Goal: Complete application form

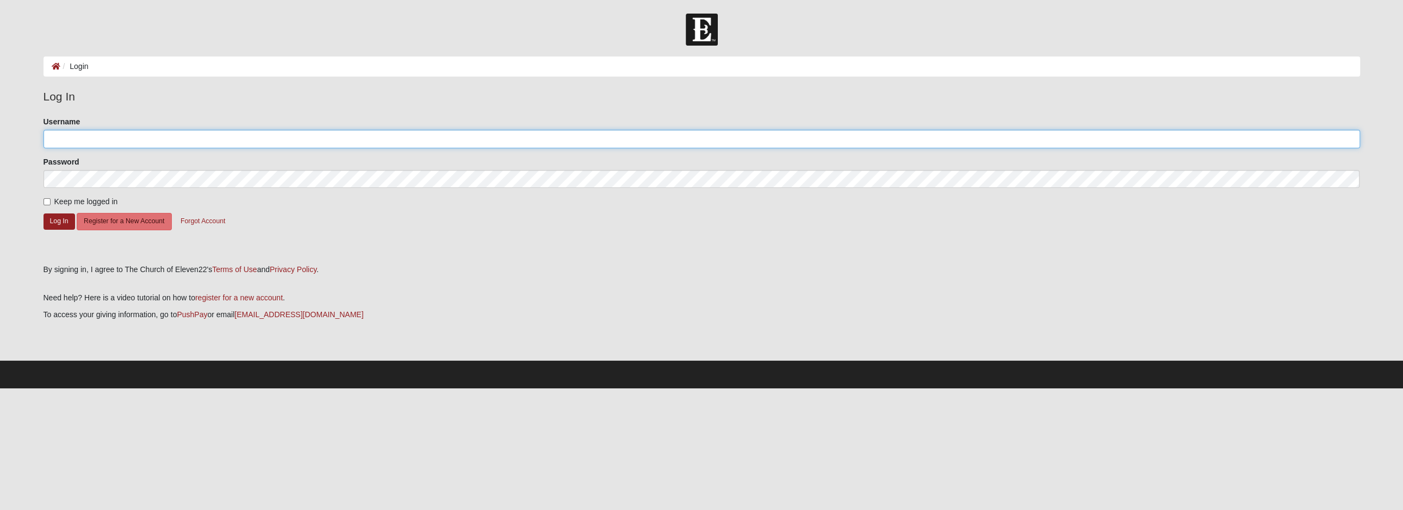
type input "N.west"
click at [46, 202] on input "Keep me logged in" at bounding box center [46, 201] width 7 height 7
checkbox input "true"
click at [56, 220] on button "Log In" at bounding box center [59, 222] width 32 height 16
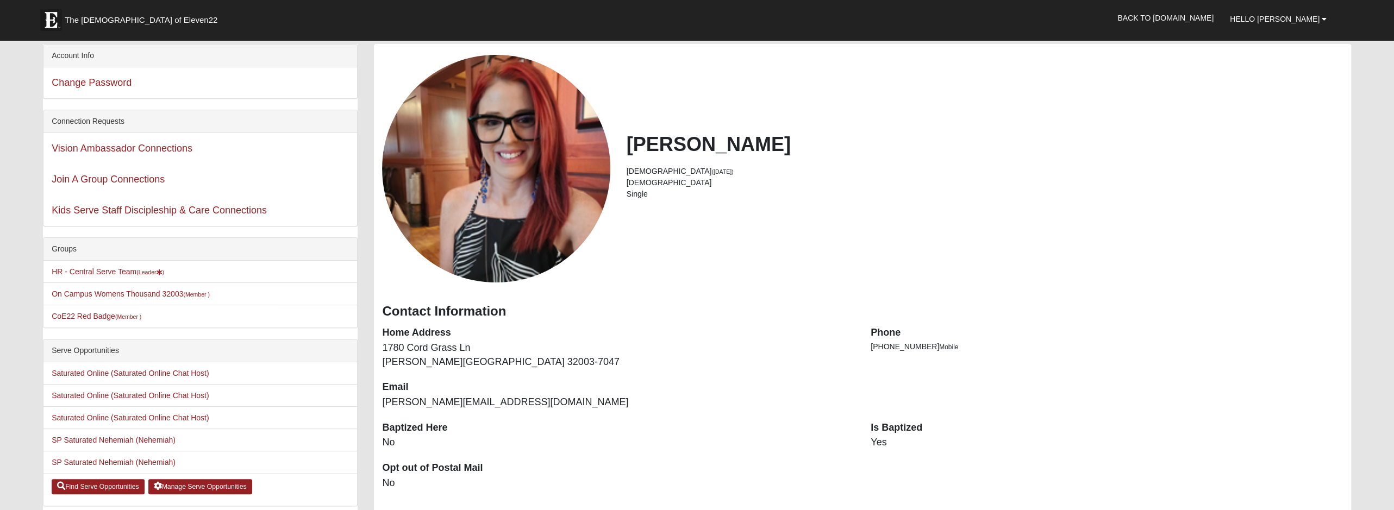
scroll to position [163, 0]
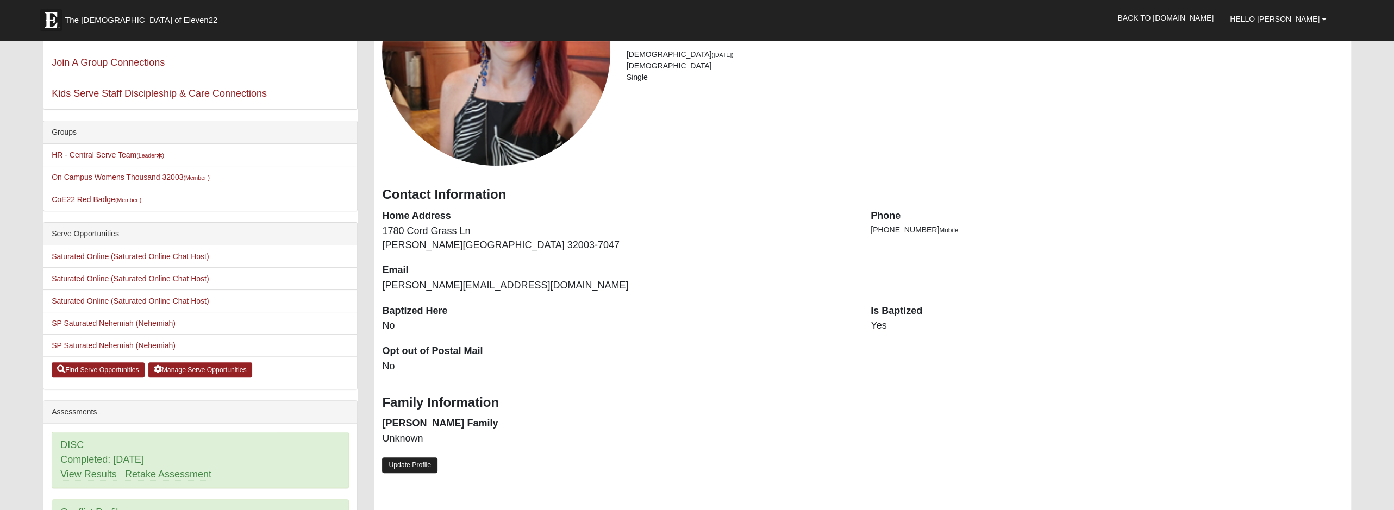
click at [420, 467] on link "Update Profile" at bounding box center [409, 466] width 55 height 16
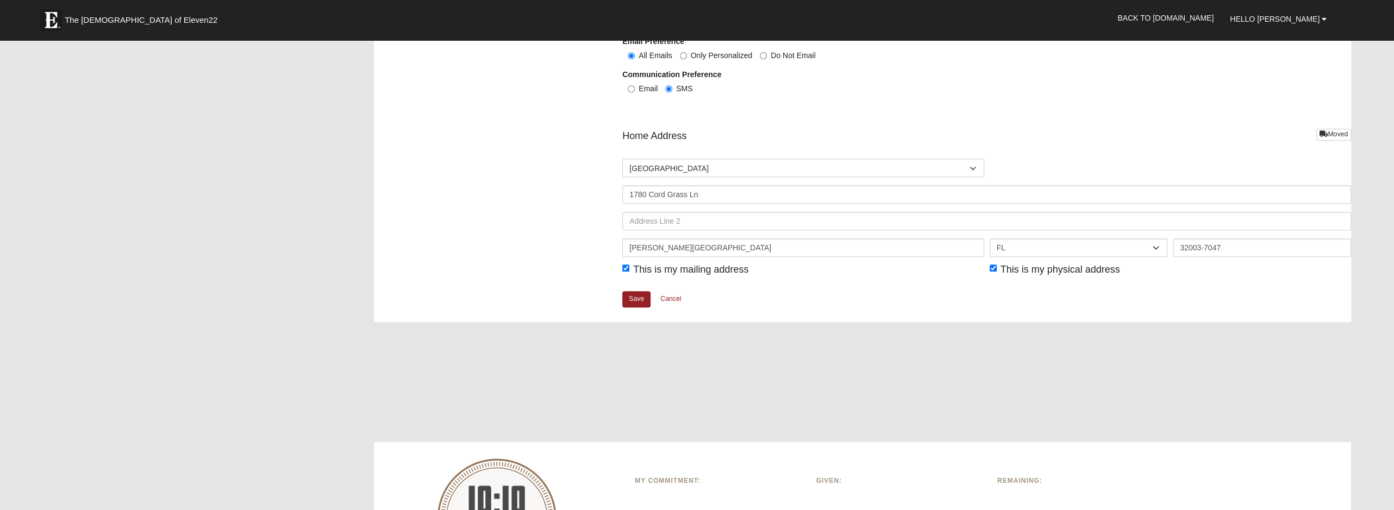
scroll to position [1413, 0]
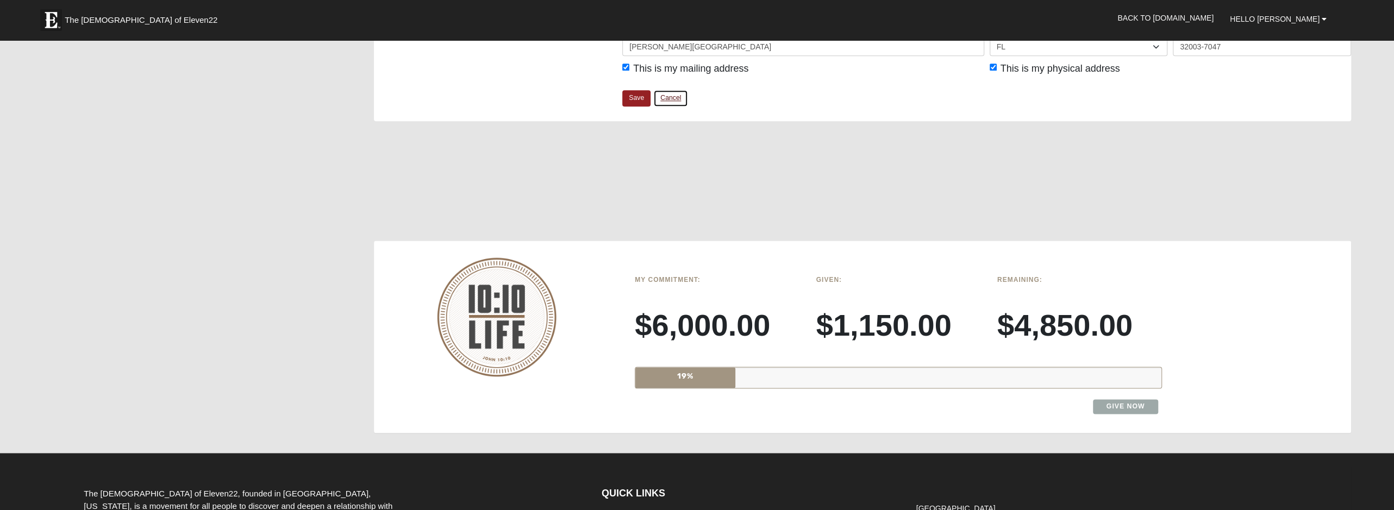
click at [672, 96] on link "Cancel" at bounding box center [670, 98] width 35 height 17
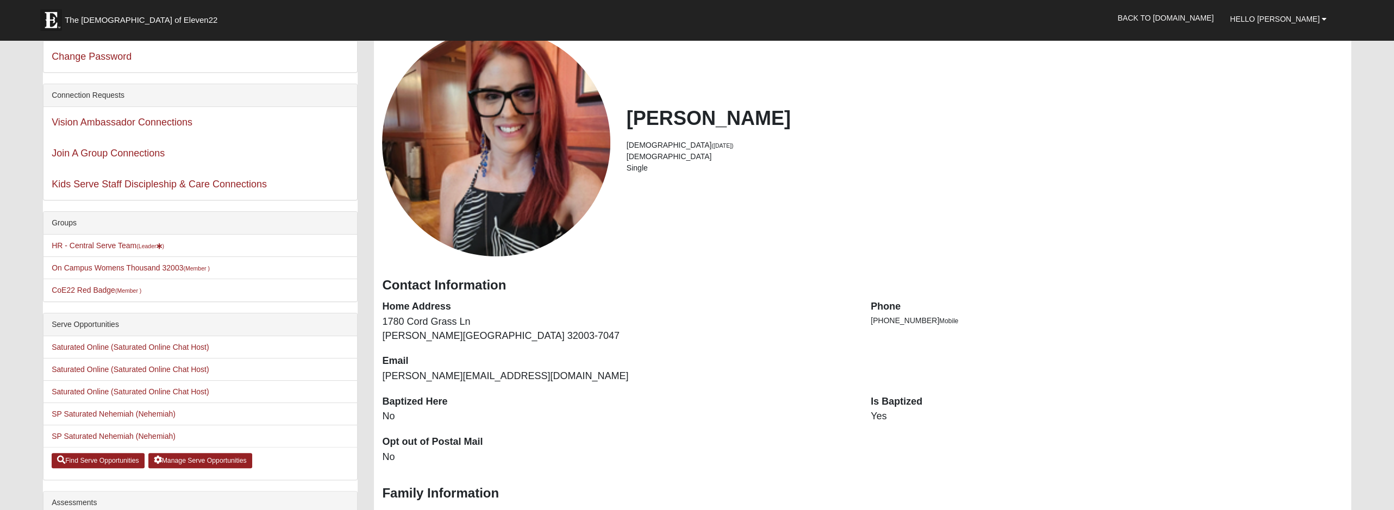
scroll to position [175, 0]
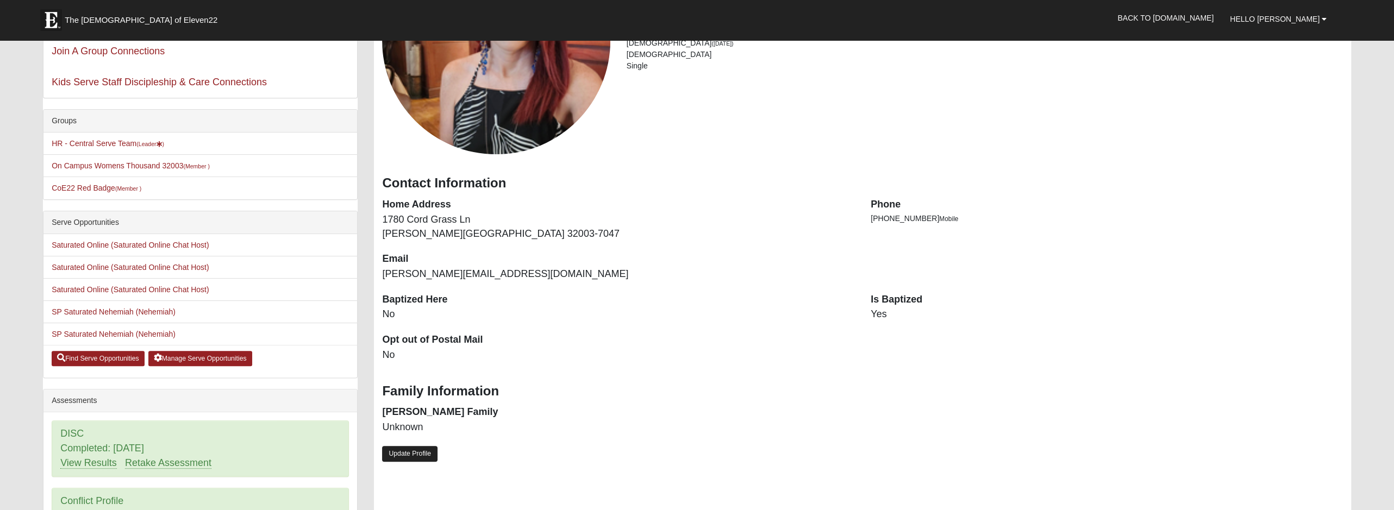
click at [415, 451] on link "Update Profile" at bounding box center [409, 454] width 55 height 16
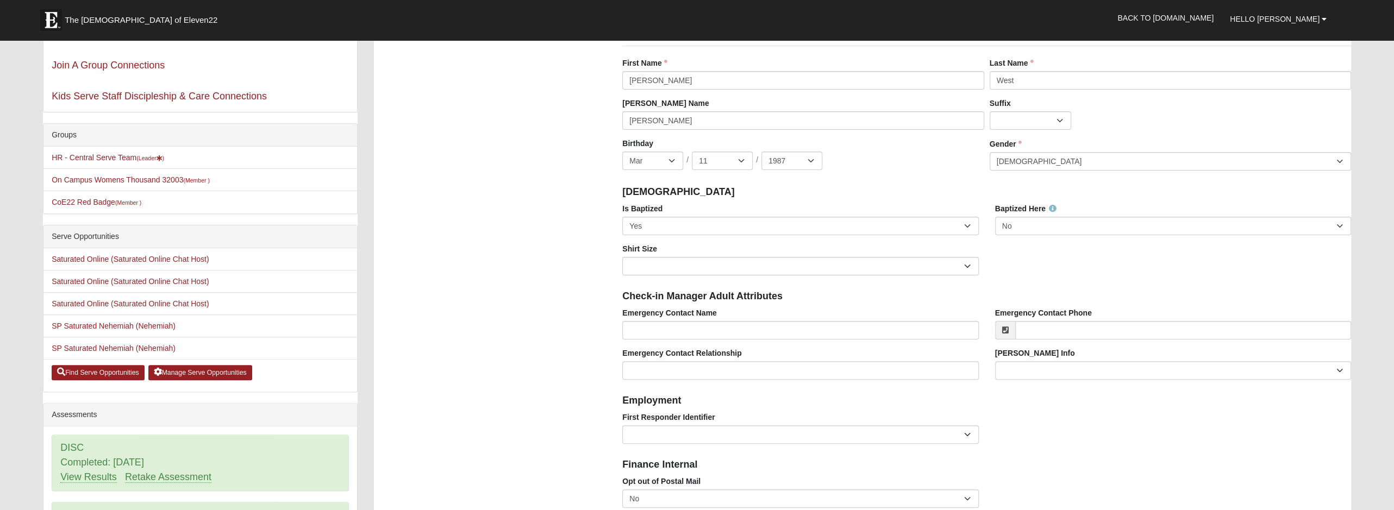
scroll to position [163, 0]
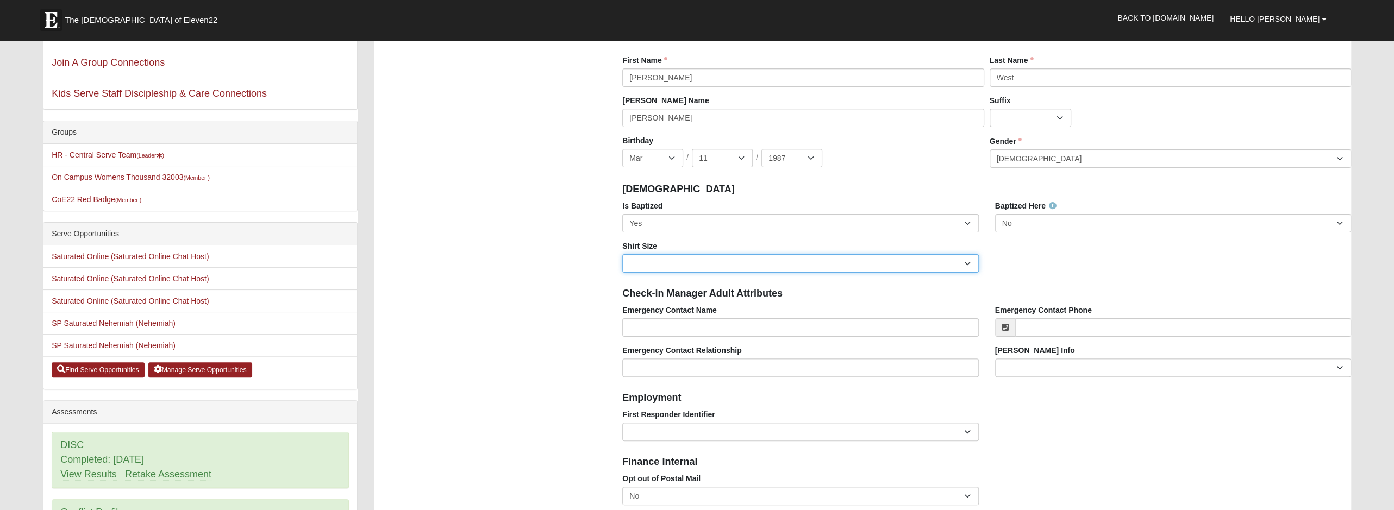
click at [677, 266] on select "Adult Small Adult Medium Adult Large Adult XL Adult XXL Adult 3XL Adult 4XL You…" at bounding box center [800, 263] width 356 height 18
select select "Adult Small"
click at [622, 254] on select "Adult Small Adult Medium Adult Large Adult XL Adult XXL Adult 3XL Adult 4XL You…" at bounding box center [800, 263] width 356 height 18
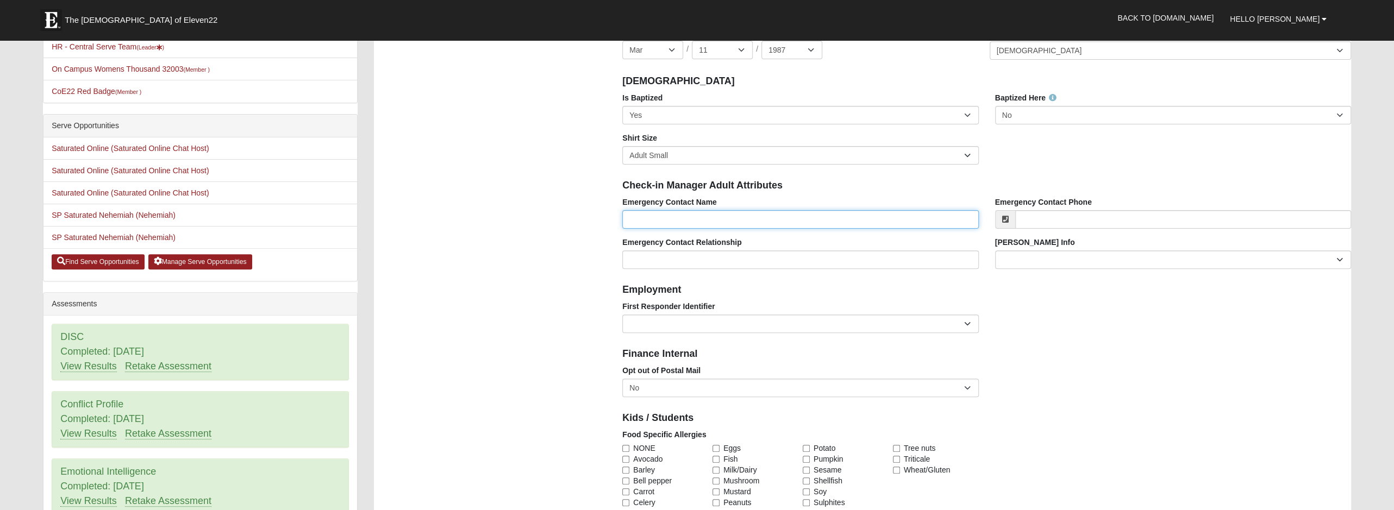
click at [692, 219] on input "Emergency Contact Name" at bounding box center [800, 219] width 356 height 18
type input "[PERSON_NAME]"
type input "[PHONE_NUMBER]"
type input "Spouse"
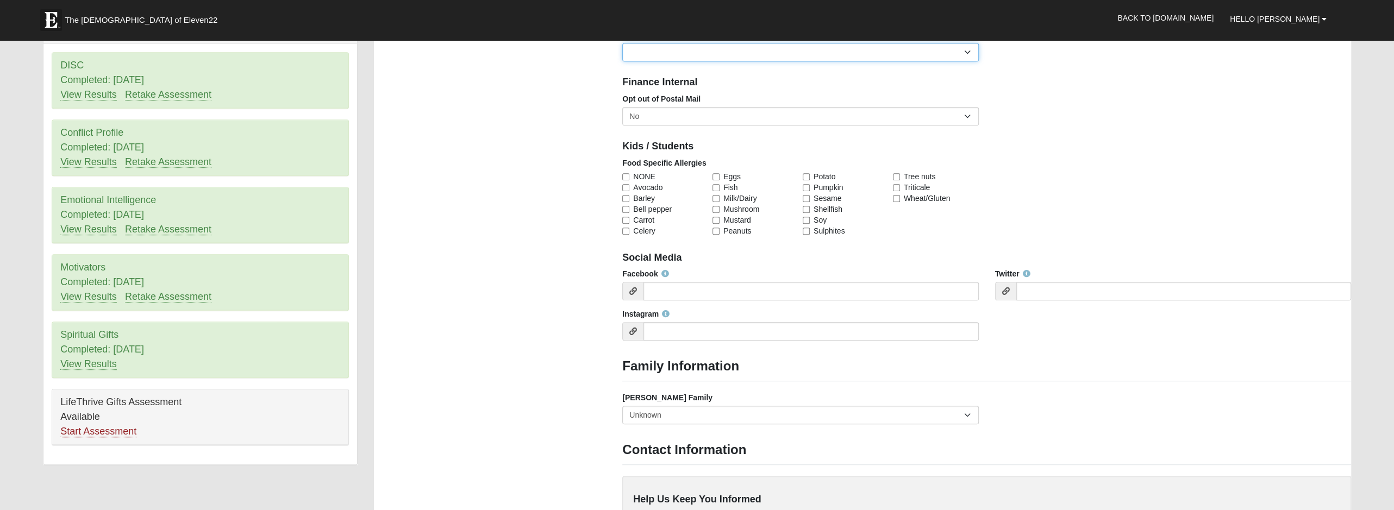
scroll to position [543, 0]
click at [684, 116] on select "No Yes" at bounding box center [800, 116] width 356 height 18
select select "True"
click at [622, 107] on select "No Yes" at bounding box center [800, 116] width 356 height 18
click at [631, 173] on label "NONE" at bounding box center [665, 176] width 86 height 11
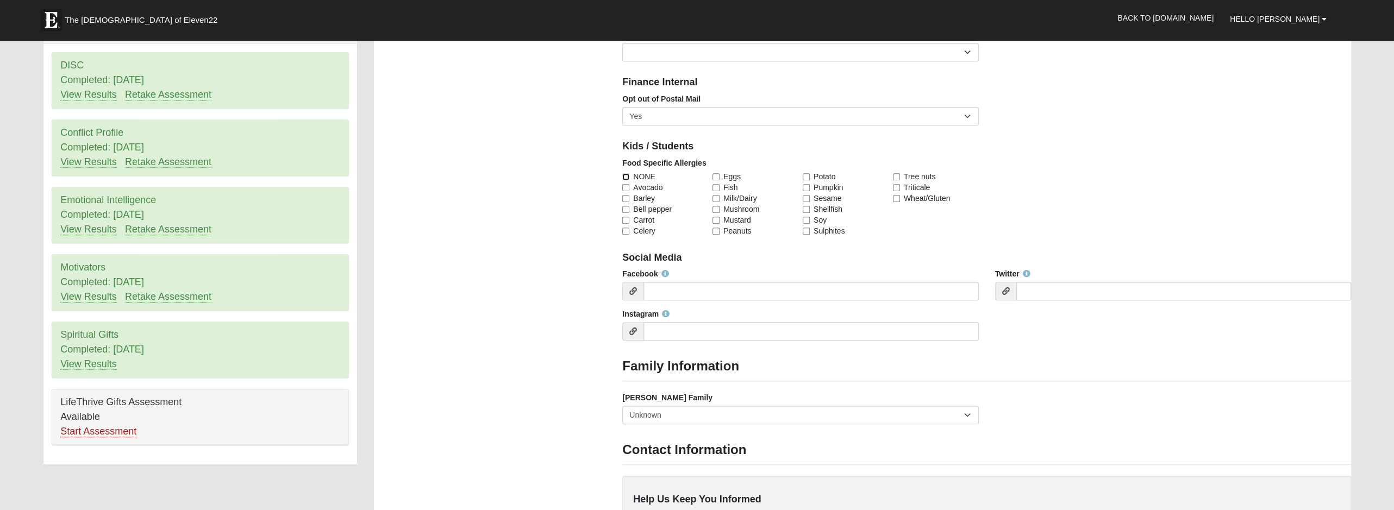
click at [630, 173] on input "NONE" at bounding box center [625, 176] width 7 height 7
checkbox input "true"
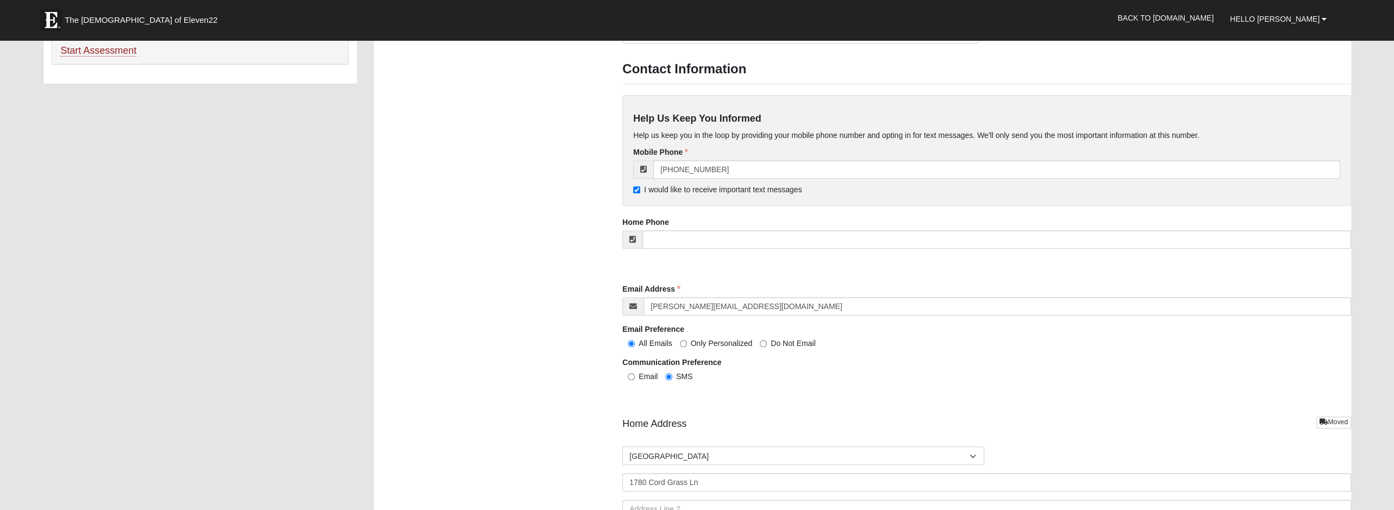
scroll to position [1032, 0]
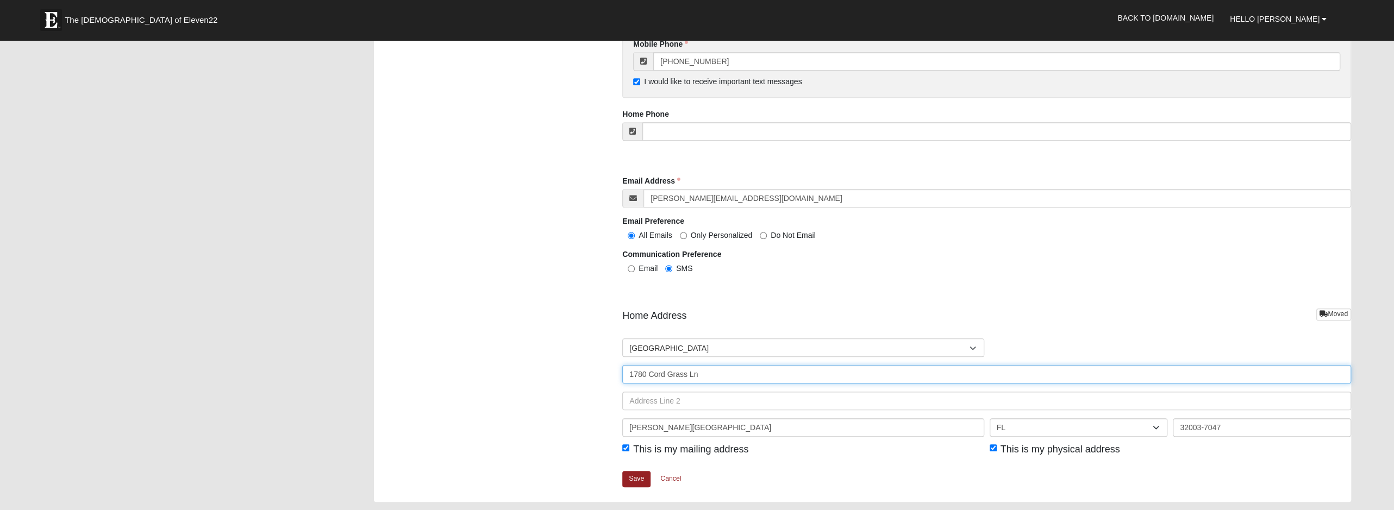
click at [708, 369] on input "1780 Cord Grass Ln" at bounding box center [986, 374] width 729 height 18
drag, startPoint x: 714, startPoint y: 373, endPoint x: 551, endPoint y: 357, distance: 163.4
type input "4090 Hodges Blvd."
type input "Unit 1211"
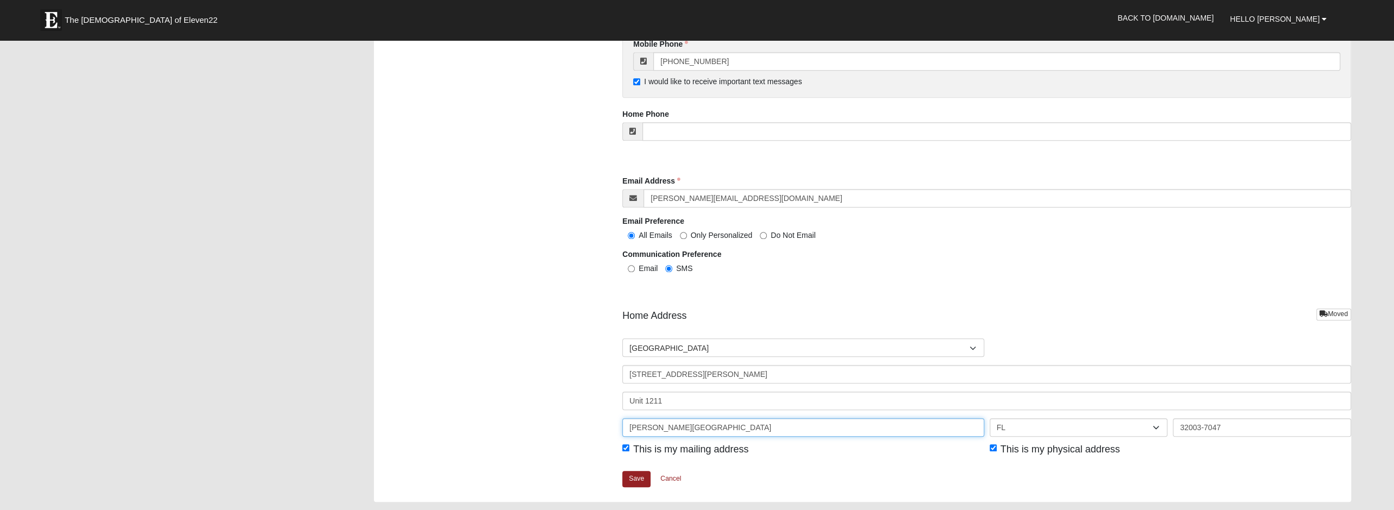
drag, startPoint x: 683, startPoint y: 425, endPoint x: 479, endPoint y: 385, distance: 207.7
type input "Jacksonville"
type input "32224"
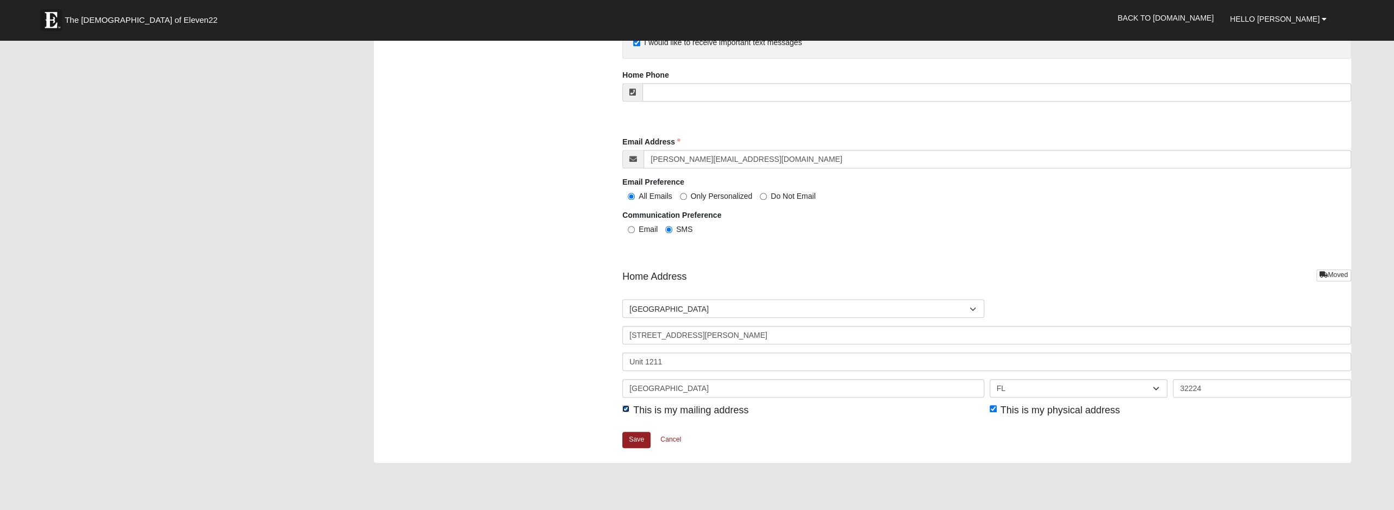
scroll to position [1087, 0]
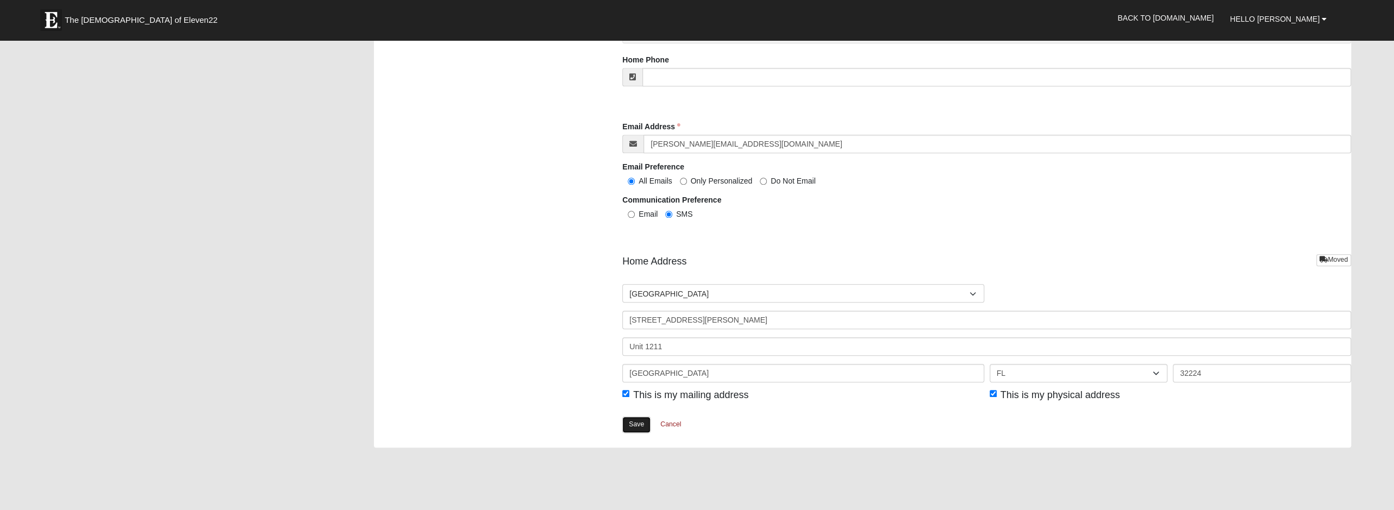
click at [630, 420] on link "Save" at bounding box center [636, 425] width 28 height 16
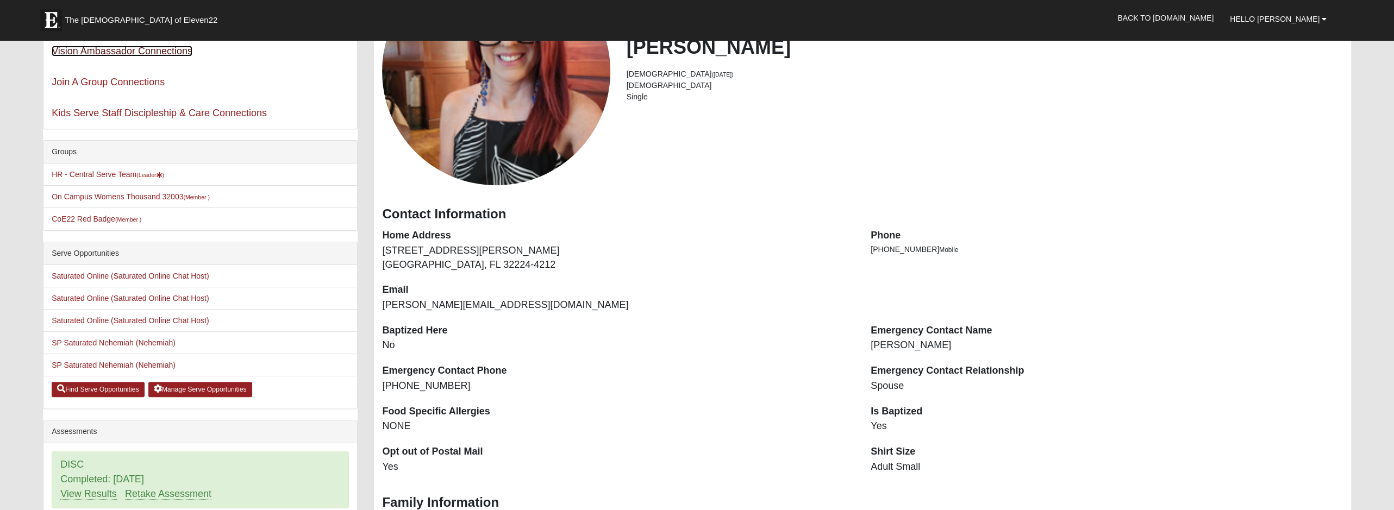
scroll to position [163, 0]
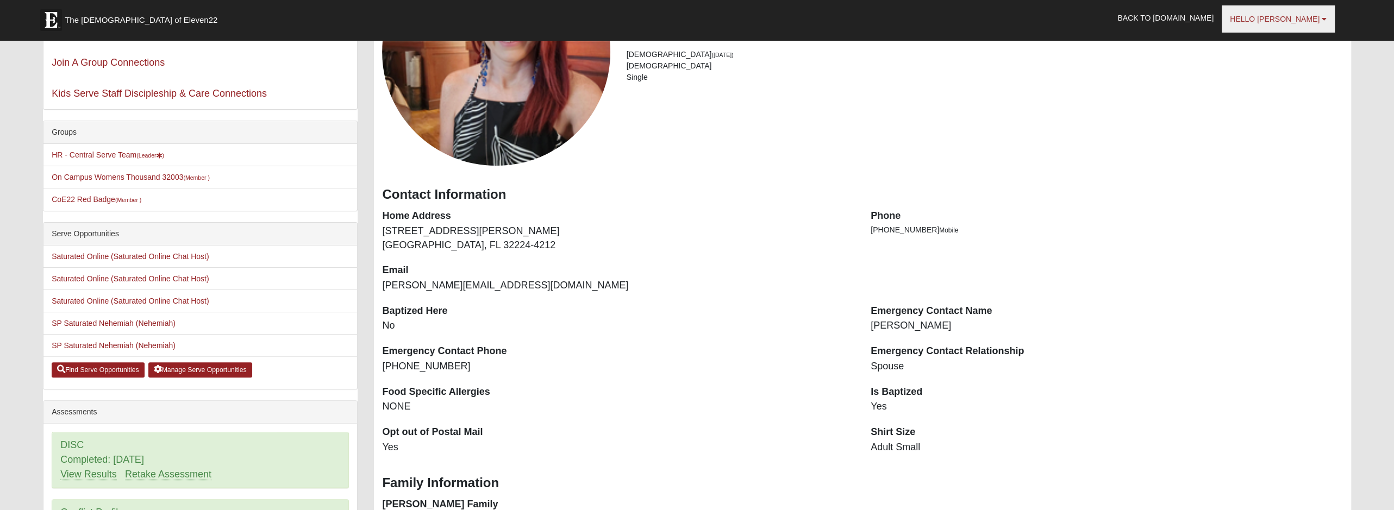
click at [1295, 17] on span "Hello [PERSON_NAME]" at bounding box center [1275, 19] width 90 height 9
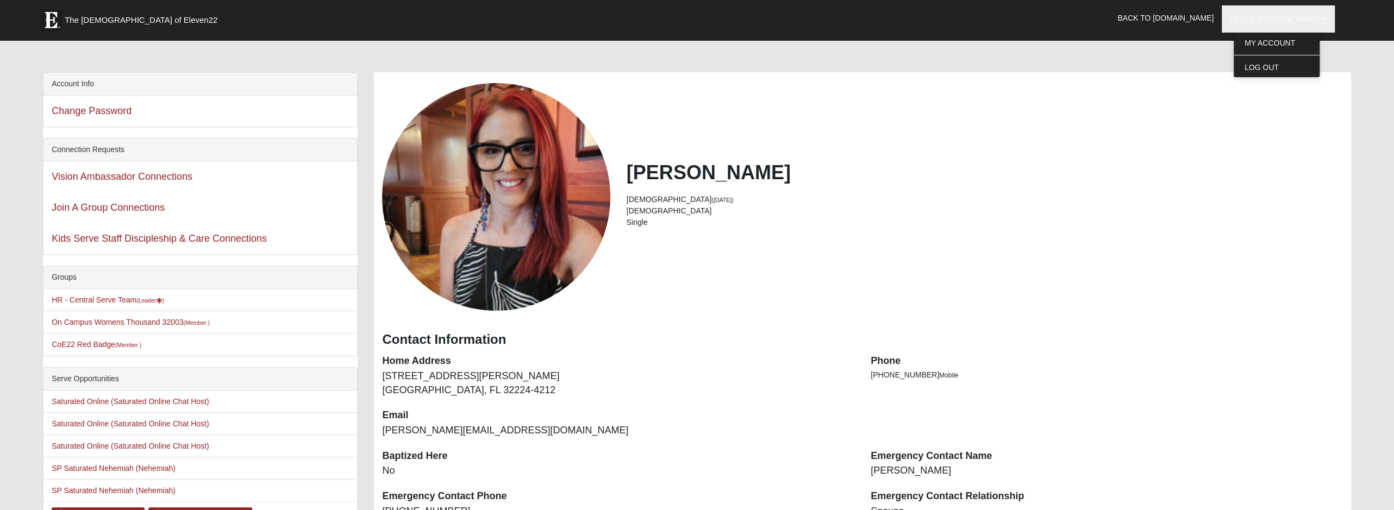
scroll to position [0, 0]
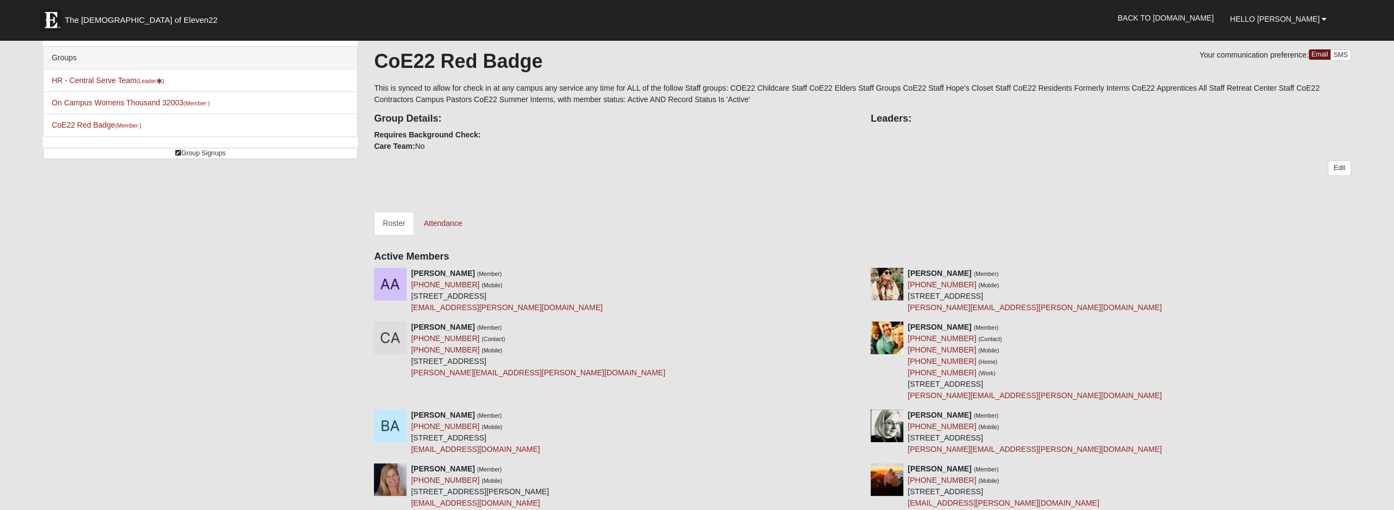
scroll to position [163, 0]
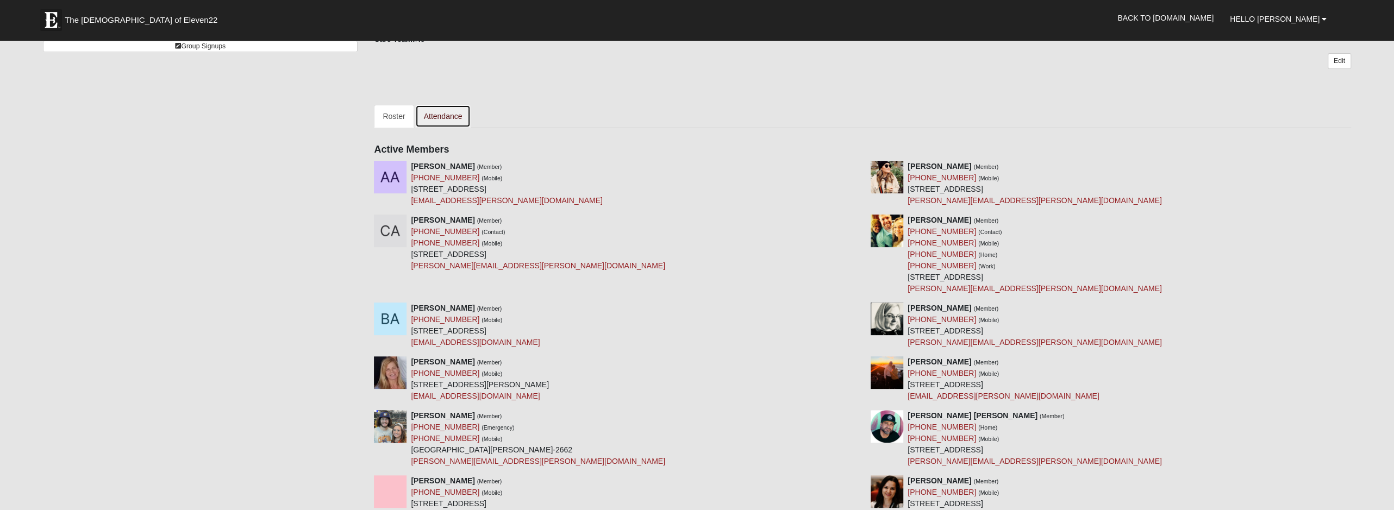
drag, startPoint x: 444, startPoint y: 108, endPoint x: 534, endPoint y: 139, distance: 95.6
click at [444, 108] on link "Attendance" at bounding box center [443, 116] width 56 height 23
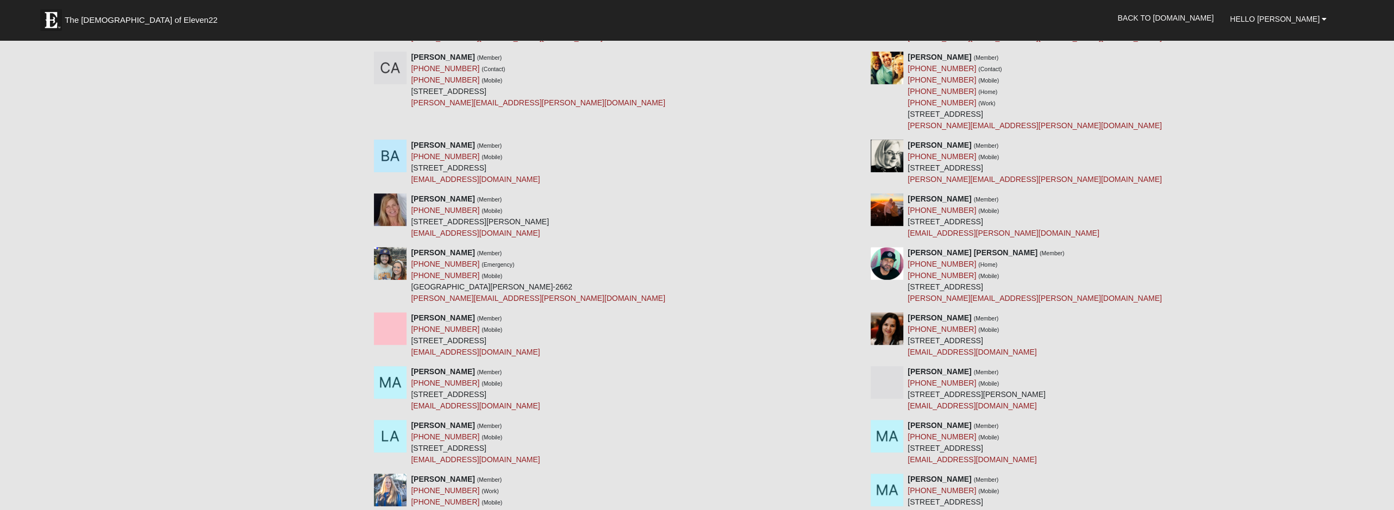
scroll to position [0, 0]
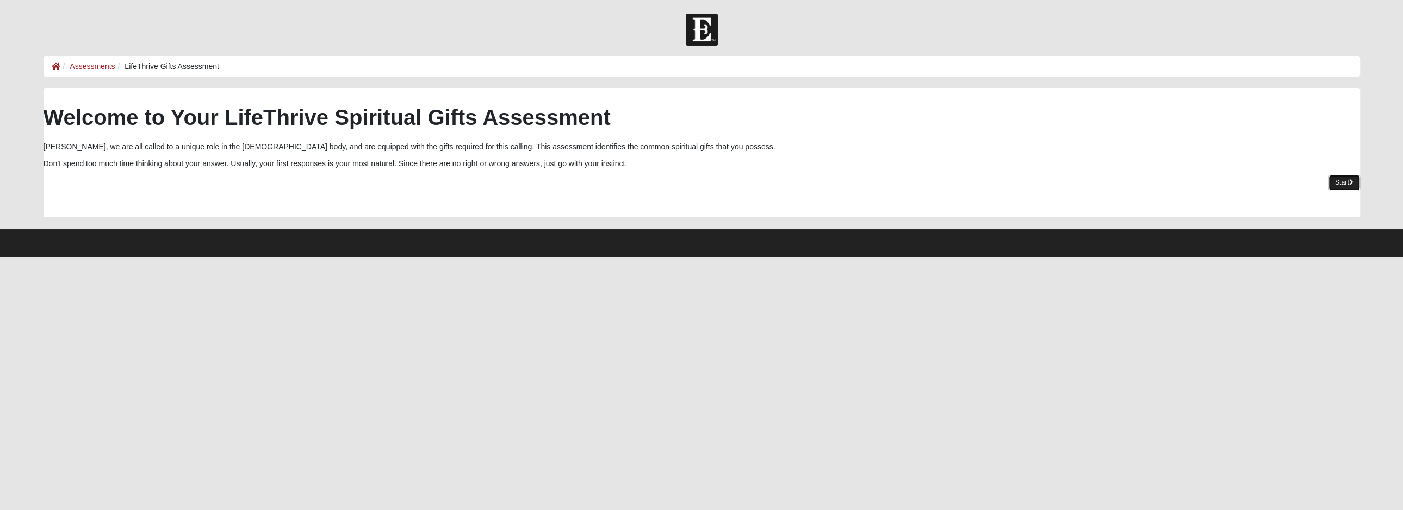
click at [1345, 182] on link "Start" at bounding box center [1344, 183] width 32 height 16
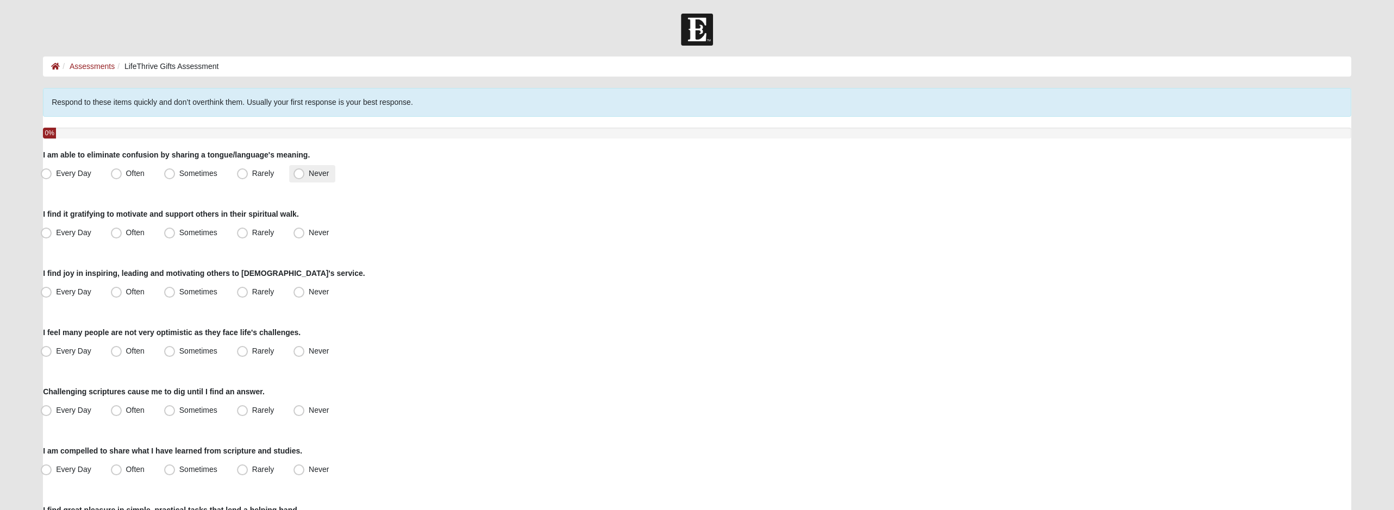
click at [309, 173] on span "Never" at bounding box center [319, 173] width 20 height 9
click at [299, 173] on input "Never" at bounding box center [301, 173] width 7 height 7
radio input "true"
click at [126, 232] on span "Often" at bounding box center [135, 232] width 18 height 9
click at [115, 232] on input "Often" at bounding box center [118, 232] width 7 height 7
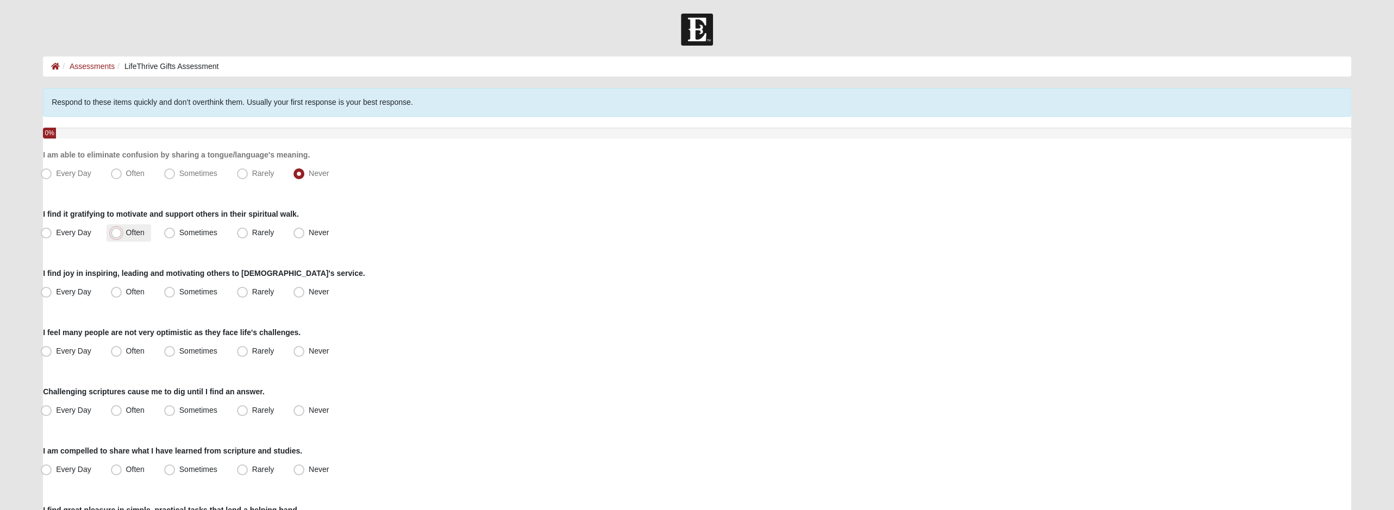
radio input "true"
click at [126, 293] on span "Often" at bounding box center [135, 292] width 18 height 9
click at [119, 293] on input "Often" at bounding box center [118, 292] width 7 height 7
radio input "true"
click at [205, 353] on span "Sometimes" at bounding box center [198, 351] width 38 height 9
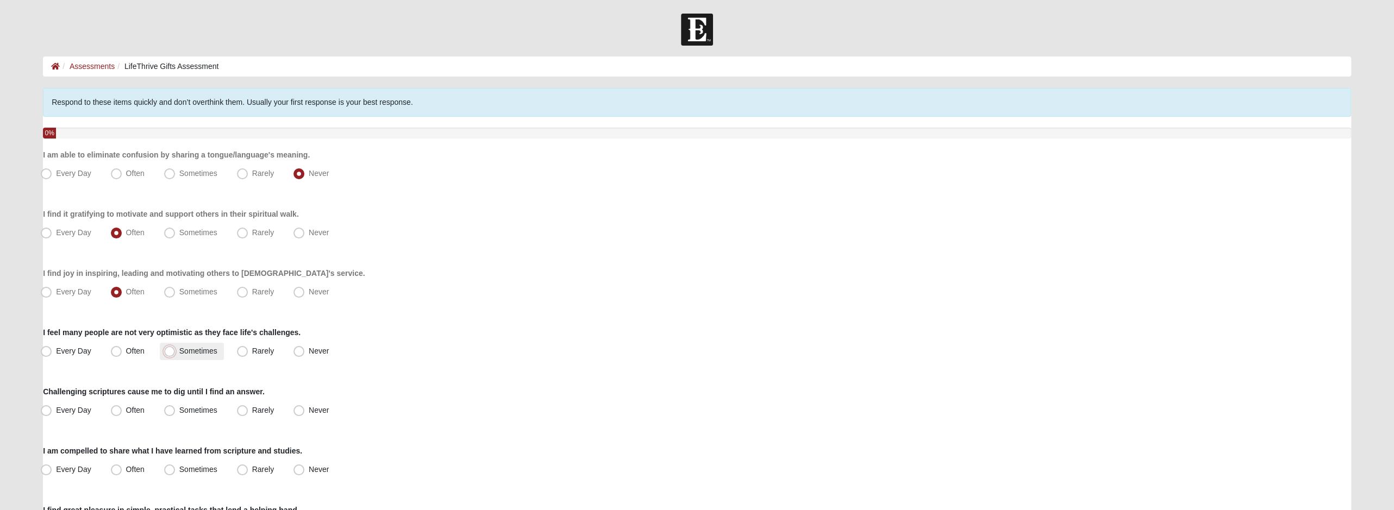
click at [176, 353] on input "Sometimes" at bounding box center [172, 351] width 7 height 7
radio input "true"
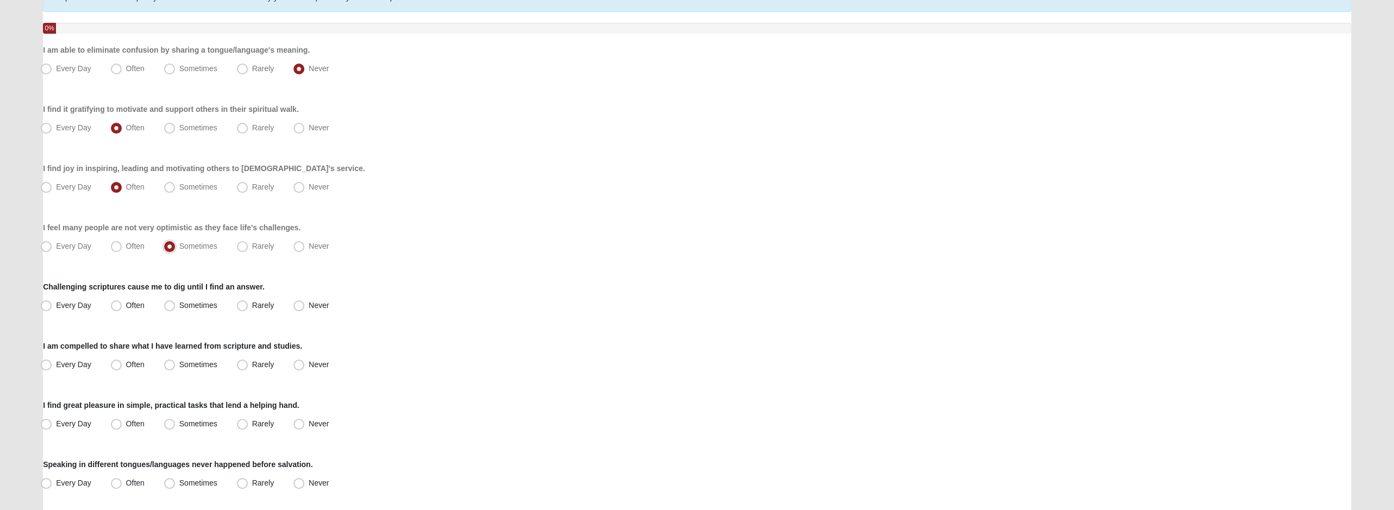
scroll to position [109, 0]
click at [190, 301] on span "Sometimes" at bounding box center [198, 301] width 38 height 9
click at [176, 301] on input "Sometimes" at bounding box center [172, 301] width 7 height 7
radio input "true"
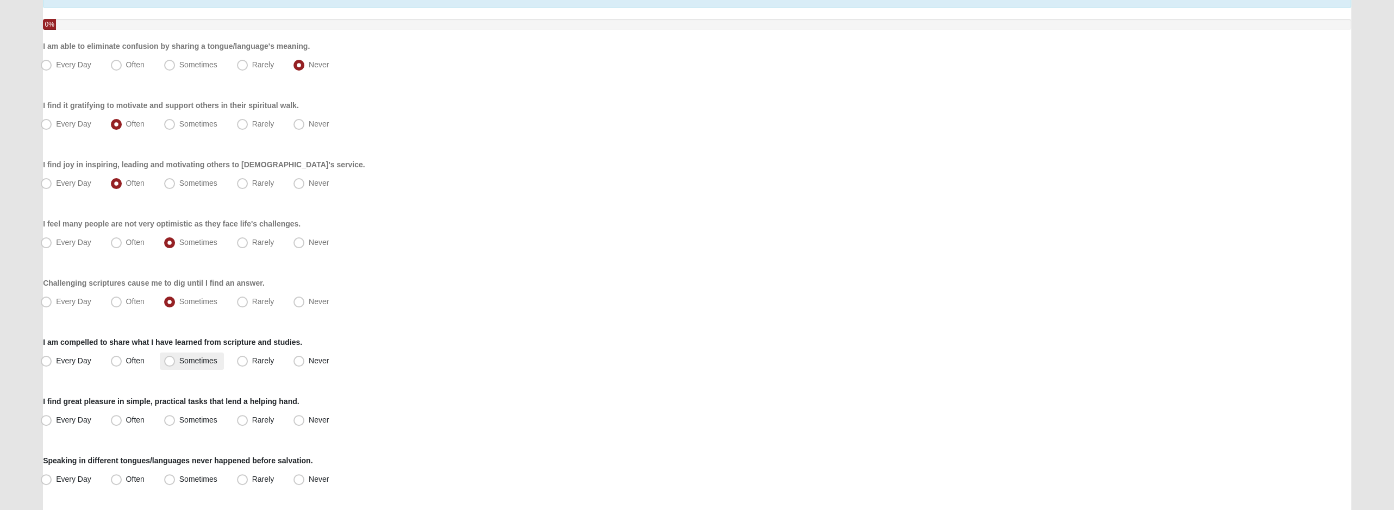
click at [204, 361] on span "Sometimes" at bounding box center [198, 361] width 38 height 9
click at [176, 361] on input "Sometimes" at bounding box center [172, 361] width 7 height 7
radio input "true"
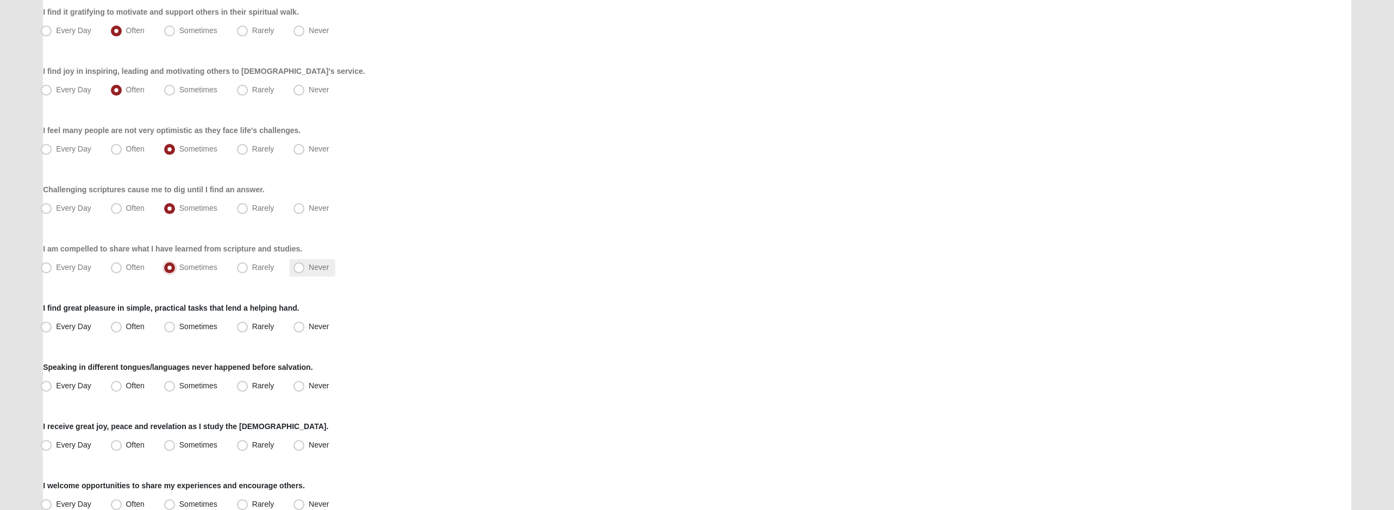
scroll to position [217, 0]
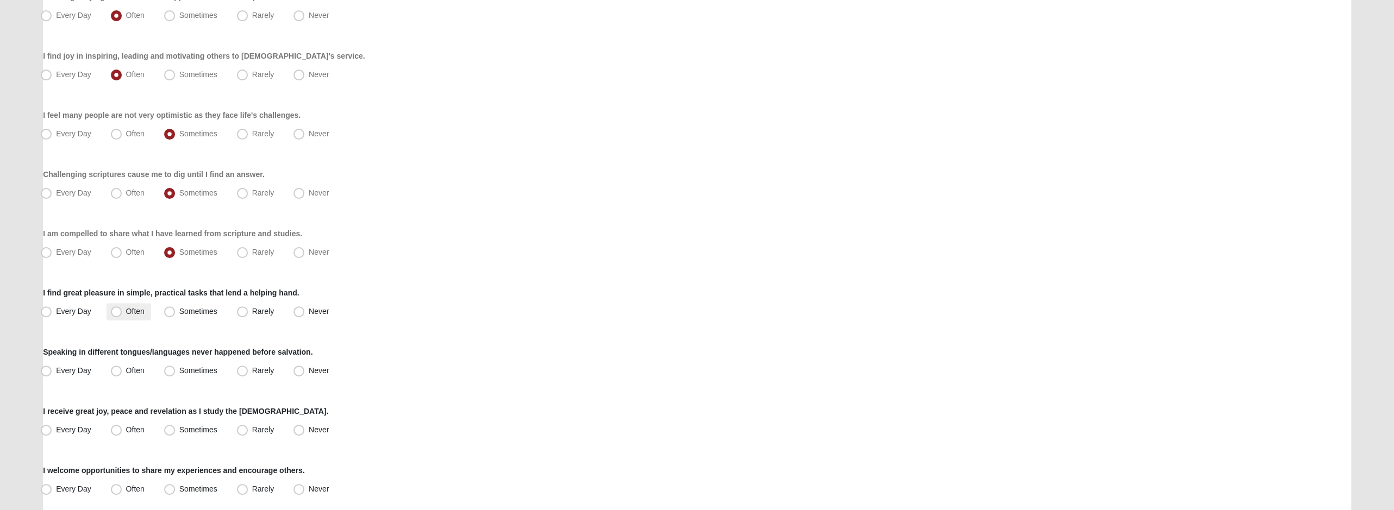
click at [126, 313] on span "Often" at bounding box center [135, 311] width 18 height 9
click at [121, 313] on input "Often" at bounding box center [118, 311] width 7 height 7
radio input "true"
click at [309, 371] on span "Never" at bounding box center [319, 370] width 20 height 9
click at [300, 371] on input "Never" at bounding box center [301, 371] width 7 height 7
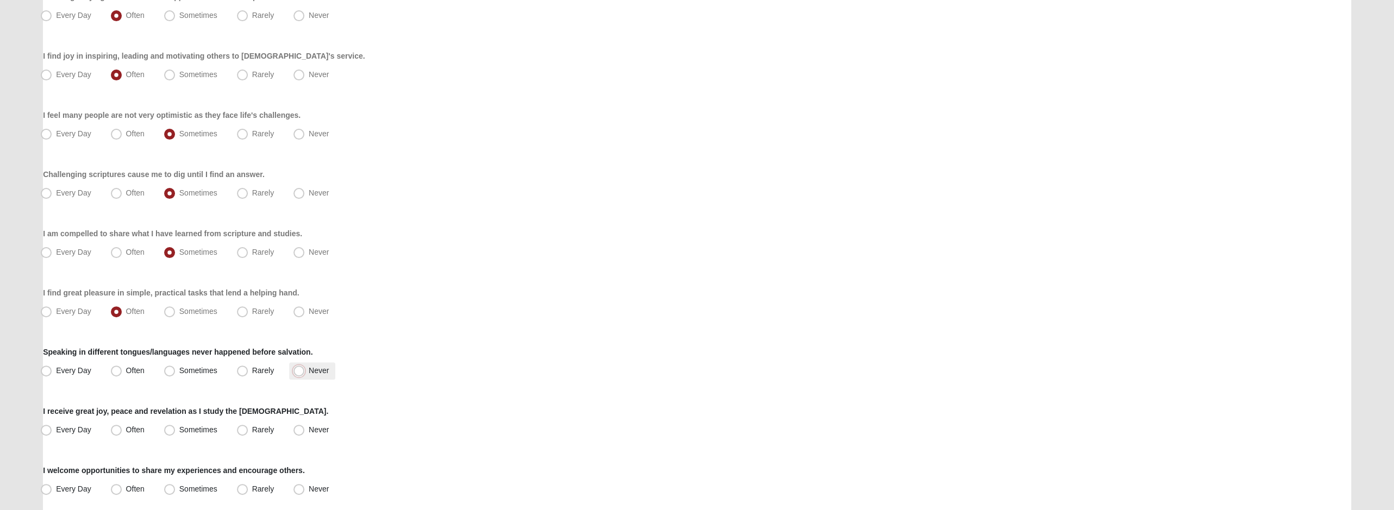
radio input "true"
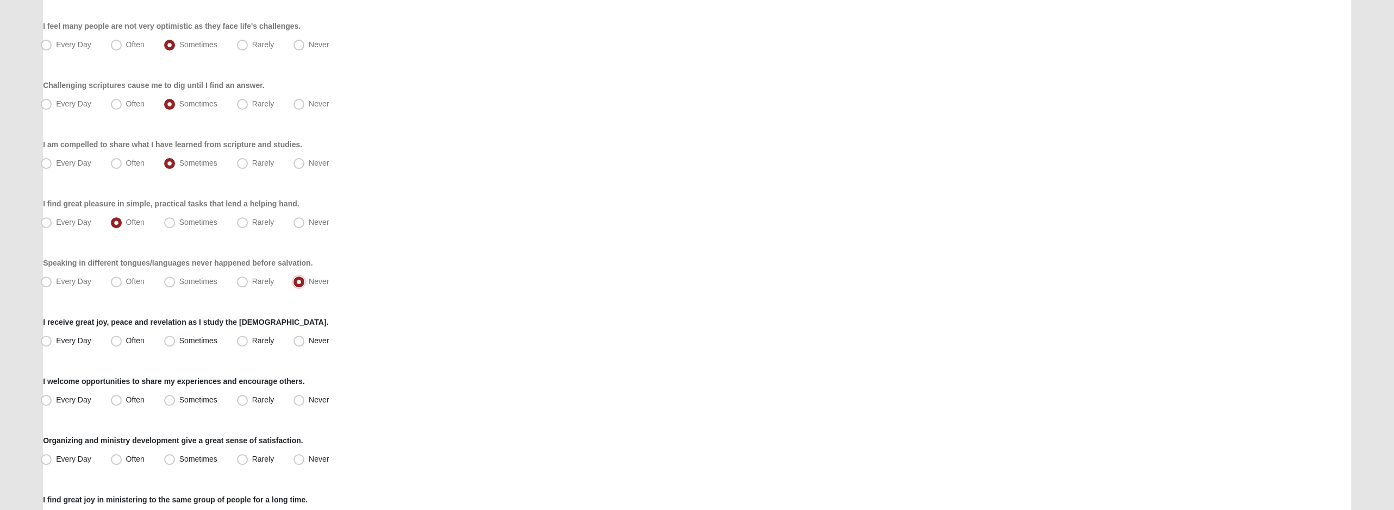
scroll to position [326, 0]
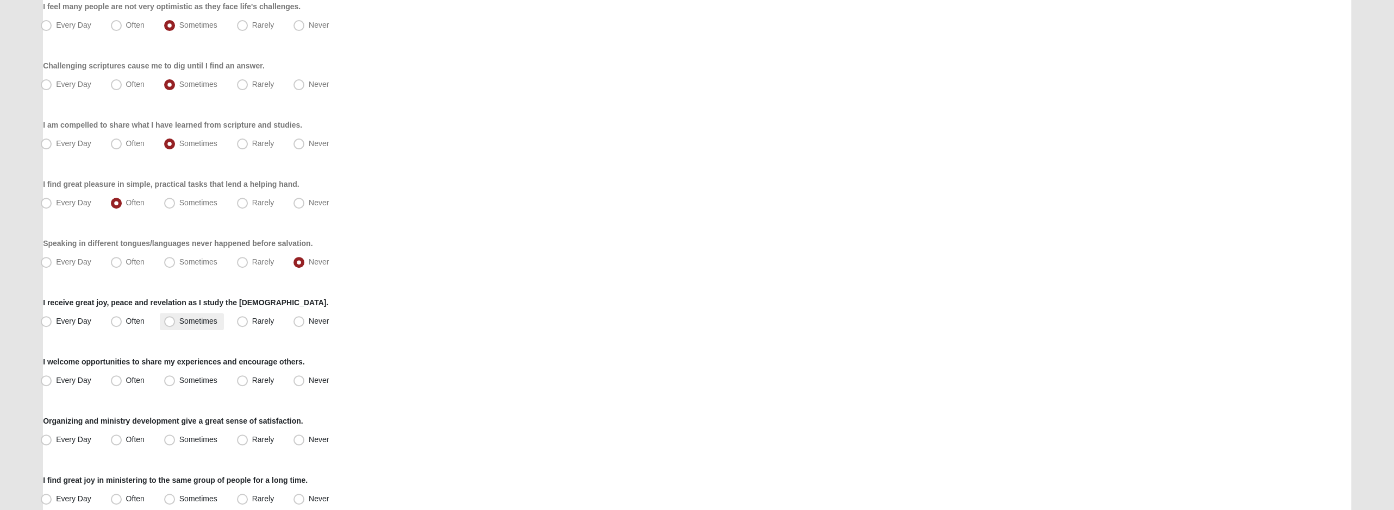
click at [179, 321] on span "Sometimes" at bounding box center [198, 321] width 38 height 9
click at [172, 321] on input "Sometimes" at bounding box center [172, 321] width 7 height 7
radio input "true"
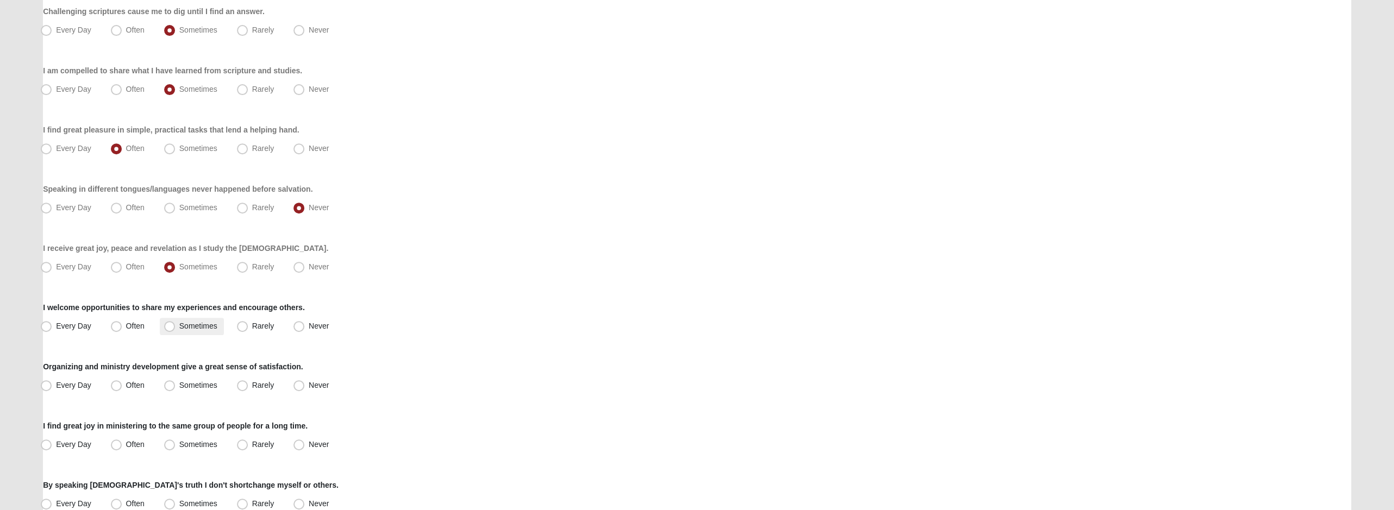
click at [179, 322] on span "Sometimes" at bounding box center [198, 326] width 38 height 9
click at [171, 323] on input "Sometimes" at bounding box center [172, 326] width 7 height 7
radio input "true"
click at [131, 263] on span "Often" at bounding box center [135, 267] width 18 height 9
click at [122, 264] on input "Often" at bounding box center [118, 267] width 7 height 7
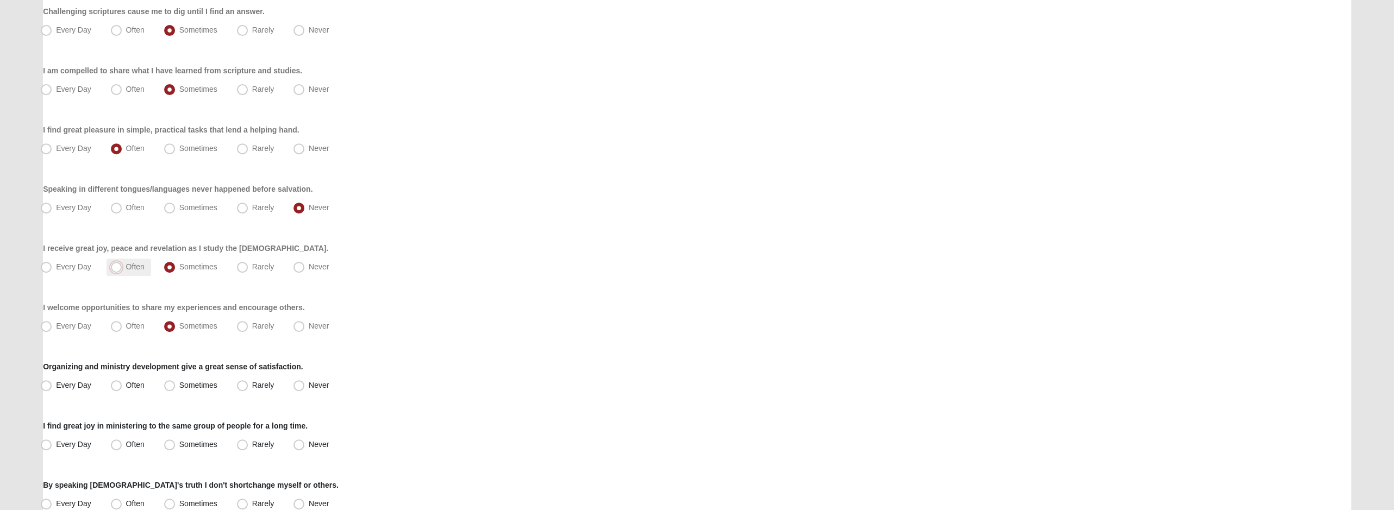
radio input "true"
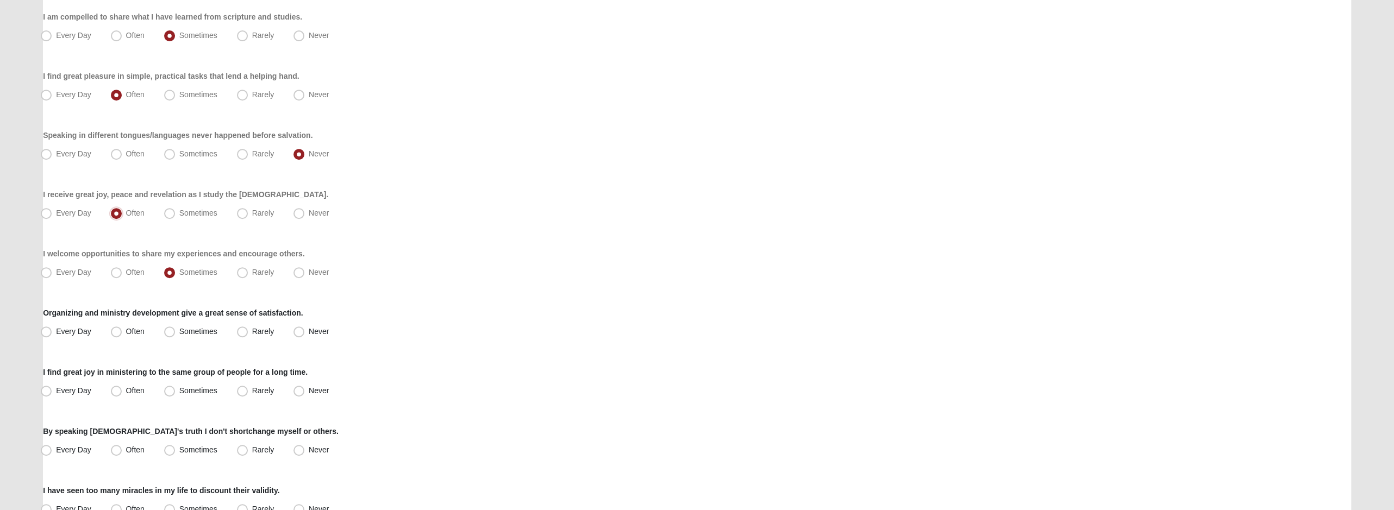
scroll to position [435, 0]
click at [252, 331] on span "Rarely" at bounding box center [263, 331] width 22 height 9
click at [247, 331] on input "Rarely" at bounding box center [244, 331] width 7 height 7
radio input "true"
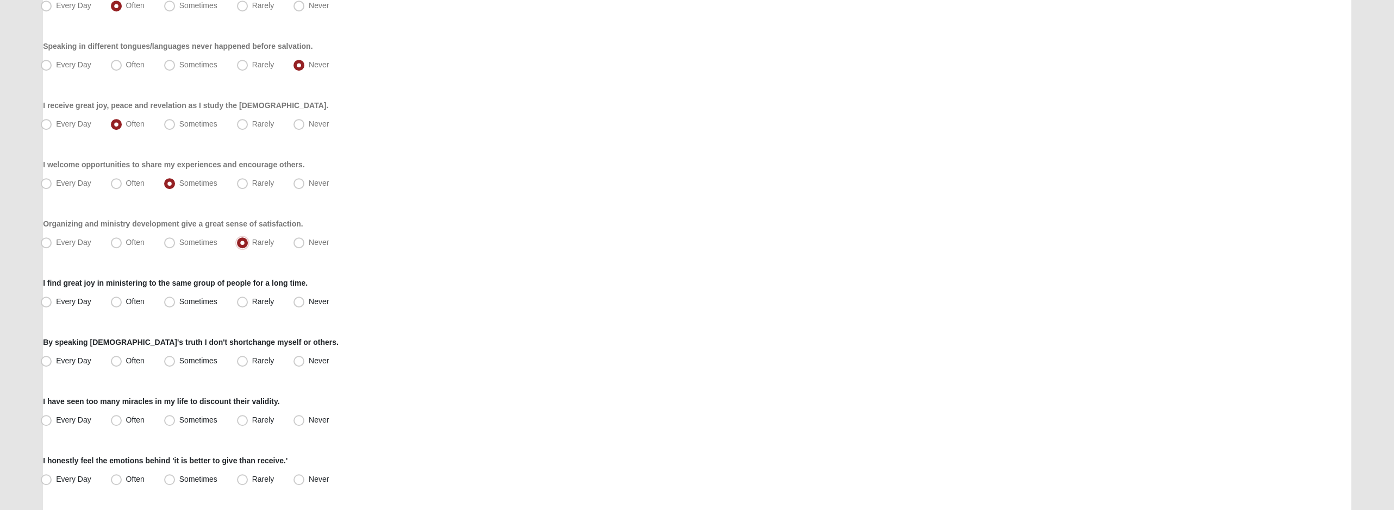
scroll to position [543, 0]
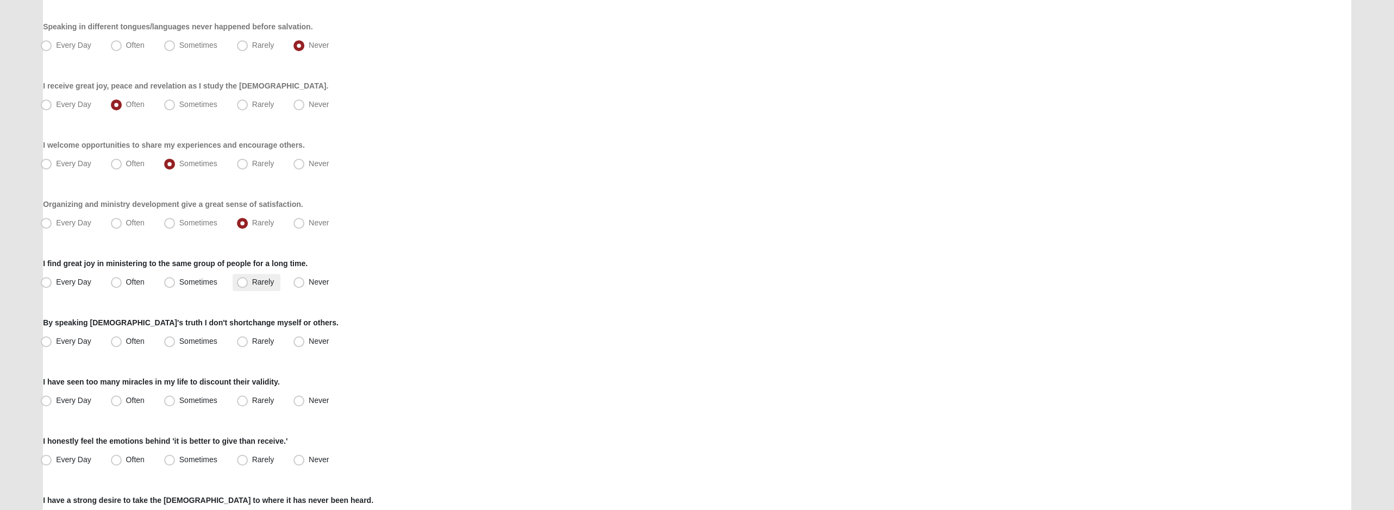
click at [263, 286] on label "Rarely" at bounding box center [257, 282] width 48 height 17
click at [248, 286] on input "Rarely" at bounding box center [244, 282] width 7 height 7
radio input "true"
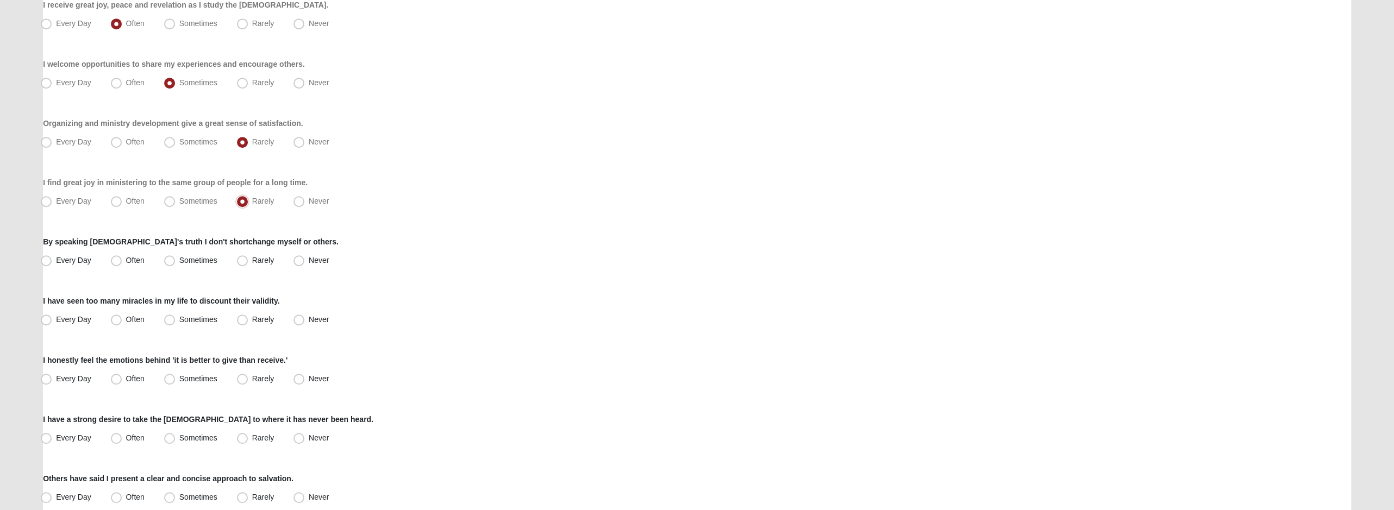
scroll to position [652, 0]
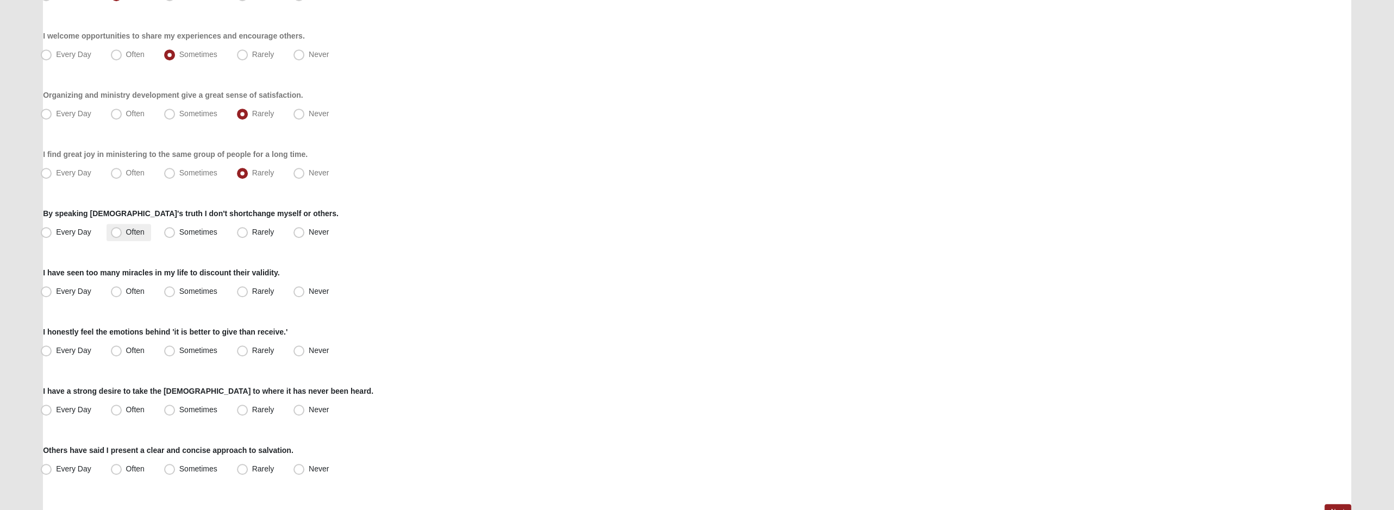
click at [130, 231] on span "Often" at bounding box center [135, 232] width 18 height 9
click at [122, 231] on input "Often" at bounding box center [118, 232] width 7 height 7
radio input "true"
click at [90, 233] on span "Every Day" at bounding box center [73, 232] width 35 height 9
click at [52, 233] on input "Every Day" at bounding box center [48, 232] width 7 height 7
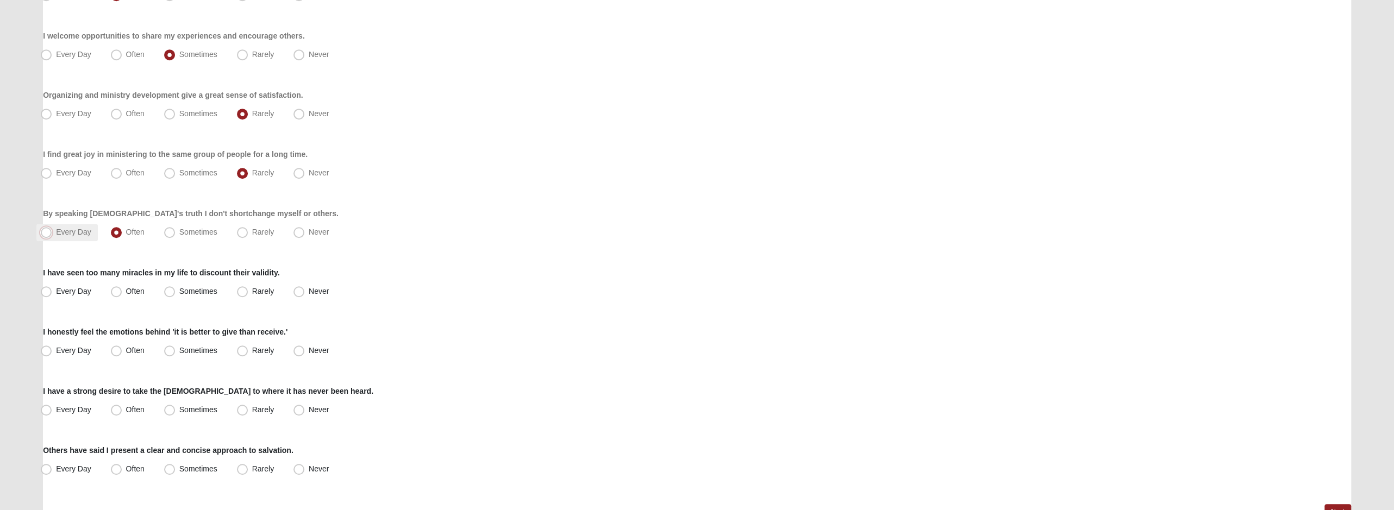
radio input "true"
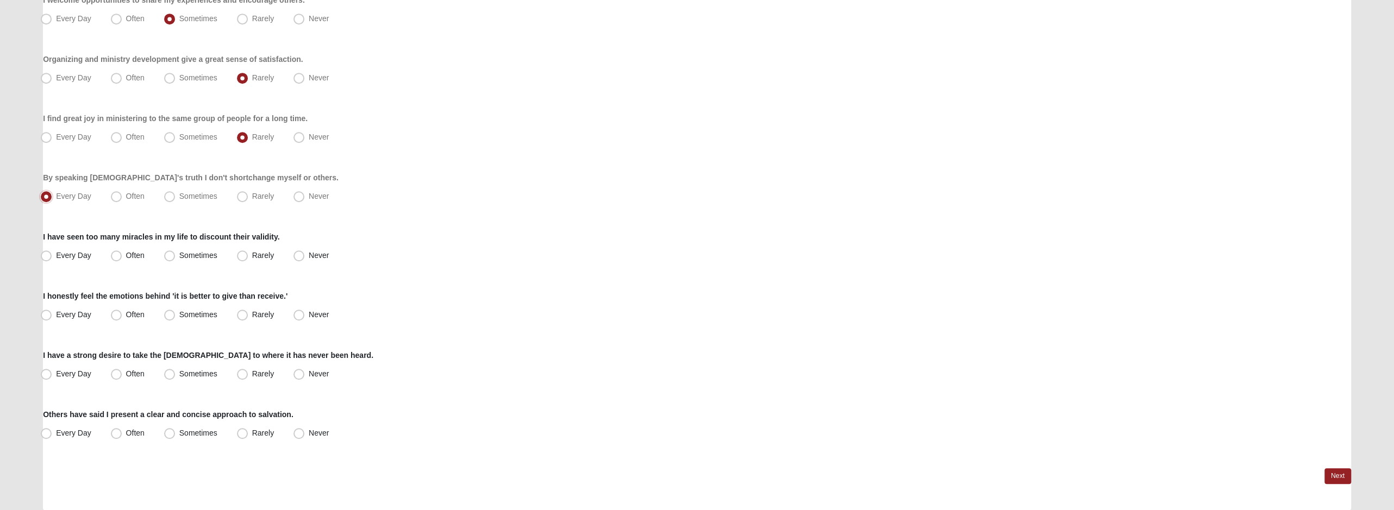
scroll to position [707, 0]
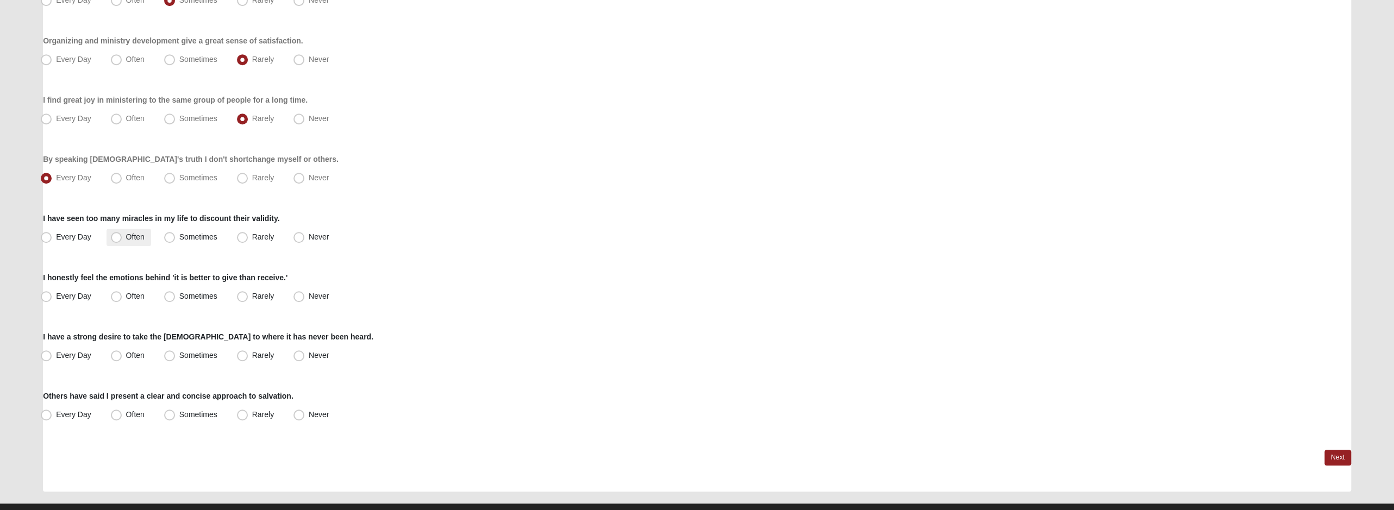
click at [123, 234] on label "Often" at bounding box center [129, 237] width 45 height 17
click at [122, 234] on input "Often" at bounding box center [118, 237] width 7 height 7
radio input "true"
click at [73, 292] on span "Every Day" at bounding box center [73, 296] width 35 height 9
click at [52, 293] on input "Every Day" at bounding box center [48, 296] width 7 height 7
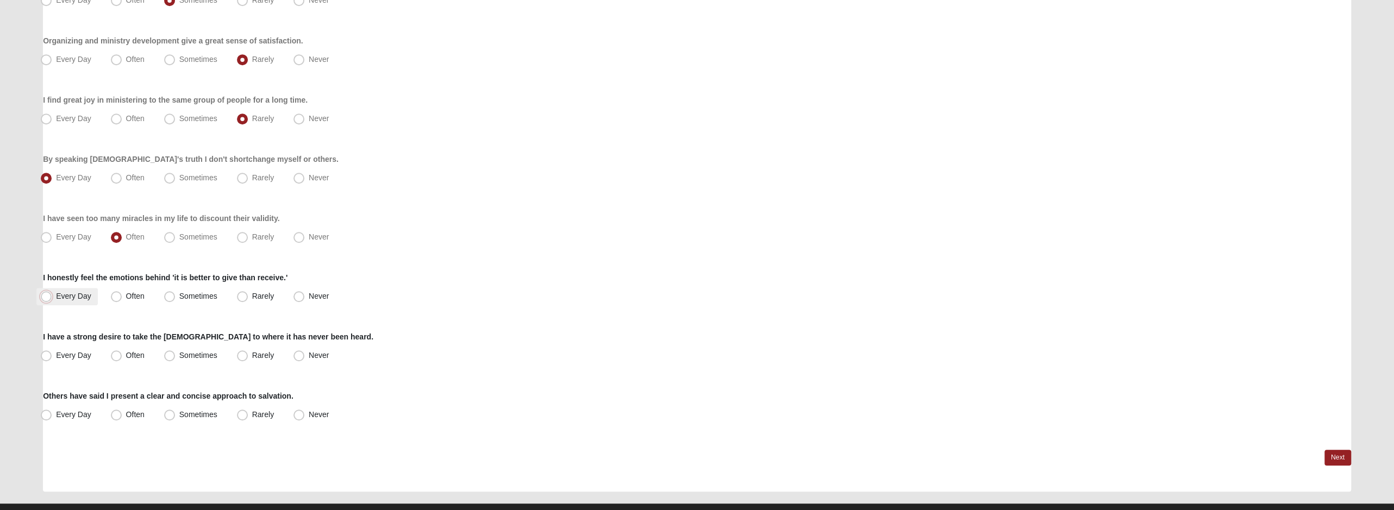
radio input "true"
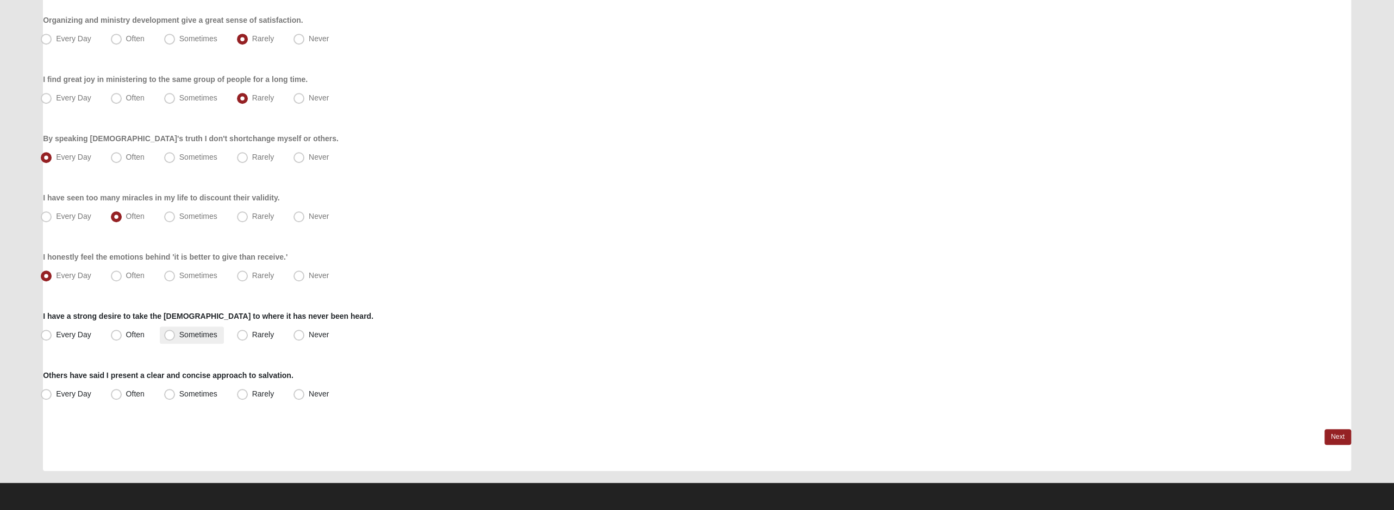
click at [185, 335] on span "Sometimes" at bounding box center [198, 335] width 38 height 9
click at [176, 335] on input "Sometimes" at bounding box center [172, 335] width 7 height 7
radio input "true"
click at [267, 331] on span "Rarely" at bounding box center [263, 335] width 22 height 9
click at [248, 332] on input "Rarely" at bounding box center [244, 335] width 7 height 7
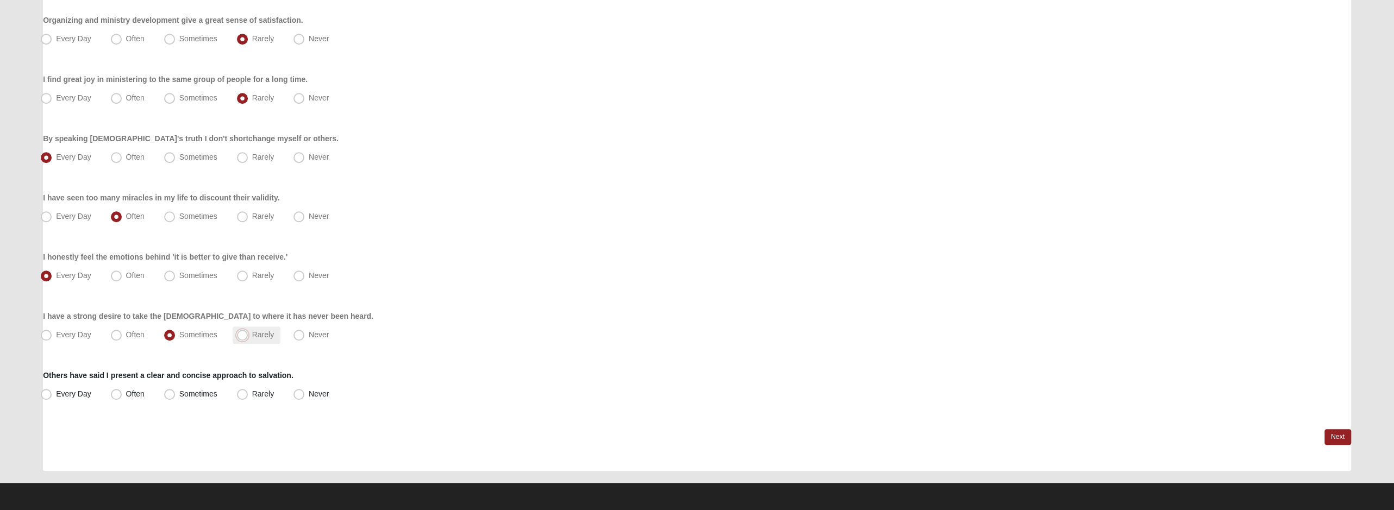
radio input "true"
click at [258, 393] on span "Rarely" at bounding box center [263, 394] width 22 height 9
click at [248, 393] on input "Rarely" at bounding box center [244, 394] width 7 height 7
radio input "true"
click at [314, 394] on span "Never" at bounding box center [319, 394] width 20 height 9
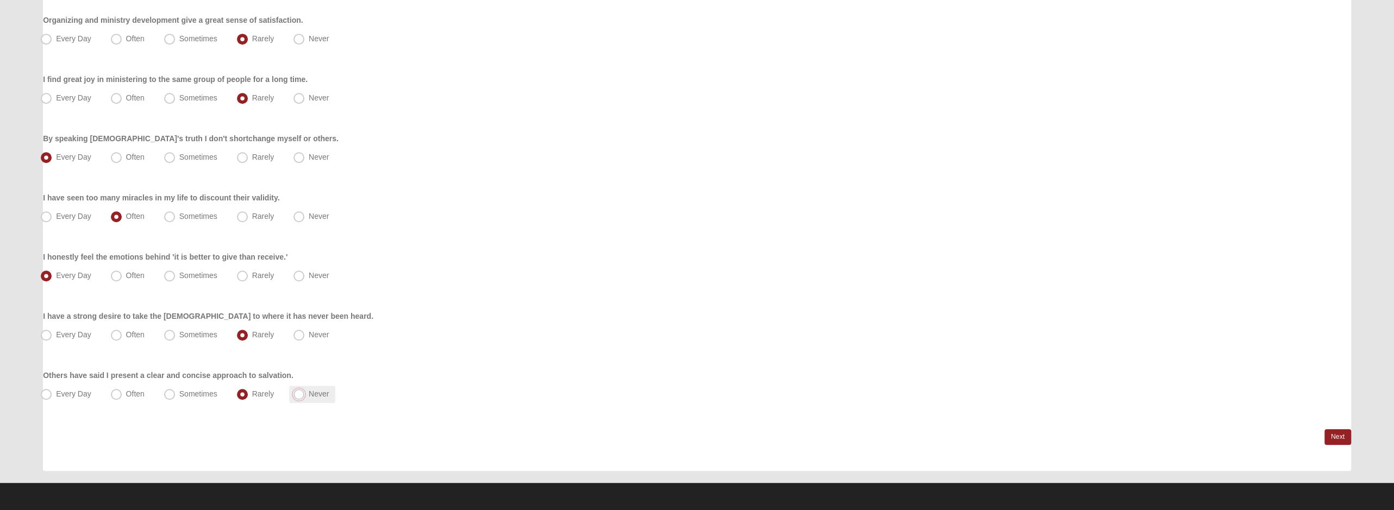
click at [305, 394] on input "Never" at bounding box center [301, 394] width 7 height 7
radio input "true"
click at [1340, 437] on link "Next" at bounding box center [1338, 437] width 27 height 16
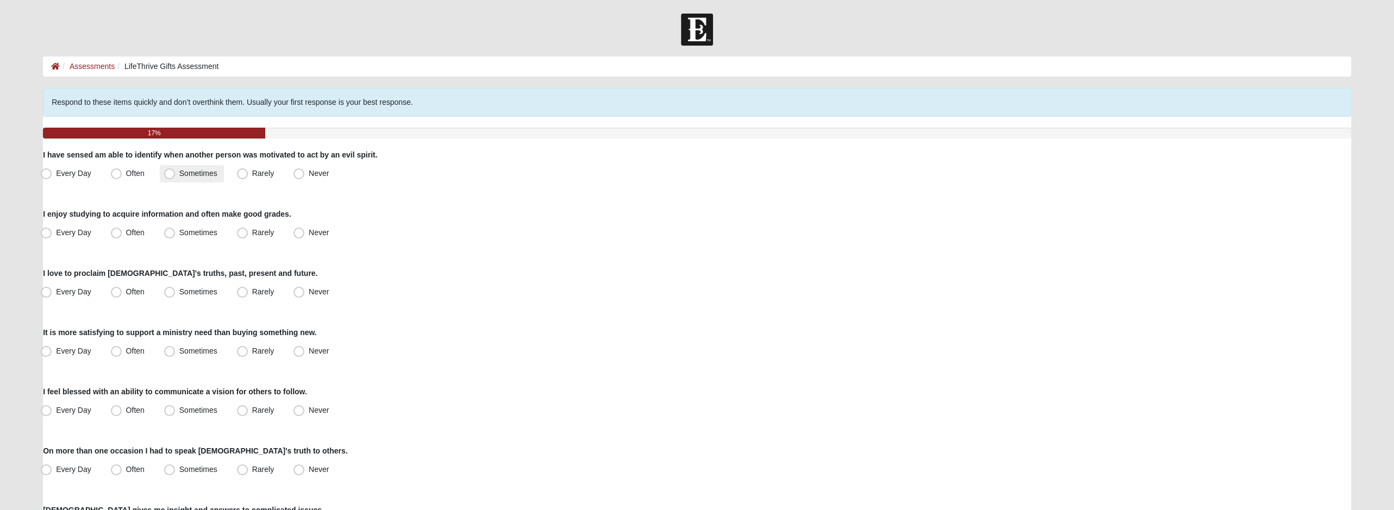
click at [179, 171] on span "Sometimes" at bounding box center [198, 173] width 38 height 9
click at [176, 171] on input "Sometimes" at bounding box center [172, 173] width 7 height 7
radio input "true"
click at [135, 226] on label "Often" at bounding box center [129, 233] width 45 height 17
click at [122, 229] on input "Often" at bounding box center [118, 232] width 7 height 7
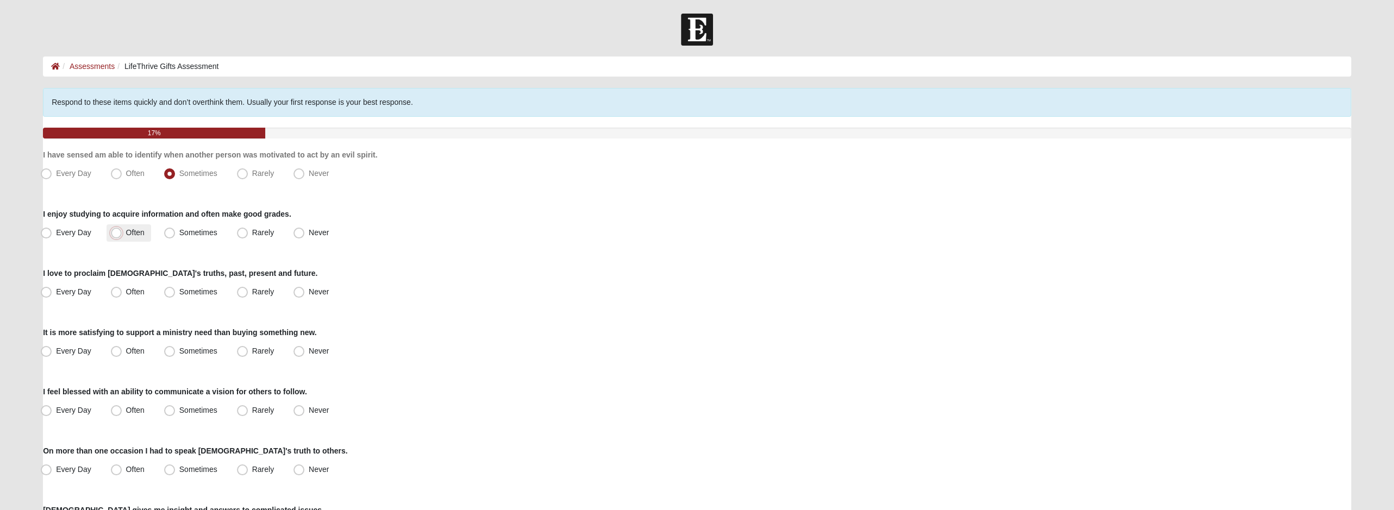
radio input "true"
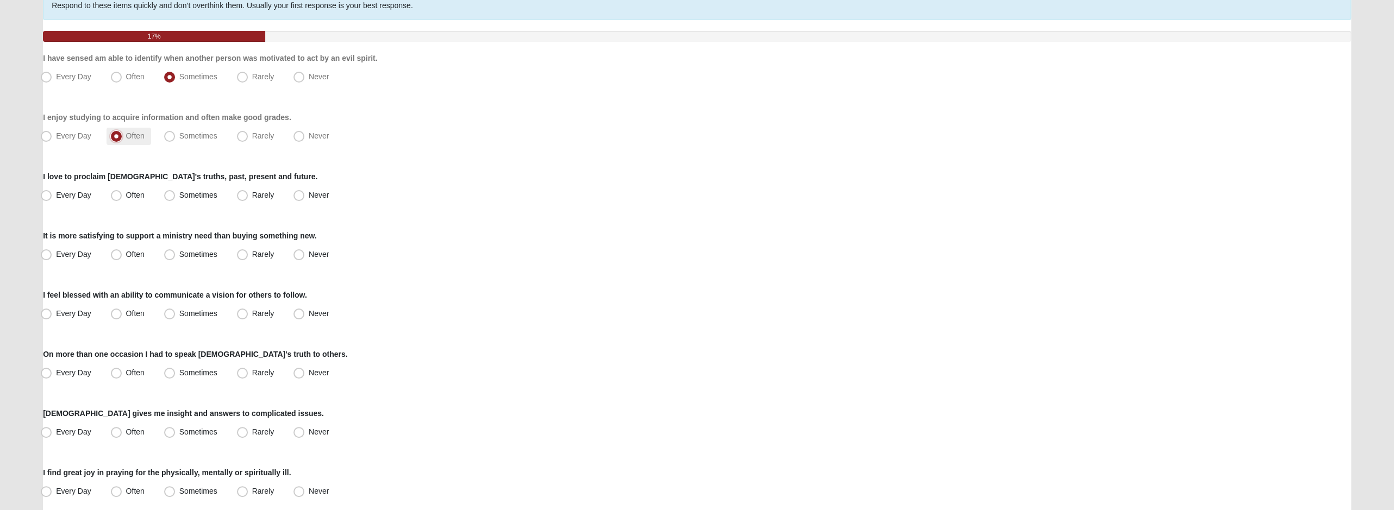
scroll to position [109, 0]
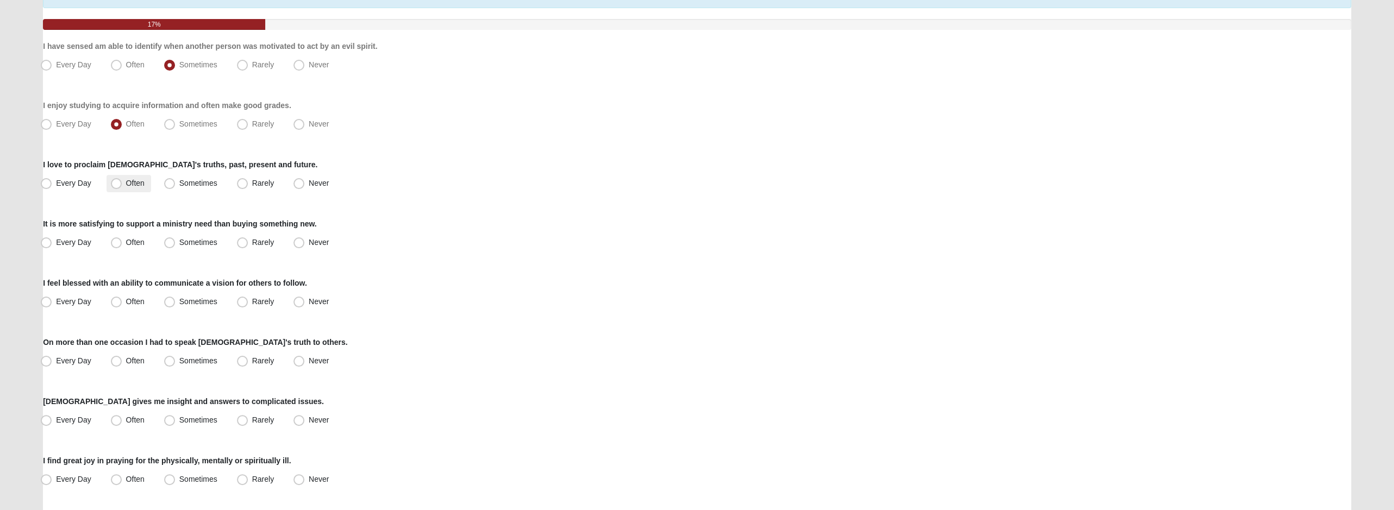
click at [125, 185] on label "Often" at bounding box center [129, 183] width 45 height 17
click at [122, 185] on input "Often" at bounding box center [118, 183] width 7 height 7
radio input "true"
click at [134, 240] on span "Often" at bounding box center [135, 242] width 18 height 9
click at [122, 240] on input "Often" at bounding box center [118, 242] width 7 height 7
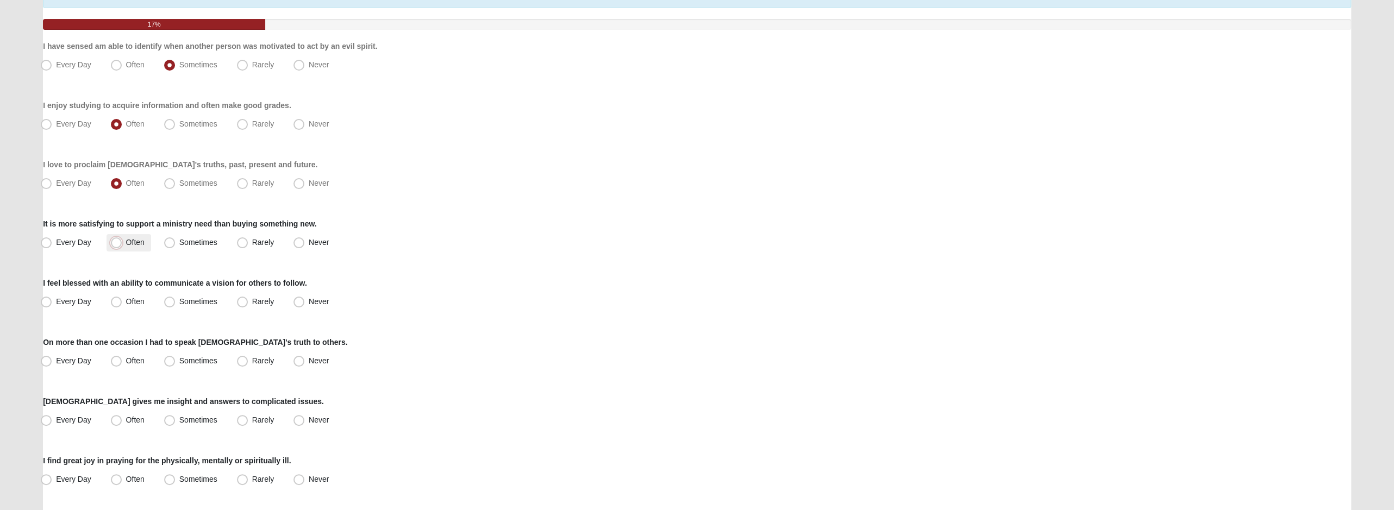
radio input "true"
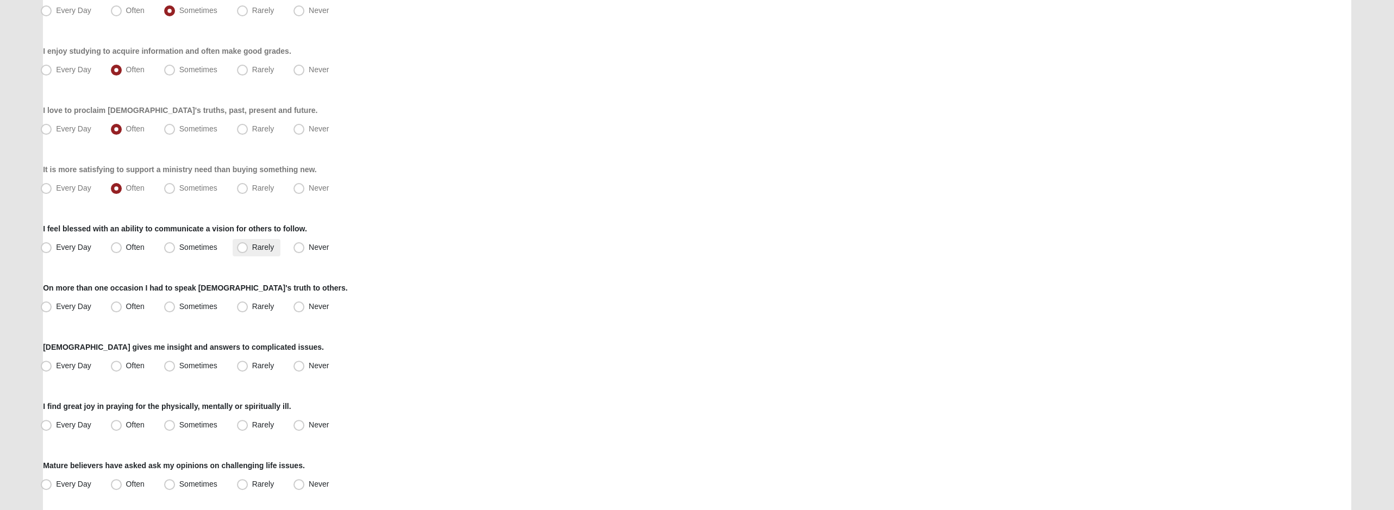
click at [234, 241] on label "Rarely" at bounding box center [257, 247] width 48 height 17
click at [241, 244] on input "Rarely" at bounding box center [244, 247] width 7 height 7
radio input "true"
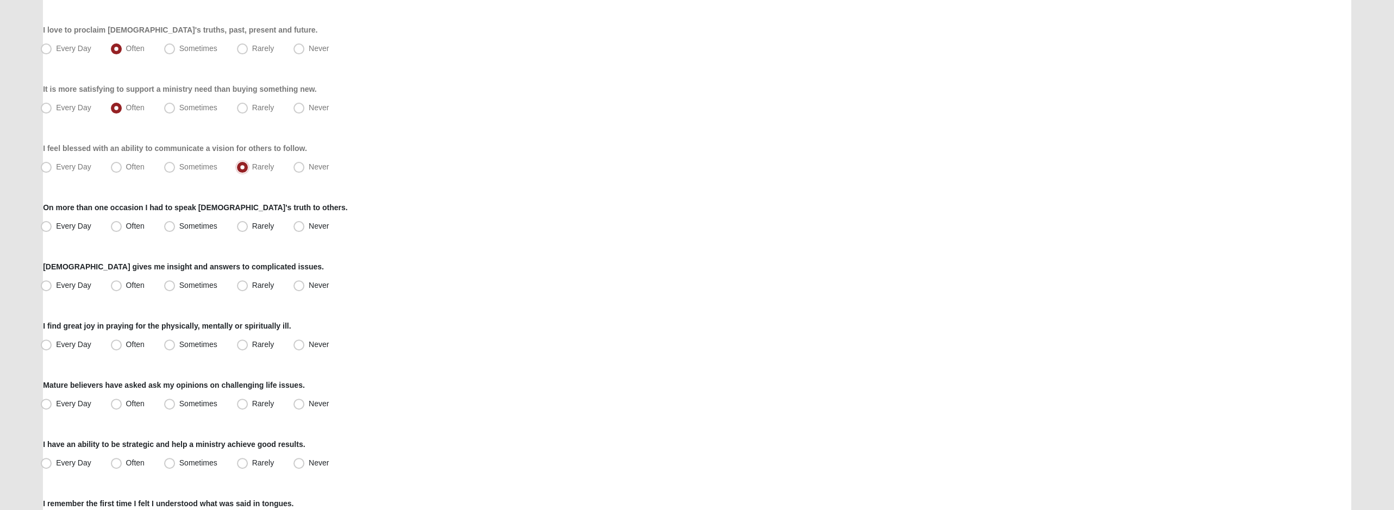
scroll to position [271, 0]
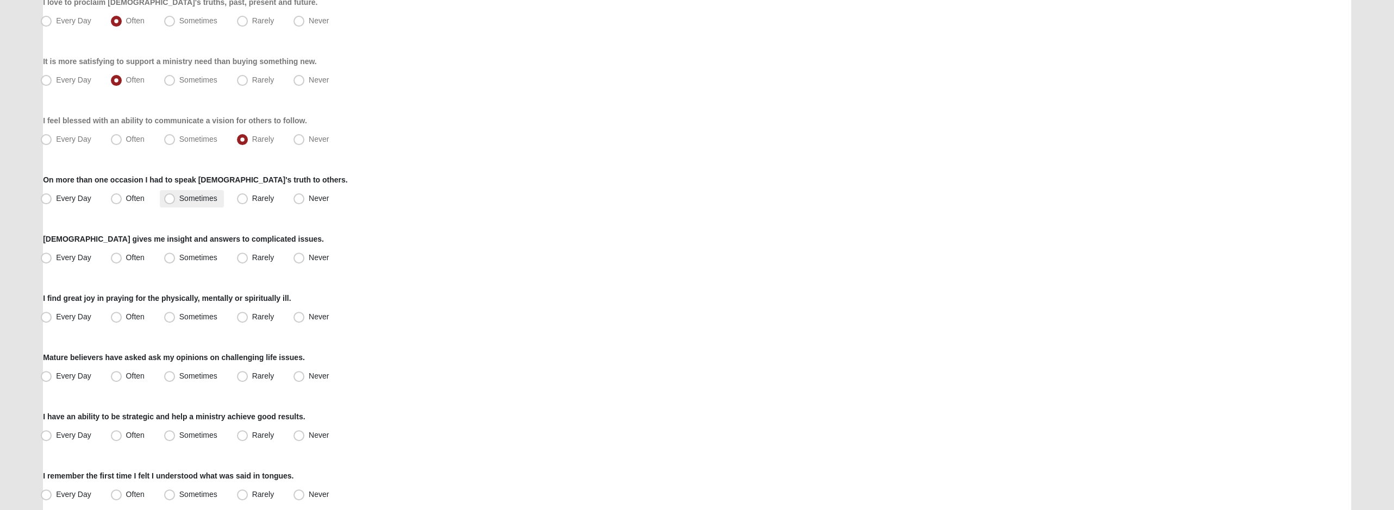
click at [204, 203] on label "Sometimes" at bounding box center [192, 198] width 64 height 17
click at [176, 202] on input "Sometimes" at bounding box center [172, 198] width 7 height 7
radio input "true"
click at [140, 254] on span "Often" at bounding box center [135, 257] width 18 height 9
click at [122, 254] on input "Often" at bounding box center [118, 257] width 7 height 7
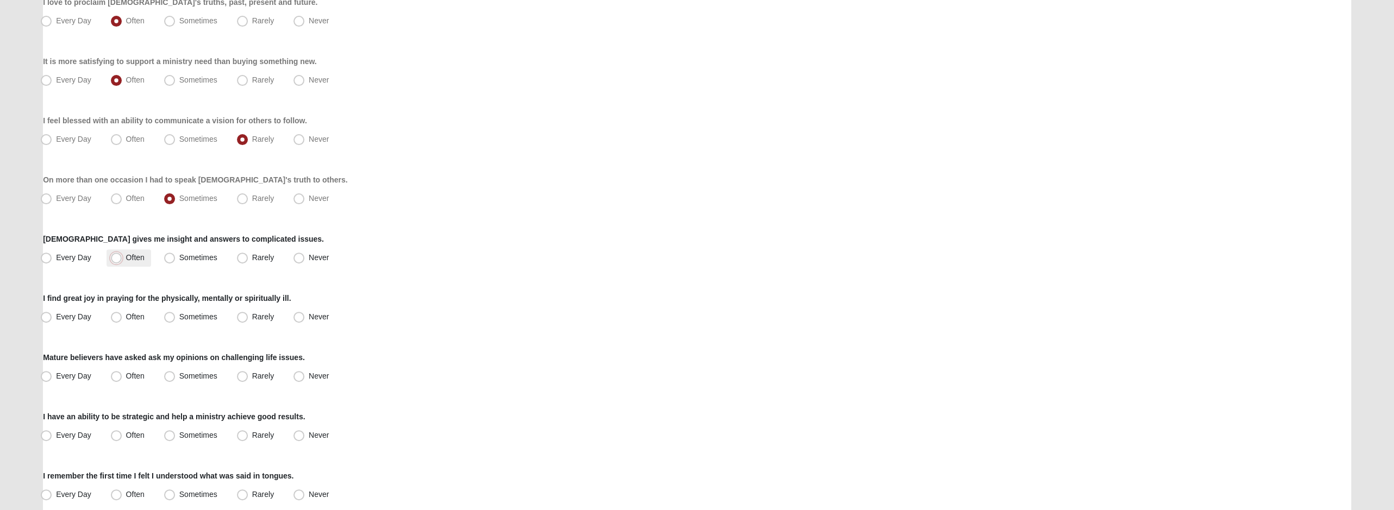
radio input "true"
click at [178, 253] on label "Sometimes" at bounding box center [192, 258] width 64 height 17
click at [176, 254] on input "Sometimes" at bounding box center [172, 257] width 7 height 7
radio input "true"
click at [133, 253] on span "Often" at bounding box center [135, 257] width 18 height 9
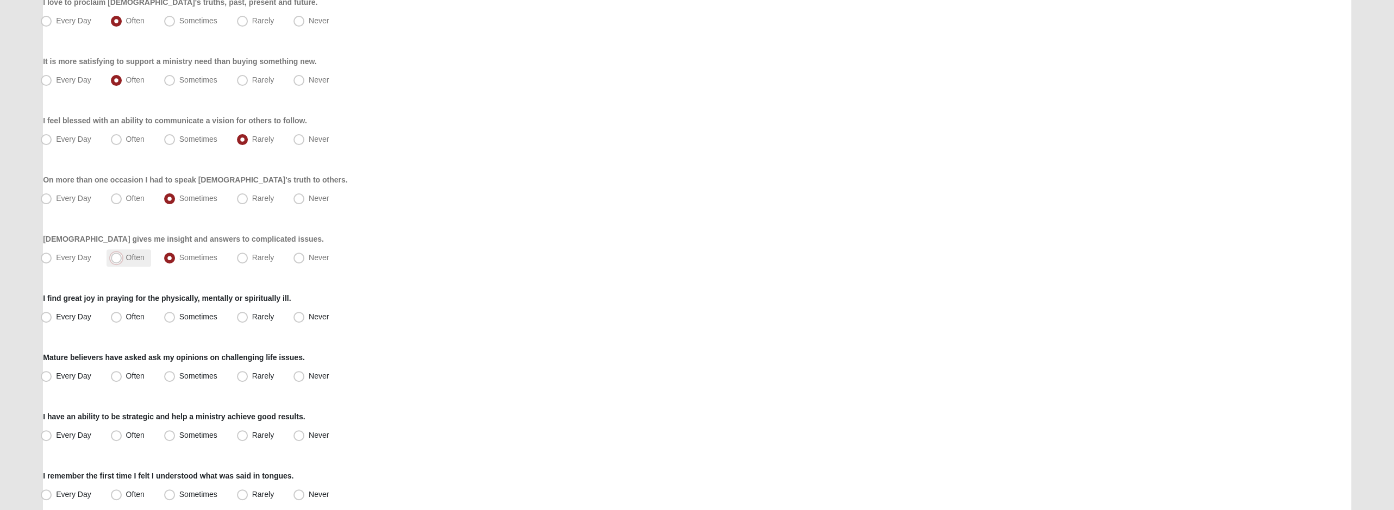
click at [122, 254] on input "Often" at bounding box center [118, 257] width 7 height 7
radio input "true"
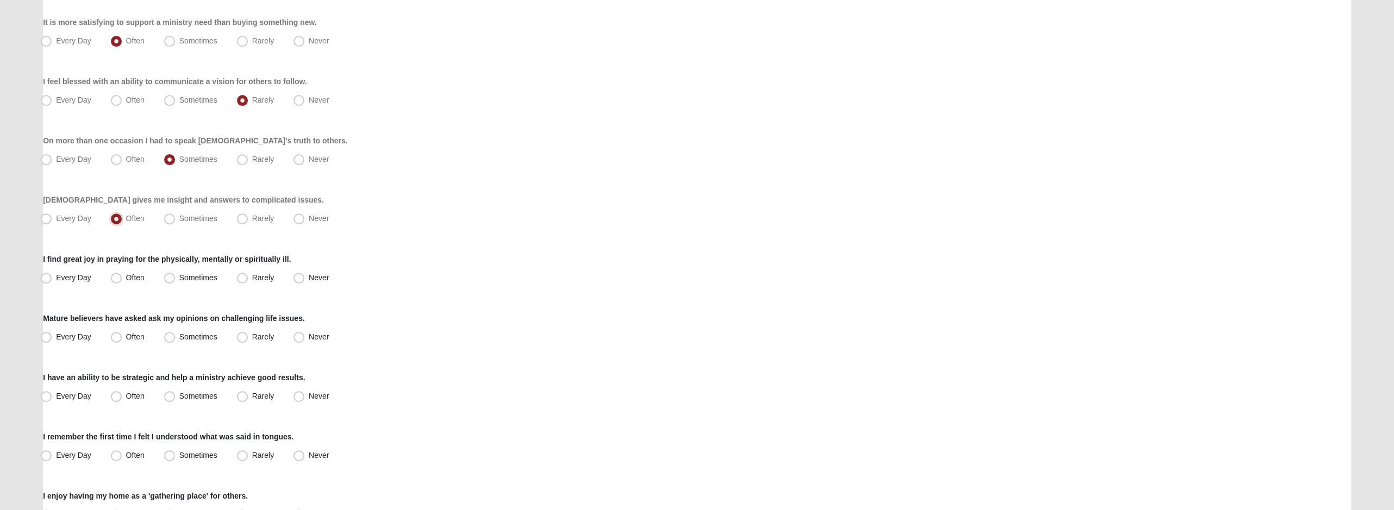
scroll to position [326, 0]
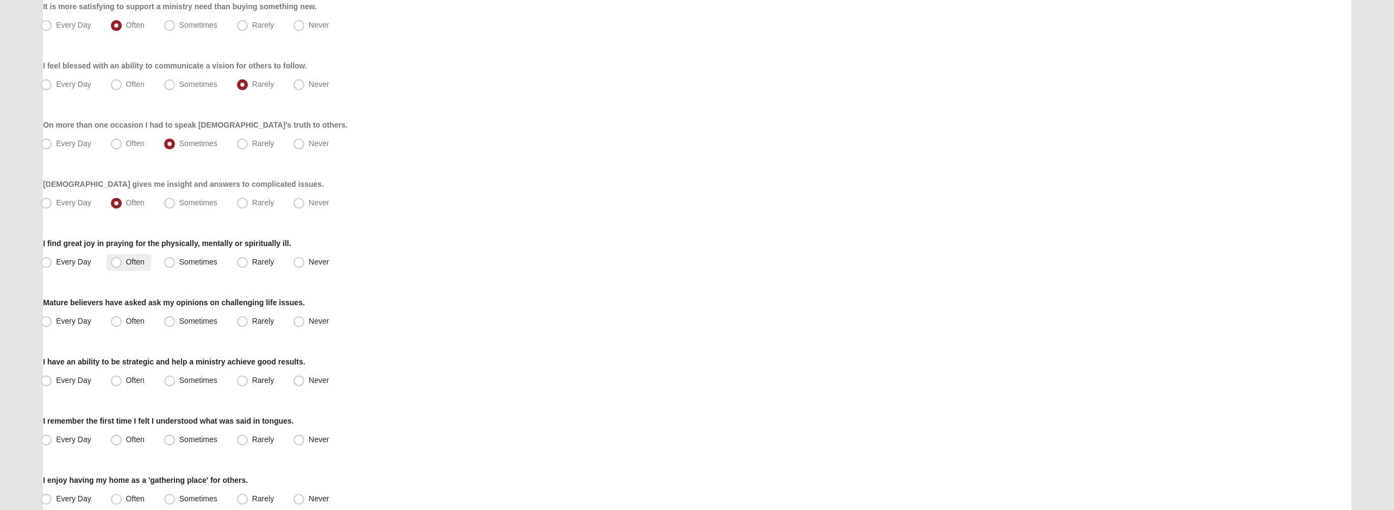
click at [136, 259] on span "Often" at bounding box center [135, 262] width 18 height 9
click at [122, 259] on input "Often" at bounding box center [118, 262] width 7 height 7
radio input "true"
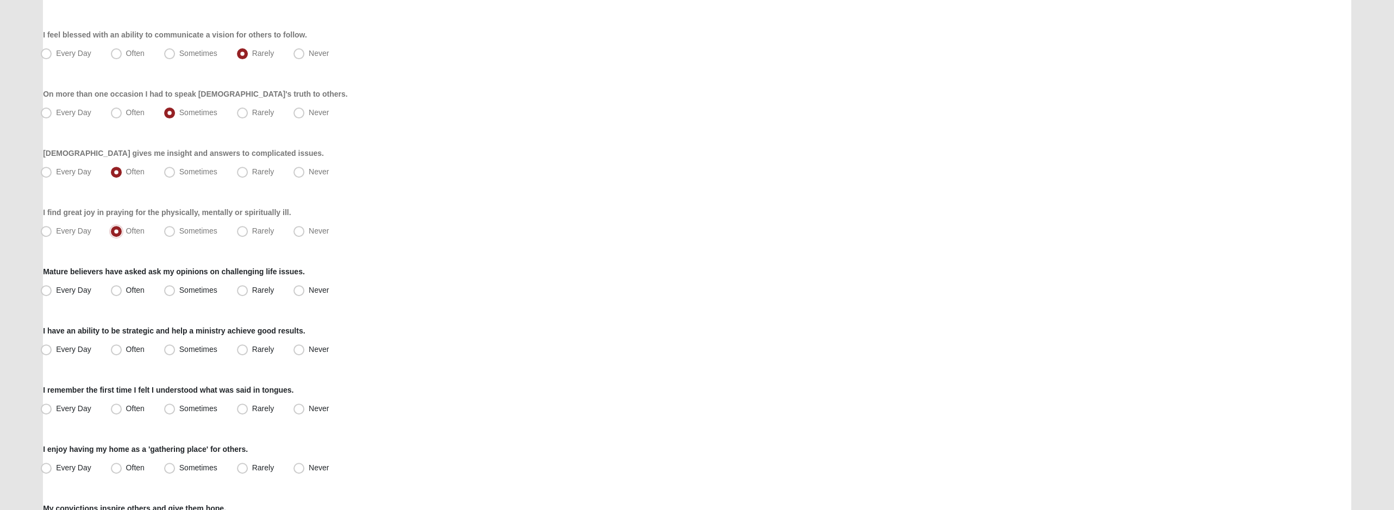
scroll to position [381, 0]
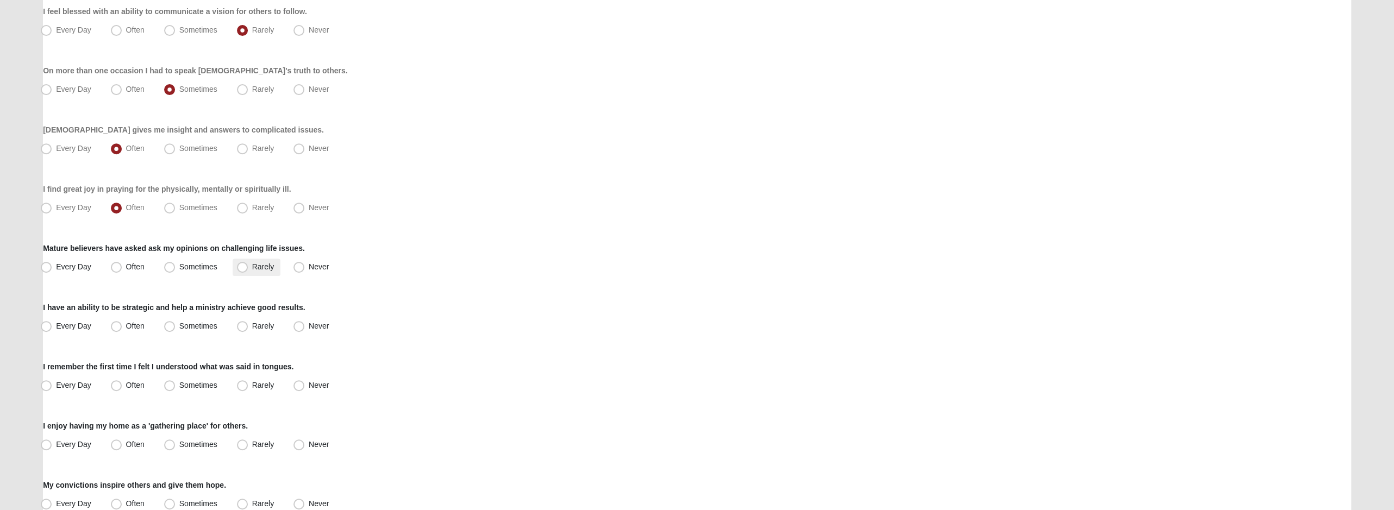
click at [250, 270] on label "Rarely" at bounding box center [257, 267] width 48 height 17
click at [248, 270] on input "Rarely" at bounding box center [244, 267] width 7 height 7
radio input "true"
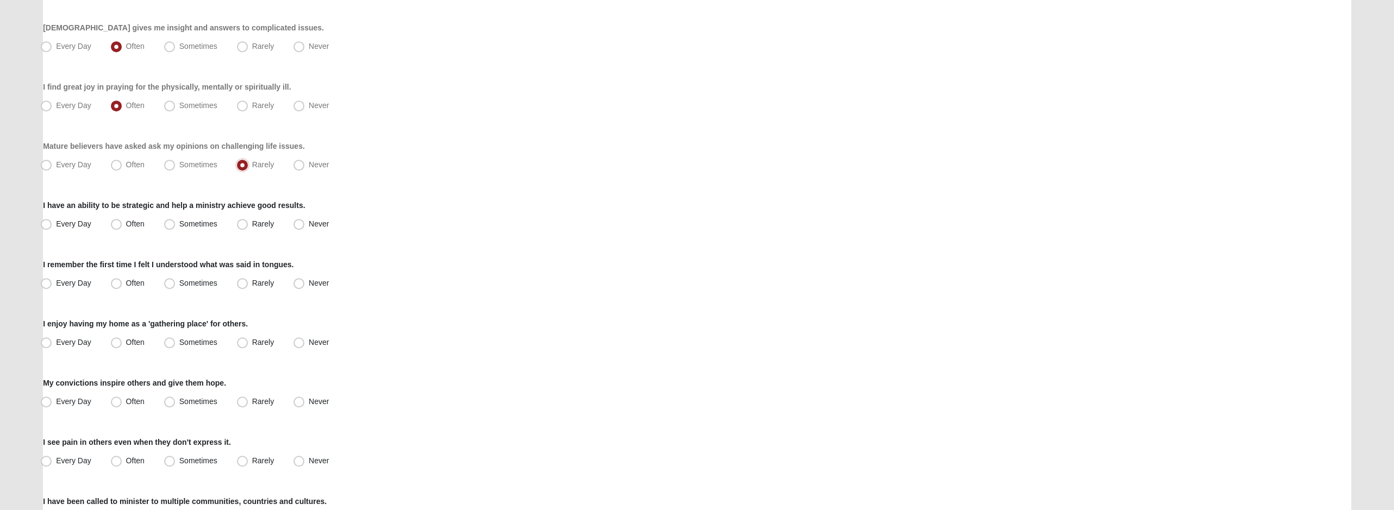
scroll to position [489, 0]
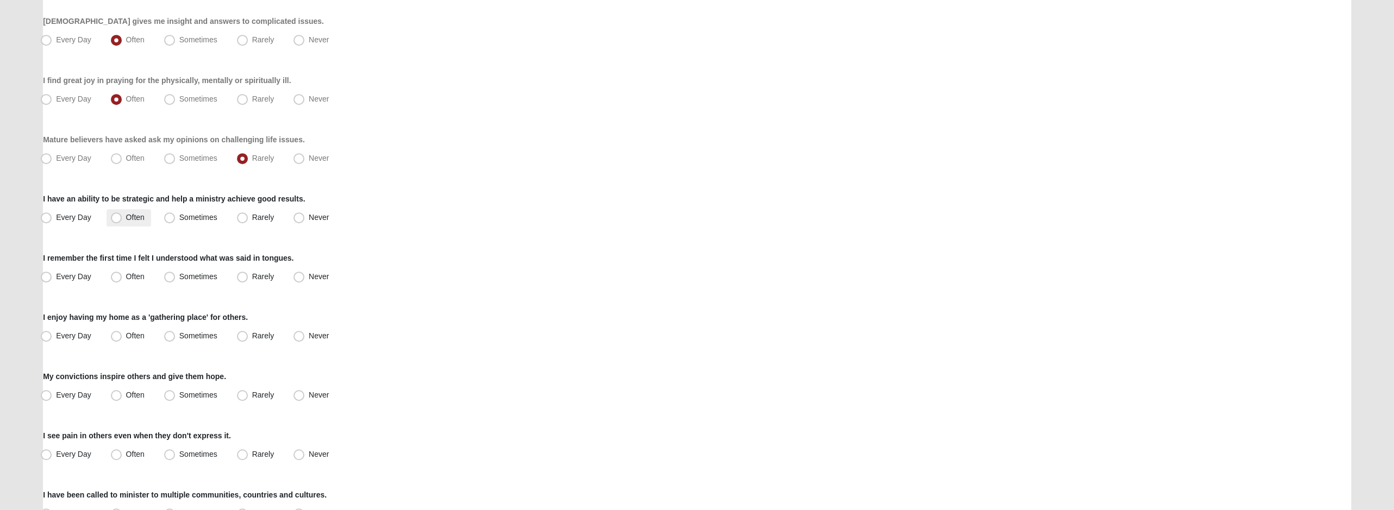
click at [140, 220] on span "Often" at bounding box center [135, 217] width 18 height 9
click at [122, 220] on input "Often" at bounding box center [118, 217] width 7 height 7
radio input "true"
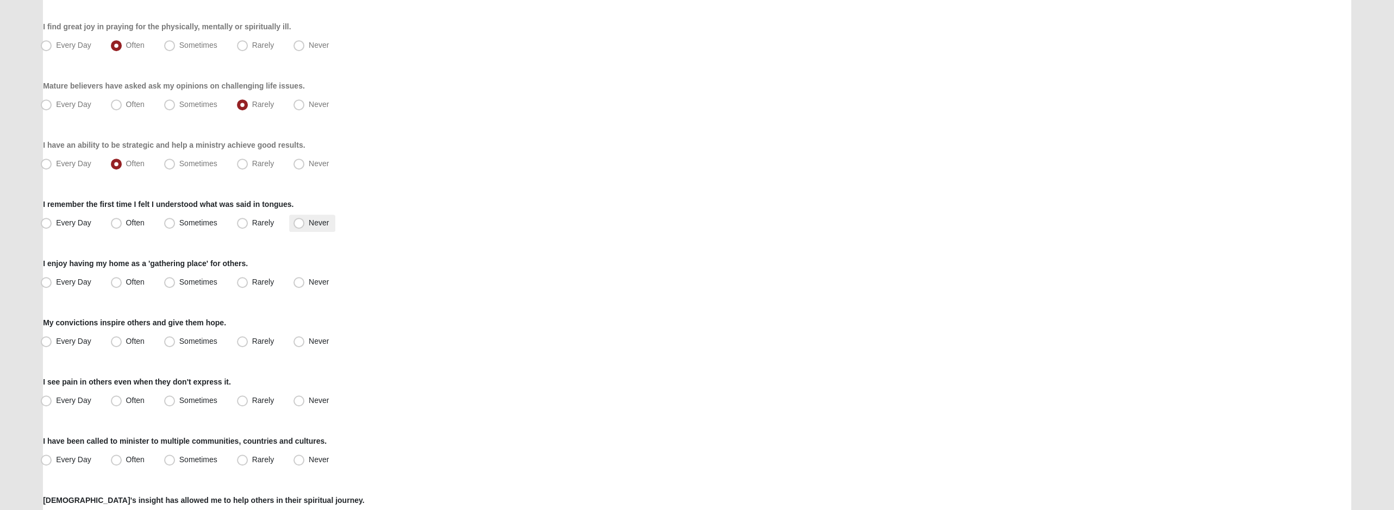
click at [309, 223] on span "Never" at bounding box center [319, 223] width 20 height 9
click at [298, 223] on input "Never" at bounding box center [301, 223] width 7 height 7
radio input "true"
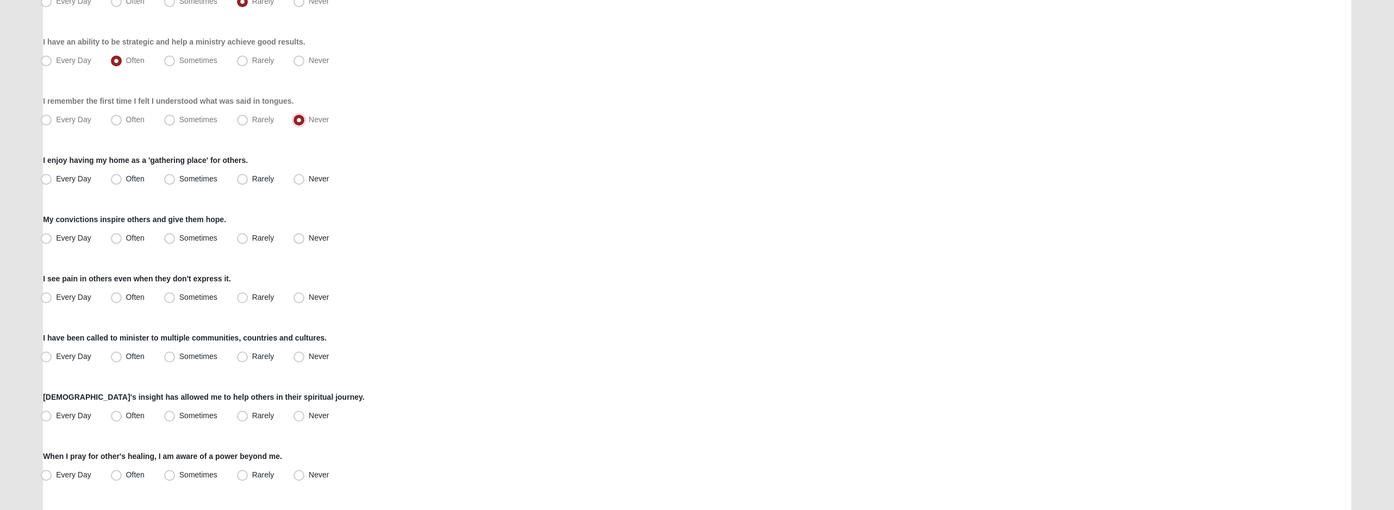
scroll to position [652, 0]
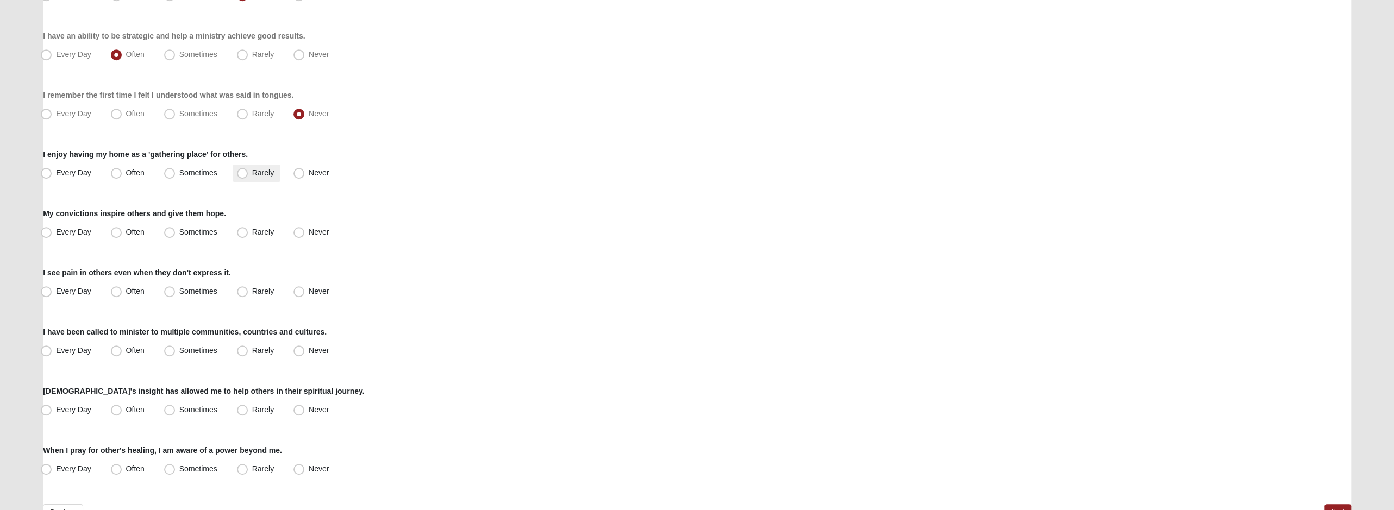
click at [260, 174] on span "Rarely" at bounding box center [263, 173] width 22 height 9
click at [248, 174] on input "Rarely" at bounding box center [244, 173] width 7 height 7
radio input "true"
click at [179, 233] on span "Sometimes" at bounding box center [198, 232] width 38 height 9
click at [176, 233] on input "Sometimes" at bounding box center [172, 232] width 7 height 7
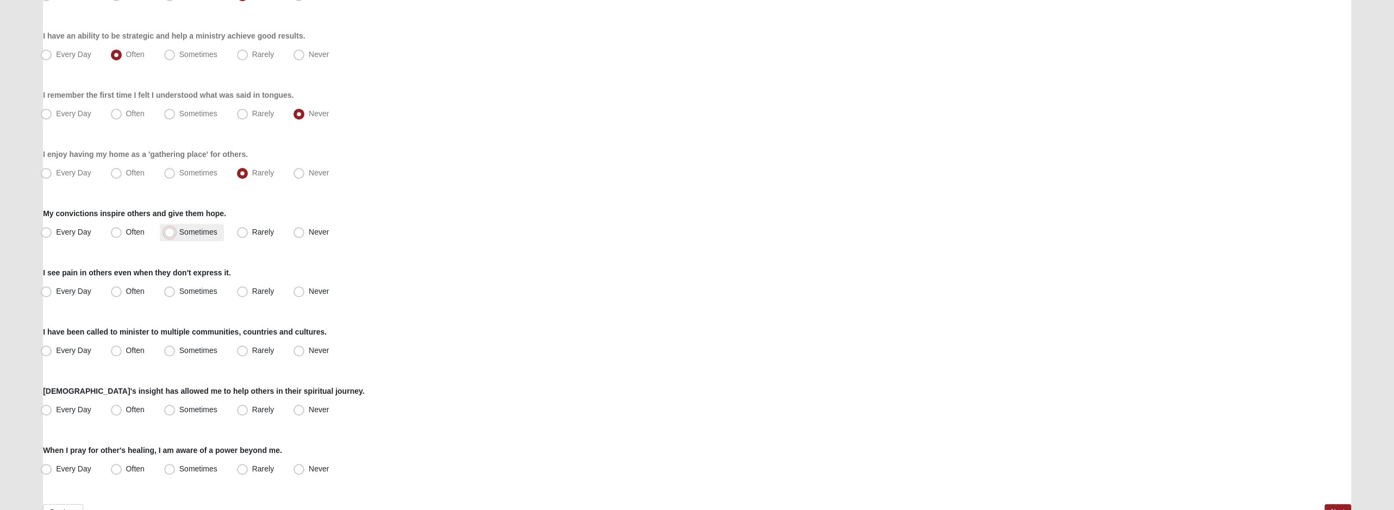
radio input "true"
click at [135, 293] on span "Often" at bounding box center [135, 291] width 18 height 9
click at [122, 293] on input "Often" at bounding box center [118, 291] width 7 height 7
radio input "true"
click at [186, 285] on label "Sometimes" at bounding box center [192, 291] width 64 height 17
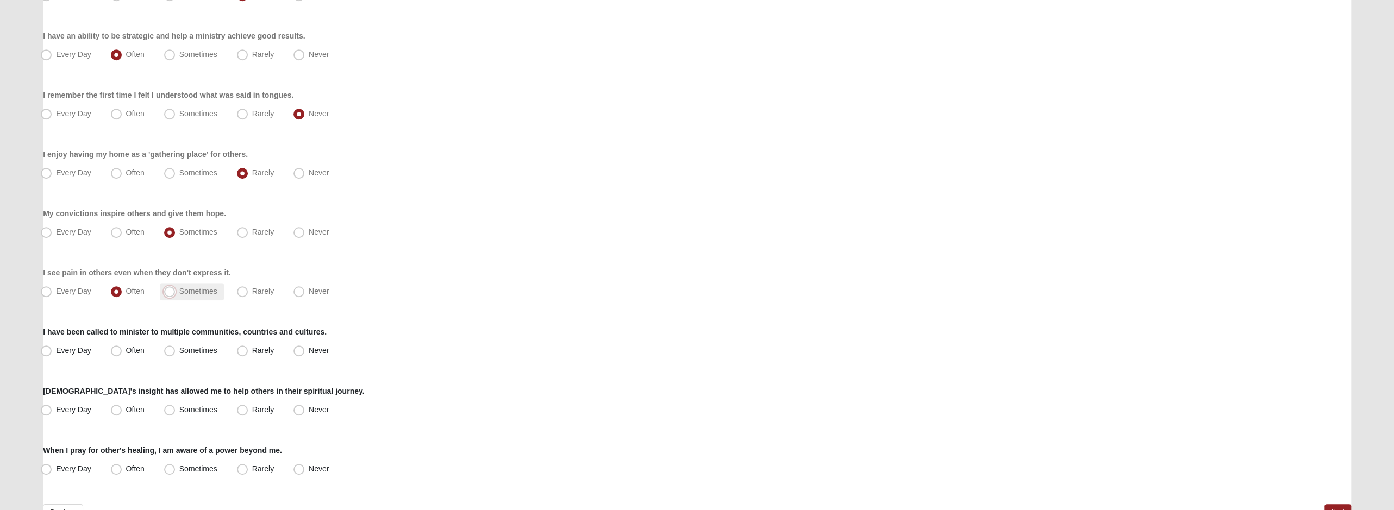
click at [176, 288] on input "Sometimes" at bounding box center [172, 291] width 7 height 7
radio input "true"
drag, startPoint x: 254, startPoint y: 298, endPoint x: 304, endPoint y: 301, distance: 50.1
click at [254, 299] on label "Rarely" at bounding box center [257, 291] width 48 height 17
click at [248, 295] on input "Rarely" at bounding box center [244, 291] width 7 height 7
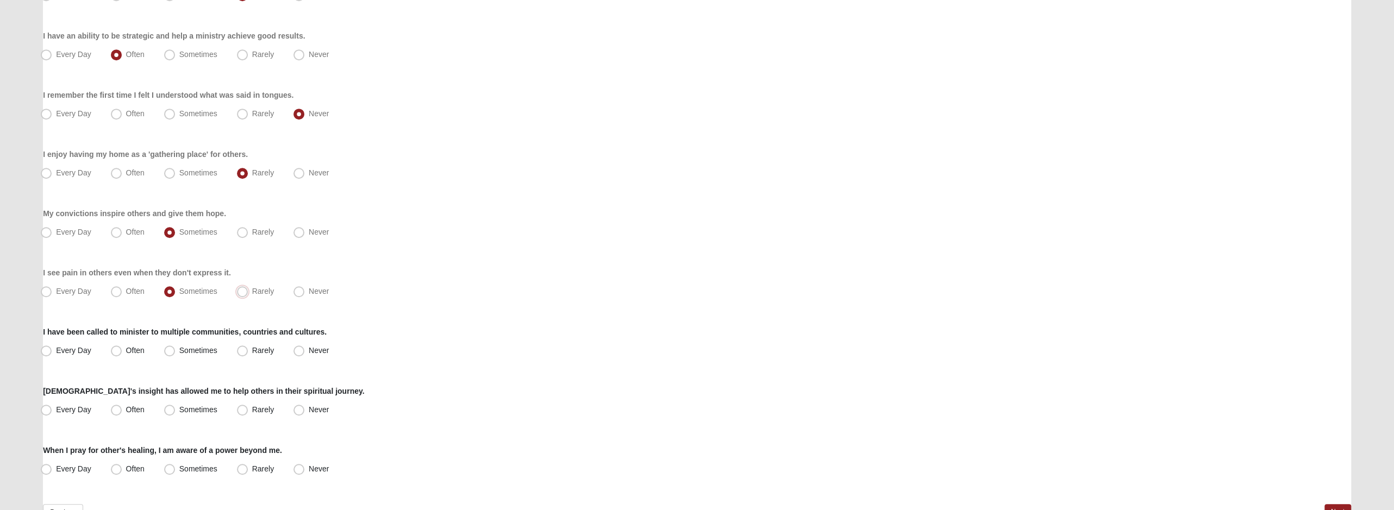
radio input "true"
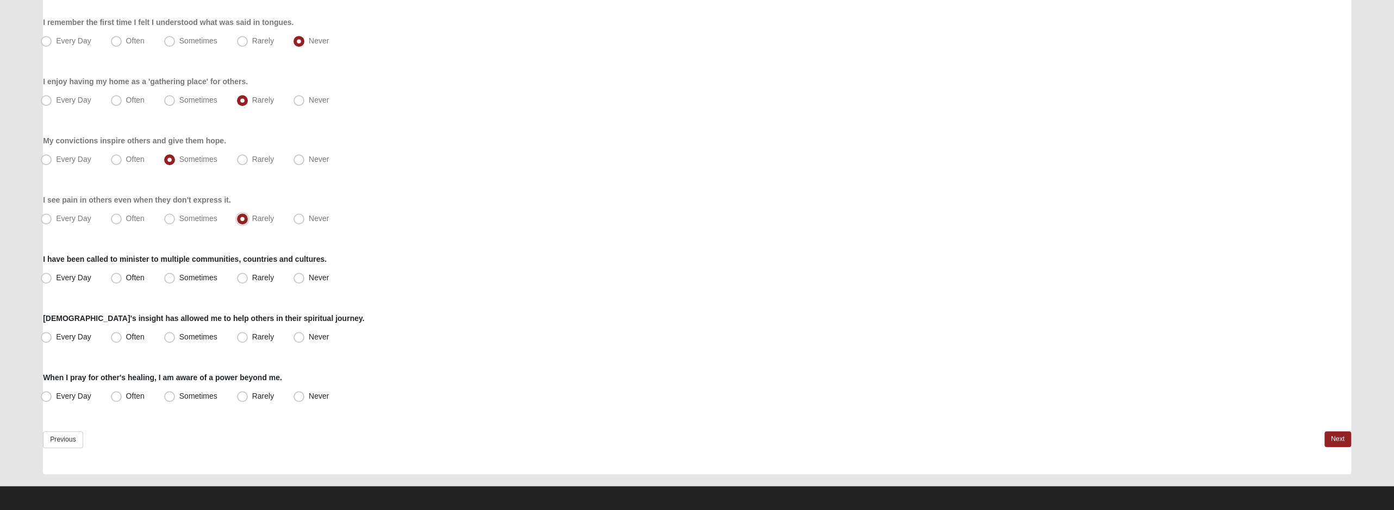
scroll to position [728, 0]
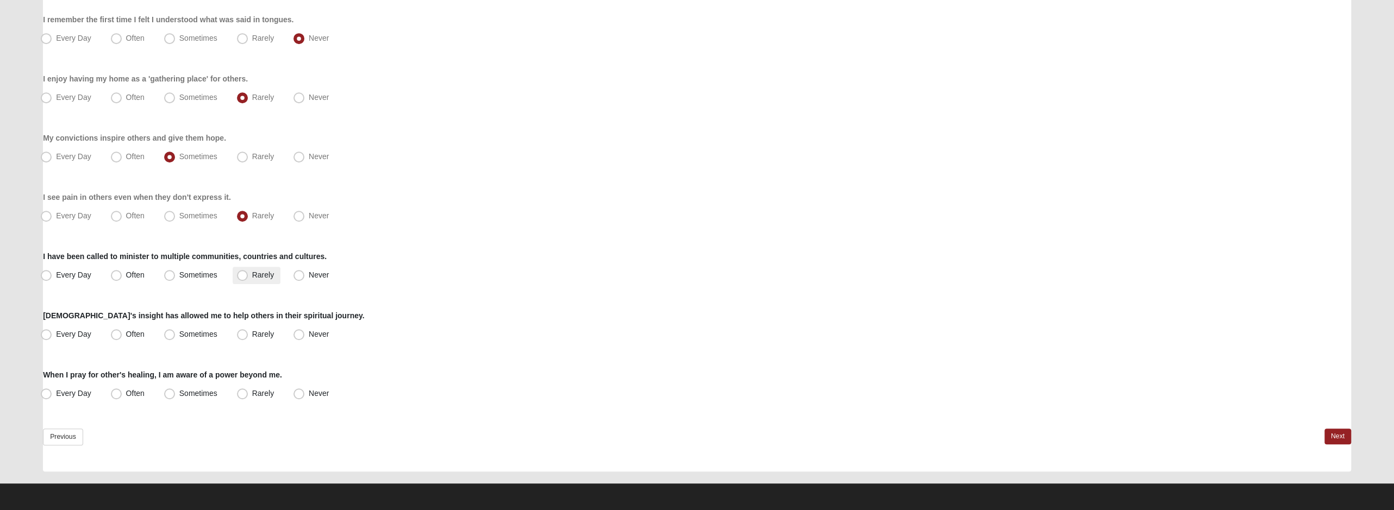
click at [250, 279] on label "Rarely" at bounding box center [257, 275] width 48 height 17
click at [248, 279] on input "Rarely" at bounding box center [244, 275] width 7 height 7
radio input "true"
click at [251, 337] on label "Rarely" at bounding box center [257, 334] width 48 height 17
click at [248, 337] on input "Rarely" at bounding box center [244, 334] width 7 height 7
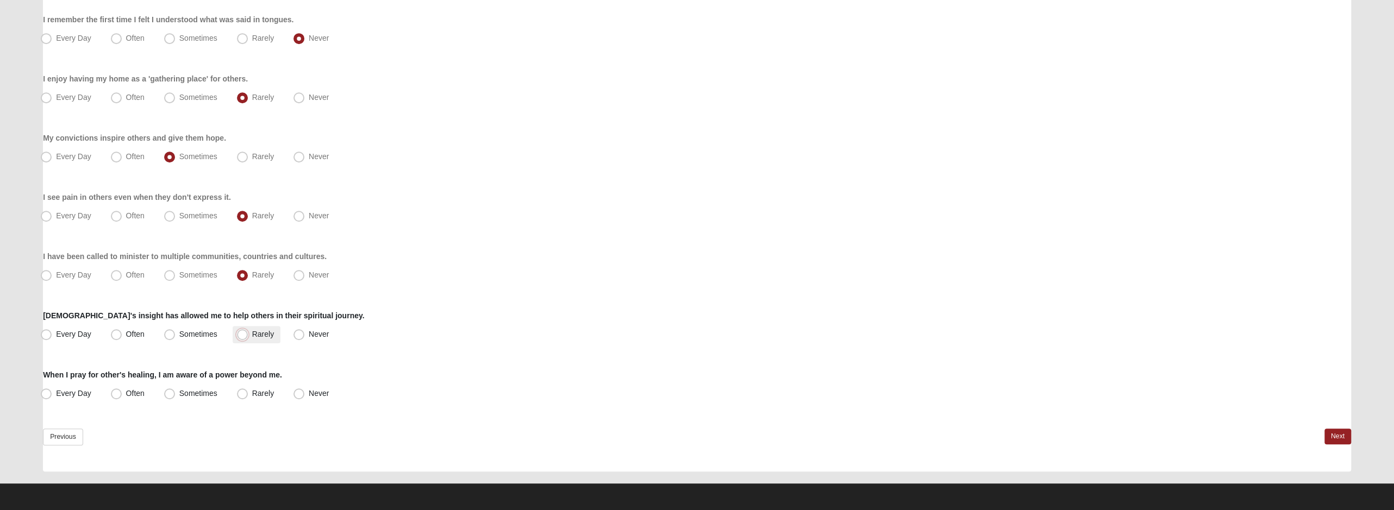
radio input "true"
click at [126, 389] on span "Often" at bounding box center [135, 393] width 18 height 9
click at [117, 390] on input "Often" at bounding box center [118, 393] width 7 height 7
radio input "true"
drag, startPoint x: 1332, startPoint y: 437, endPoint x: 1276, endPoint y: 427, distance: 56.9
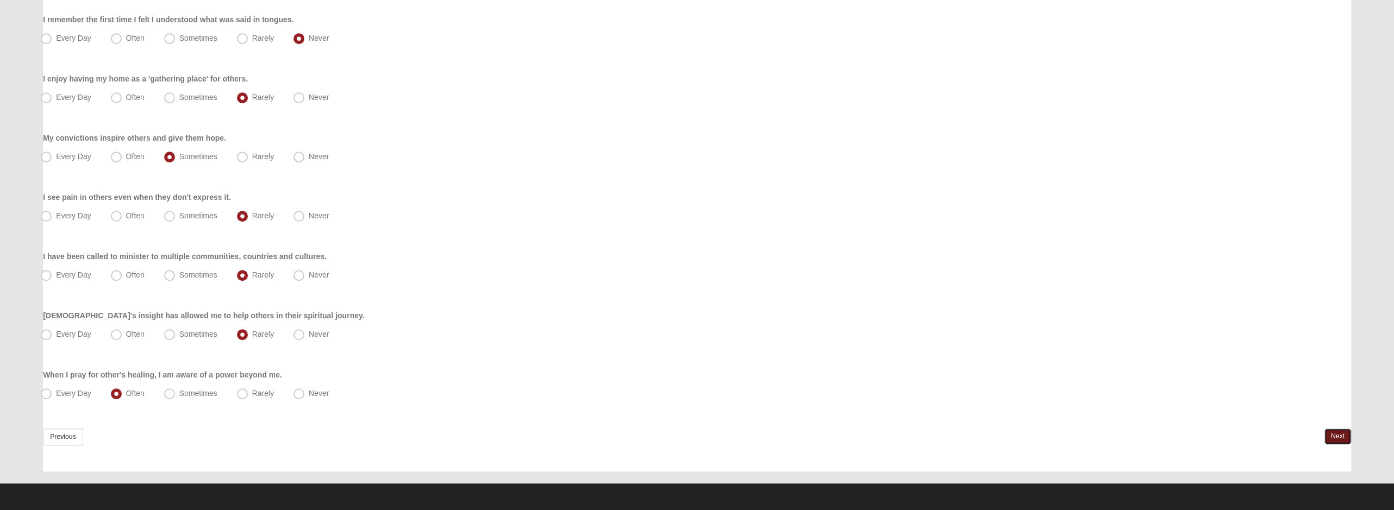
click at [1332, 437] on link "Next" at bounding box center [1338, 437] width 27 height 16
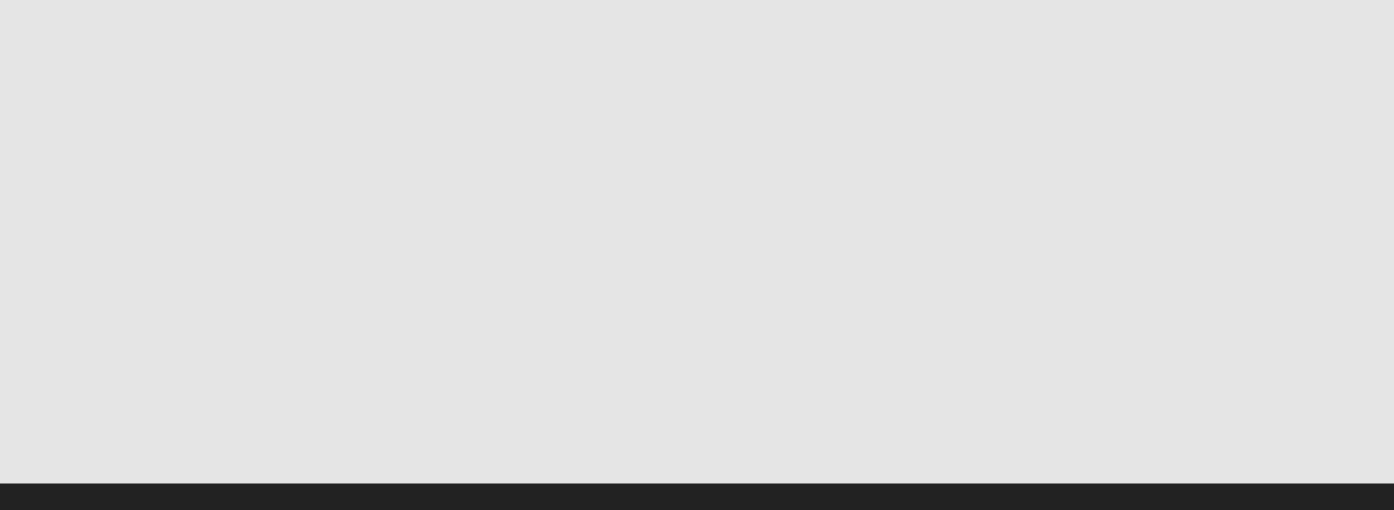
scroll to position [0, 0]
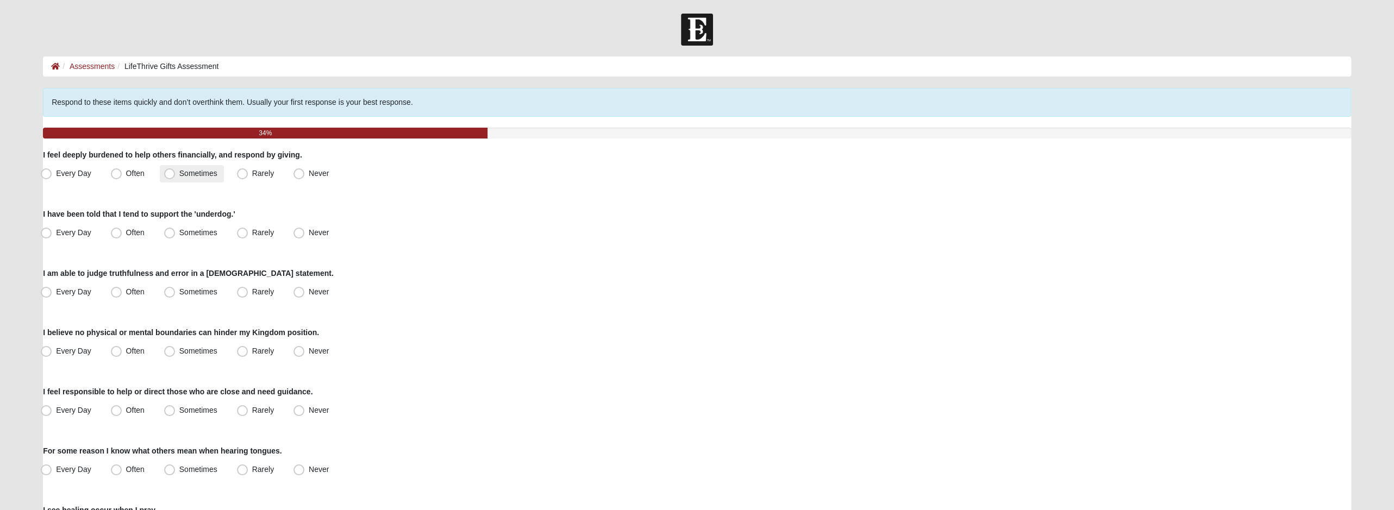
click at [204, 173] on span "Sometimes" at bounding box center [198, 173] width 38 height 9
click at [176, 173] on input "Sometimes" at bounding box center [172, 173] width 7 height 7
radio input "true"
click at [122, 168] on label "Often" at bounding box center [129, 173] width 45 height 17
click at [122, 170] on input "Often" at bounding box center [118, 173] width 7 height 7
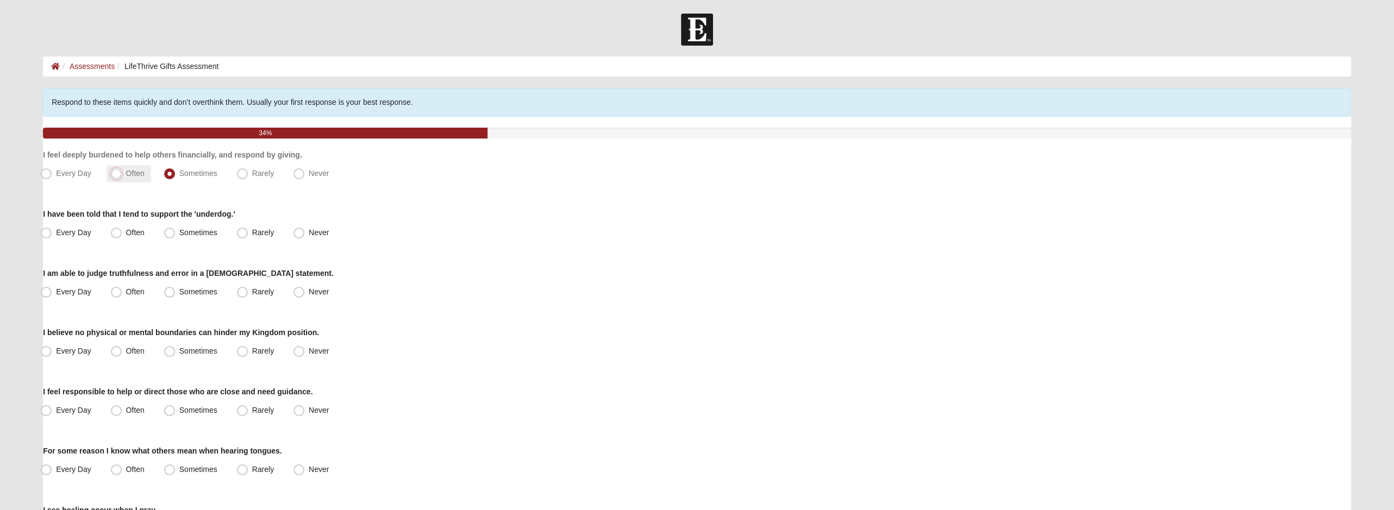
radio input "true"
click at [123, 239] on label "Often" at bounding box center [129, 233] width 45 height 17
click at [122, 236] on input "Often" at bounding box center [118, 232] width 7 height 7
radio input "true"
click at [179, 291] on span "Sometimes" at bounding box center [198, 292] width 38 height 9
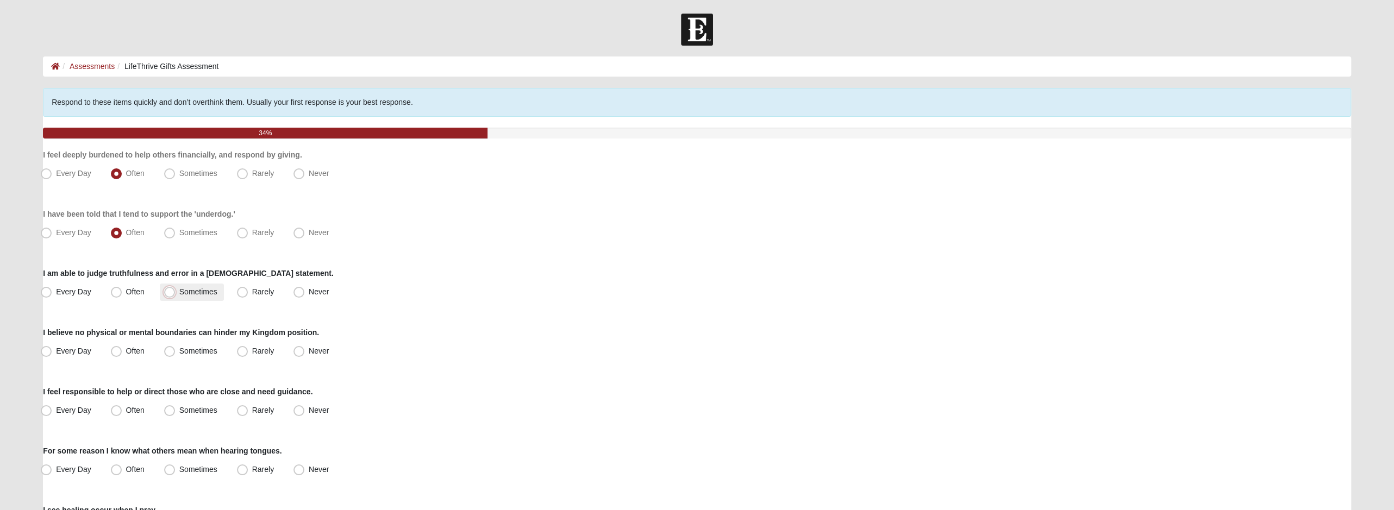
click at [169, 291] on input "Sometimes" at bounding box center [172, 292] width 7 height 7
radio input "true"
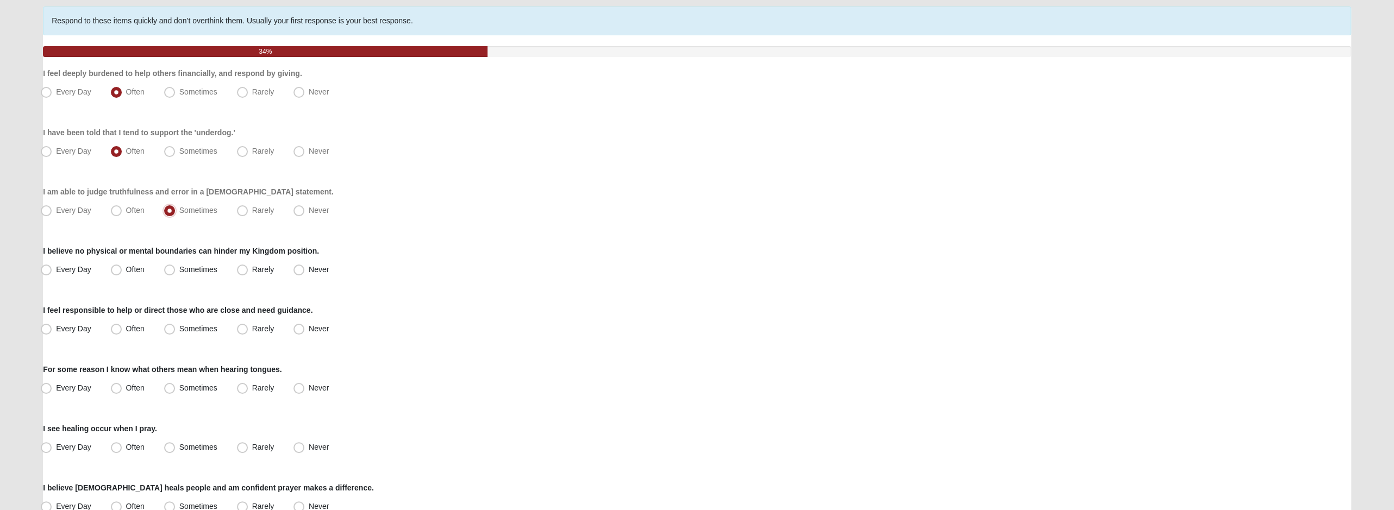
scroll to position [109, 0]
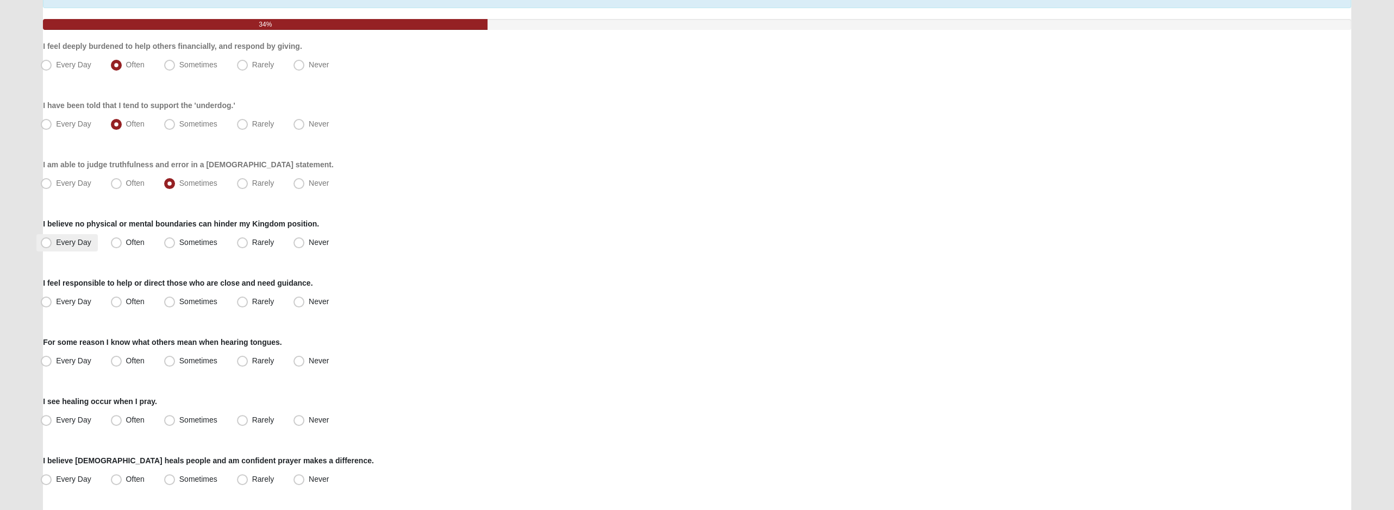
click at [77, 242] on span "Every Day" at bounding box center [73, 242] width 35 height 9
click at [52, 242] on input "Every Day" at bounding box center [48, 242] width 7 height 7
radio input "true"
click at [133, 243] on span "Often" at bounding box center [135, 242] width 18 height 9
click at [122, 243] on input "Often" at bounding box center [118, 242] width 7 height 7
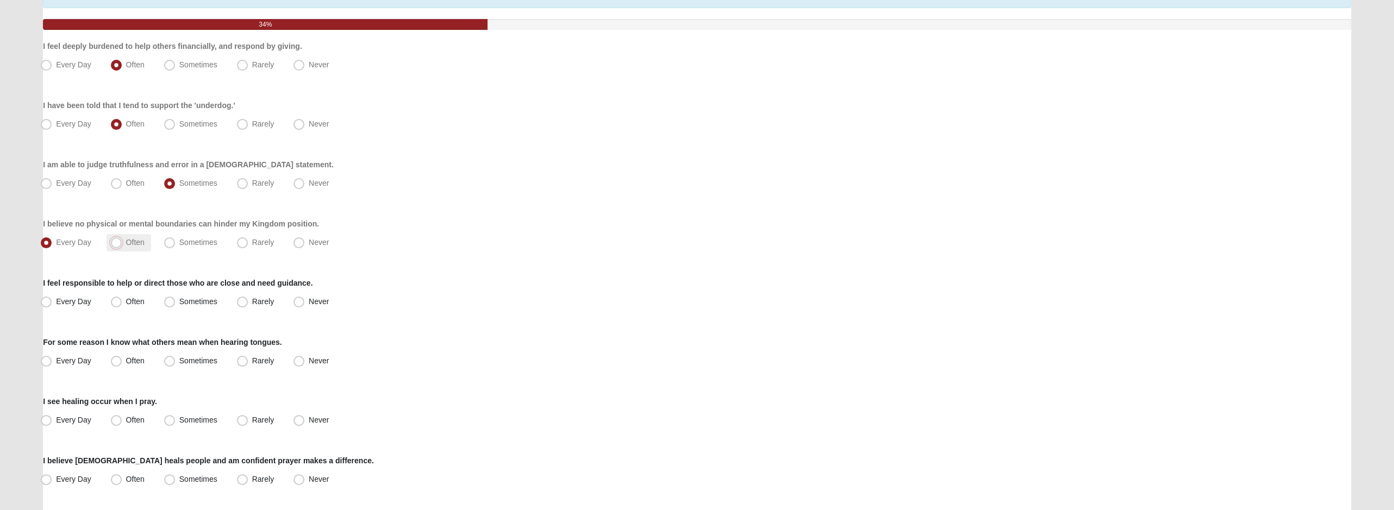
radio input "true"
click at [261, 304] on span "Rarely" at bounding box center [263, 301] width 22 height 9
click at [248, 304] on input "Rarely" at bounding box center [244, 301] width 7 height 7
radio input "true"
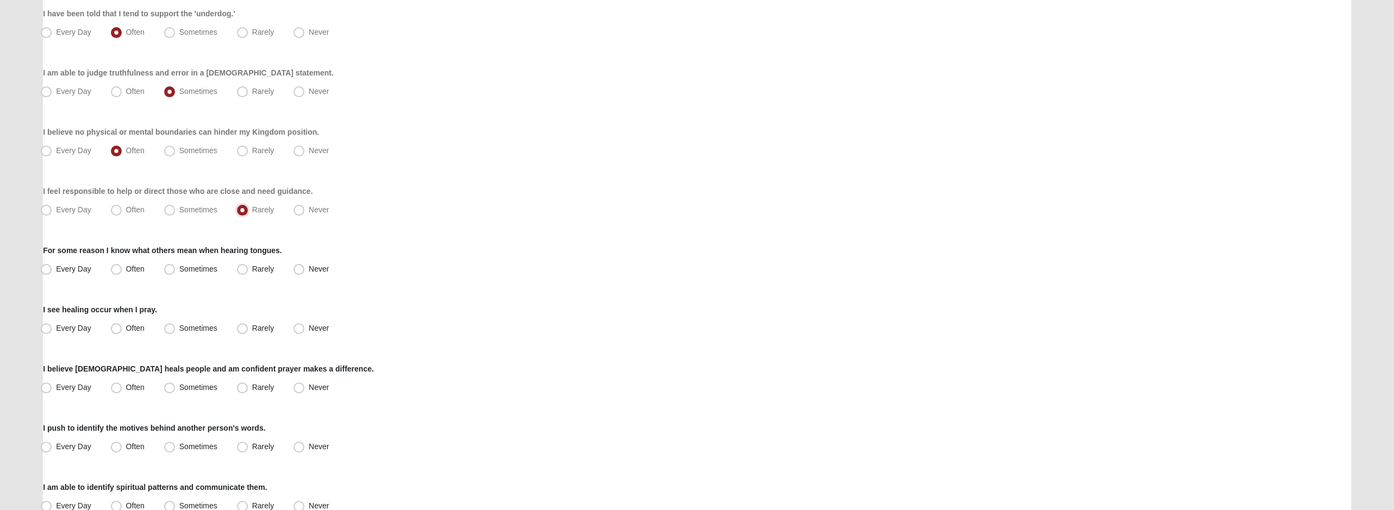
scroll to position [217, 0]
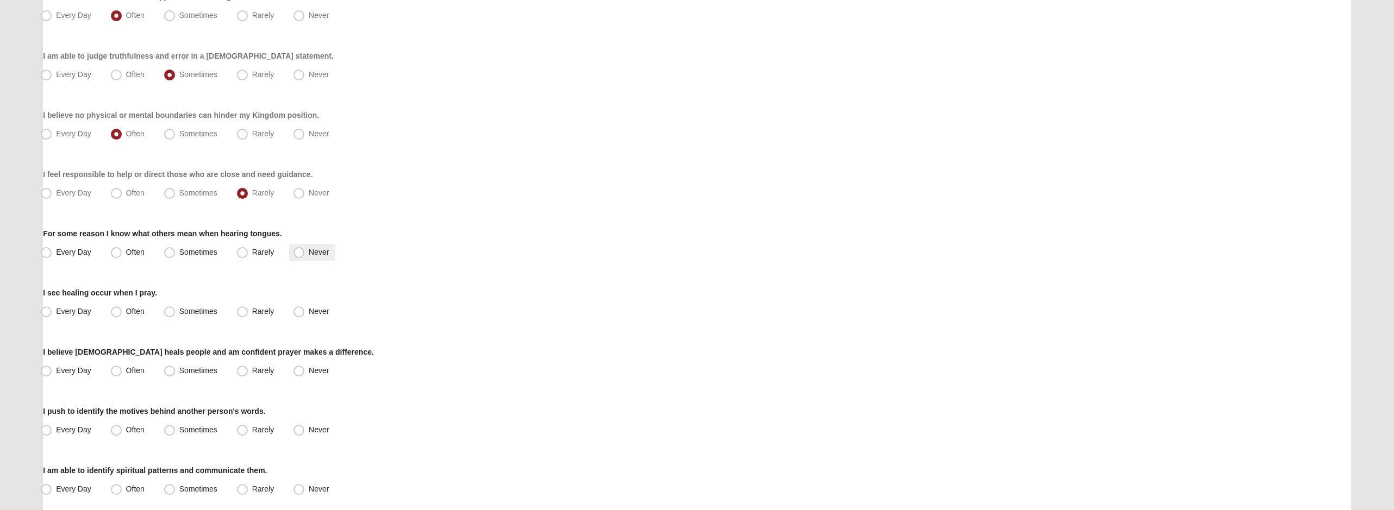
click at [317, 248] on span "Never" at bounding box center [319, 252] width 20 height 9
click at [305, 249] on input "Never" at bounding box center [301, 252] width 7 height 7
radio input "true"
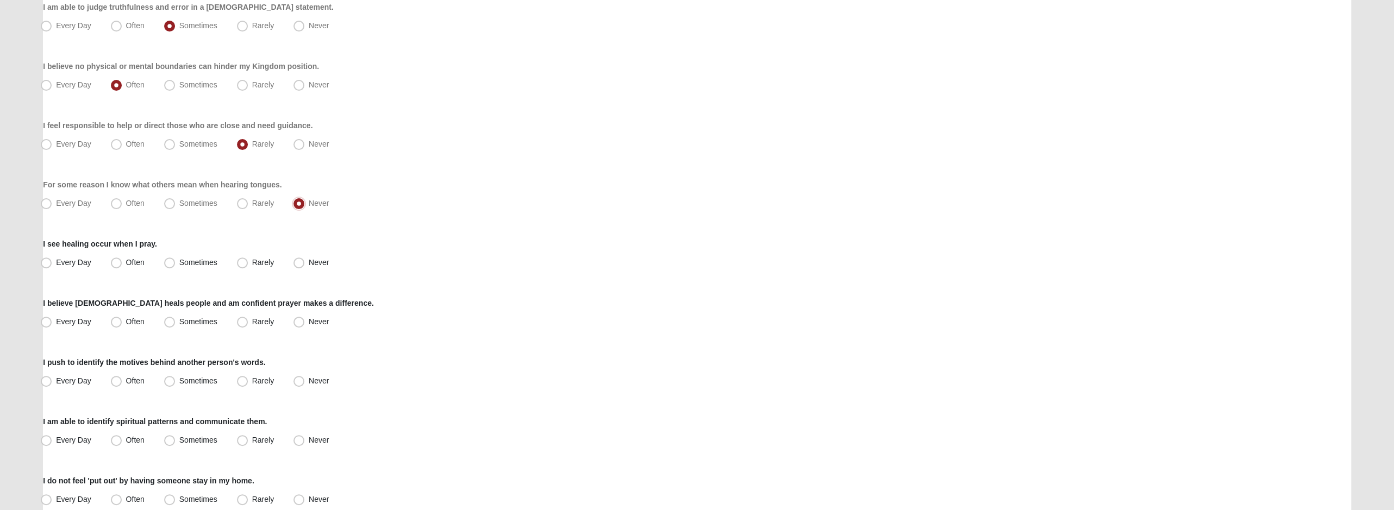
scroll to position [326, 0]
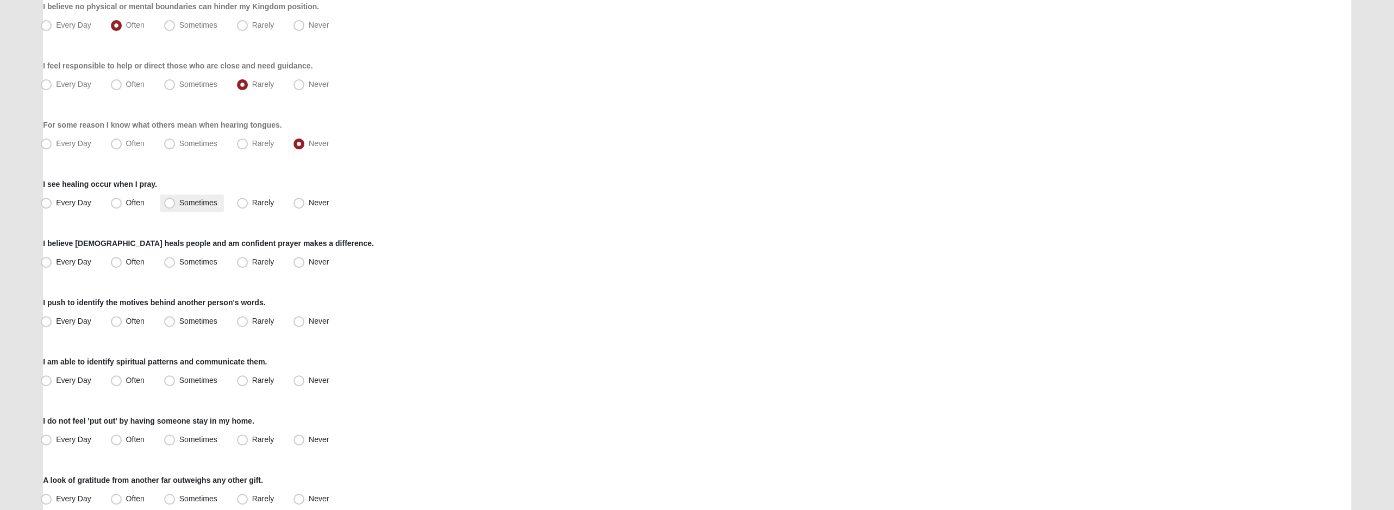
click at [200, 205] on span "Sometimes" at bounding box center [198, 202] width 38 height 9
click at [176, 205] on input "Sometimes" at bounding box center [172, 203] width 7 height 7
radio input "true"
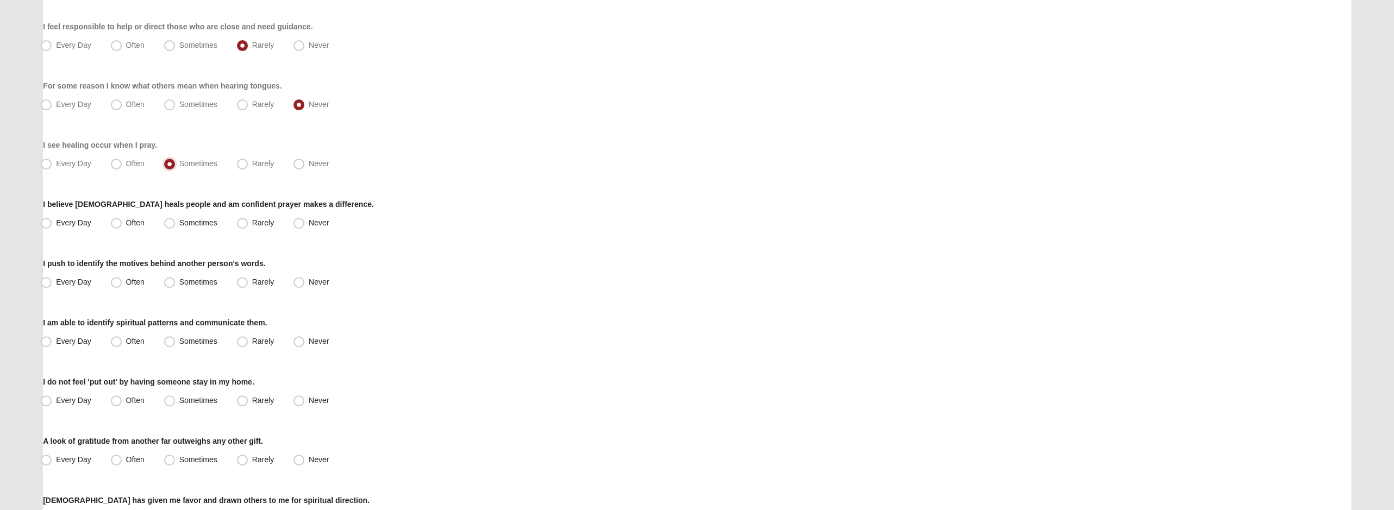
scroll to position [381, 0]
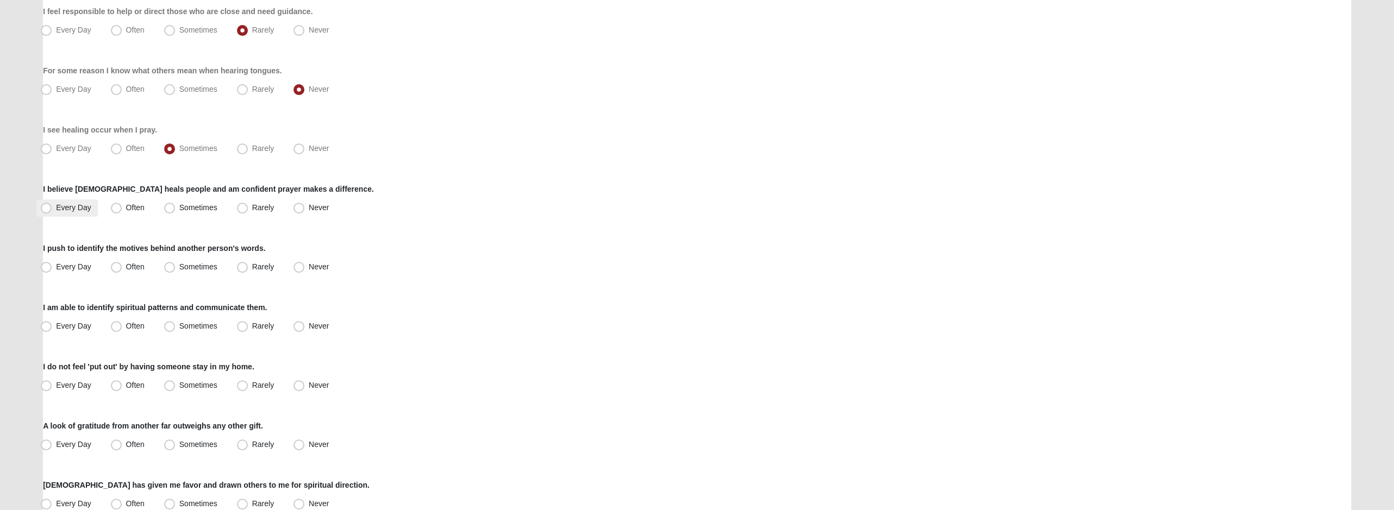
click at [73, 207] on span "Every Day" at bounding box center [73, 207] width 35 height 9
click at [52, 207] on input "Every Day" at bounding box center [48, 207] width 7 height 7
radio input "true"
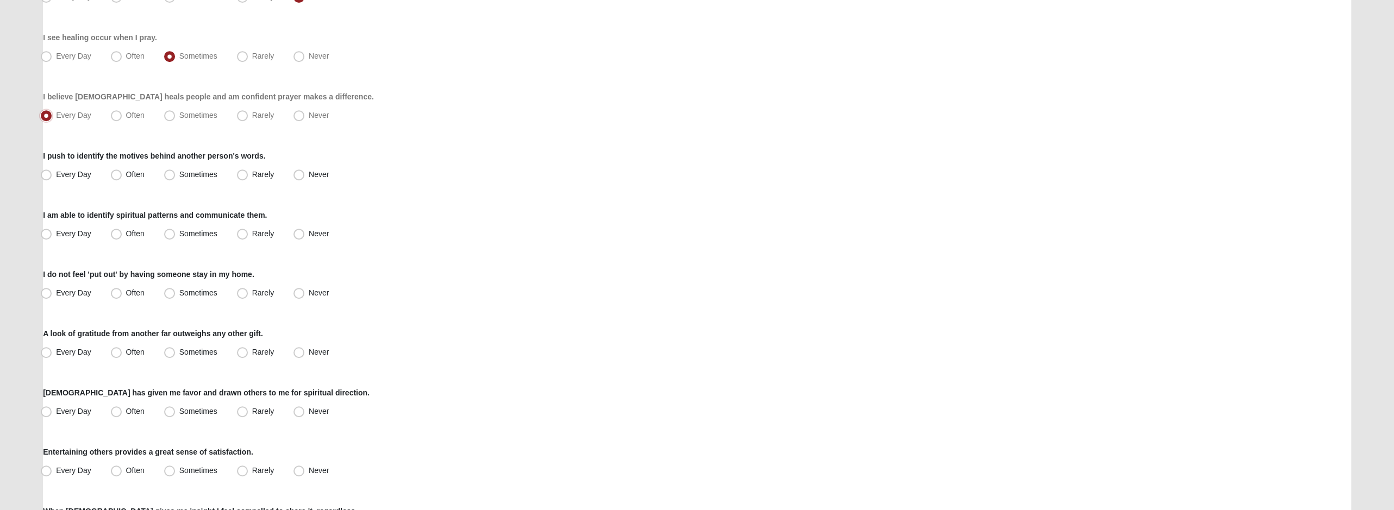
scroll to position [489, 0]
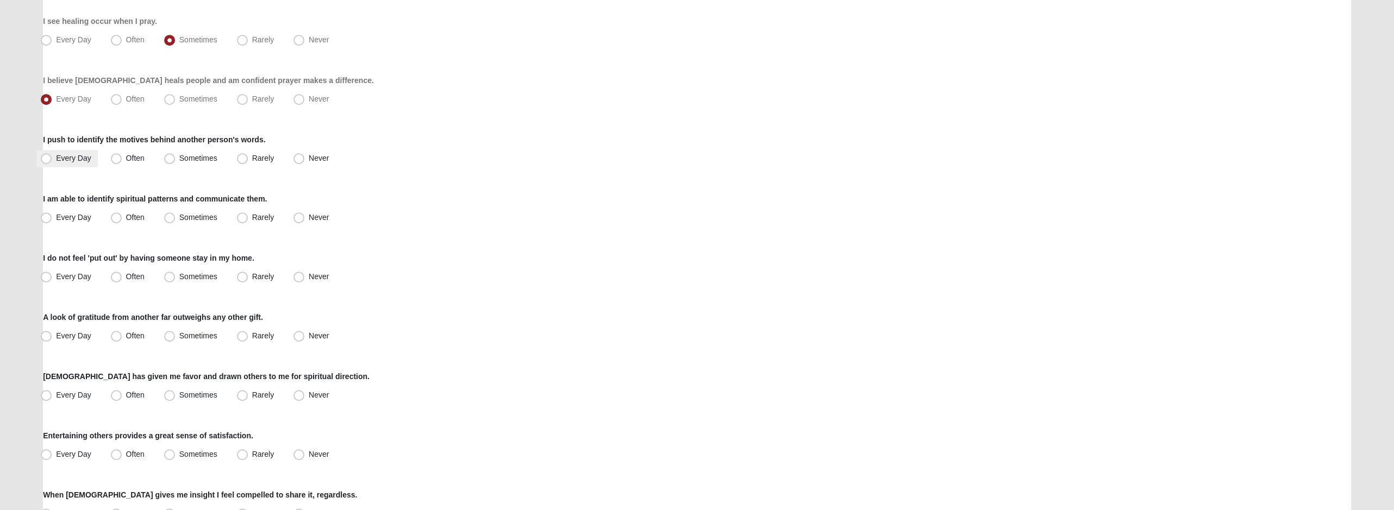
click at [82, 159] on span "Every Day" at bounding box center [73, 158] width 35 height 9
click at [52, 159] on input "Every Day" at bounding box center [48, 158] width 7 height 7
radio input "true"
click at [126, 155] on span "Often" at bounding box center [135, 158] width 18 height 9
click at [115, 155] on input "Often" at bounding box center [118, 158] width 7 height 7
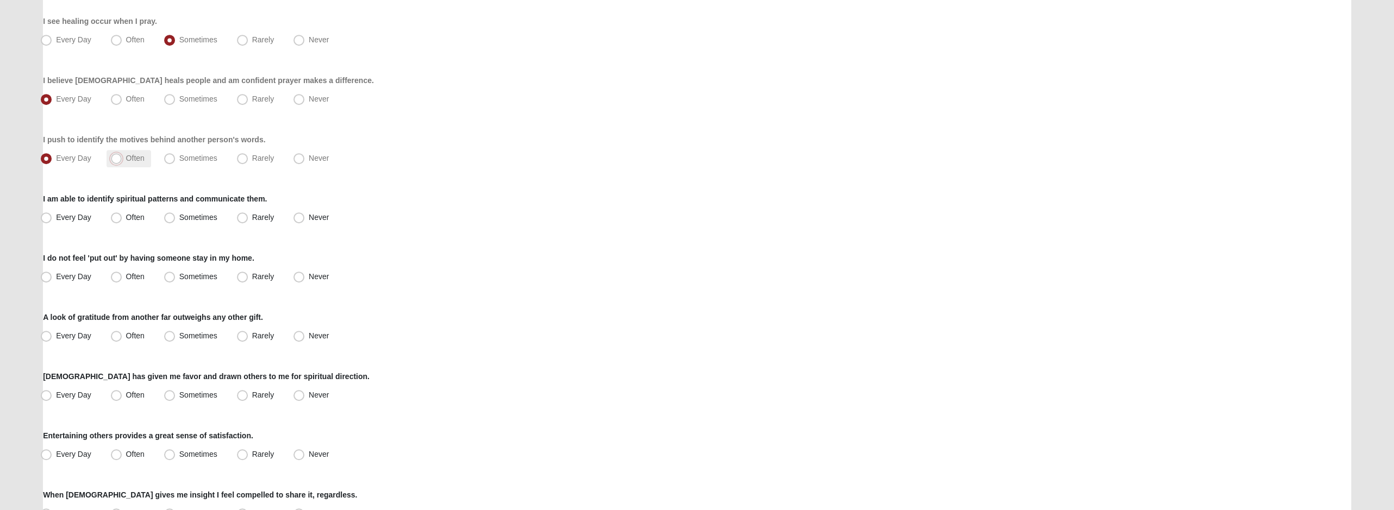
radio input "true"
click at [179, 217] on span "Sometimes" at bounding box center [198, 217] width 38 height 9
click at [169, 217] on input "Sometimes" at bounding box center [172, 217] width 7 height 7
radio input "true"
click at [252, 276] on span "Rarely" at bounding box center [263, 276] width 22 height 9
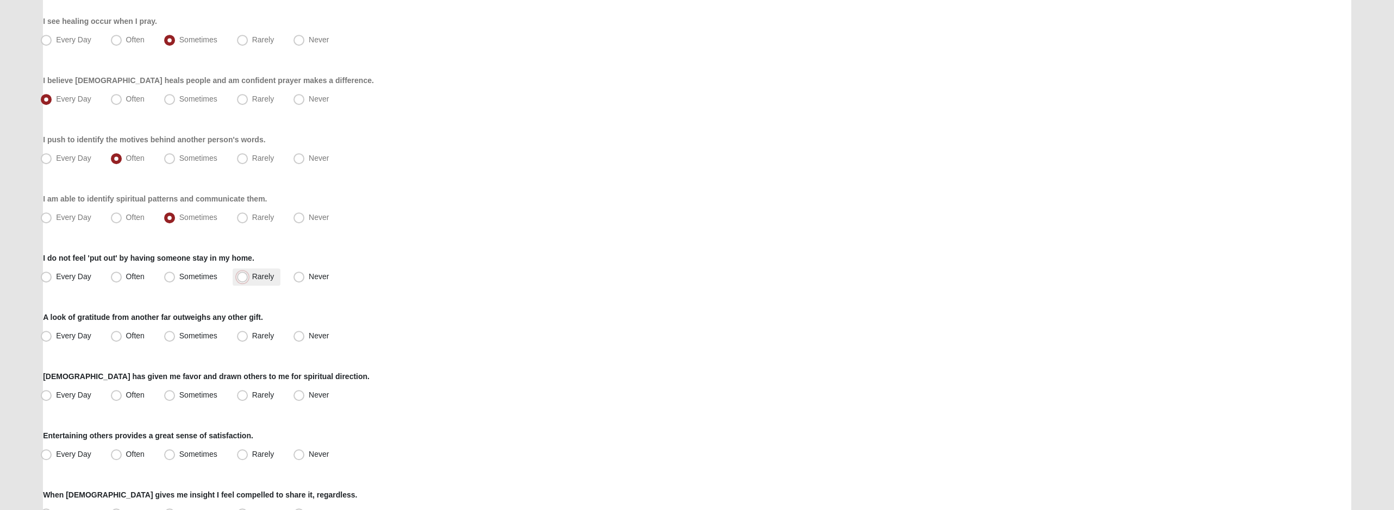
click at [241, 276] on input "Rarely" at bounding box center [244, 276] width 7 height 7
radio input "true"
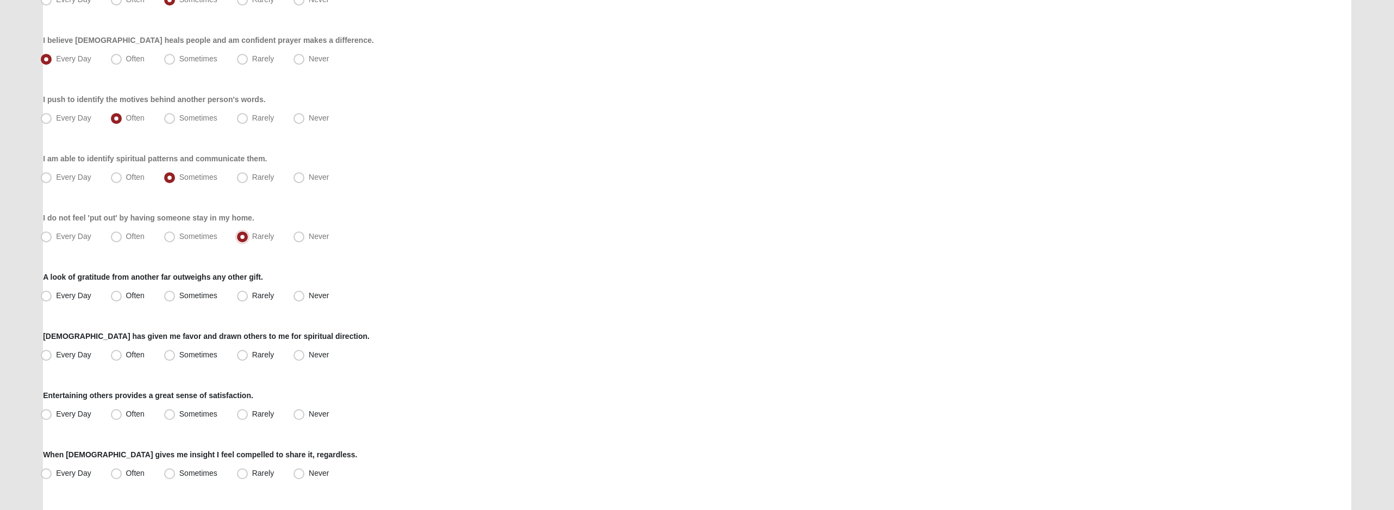
scroll to position [598, 0]
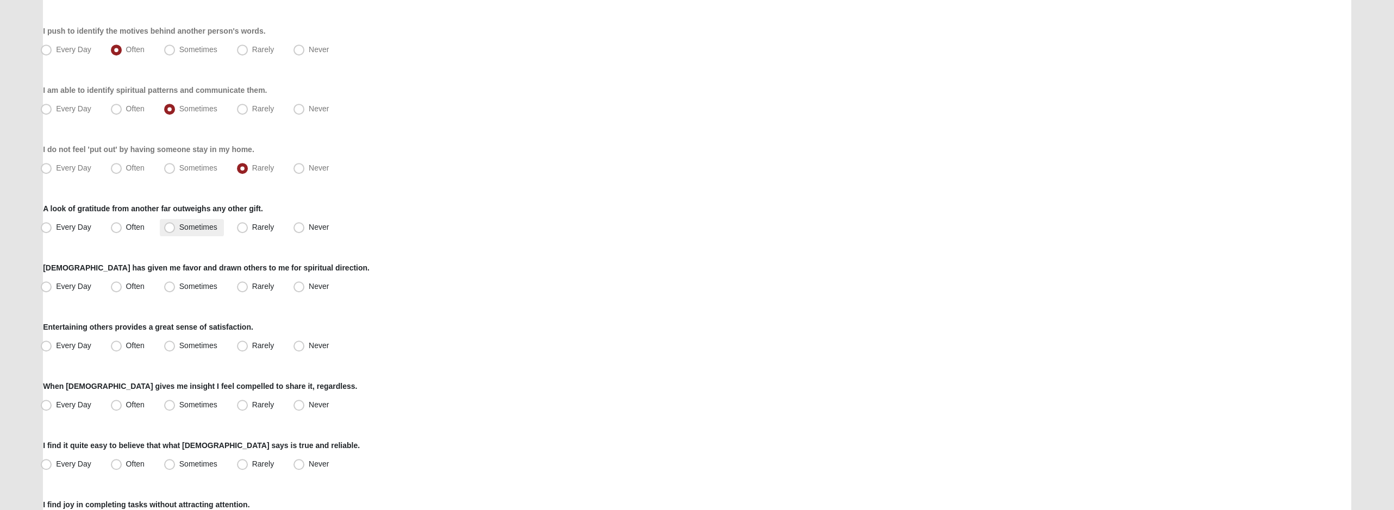
click at [195, 227] on span "Sometimes" at bounding box center [198, 227] width 38 height 9
click at [176, 227] on input "Sometimes" at bounding box center [172, 227] width 7 height 7
radio input "true"
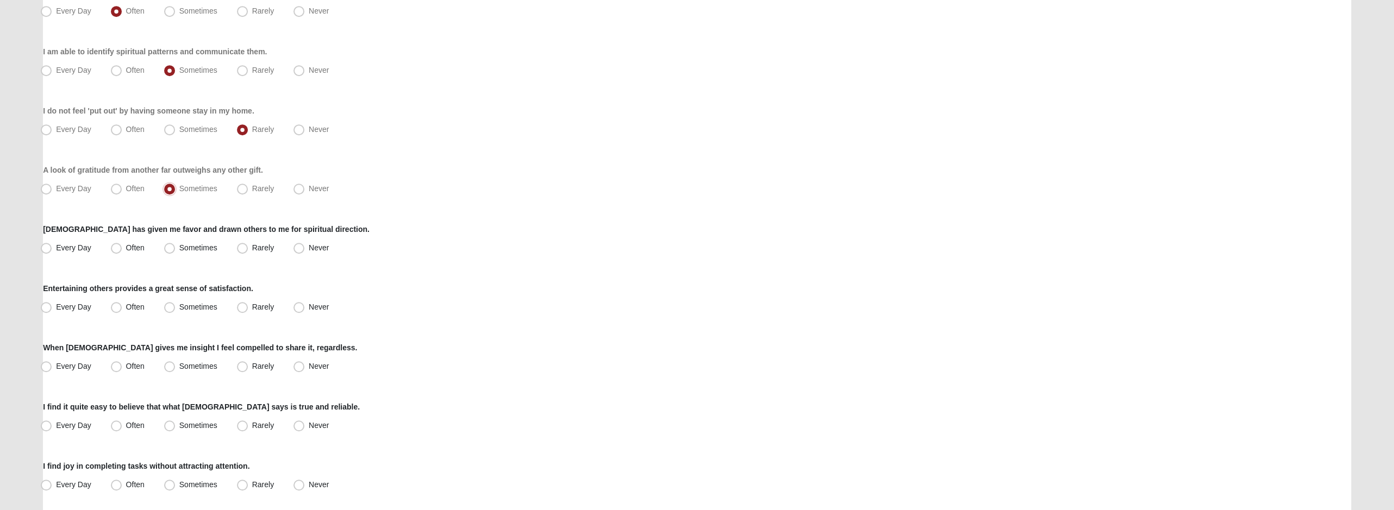
scroll to position [652, 0]
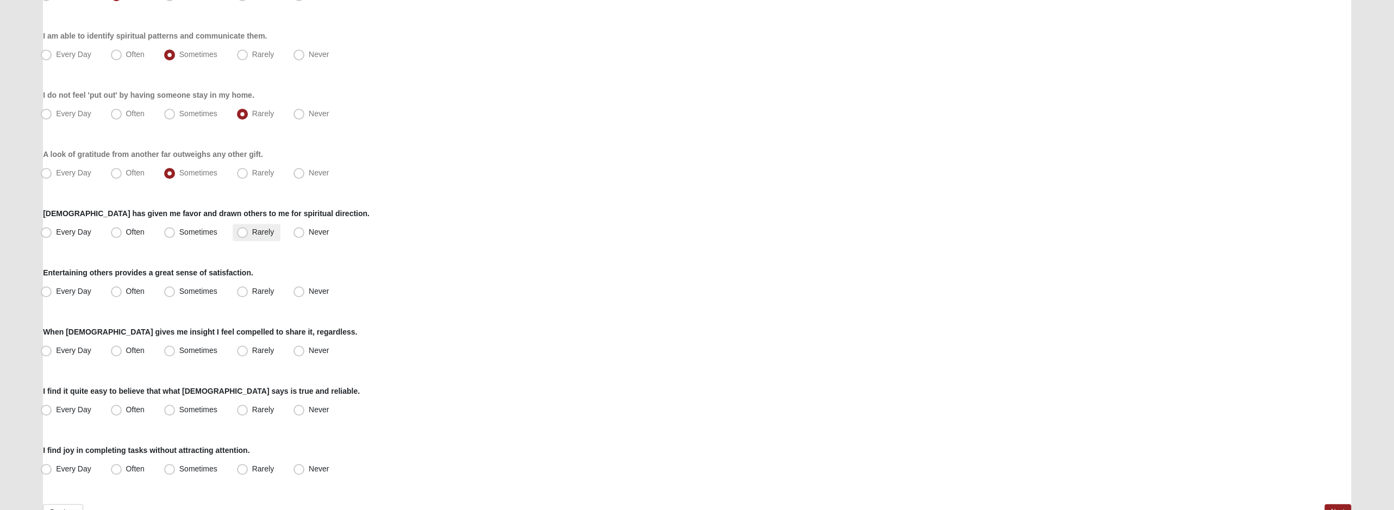
click at [258, 234] on span "Rarely" at bounding box center [263, 232] width 22 height 9
click at [248, 234] on input "Rarely" at bounding box center [244, 232] width 7 height 7
radio input "true"
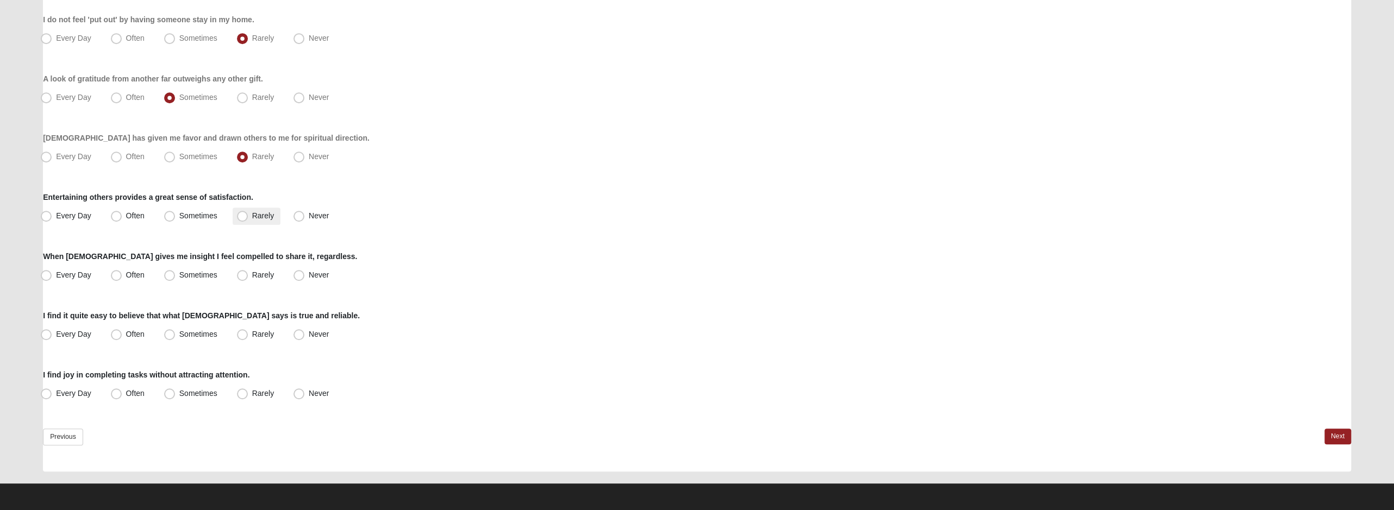
click at [264, 214] on span "Rarely" at bounding box center [263, 215] width 22 height 9
click at [248, 214] on input "Rarely" at bounding box center [244, 216] width 7 height 7
radio input "true"
click at [252, 272] on span "Rarely" at bounding box center [263, 275] width 22 height 9
click at [248, 272] on input "Rarely" at bounding box center [244, 275] width 7 height 7
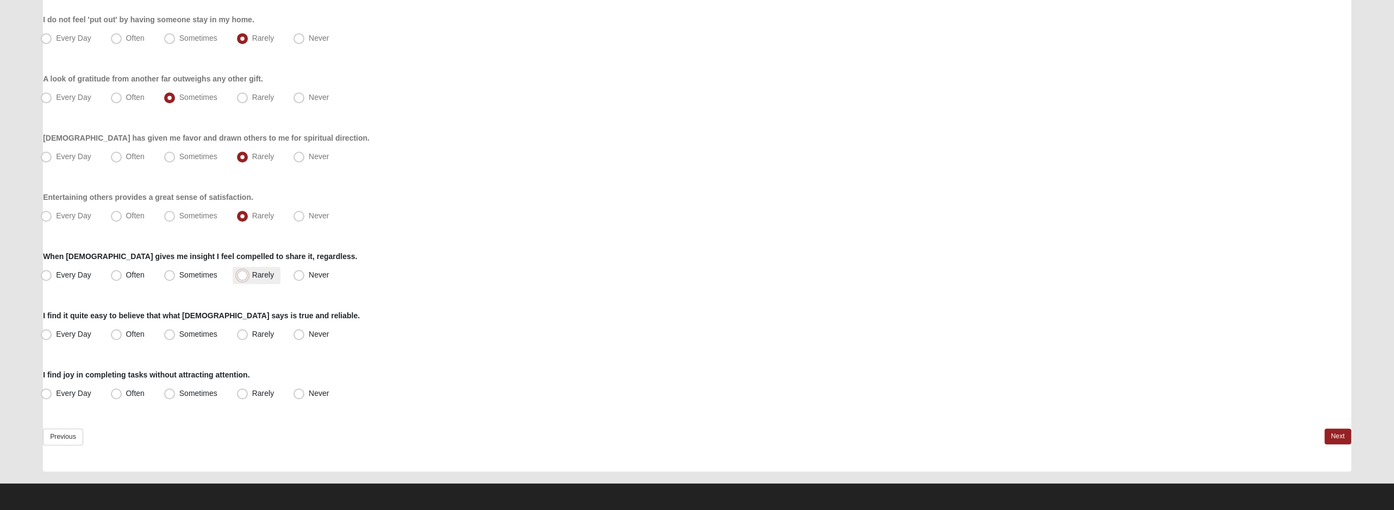
radio input "true"
click at [75, 333] on span "Every Day" at bounding box center [73, 334] width 35 height 9
click at [52, 333] on input "Every Day" at bounding box center [48, 334] width 7 height 7
radio input "true"
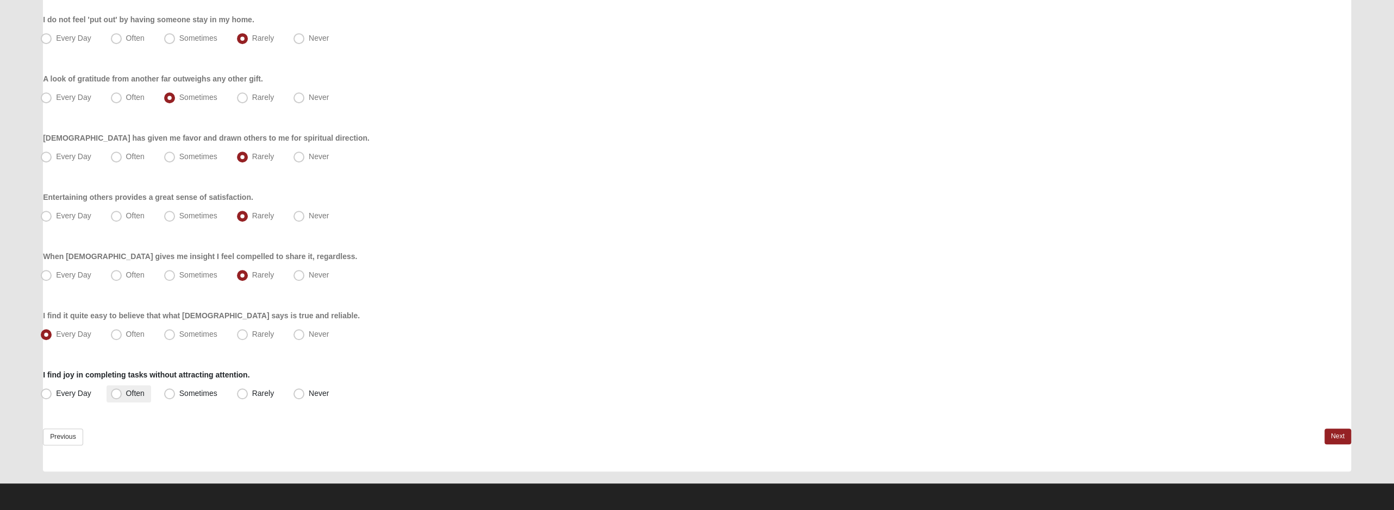
click at [136, 394] on span "Often" at bounding box center [135, 393] width 18 height 9
click at [122, 394] on input "Often" at bounding box center [118, 393] width 7 height 7
radio input "true"
click at [84, 394] on span "Every Day" at bounding box center [73, 393] width 35 height 9
click at [52, 394] on input "Every Day" at bounding box center [48, 393] width 7 height 7
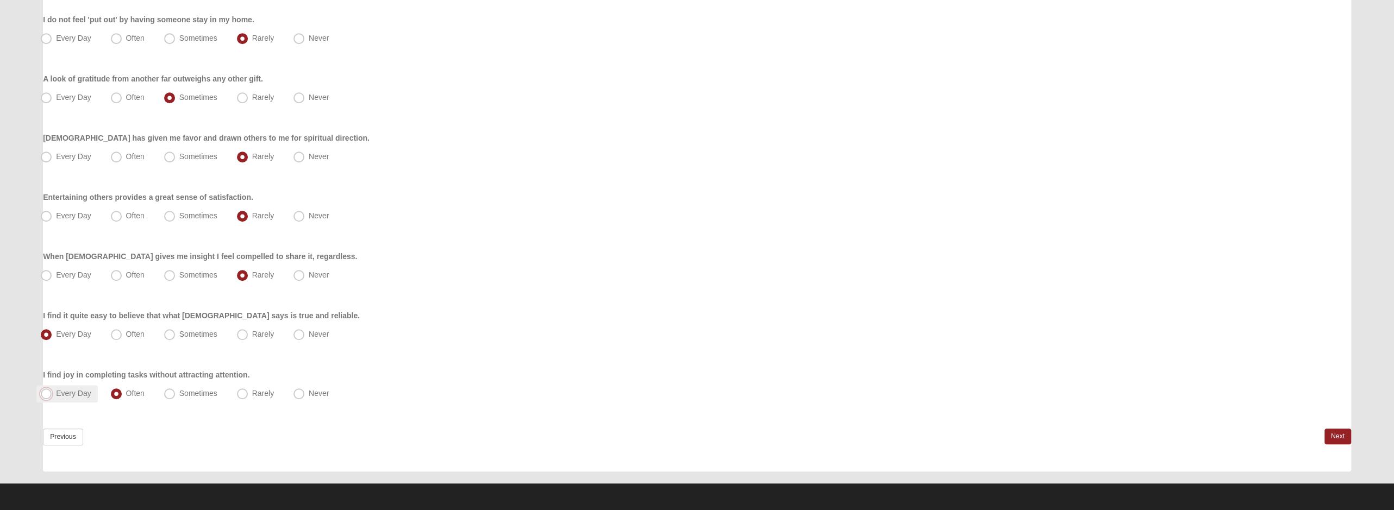
radio input "true"
click at [1338, 436] on link "Next" at bounding box center [1338, 437] width 27 height 16
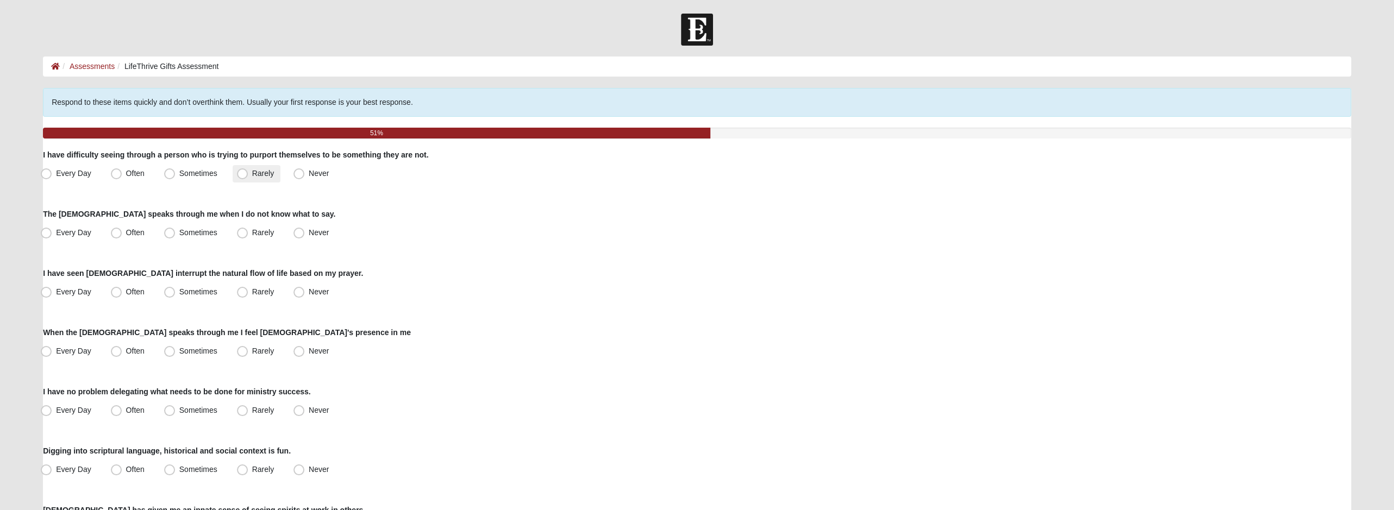
click at [260, 173] on span "Rarely" at bounding box center [263, 173] width 22 height 9
click at [248, 173] on input "Rarely" at bounding box center [244, 173] width 7 height 7
radio input "true"
click at [205, 231] on span "Sometimes" at bounding box center [198, 232] width 38 height 9
click at [176, 231] on input "Sometimes" at bounding box center [172, 232] width 7 height 7
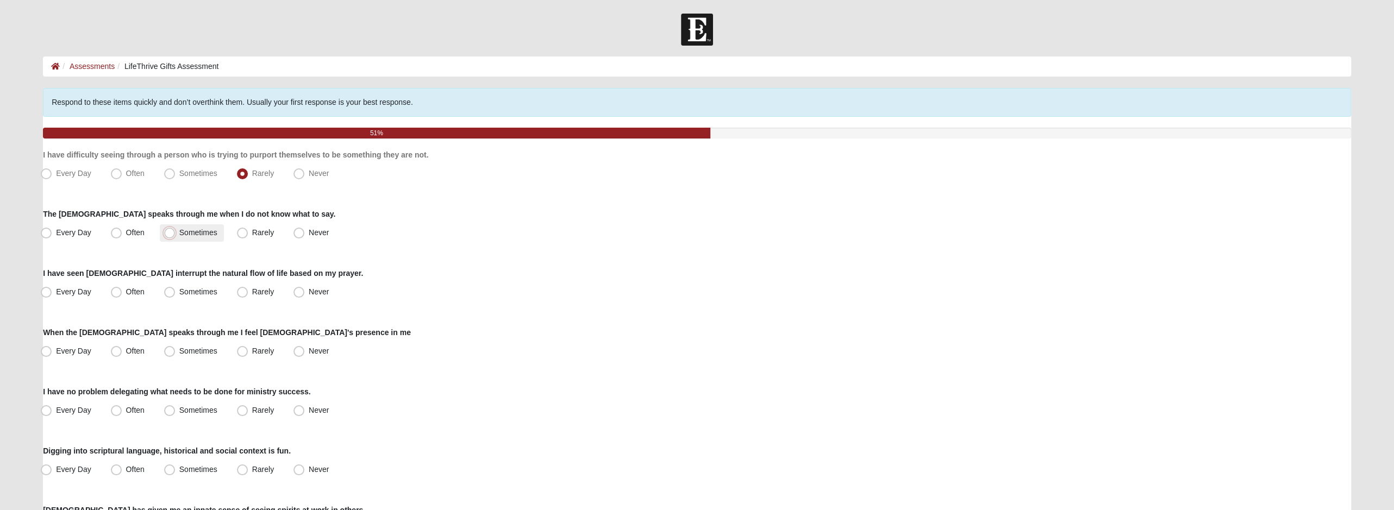
radio input "true"
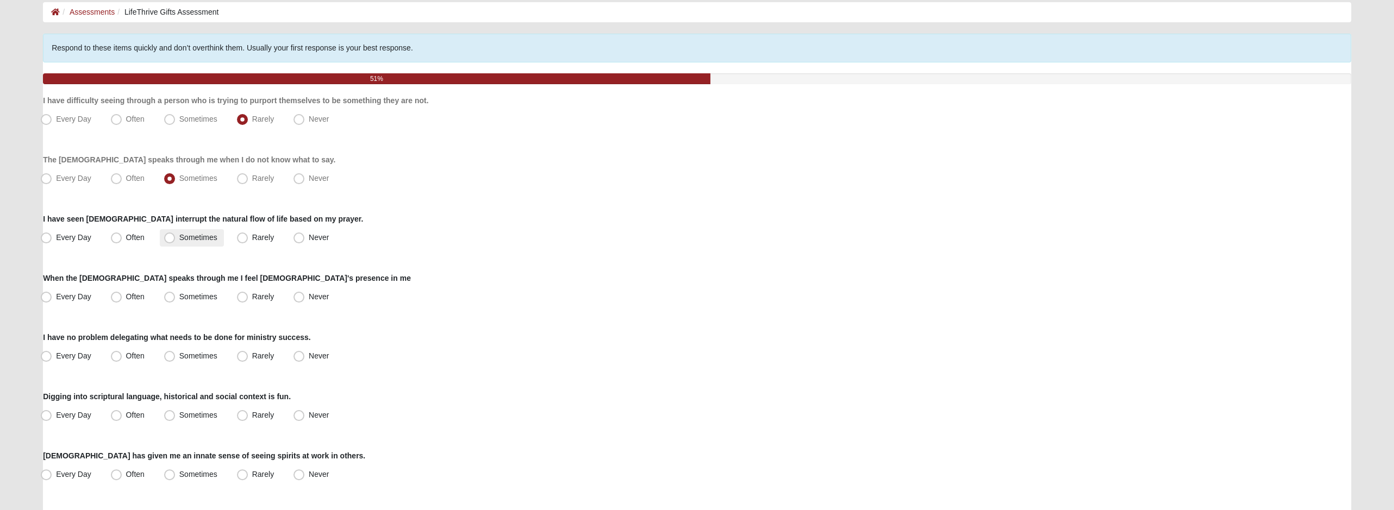
click at [194, 244] on label "Sometimes" at bounding box center [192, 237] width 64 height 17
click at [176, 241] on input "Sometimes" at bounding box center [172, 237] width 7 height 7
radio input "true"
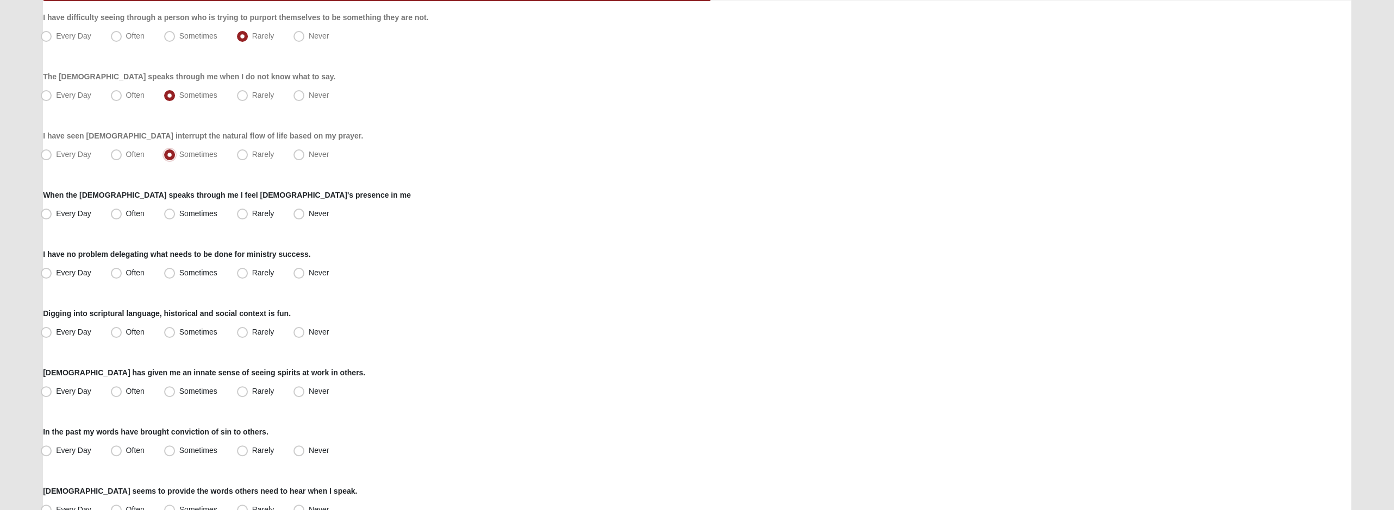
scroll to position [163, 0]
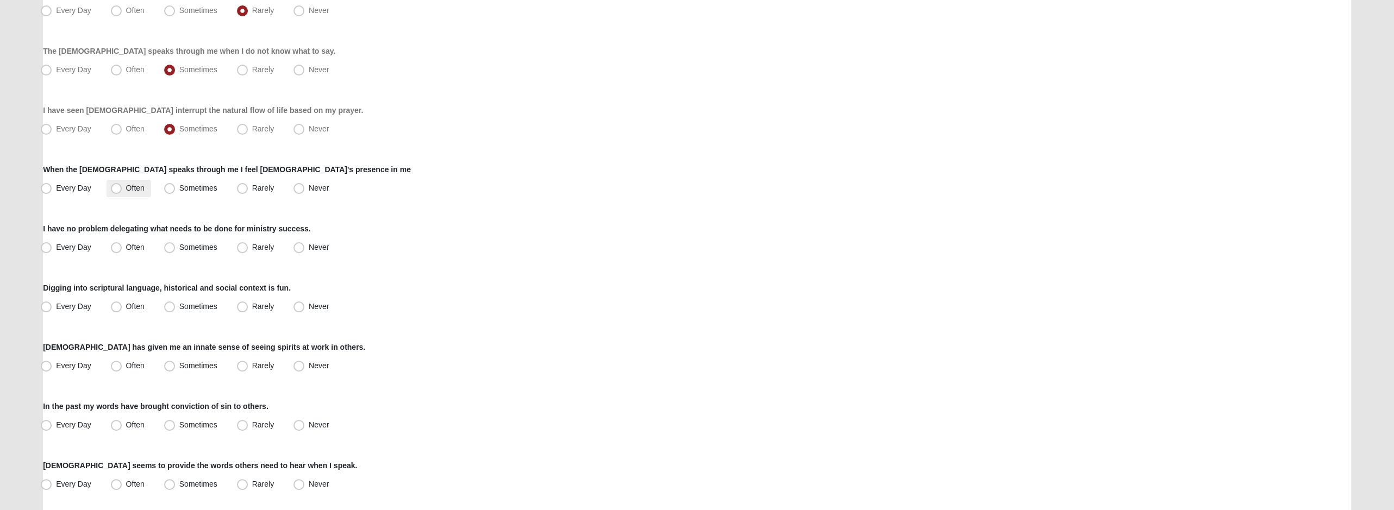
click at [121, 195] on label "Often" at bounding box center [129, 188] width 45 height 17
click at [121, 192] on input "Often" at bounding box center [118, 188] width 7 height 7
radio input "true"
click at [179, 245] on span "Sometimes" at bounding box center [198, 247] width 38 height 9
click at [172, 245] on input "Sometimes" at bounding box center [172, 247] width 7 height 7
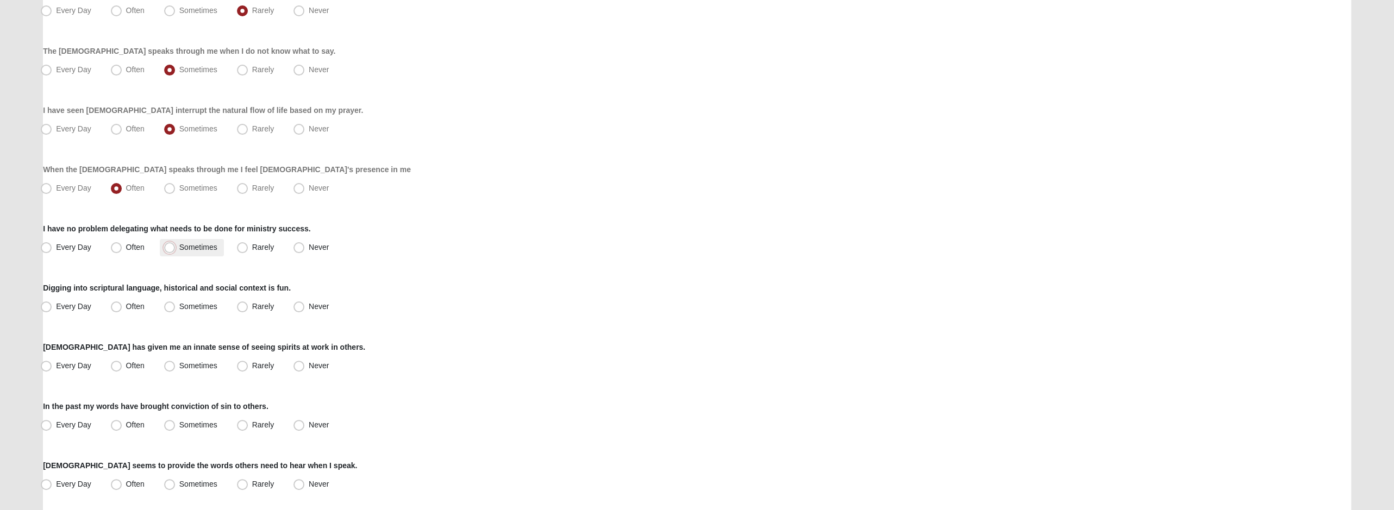
radio input "true"
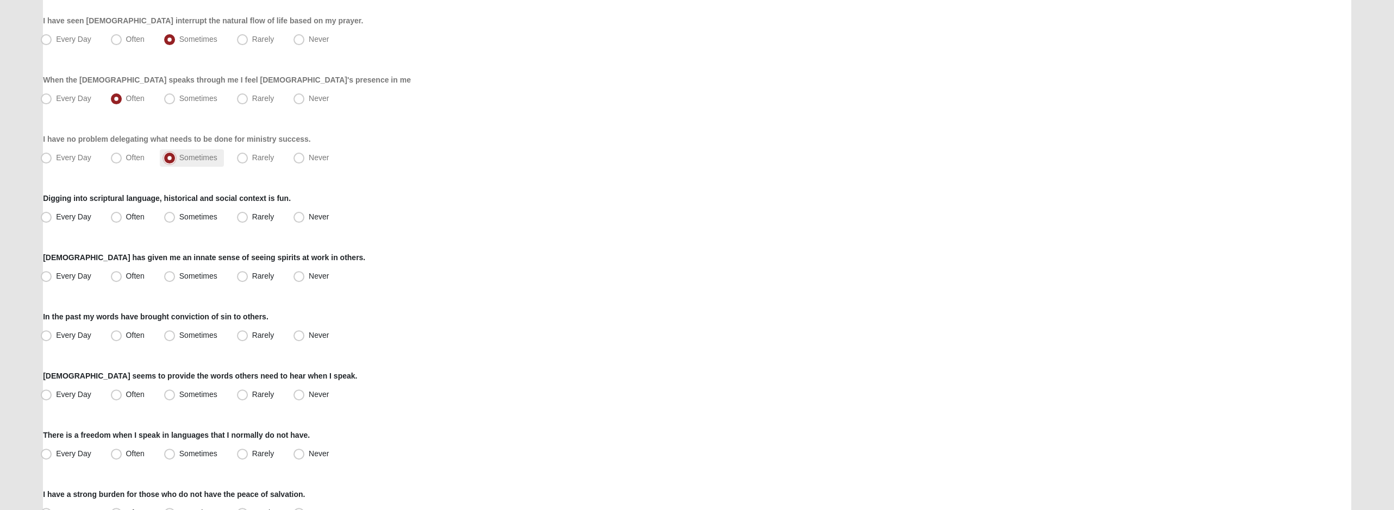
scroll to position [271, 0]
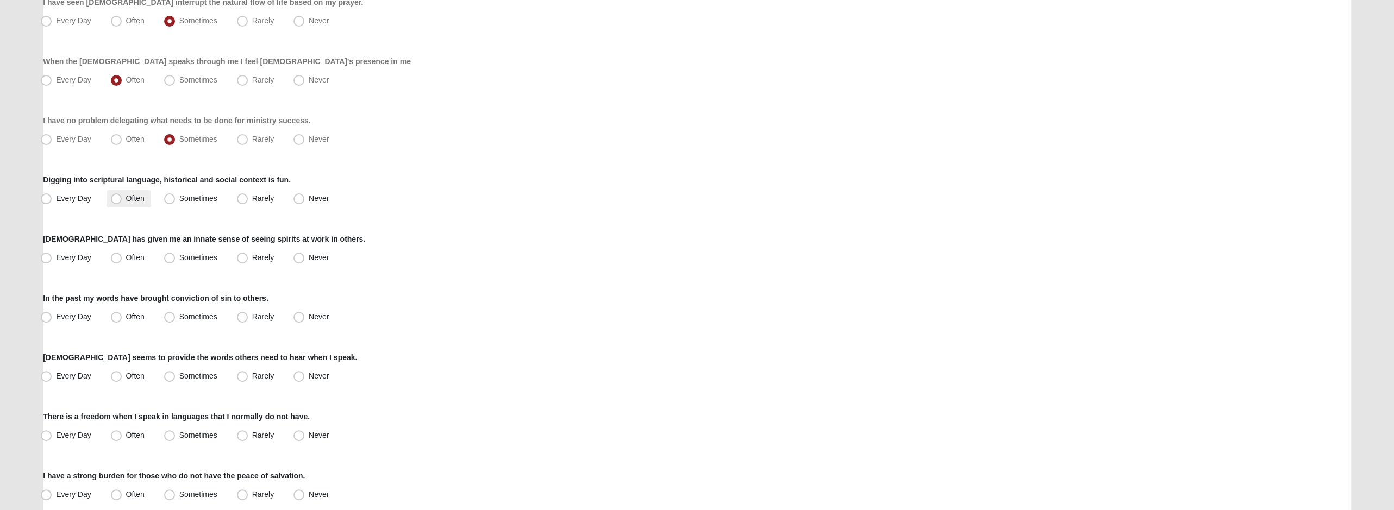
click at [125, 202] on label "Often" at bounding box center [129, 198] width 45 height 17
click at [122, 202] on input "Often" at bounding box center [118, 198] width 7 height 7
radio input "true"
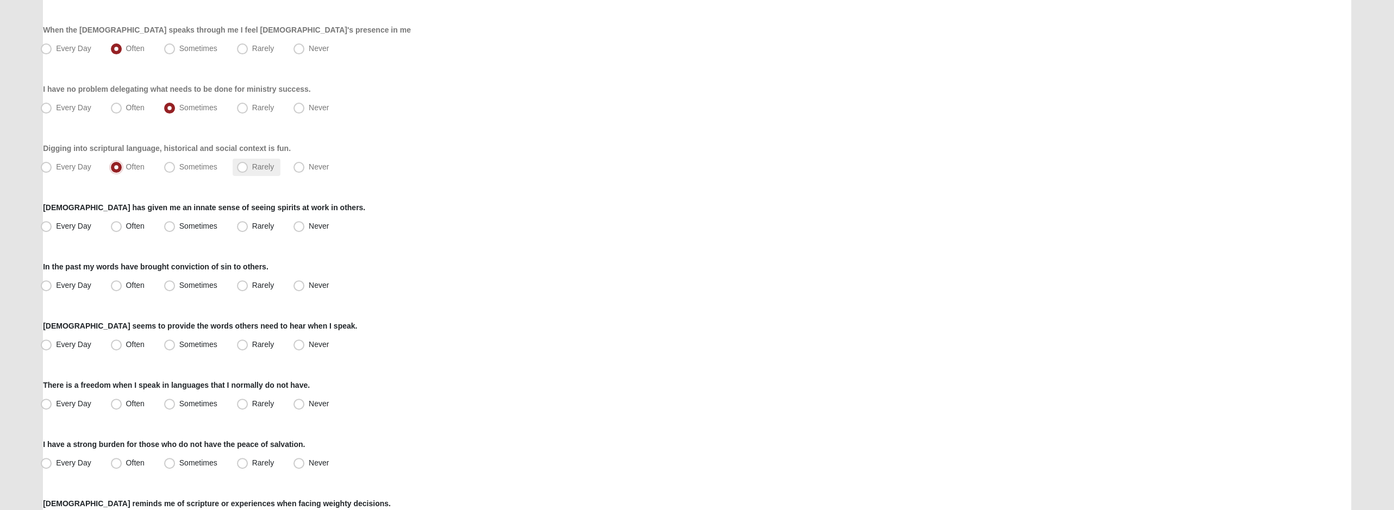
scroll to position [326, 0]
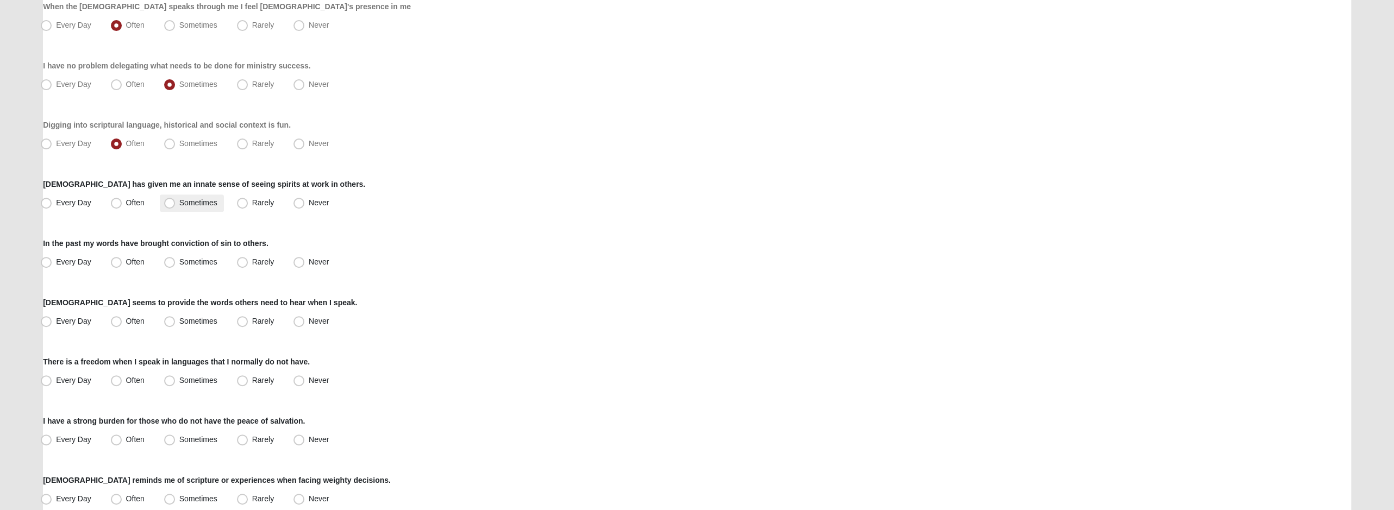
click at [184, 203] on span "Sometimes" at bounding box center [198, 202] width 38 height 9
click at [176, 203] on input "Sometimes" at bounding box center [172, 203] width 7 height 7
radio input "true"
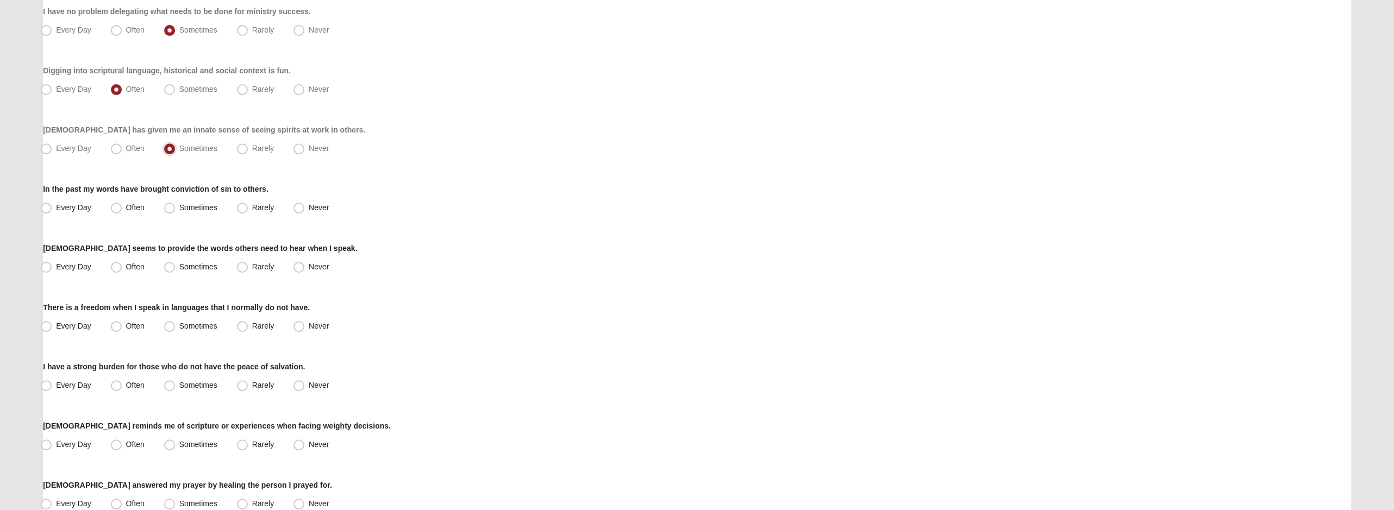
scroll to position [435, 0]
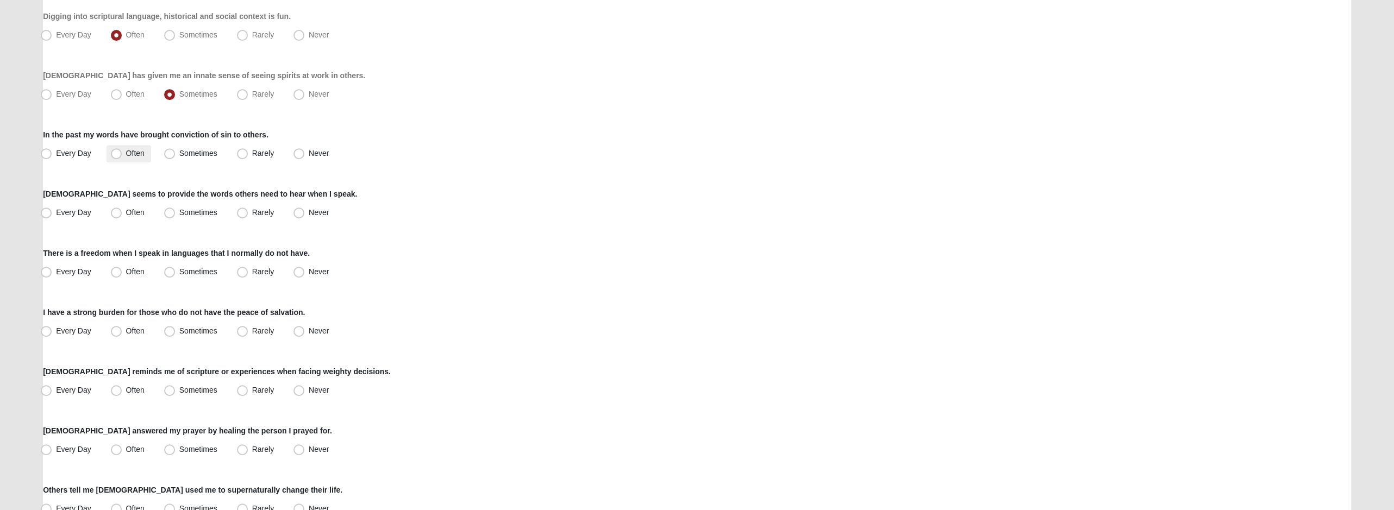
click at [138, 153] on span "Often" at bounding box center [135, 153] width 18 height 9
click at [122, 153] on input "Often" at bounding box center [118, 153] width 7 height 7
radio input "true"
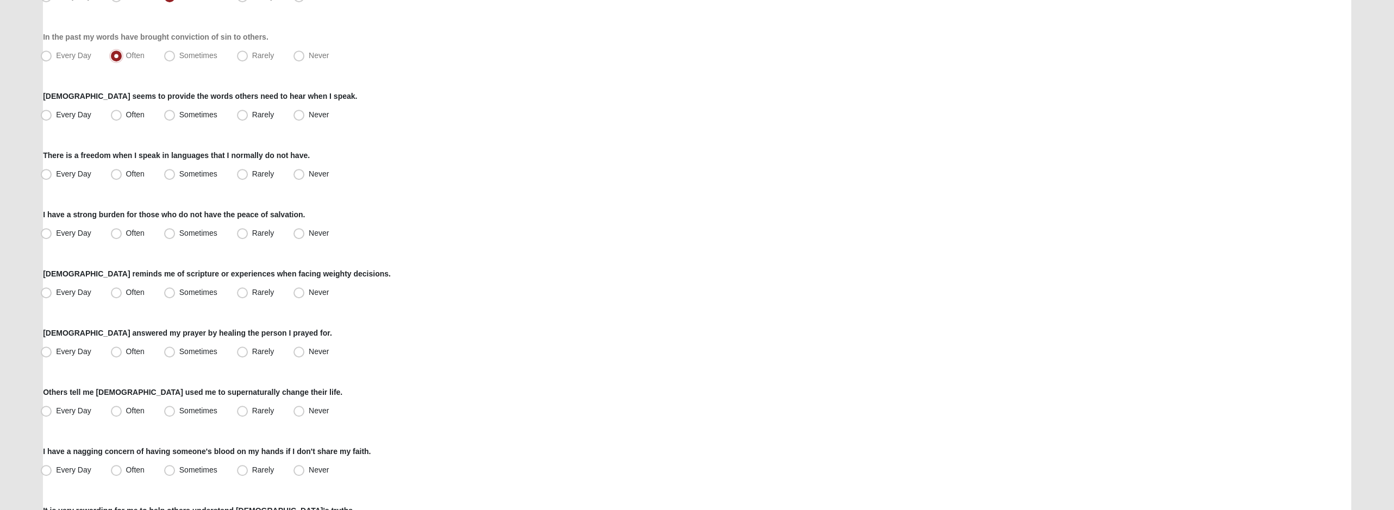
scroll to position [543, 0]
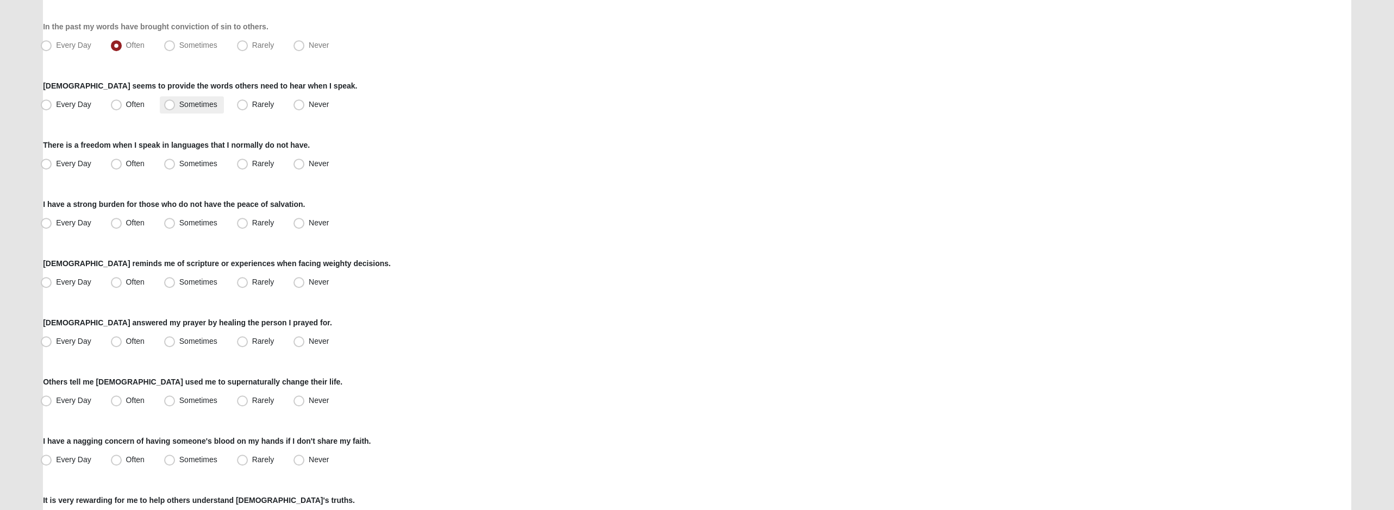
click at [219, 103] on label "Sometimes" at bounding box center [192, 104] width 64 height 17
click at [176, 103] on input "Sometimes" at bounding box center [172, 104] width 7 height 7
radio input "true"
click at [313, 159] on span "Never" at bounding box center [319, 163] width 20 height 9
click at [305, 160] on input "Never" at bounding box center [301, 163] width 7 height 7
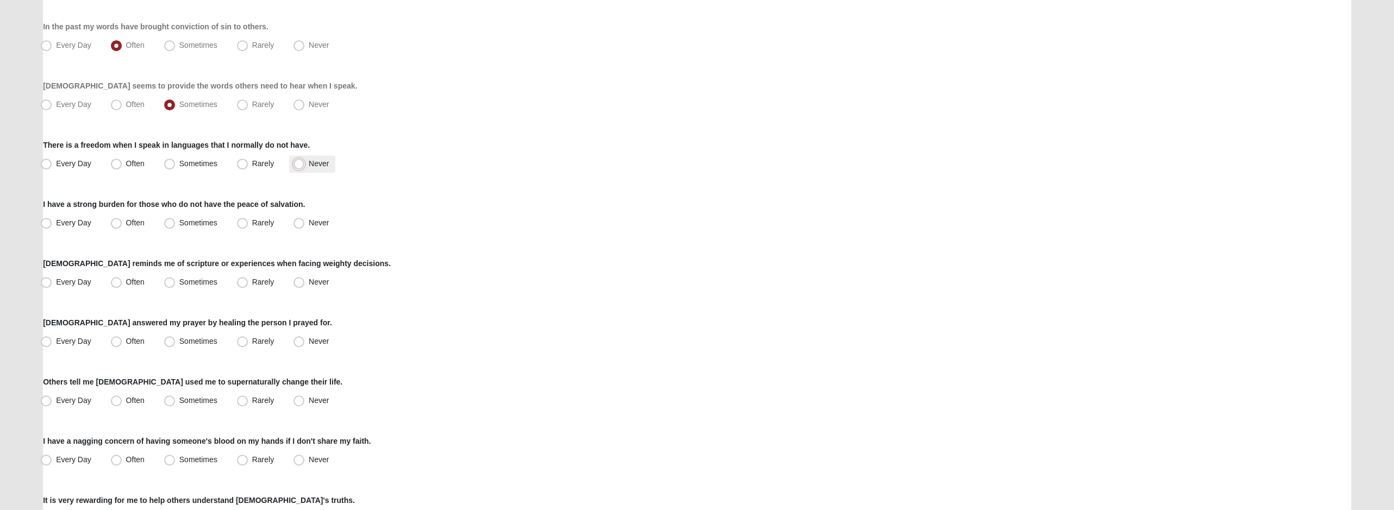
radio input "true"
click at [126, 219] on span "Often" at bounding box center [135, 223] width 18 height 9
click at [115, 220] on input "Often" at bounding box center [118, 223] width 7 height 7
radio input "true"
click at [126, 282] on span "Often" at bounding box center [135, 282] width 18 height 9
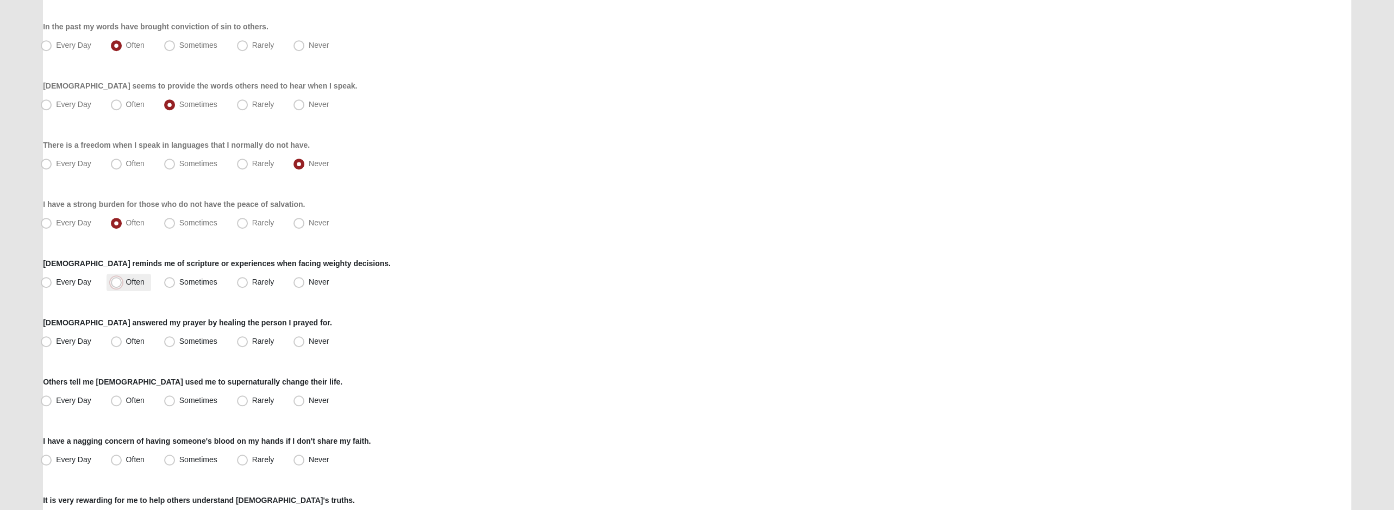
click at [116, 282] on input "Often" at bounding box center [118, 282] width 7 height 7
radio input "true"
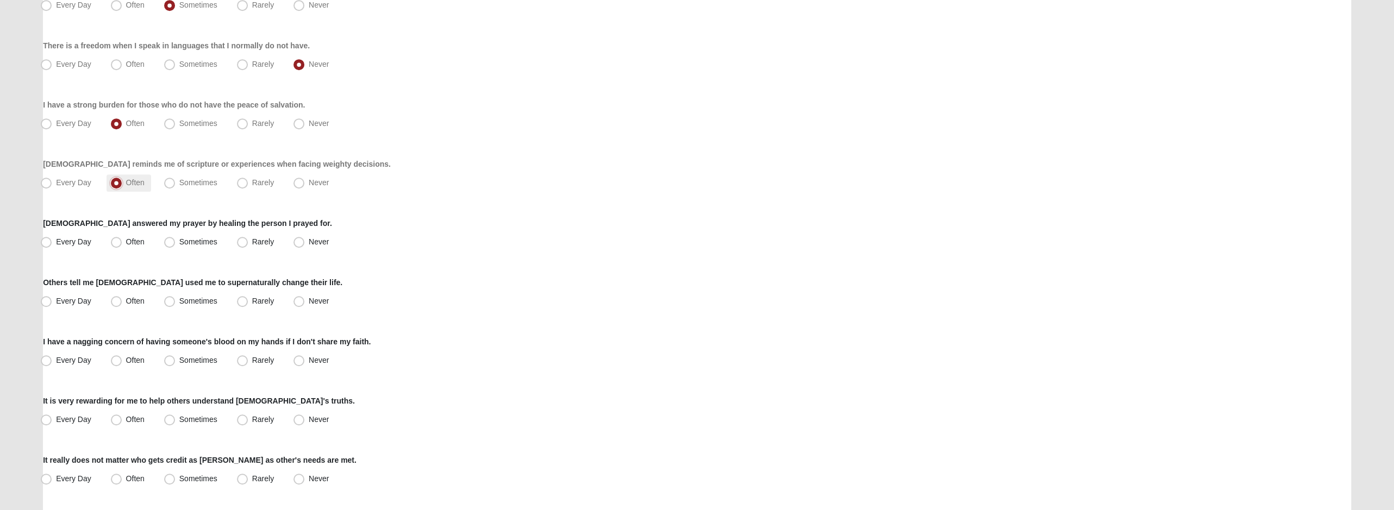
scroll to position [652, 0]
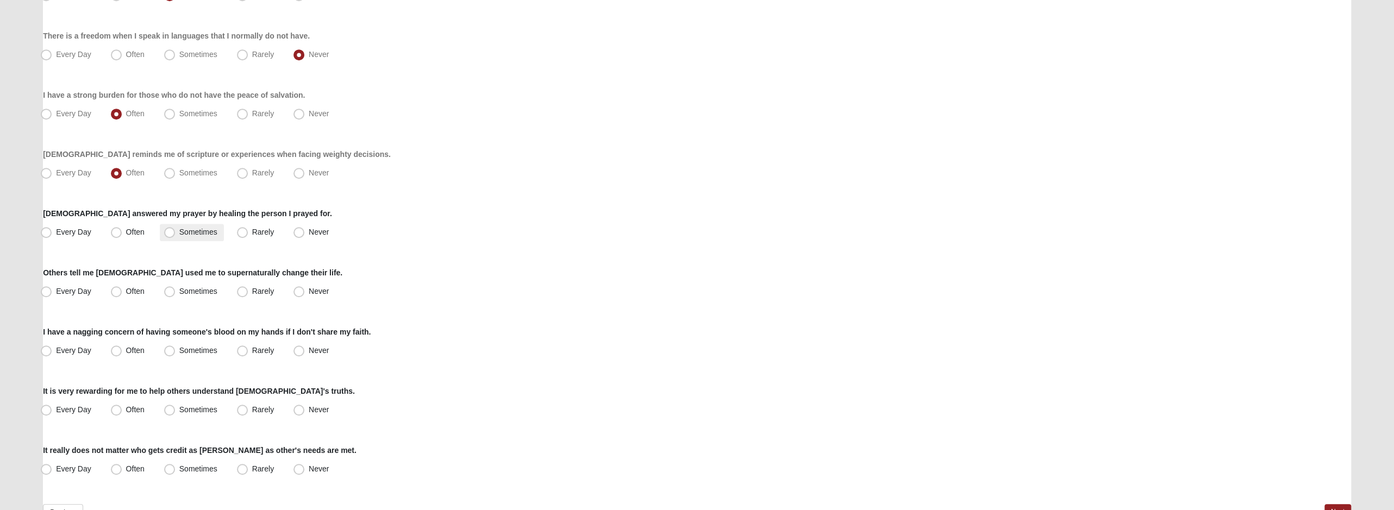
click at [179, 236] on span "Sometimes" at bounding box center [198, 232] width 38 height 9
click at [169, 236] on input "Sometimes" at bounding box center [172, 232] width 7 height 7
radio input "true"
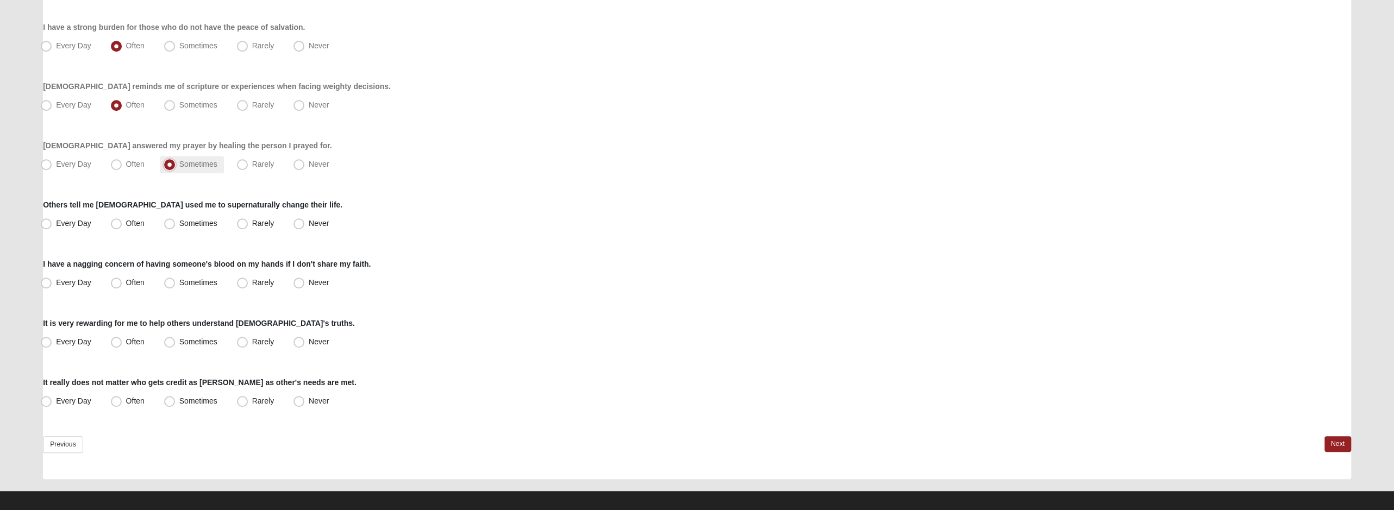
scroll to position [728, 0]
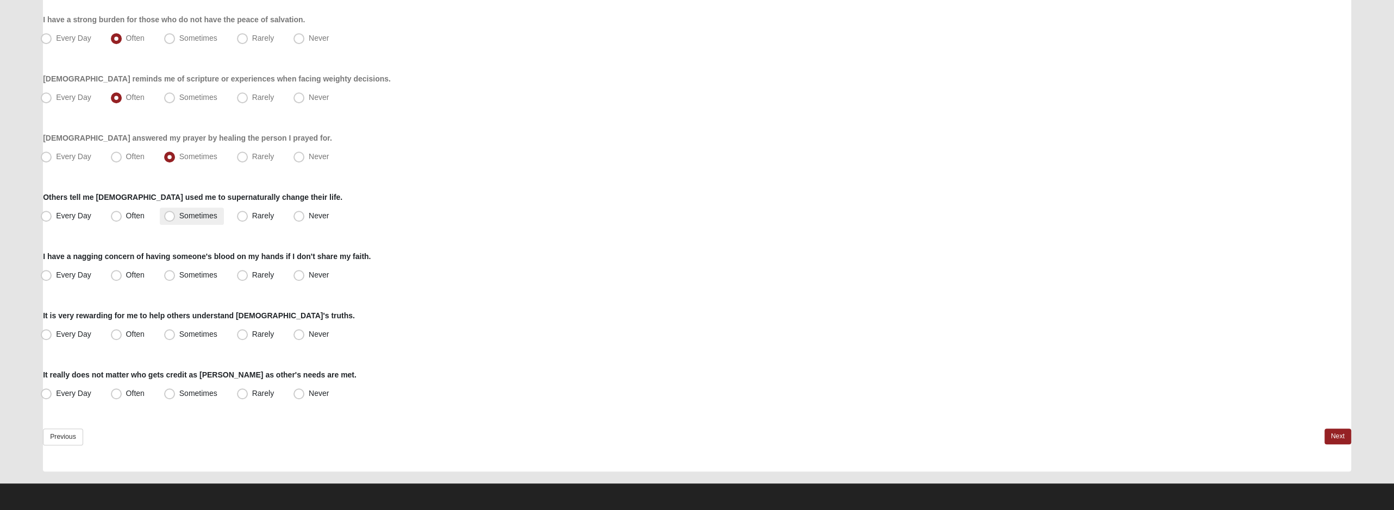
click at [179, 215] on span "Sometimes" at bounding box center [198, 215] width 38 height 9
click at [171, 215] on input "Sometimes" at bounding box center [172, 216] width 7 height 7
radio input "true"
click at [79, 271] on span "Every Day" at bounding box center [73, 275] width 35 height 9
click at [52, 272] on input "Every Day" at bounding box center [48, 275] width 7 height 7
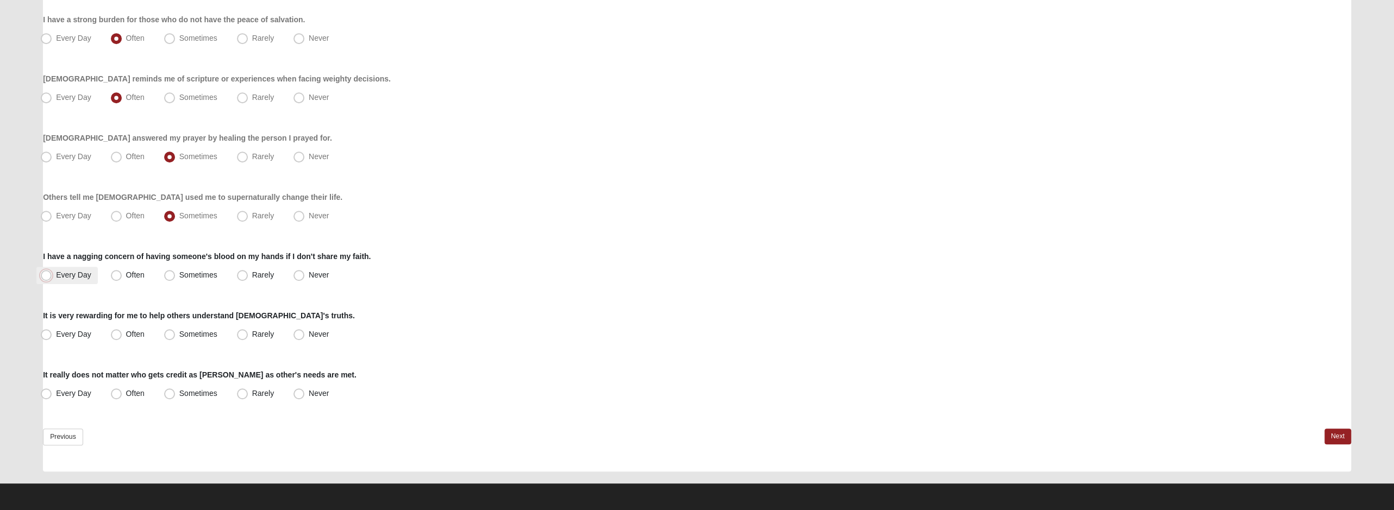
radio input "true"
click at [126, 273] on span "Often" at bounding box center [135, 275] width 18 height 9
click at [120, 273] on input "Often" at bounding box center [118, 275] width 7 height 7
radio input "true"
click at [196, 337] on span "Sometimes" at bounding box center [198, 334] width 38 height 9
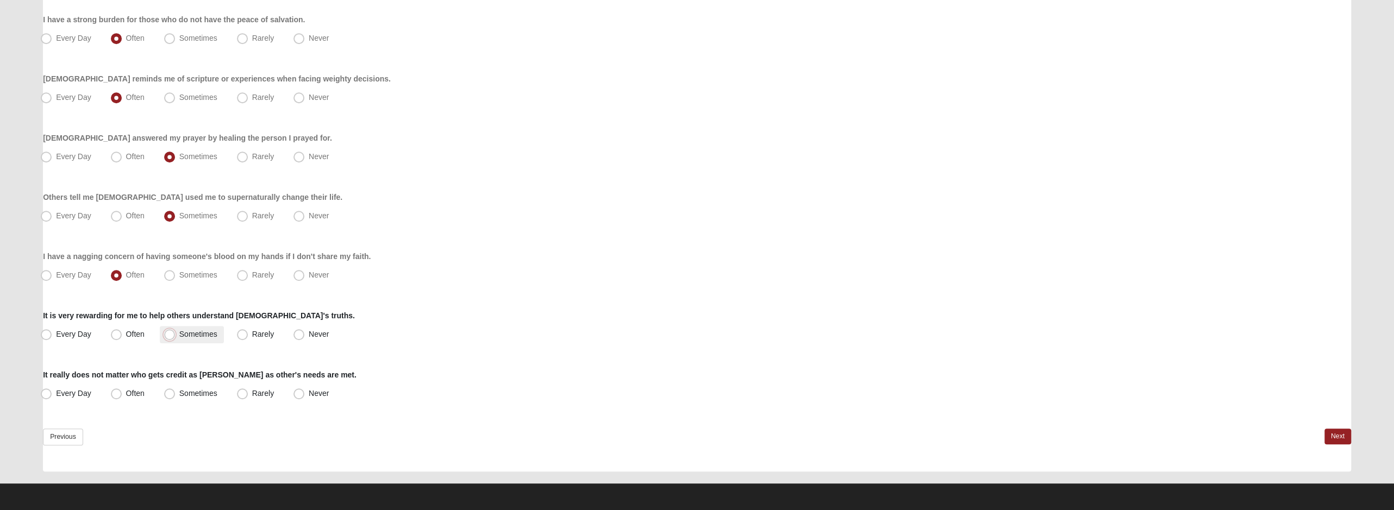
click at [176, 337] on input "Sometimes" at bounding box center [172, 334] width 7 height 7
radio input "true"
click at [70, 390] on span "Every Day" at bounding box center [73, 393] width 35 height 9
click at [52, 390] on input "Every Day" at bounding box center [48, 393] width 7 height 7
radio input "true"
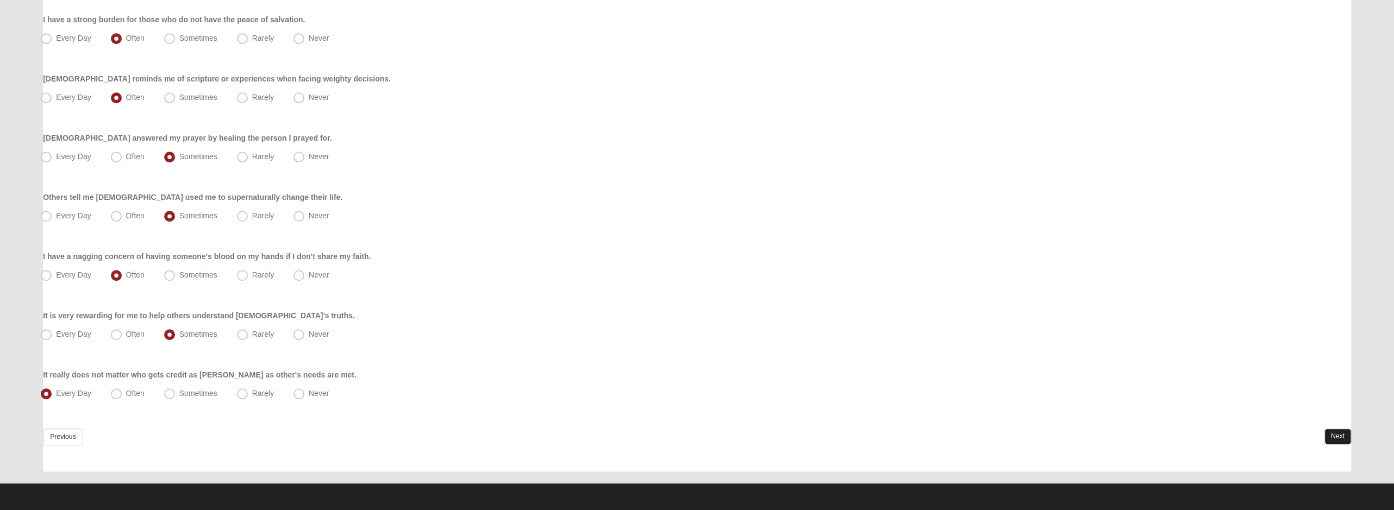
click at [1331, 435] on link "Next" at bounding box center [1338, 437] width 27 height 16
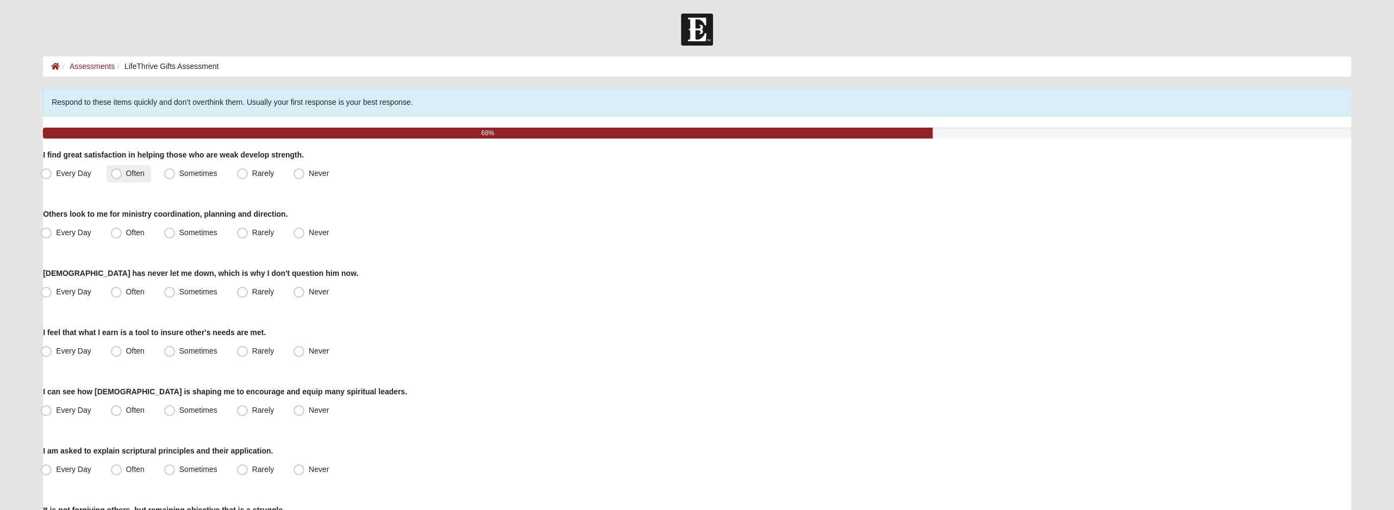
click at [130, 178] on label "Often" at bounding box center [129, 173] width 45 height 17
click at [122, 177] on input "Often" at bounding box center [118, 173] width 7 height 7
radio input "true"
click at [266, 231] on span "Rarely" at bounding box center [263, 232] width 22 height 9
click at [248, 231] on input "Rarely" at bounding box center [244, 232] width 7 height 7
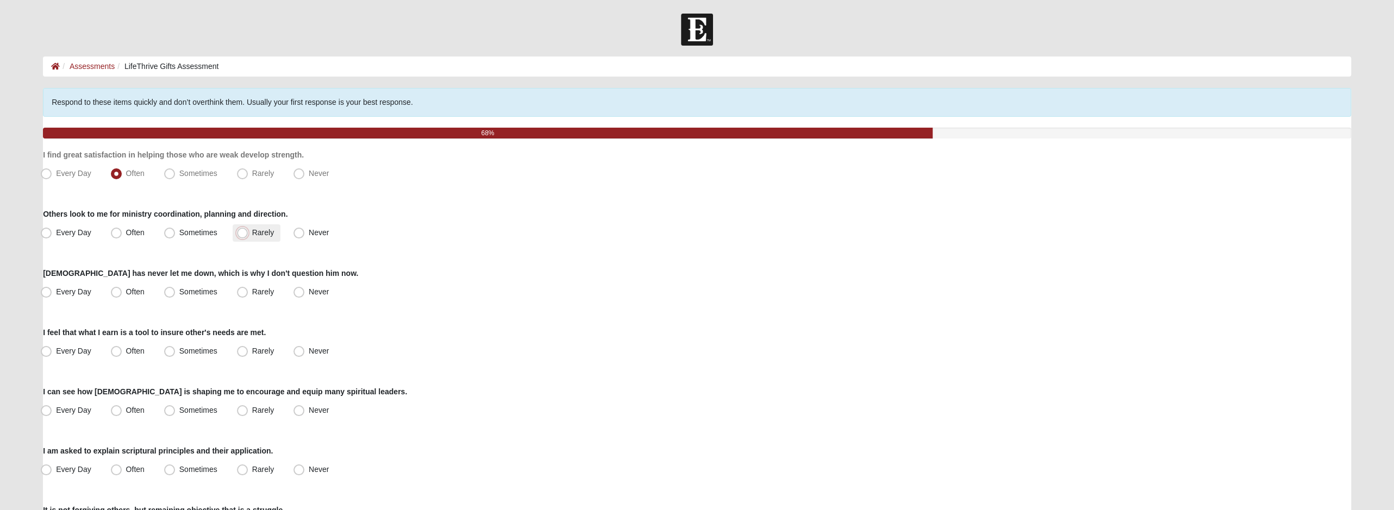
radio input "true"
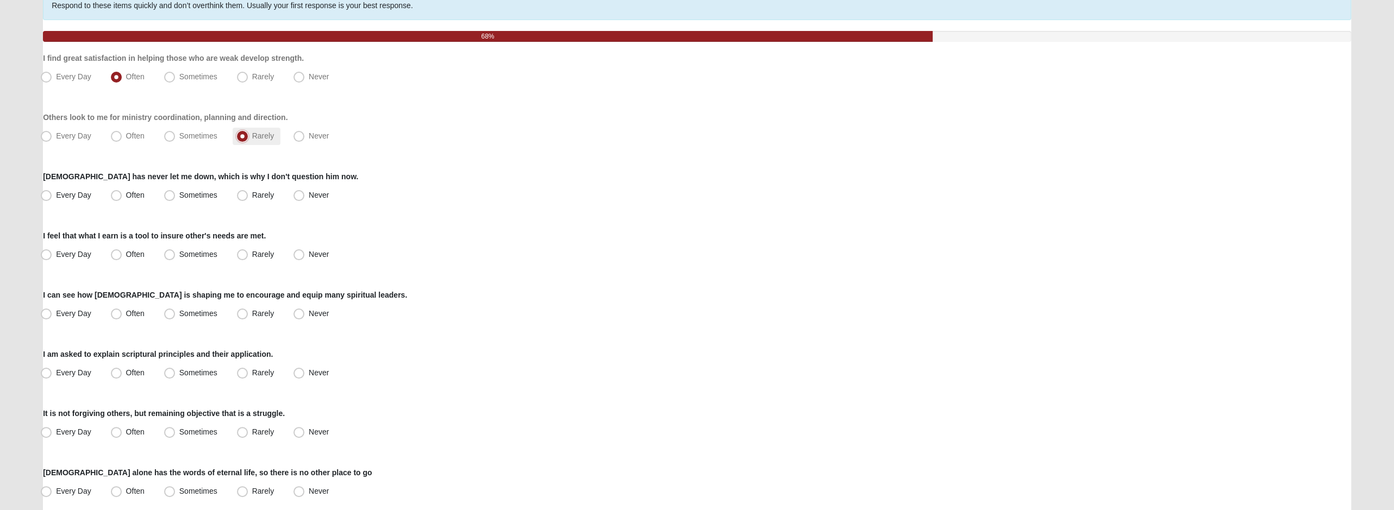
scroll to position [109, 0]
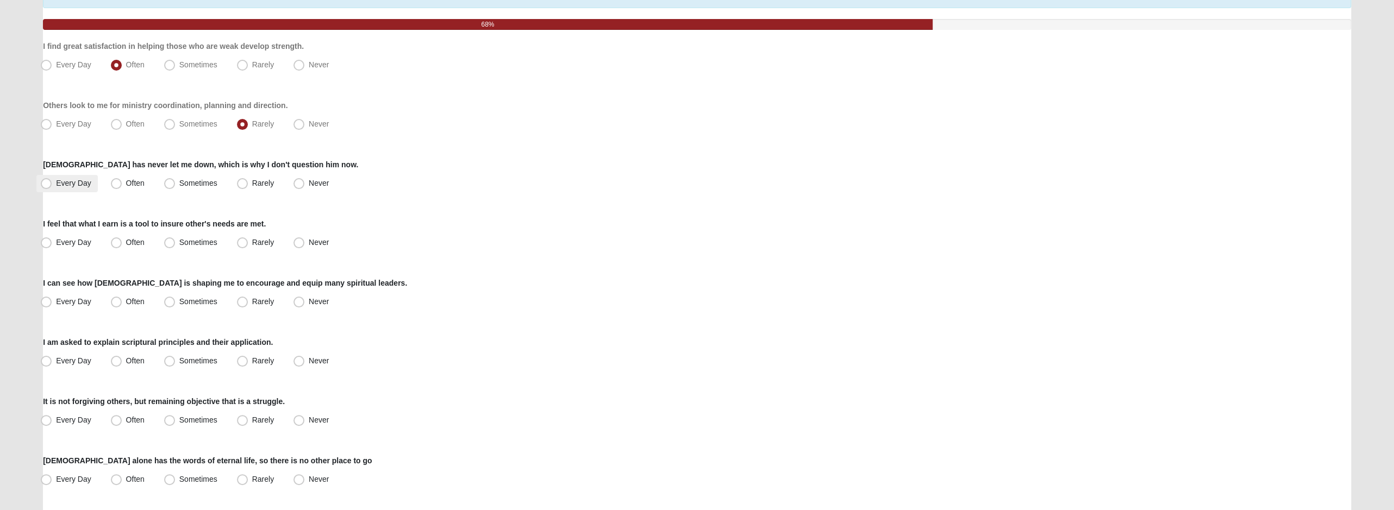
click at [75, 182] on span "Every Day" at bounding box center [73, 183] width 35 height 9
click at [52, 182] on input "Every Day" at bounding box center [48, 183] width 7 height 7
radio input "true"
click at [179, 240] on span "Sometimes" at bounding box center [198, 242] width 38 height 9
click at [171, 240] on input "Sometimes" at bounding box center [172, 242] width 7 height 7
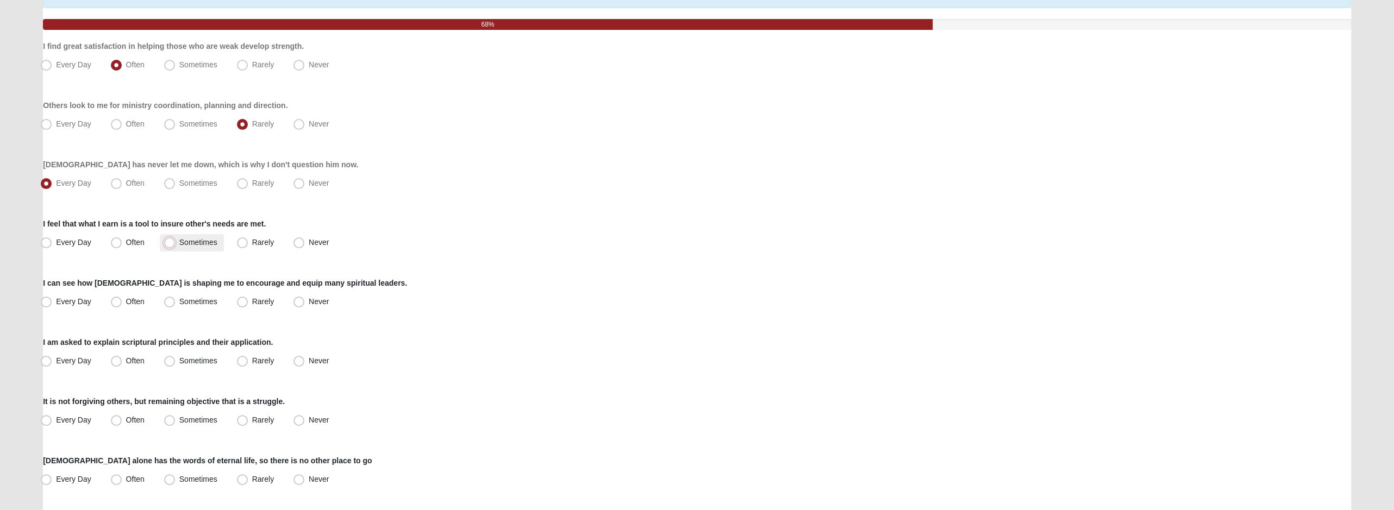
radio input "true"
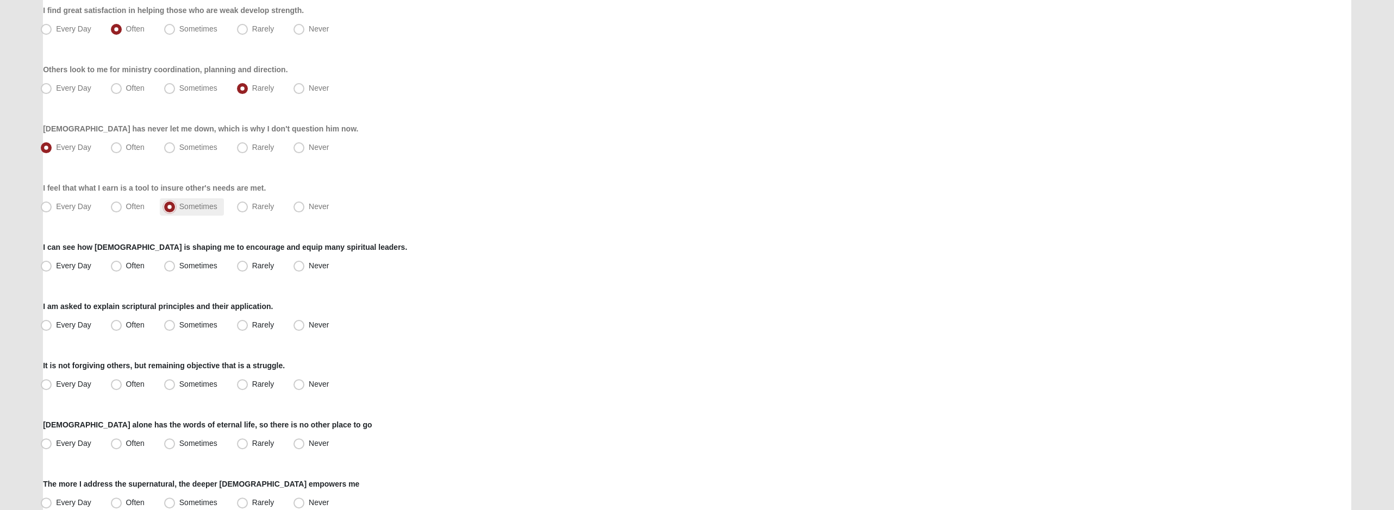
scroll to position [163, 0]
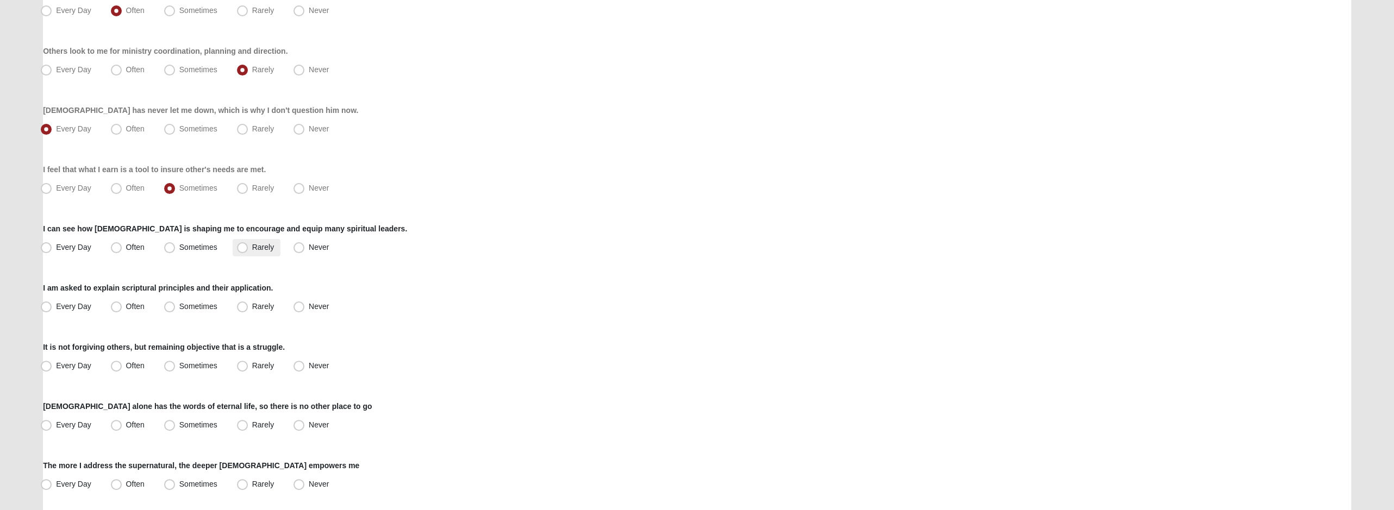
click at [273, 249] on span "Rarely" at bounding box center [263, 247] width 22 height 9
click at [248, 249] on input "Rarely" at bounding box center [244, 247] width 7 height 7
radio input "true"
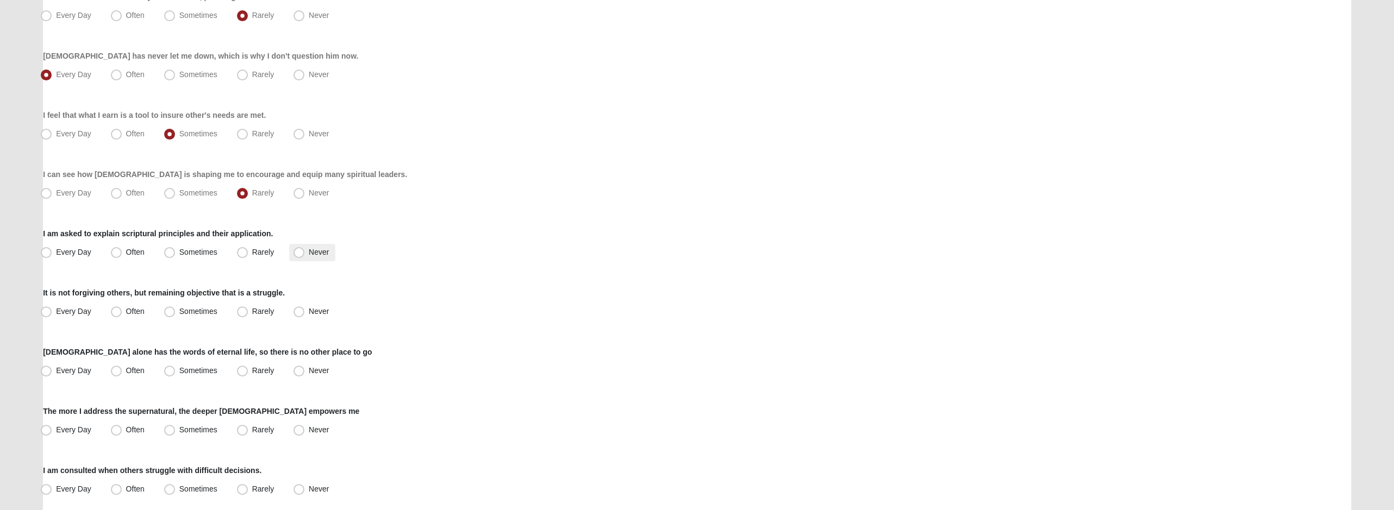
click at [312, 252] on span "Never" at bounding box center [319, 252] width 20 height 9
click at [305, 252] on input "Never" at bounding box center [301, 252] width 7 height 7
radio input "true"
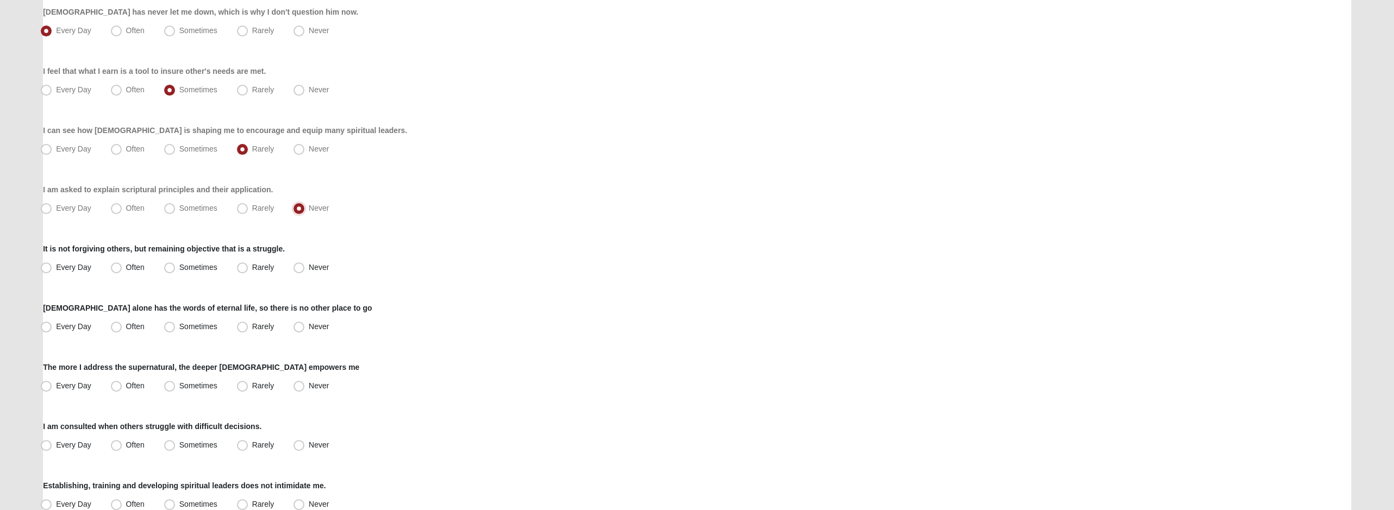
scroll to position [326, 0]
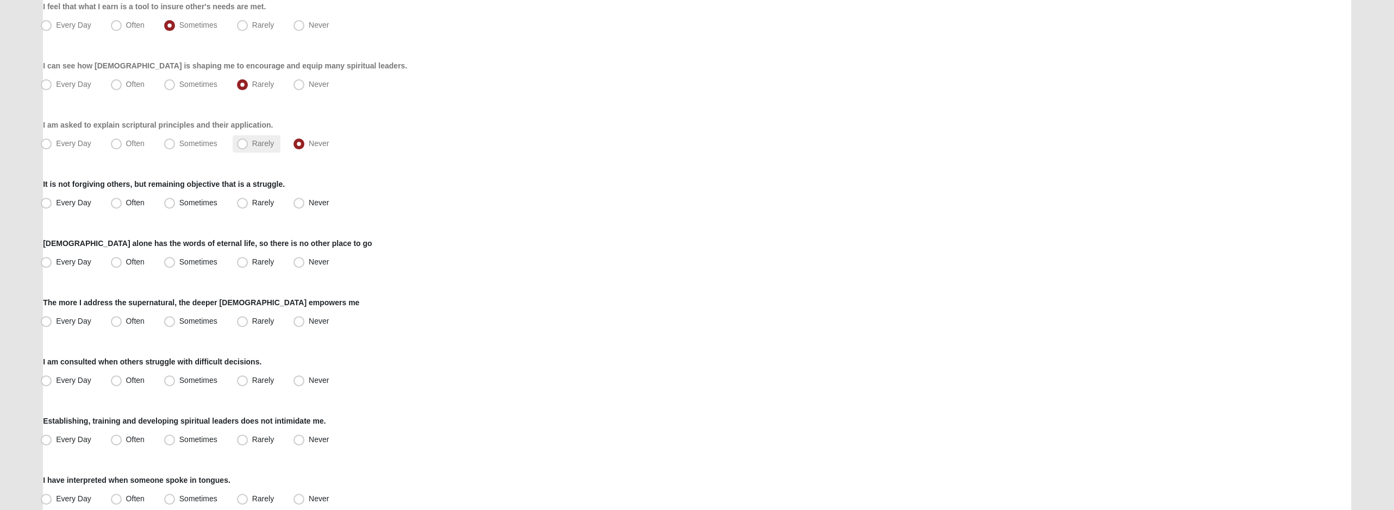
click at [234, 145] on label "Rarely" at bounding box center [257, 143] width 48 height 17
click at [241, 145] on input "Rarely" at bounding box center [244, 143] width 7 height 7
radio input "true"
click at [198, 146] on span "Sometimes" at bounding box center [198, 143] width 38 height 9
click at [176, 146] on input "Sometimes" at bounding box center [172, 143] width 7 height 7
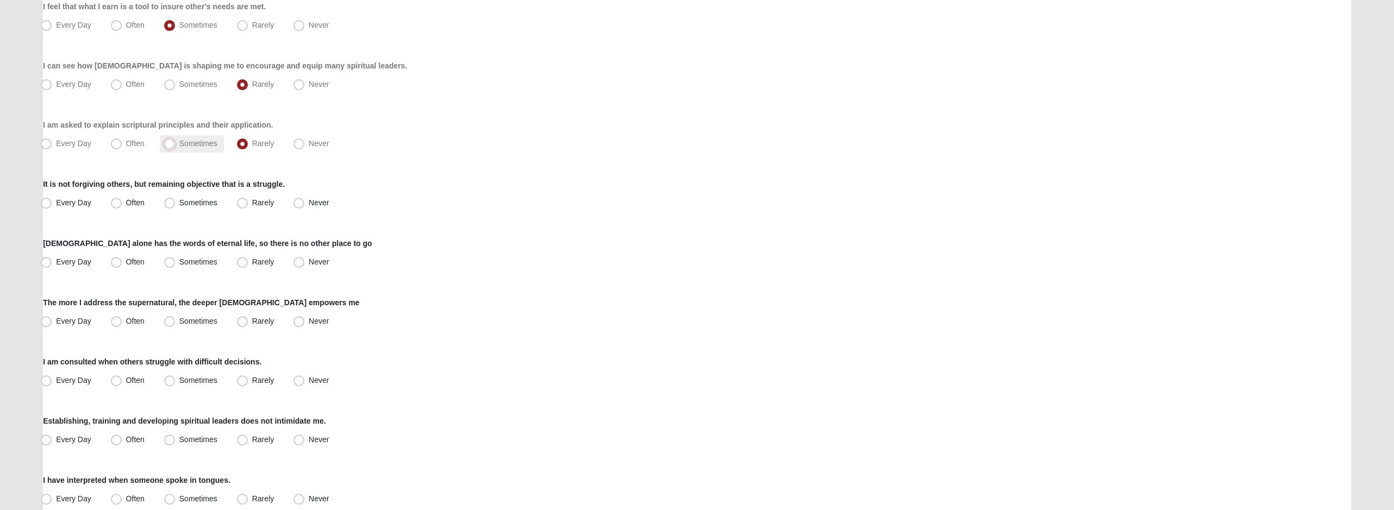
radio input "true"
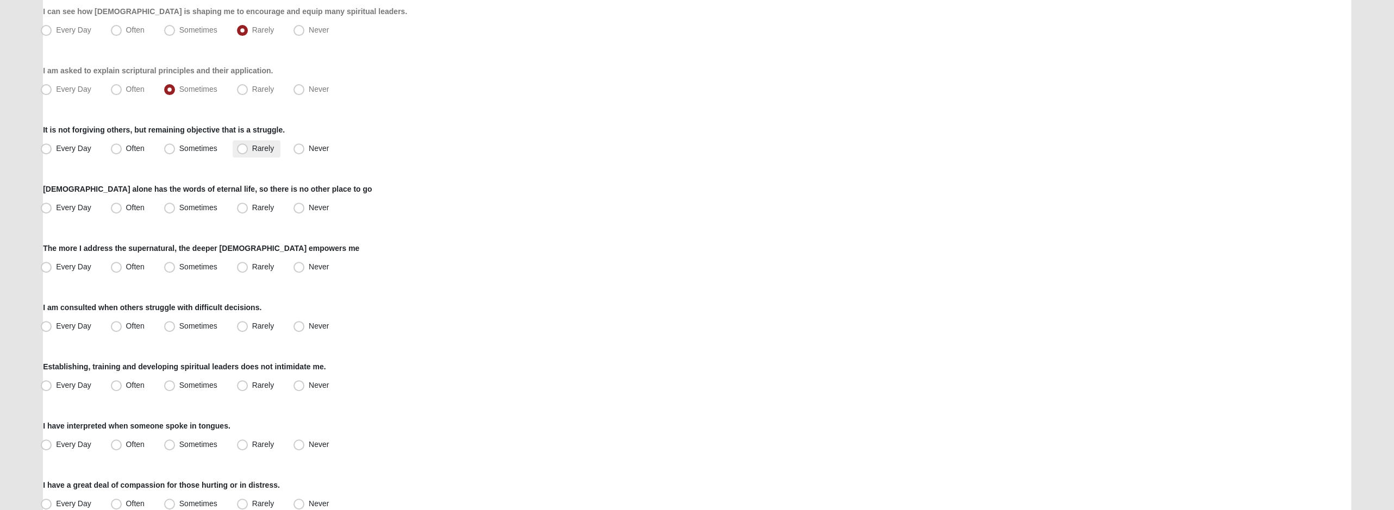
click at [259, 151] on span "Rarely" at bounding box center [263, 148] width 22 height 9
click at [248, 151] on input "Rarely" at bounding box center [244, 148] width 7 height 7
radio input "true"
click at [82, 213] on label "Every Day" at bounding box center [66, 208] width 61 height 17
click at [52, 211] on input "Every Day" at bounding box center [48, 207] width 7 height 7
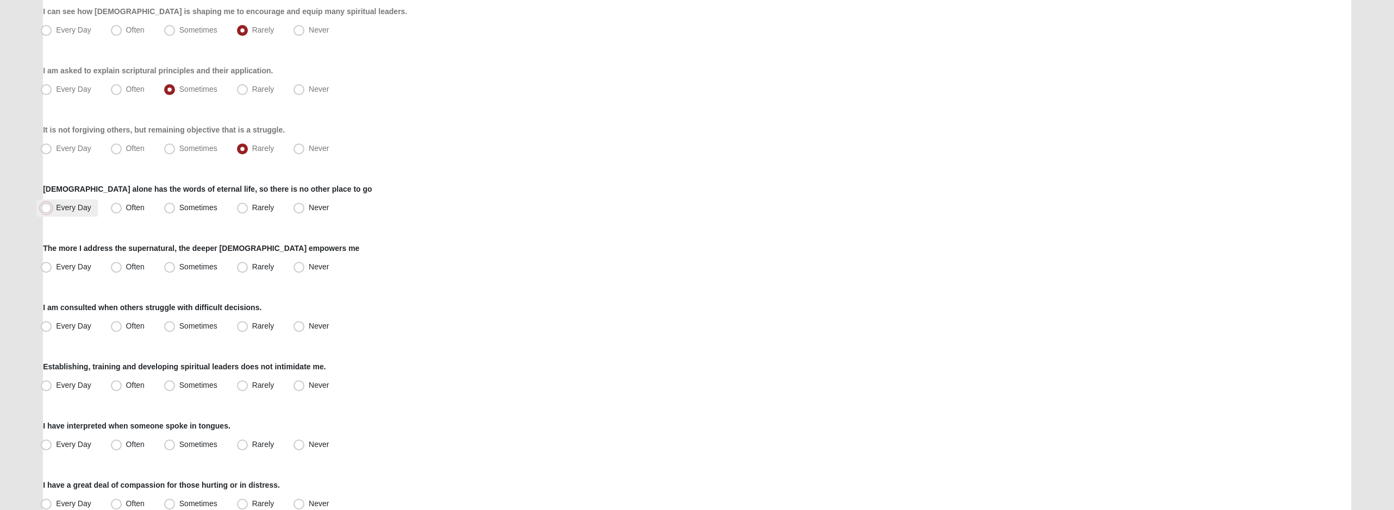
radio input "true"
click at [81, 267] on span "Every Day" at bounding box center [73, 267] width 35 height 9
click at [52, 267] on input "Every Day" at bounding box center [48, 267] width 7 height 7
radio input "true"
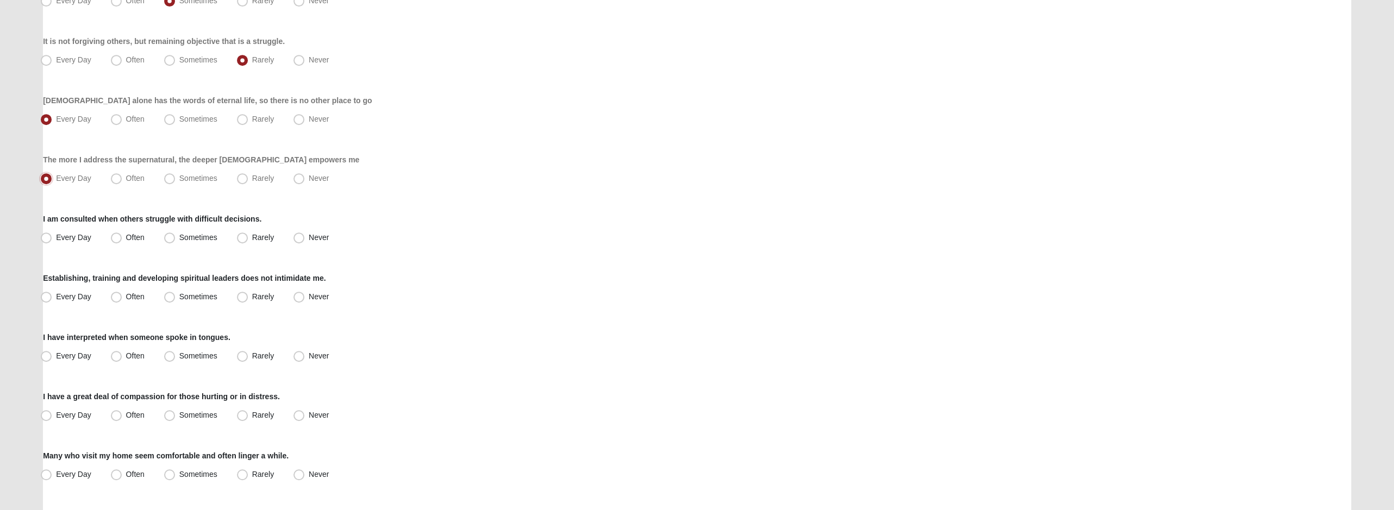
scroll to position [489, 0]
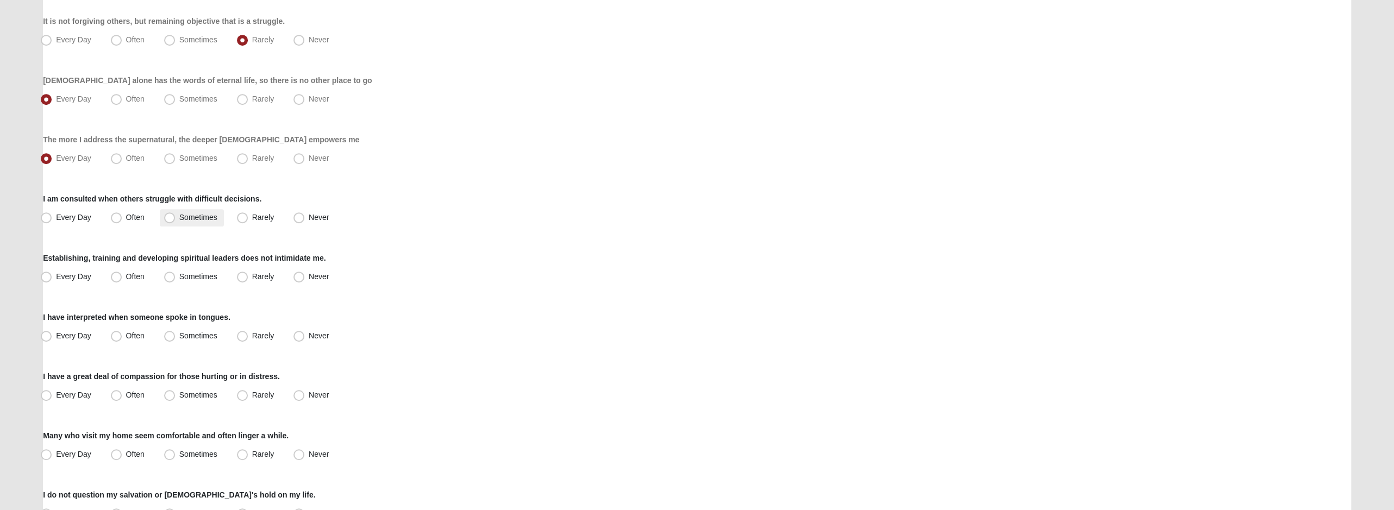
click at [189, 223] on label "Sometimes" at bounding box center [192, 217] width 64 height 17
click at [176, 221] on input "Sometimes" at bounding box center [172, 217] width 7 height 7
radio input "true"
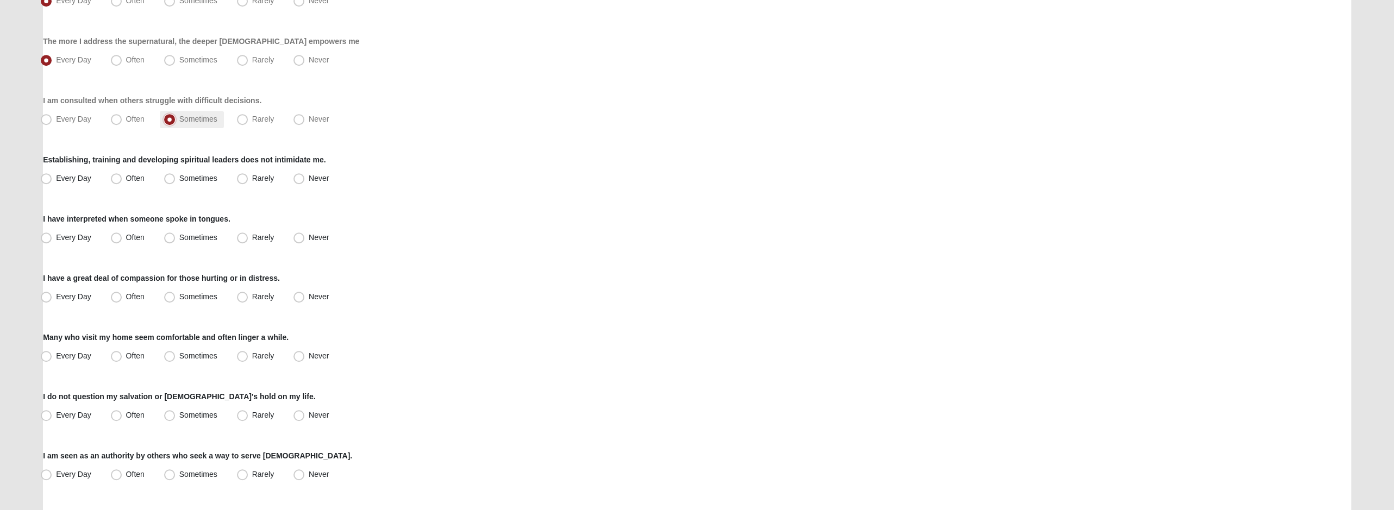
scroll to position [598, 0]
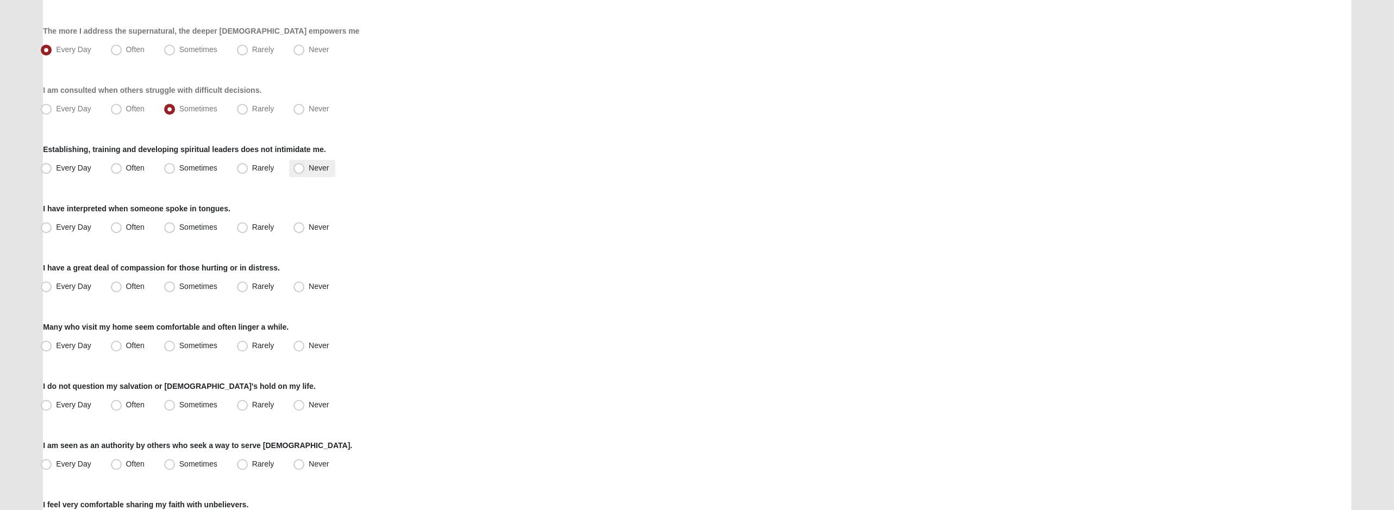
click at [305, 166] on label "Never" at bounding box center [312, 168] width 46 height 17
click at [305, 166] on input "Never" at bounding box center [301, 168] width 7 height 7
radio input "true"
click at [252, 165] on span "Rarely" at bounding box center [263, 168] width 22 height 9
click at [244, 165] on input "Rarely" at bounding box center [244, 168] width 7 height 7
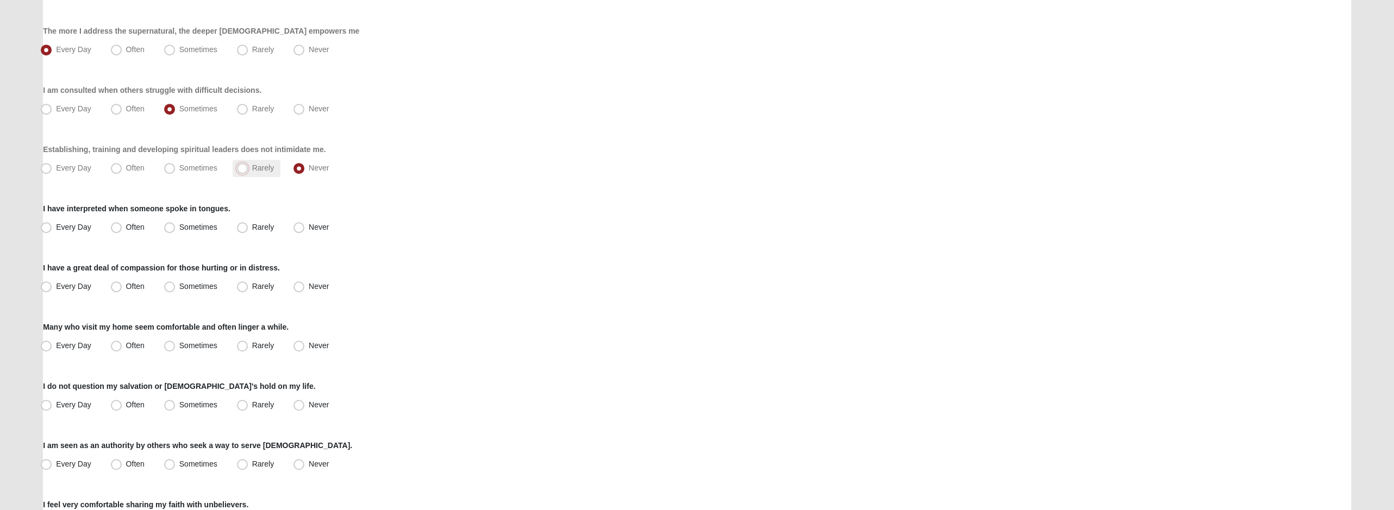
radio input "true"
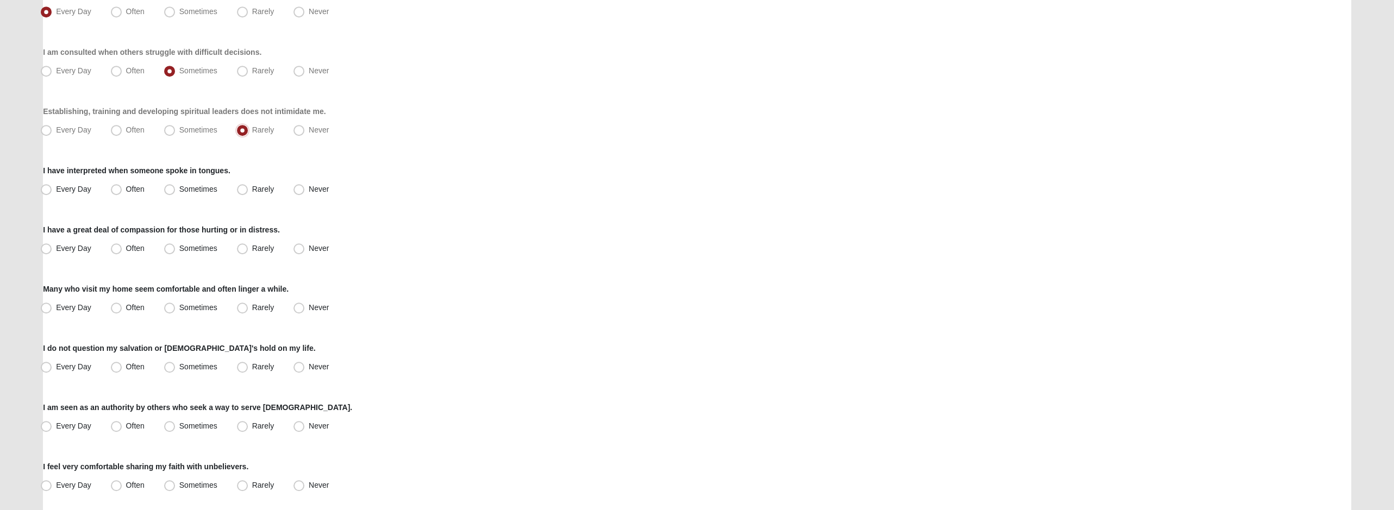
scroll to position [652, 0]
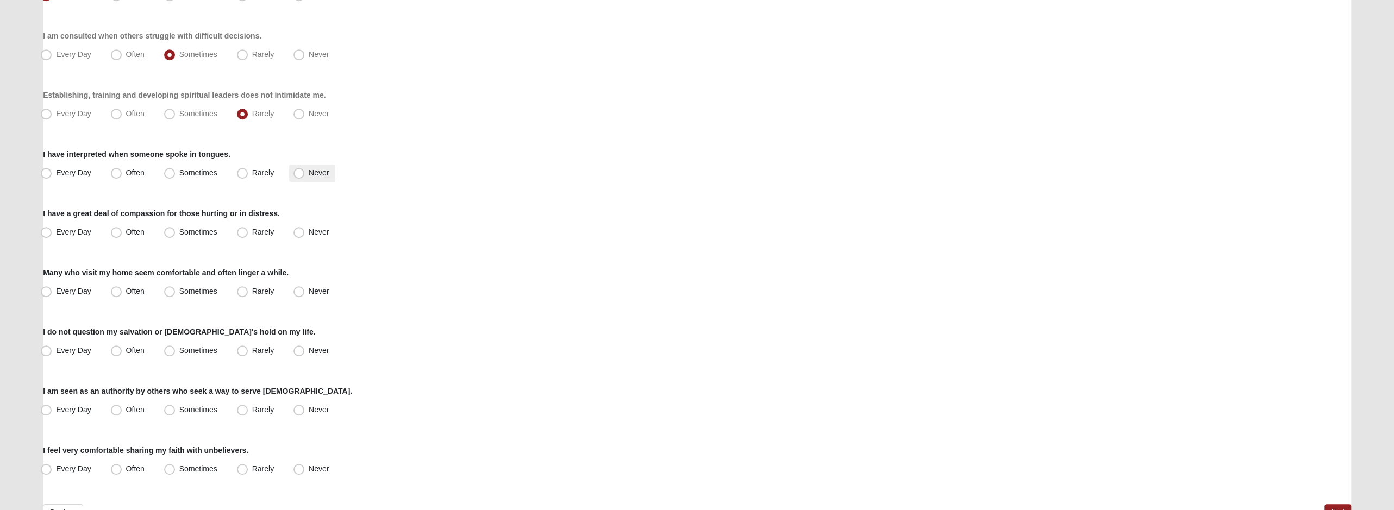
click at [316, 171] on span "Never" at bounding box center [319, 173] width 20 height 9
click at [305, 171] on input "Never" at bounding box center [301, 173] width 7 height 7
radio input "true"
click at [130, 230] on span "Often" at bounding box center [135, 232] width 18 height 9
click at [122, 230] on input "Often" at bounding box center [118, 232] width 7 height 7
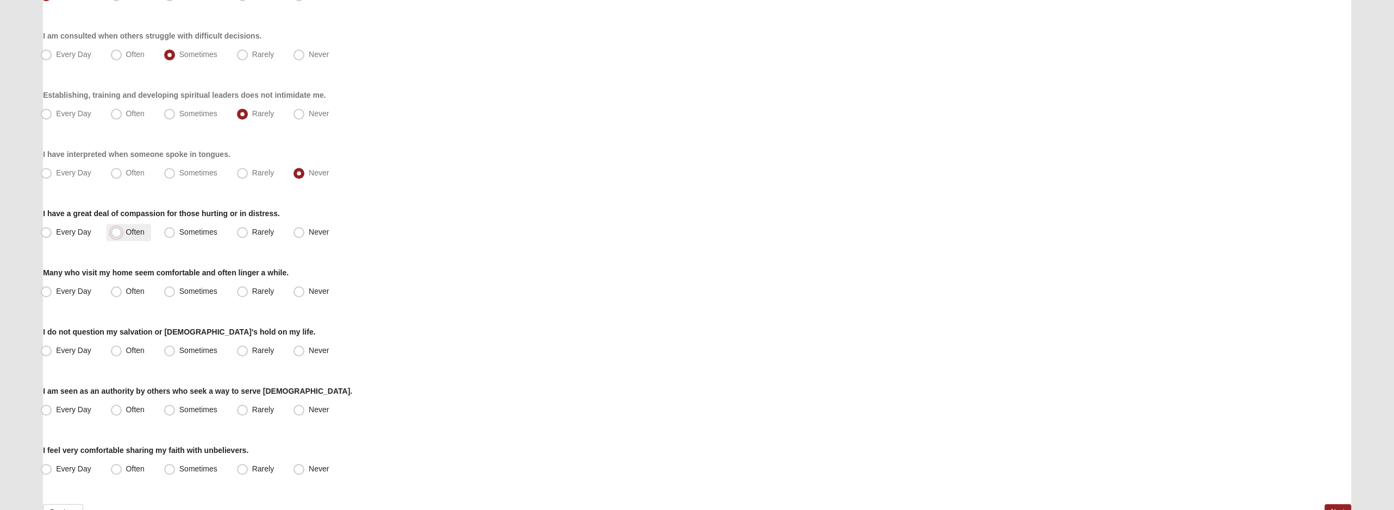
radio input "true"
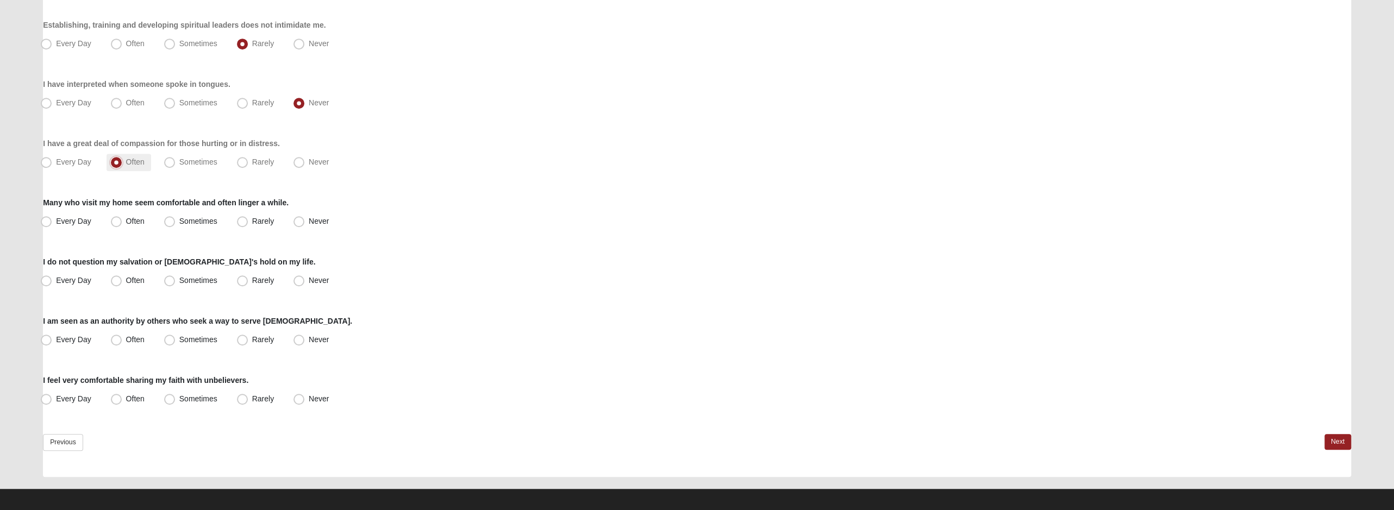
scroll to position [728, 0]
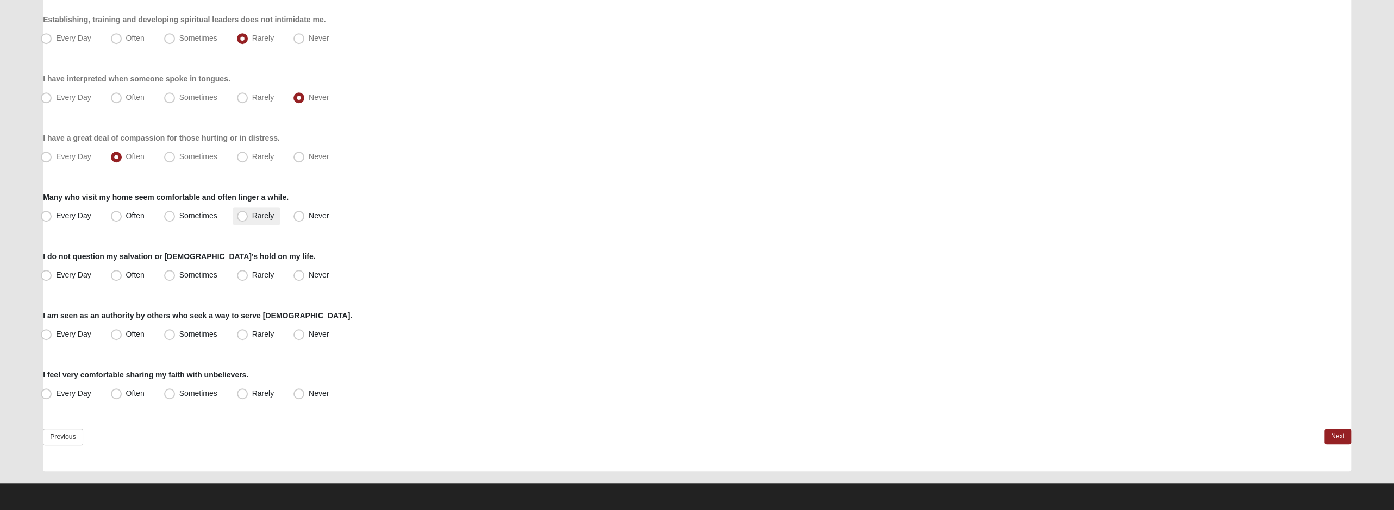
click at [251, 211] on label "Rarely" at bounding box center [257, 216] width 48 height 17
click at [248, 213] on input "Rarely" at bounding box center [244, 216] width 7 height 7
radio input "true"
click at [63, 273] on span "Every Day" at bounding box center [73, 275] width 35 height 9
click at [52, 273] on input "Every Day" at bounding box center [48, 275] width 7 height 7
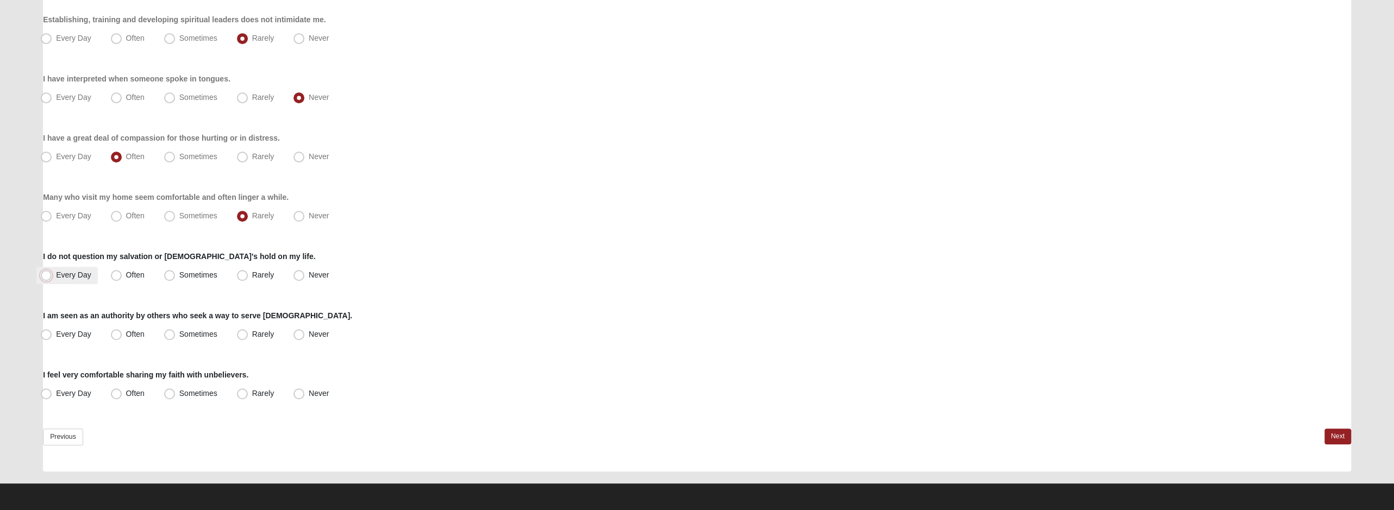
radio input "true"
click at [256, 333] on span "Rarely" at bounding box center [263, 334] width 22 height 9
click at [248, 333] on input "Rarely" at bounding box center [244, 334] width 7 height 7
radio input "true"
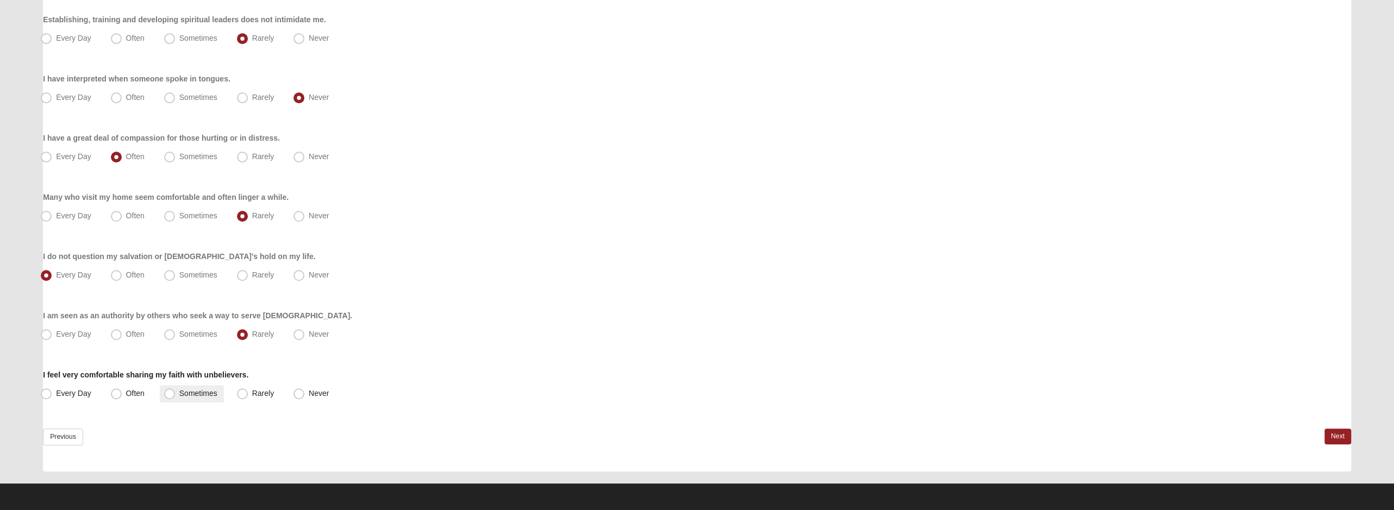
click at [210, 390] on span "Sometimes" at bounding box center [198, 393] width 38 height 9
click at [176, 390] on input "Sometimes" at bounding box center [172, 393] width 7 height 7
radio input "true"
click at [1343, 440] on link "Next" at bounding box center [1338, 437] width 27 height 16
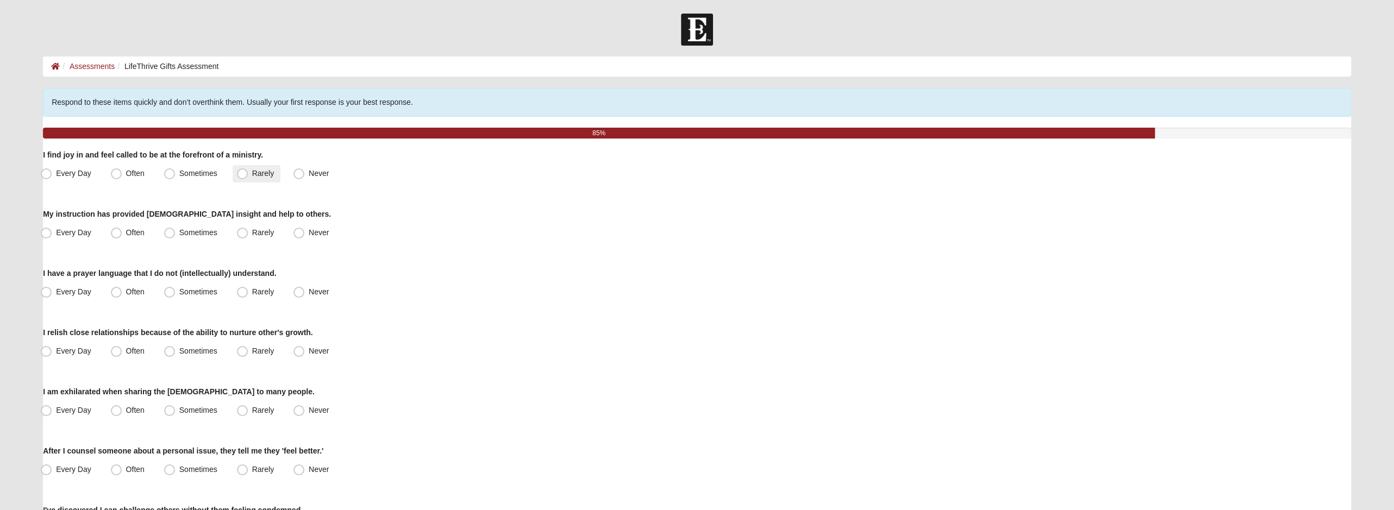
click at [252, 175] on span "Rarely" at bounding box center [263, 173] width 22 height 9
click at [245, 175] on input "Rarely" at bounding box center [244, 173] width 7 height 7
radio input "true"
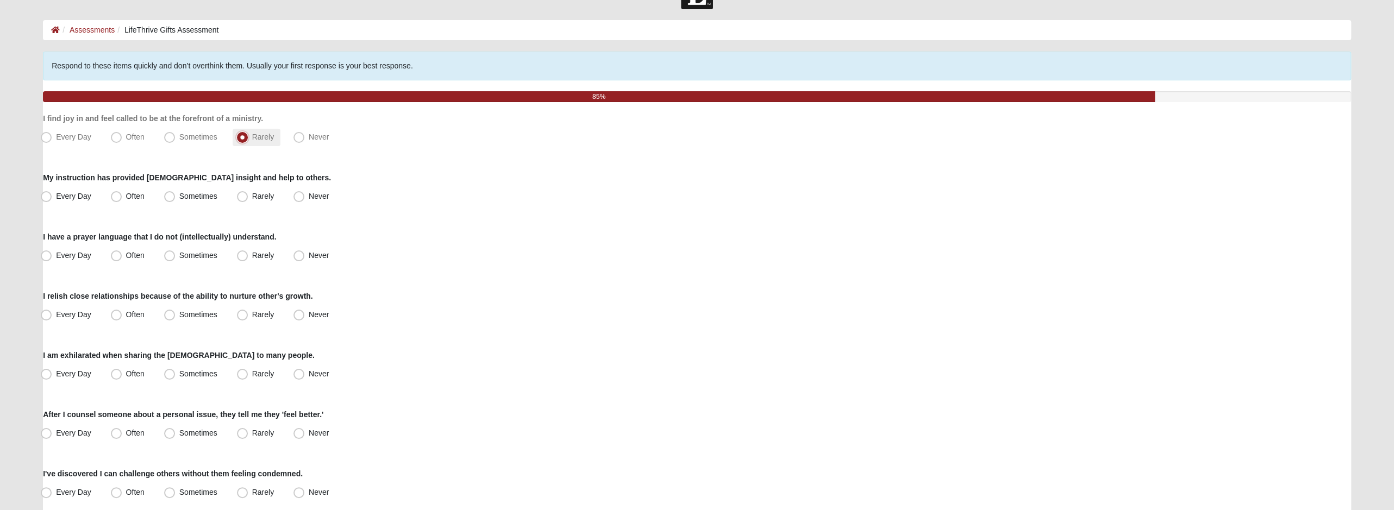
scroll to position [54, 0]
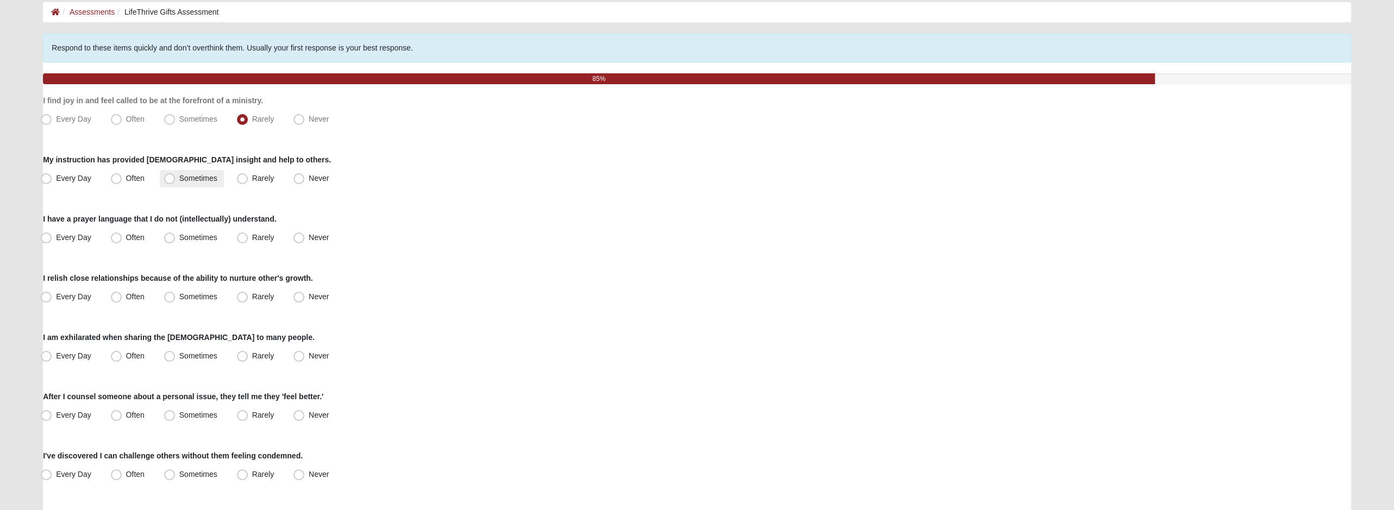
click at [211, 182] on span "Sometimes" at bounding box center [198, 178] width 38 height 9
click at [176, 182] on input "Sometimes" at bounding box center [172, 178] width 7 height 7
radio input "true"
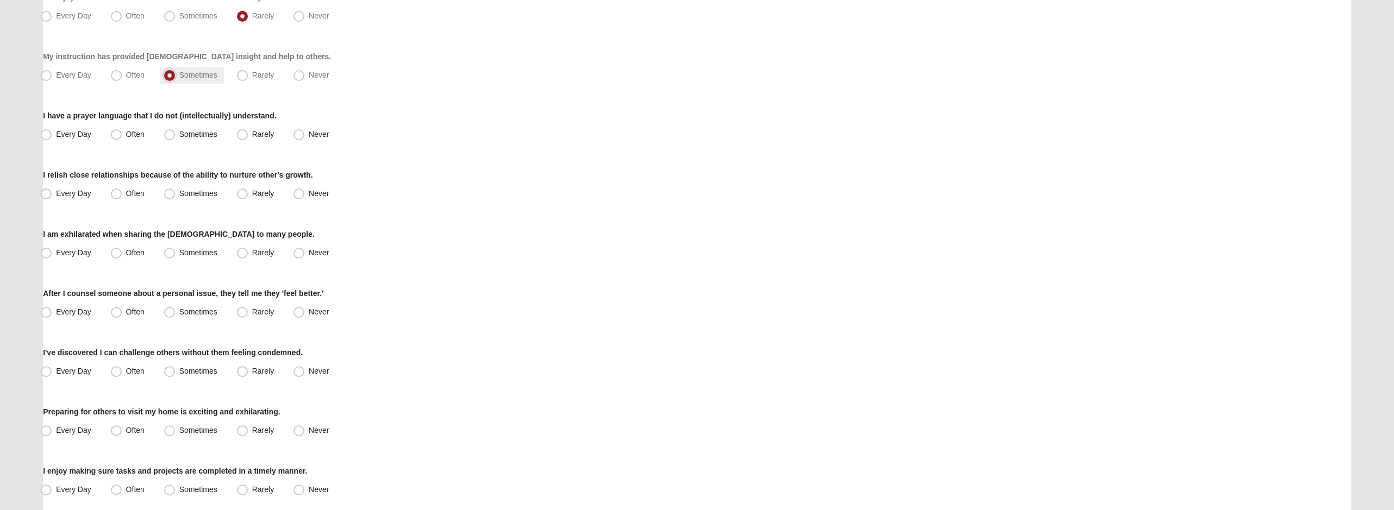
scroll to position [163, 0]
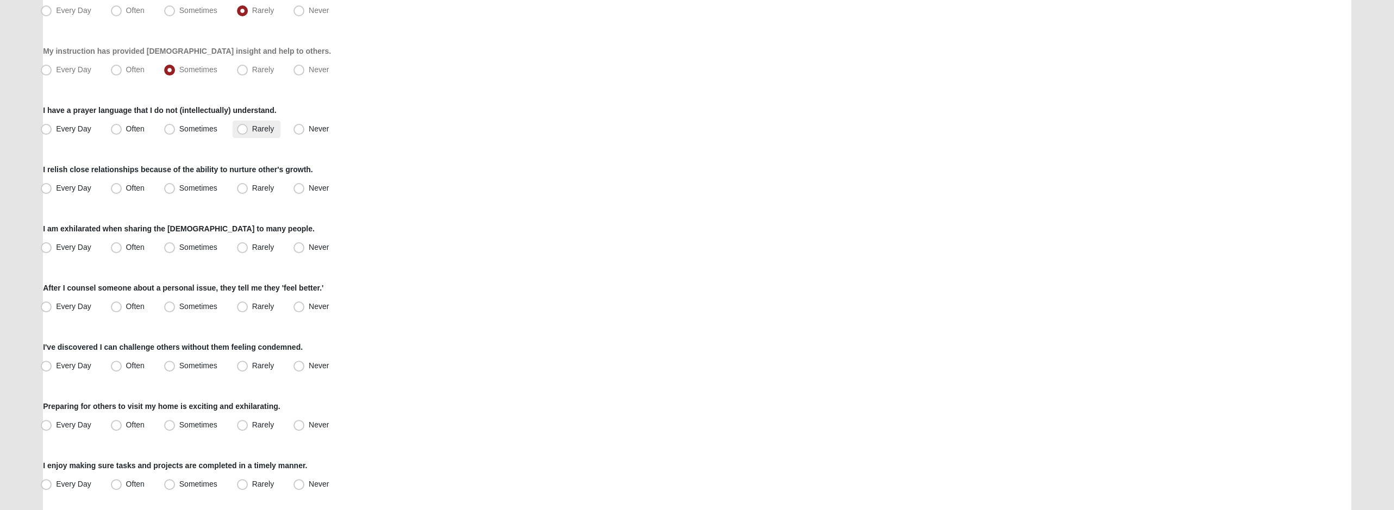
click at [255, 128] on span "Rarely" at bounding box center [263, 128] width 22 height 9
click at [248, 128] on input "Rarely" at bounding box center [244, 129] width 7 height 7
radio input "true"
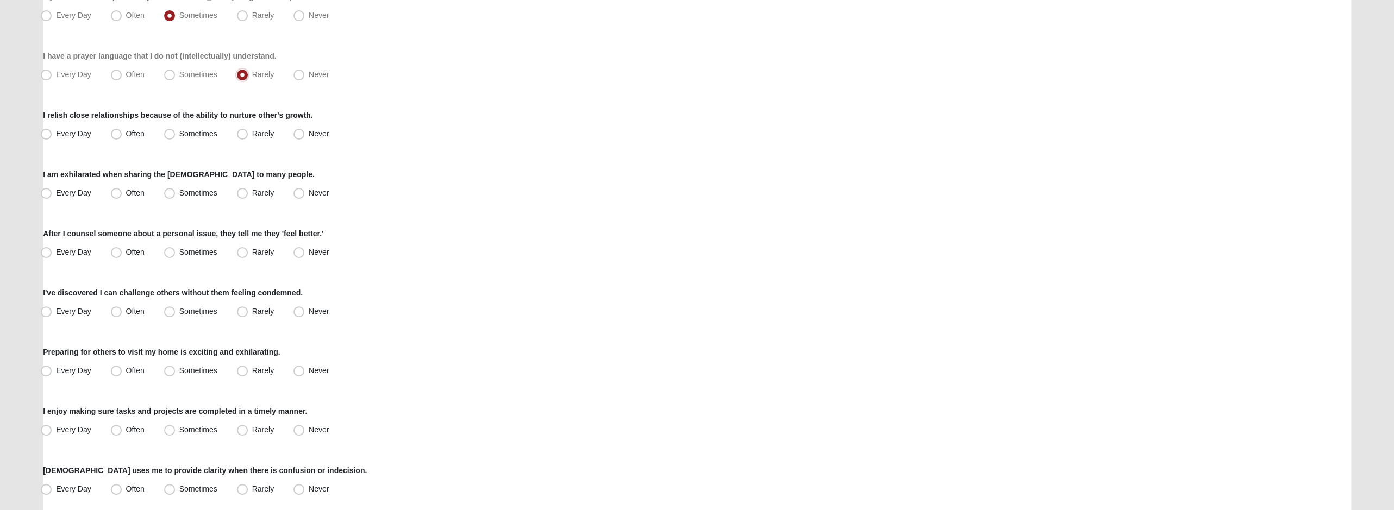
scroll to position [271, 0]
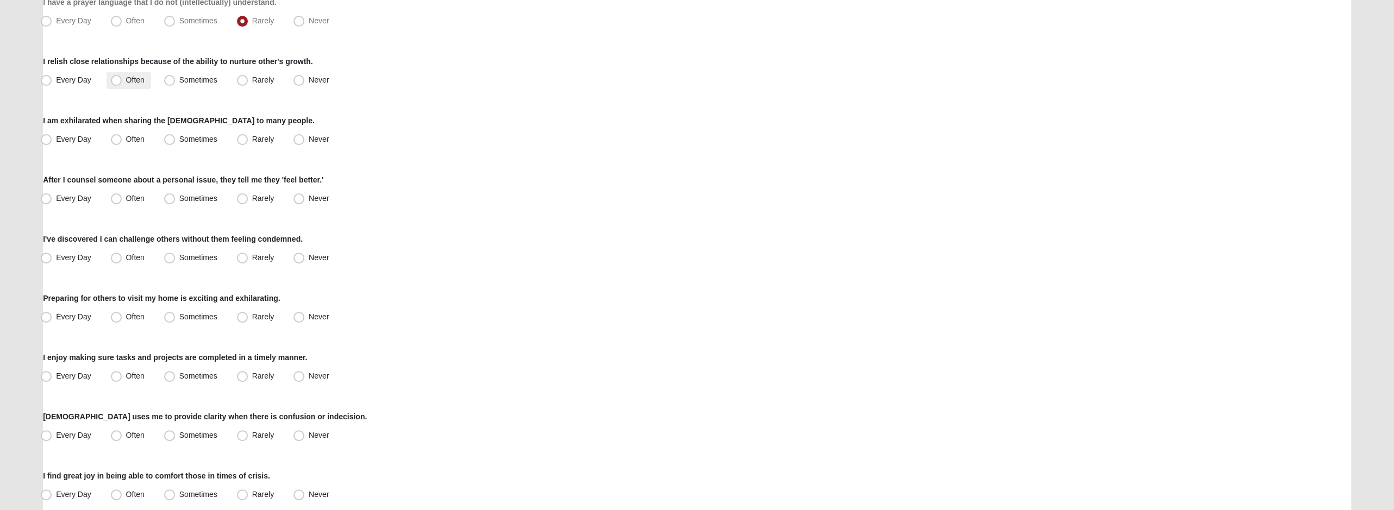
click at [126, 81] on span "Often" at bounding box center [135, 80] width 18 height 9
click at [120, 81] on input "Often" at bounding box center [118, 80] width 7 height 7
radio input "true"
click at [198, 133] on label "Sometimes" at bounding box center [192, 139] width 64 height 17
click at [176, 136] on input "Sometimes" at bounding box center [172, 139] width 7 height 7
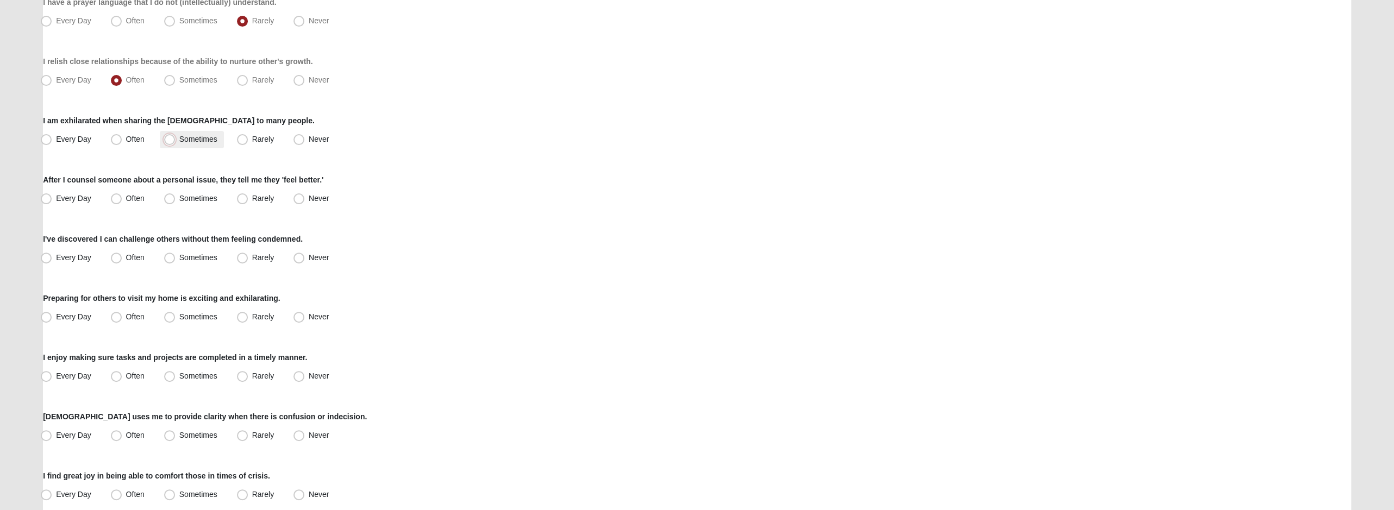
radio input "true"
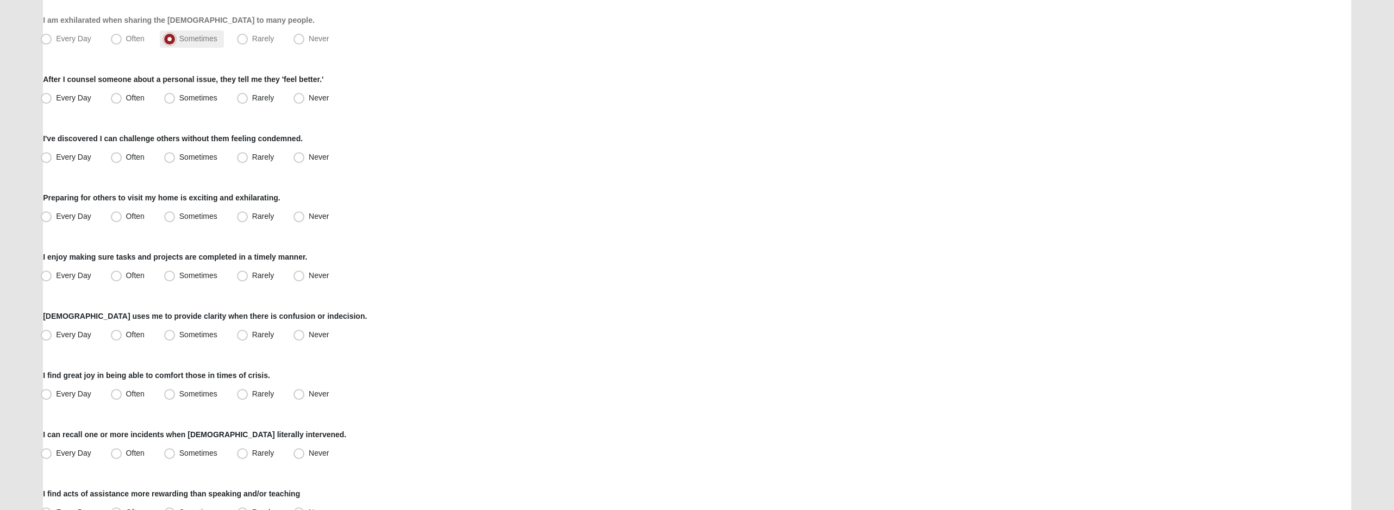
scroll to position [381, 0]
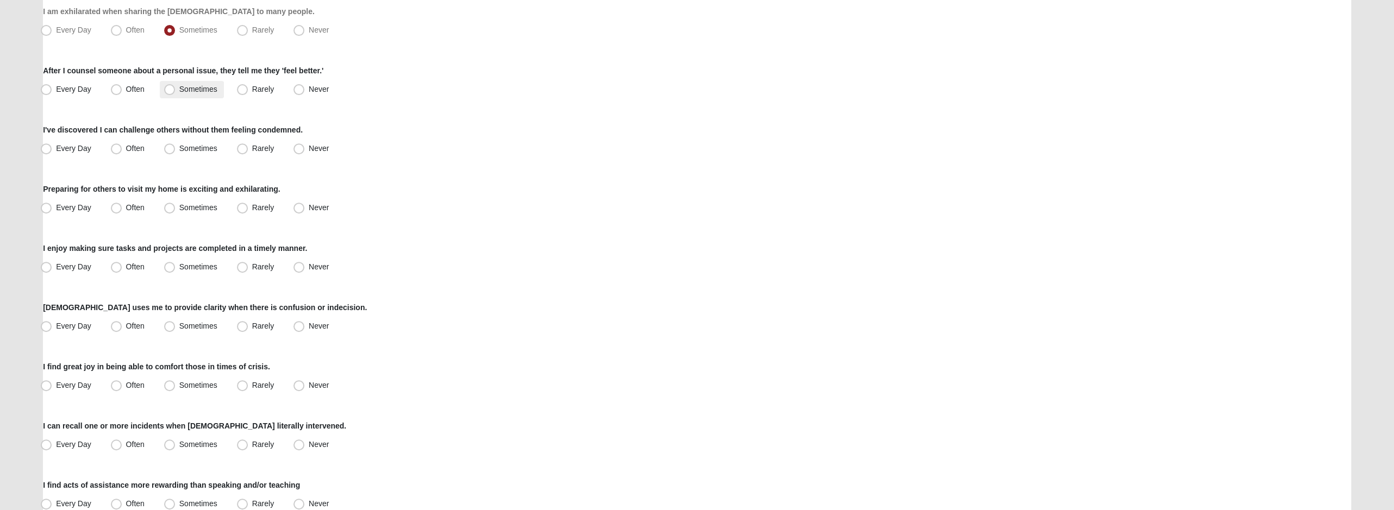
click at [187, 91] on span "Sometimes" at bounding box center [198, 89] width 38 height 9
click at [176, 91] on input "Sometimes" at bounding box center [172, 89] width 7 height 7
radio input "true"
click at [122, 145] on label "Often" at bounding box center [129, 148] width 45 height 17
click at [122, 145] on input "Often" at bounding box center [118, 148] width 7 height 7
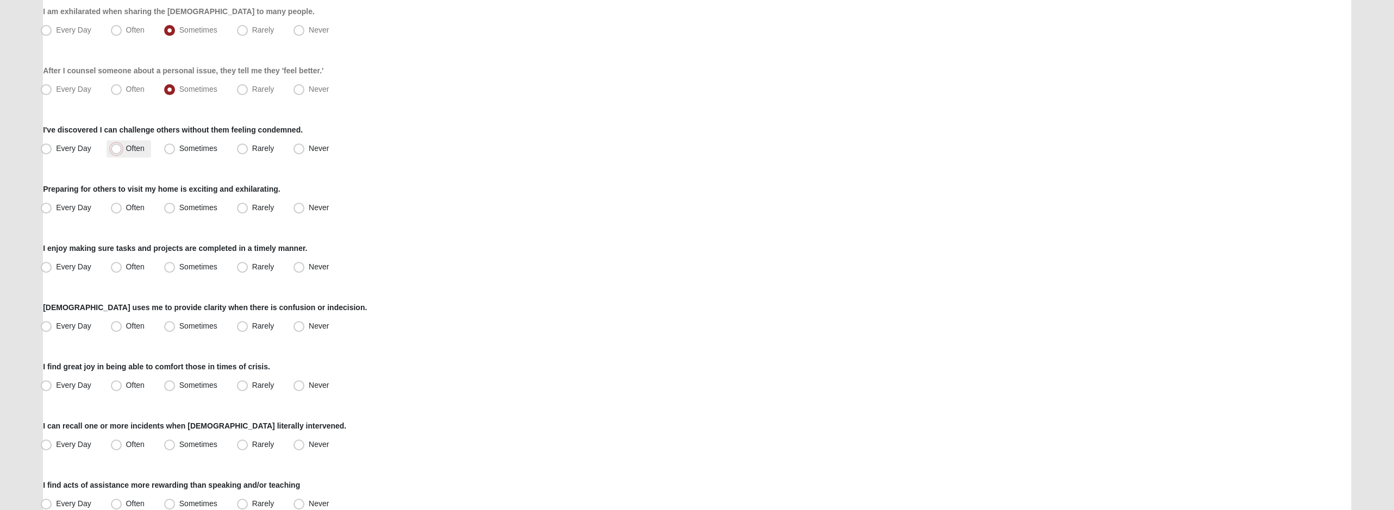
radio input "true"
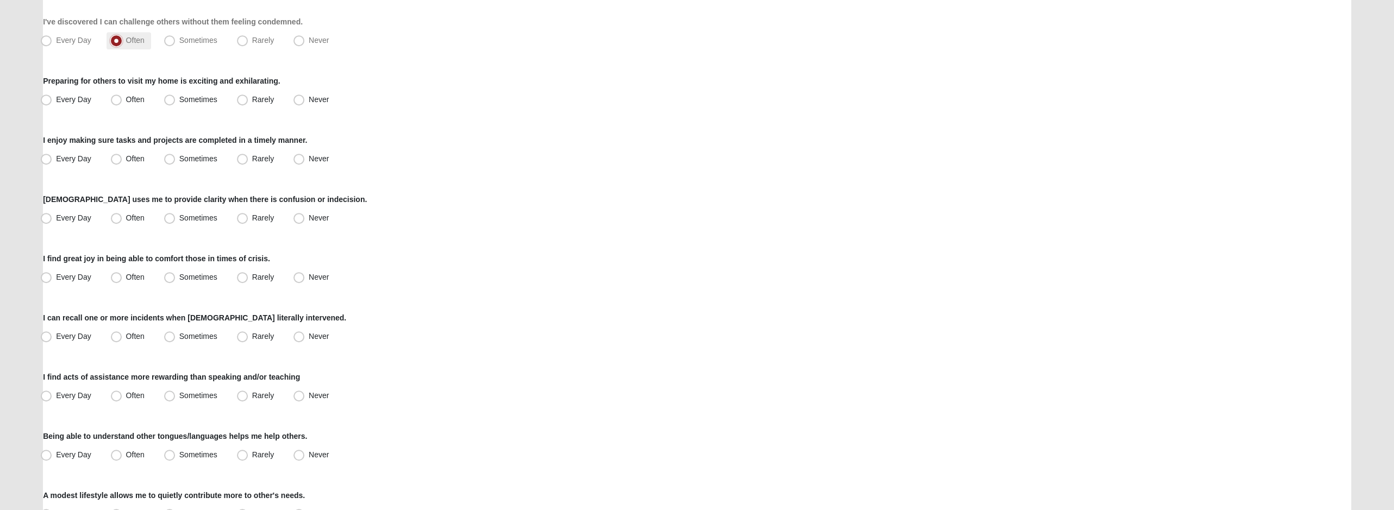
scroll to position [489, 0]
click at [252, 99] on span "Rarely" at bounding box center [263, 99] width 22 height 9
click at [241, 99] on input "Rarely" at bounding box center [244, 99] width 7 height 7
radio input "true"
click at [126, 158] on span "Often" at bounding box center [135, 158] width 18 height 9
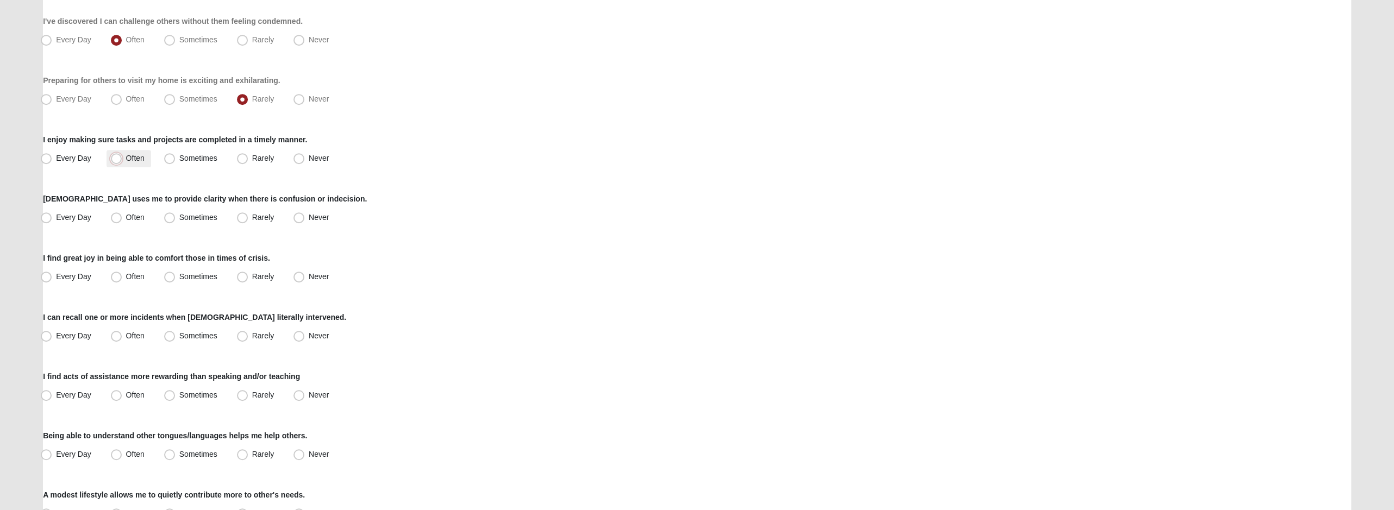
click at [115, 158] on input "Often" at bounding box center [118, 158] width 7 height 7
radio input "true"
click at [77, 155] on span "Every Day" at bounding box center [73, 158] width 35 height 9
click at [52, 155] on input "Every Day" at bounding box center [48, 158] width 7 height 7
radio input "true"
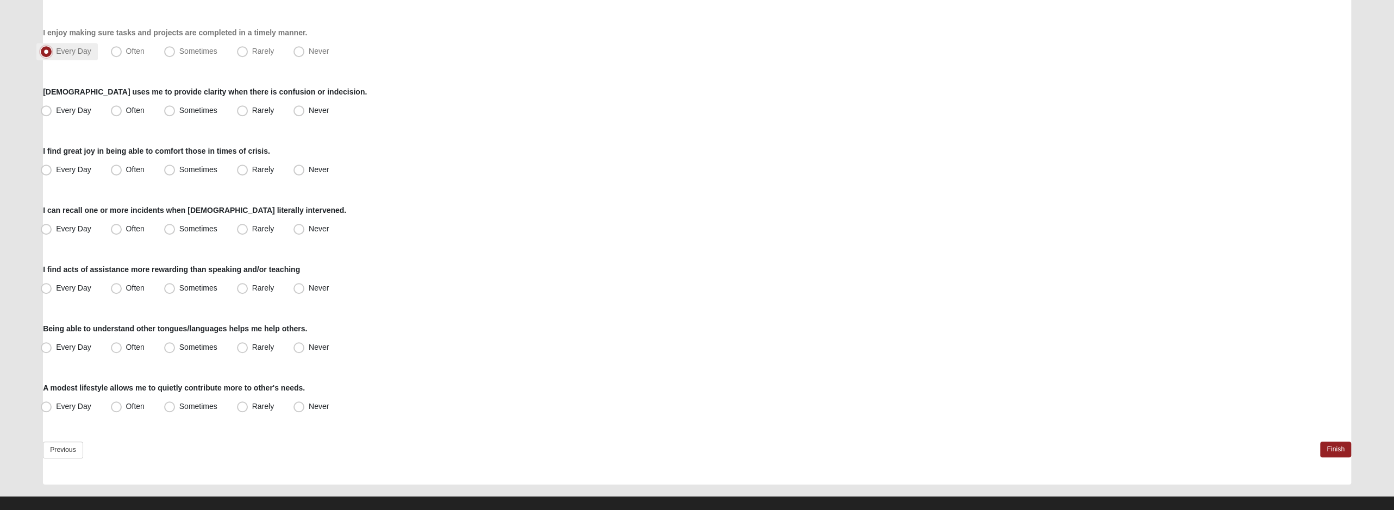
scroll to position [598, 0]
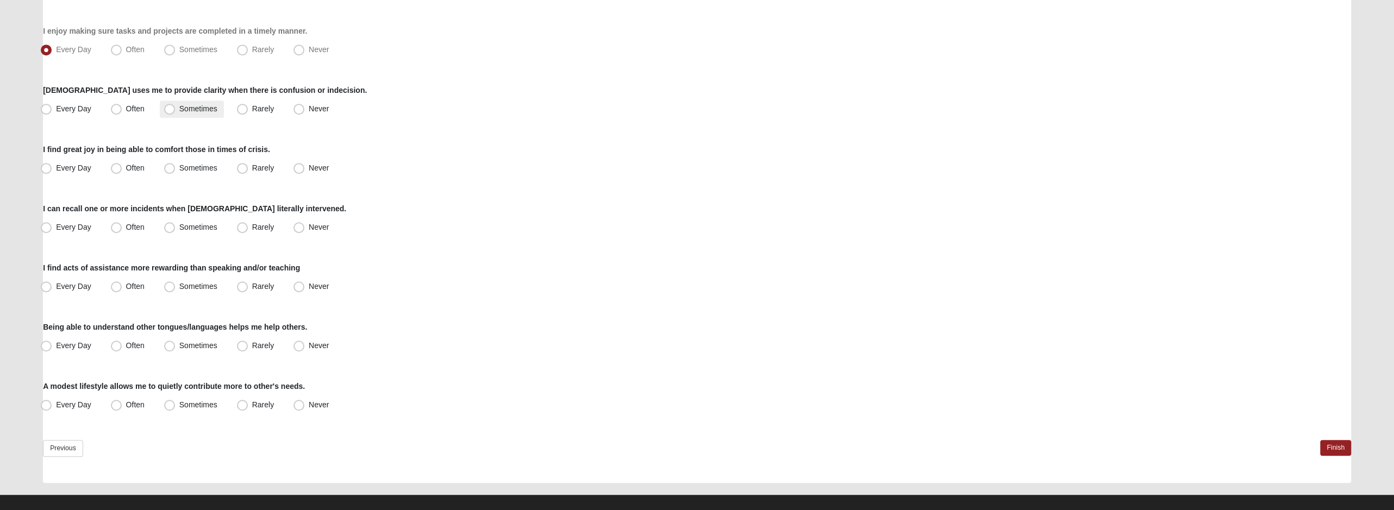
click at [184, 110] on span "Sometimes" at bounding box center [198, 108] width 38 height 9
click at [176, 110] on input "Sometimes" at bounding box center [172, 108] width 7 height 7
radio input "true"
click at [192, 169] on span "Sometimes" at bounding box center [198, 168] width 38 height 9
click at [176, 169] on input "Sometimes" at bounding box center [172, 168] width 7 height 7
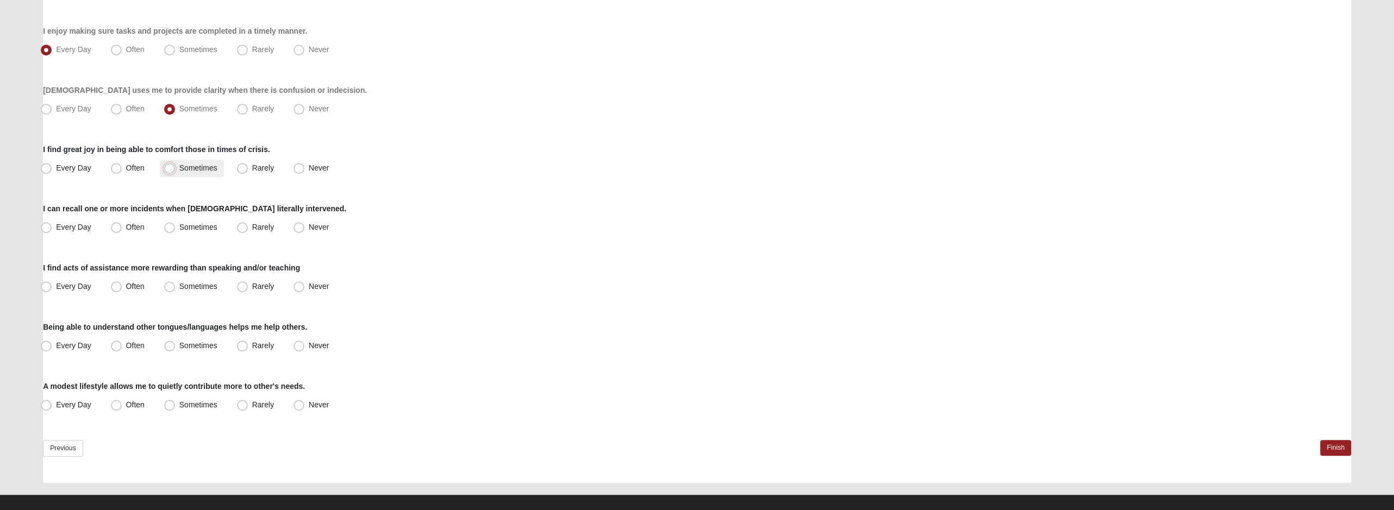
radio input "true"
click at [248, 163] on label "Rarely" at bounding box center [257, 168] width 48 height 17
click at [248, 165] on input "Rarely" at bounding box center [244, 168] width 7 height 7
radio input "true"
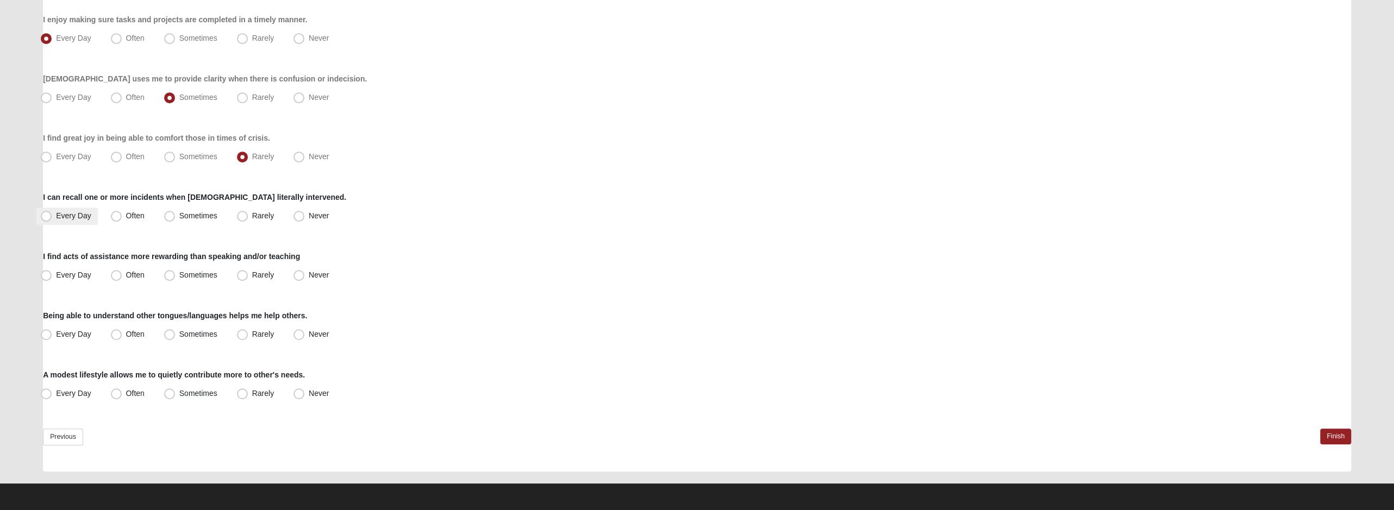
click at [67, 211] on span "Every Day" at bounding box center [73, 215] width 35 height 9
click at [52, 213] on input "Every Day" at bounding box center [48, 216] width 7 height 7
radio input "true"
click at [121, 209] on label "Often" at bounding box center [129, 216] width 45 height 17
click at [121, 213] on input "Often" at bounding box center [118, 216] width 7 height 7
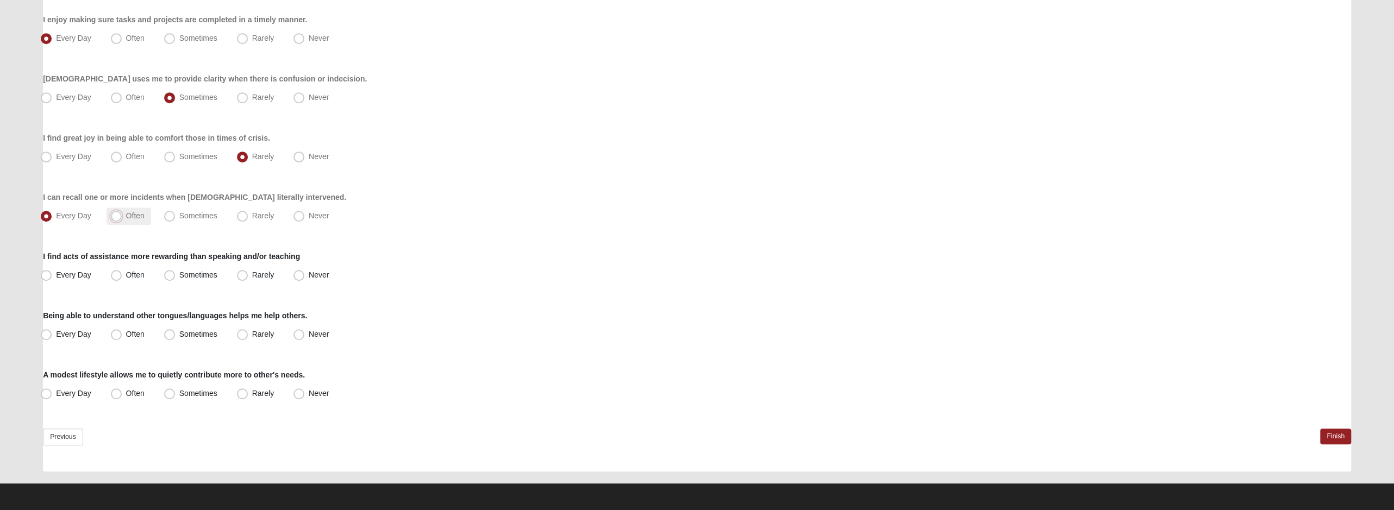
radio input "true"
click at [81, 267] on label "Every Day" at bounding box center [66, 275] width 61 height 17
click at [52, 272] on input "Every Day" at bounding box center [48, 275] width 7 height 7
radio input "true"
click at [321, 334] on span "Never" at bounding box center [319, 334] width 20 height 9
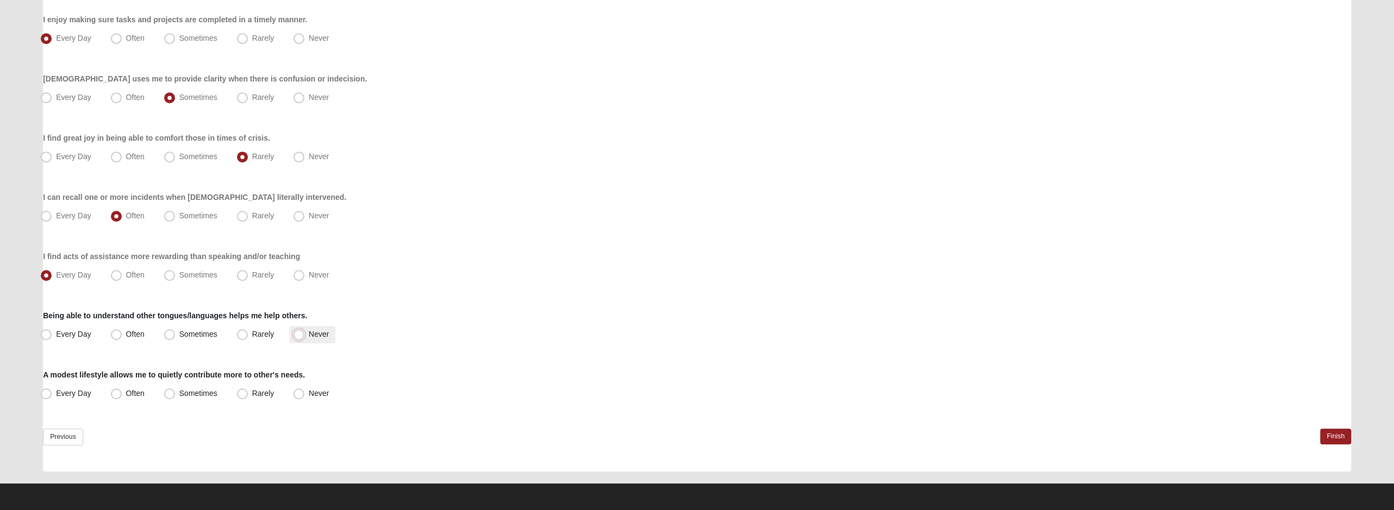
click at [305, 334] on input "Never" at bounding box center [301, 334] width 7 height 7
radio input "true"
click at [135, 391] on span "Often" at bounding box center [135, 393] width 18 height 9
click at [122, 391] on input "Often" at bounding box center [118, 393] width 7 height 7
radio input "true"
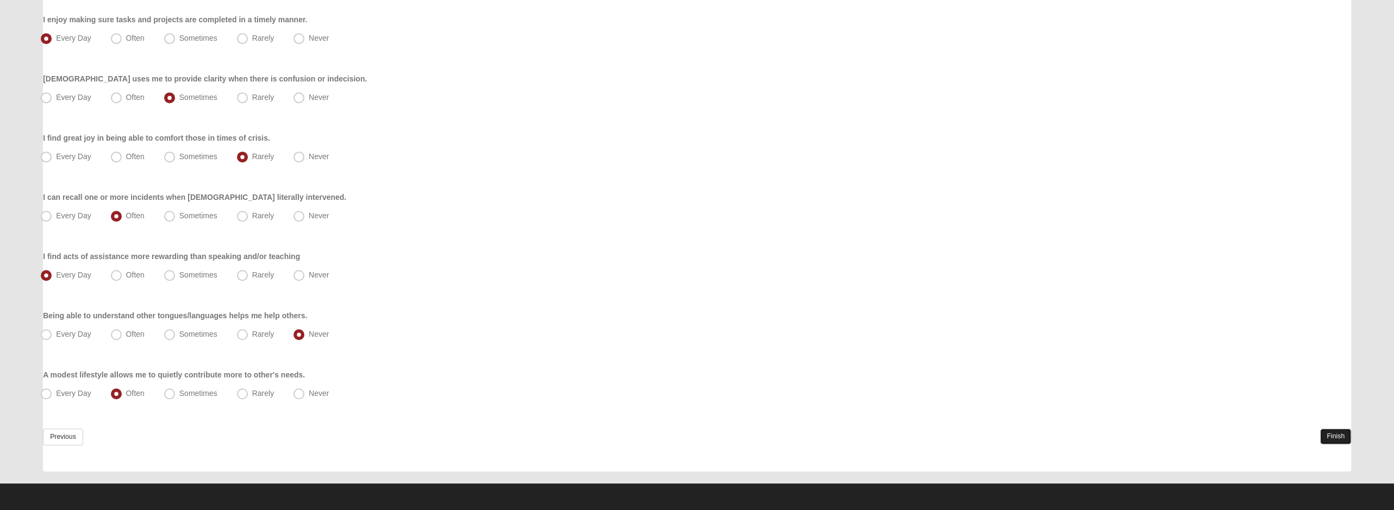
click at [1342, 438] on link "Finish" at bounding box center [1336, 437] width 31 height 16
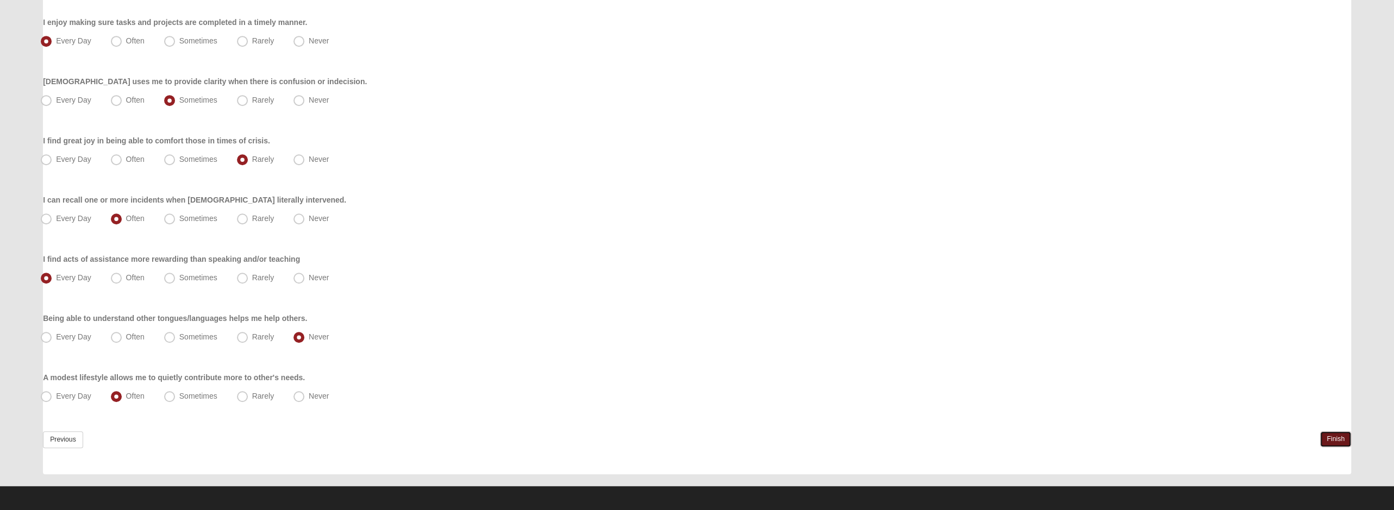
scroll to position [661, 0]
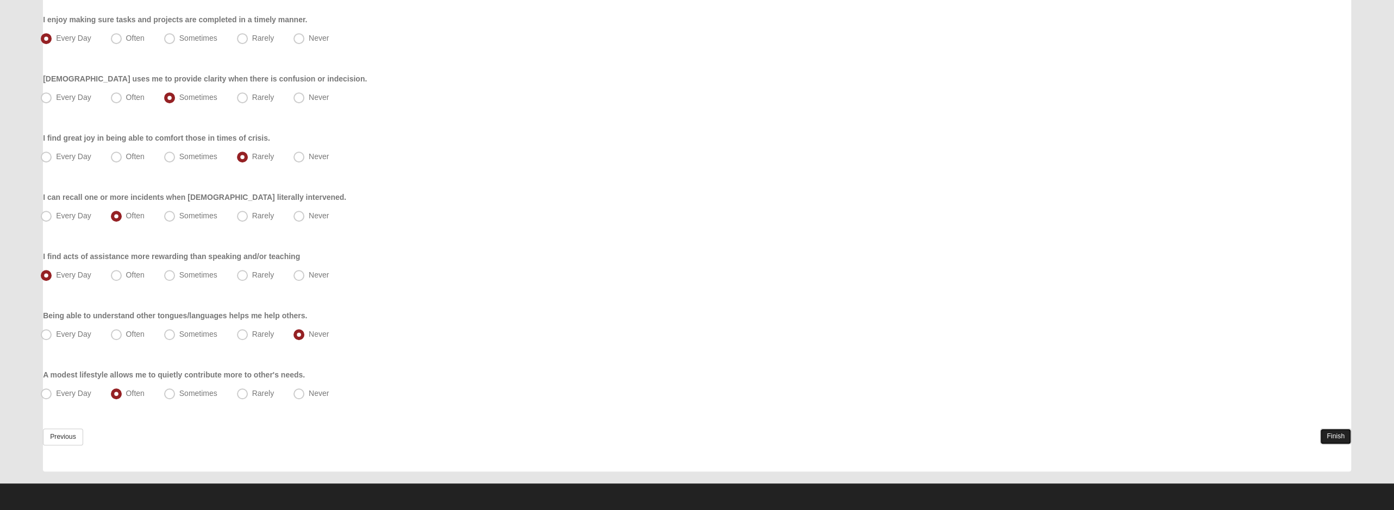
click at [1334, 437] on link "Finish" at bounding box center [1336, 437] width 31 height 16
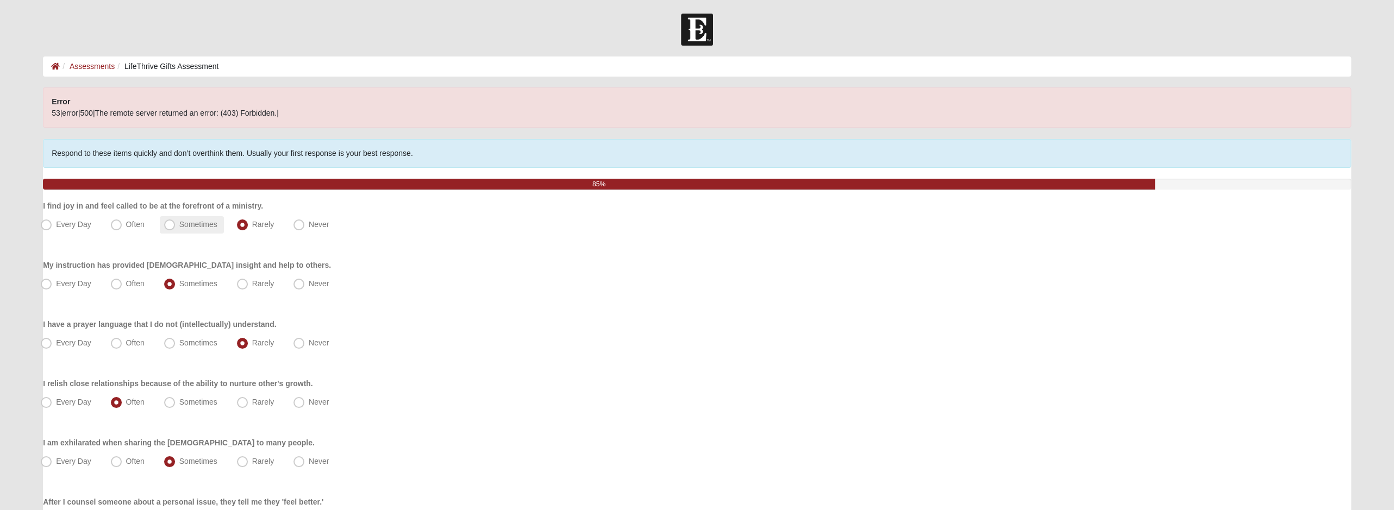
click at [196, 220] on span "Sometimes" at bounding box center [198, 224] width 38 height 9
click at [176, 221] on input "Sometimes" at bounding box center [172, 224] width 7 height 7
radio input "true"
click at [254, 223] on span "Rarely" at bounding box center [263, 224] width 22 height 9
click at [248, 223] on input "Rarely" at bounding box center [244, 224] width 7 height 7
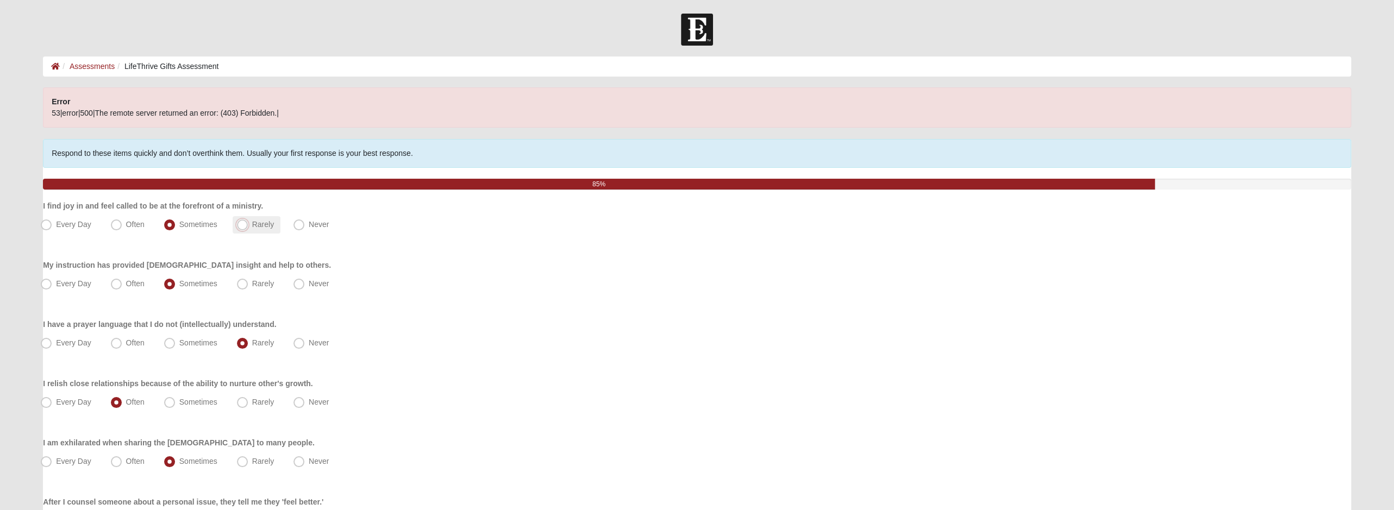
radio input "true"
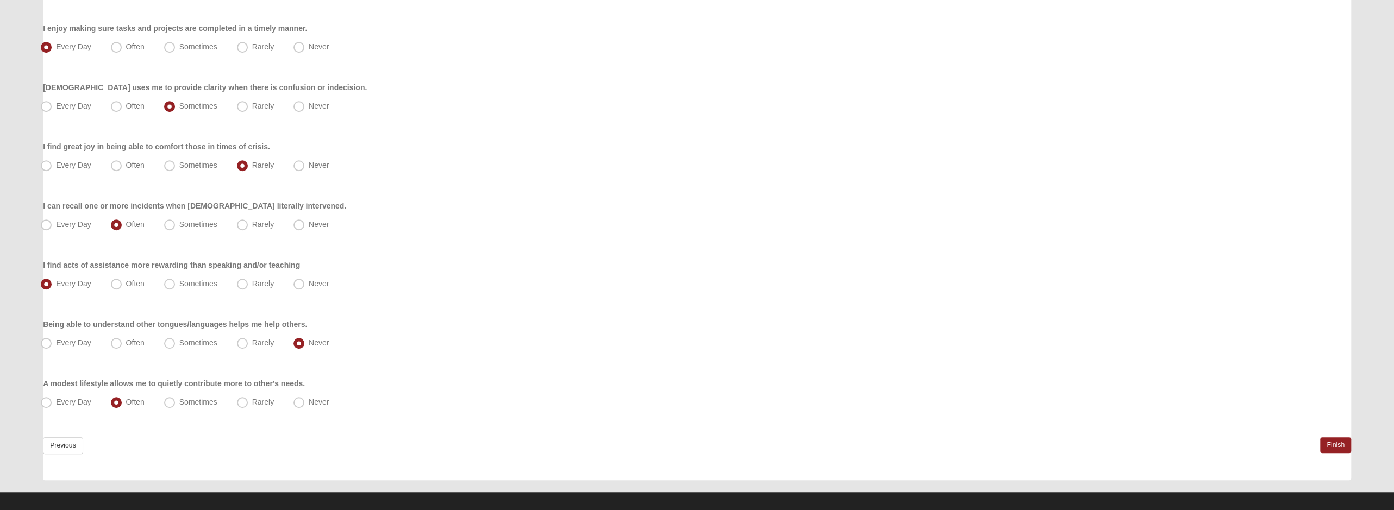
scroll to position [652, 0]
click at [177, 402] on label "Sometimes" at bounding box center [192, 402] width 64 height 17
click at [176, 402] on input "Sometimes" at bounding box center [172, 401] width 7 height 7
radio input "true"
click at [142, 401] on span "Often" at bounding box center [135, 401] width 18 height 9
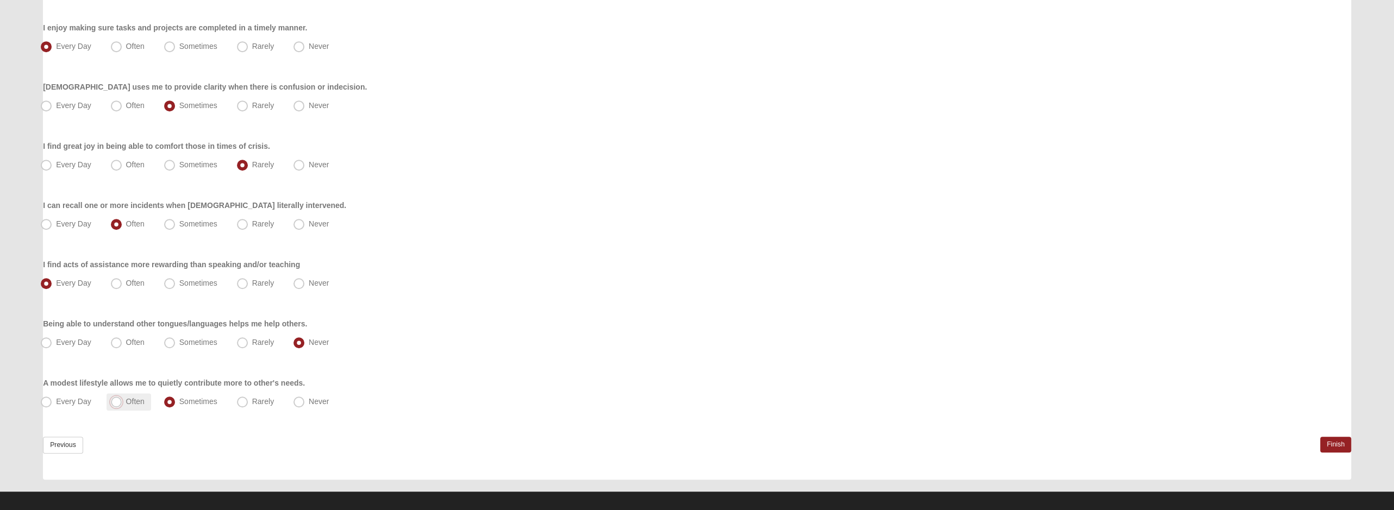
click at [122, 401] on input "Often" at bounding box center [118, 401] width 7 height 7
radio input "true"
click at [126, 288] on span "Often" at bounding box center [135, 283] width 18 height 9
click at [115, 287] on input "Often" at bounding box center [118, 283] width 7 height 7
radio input "true"
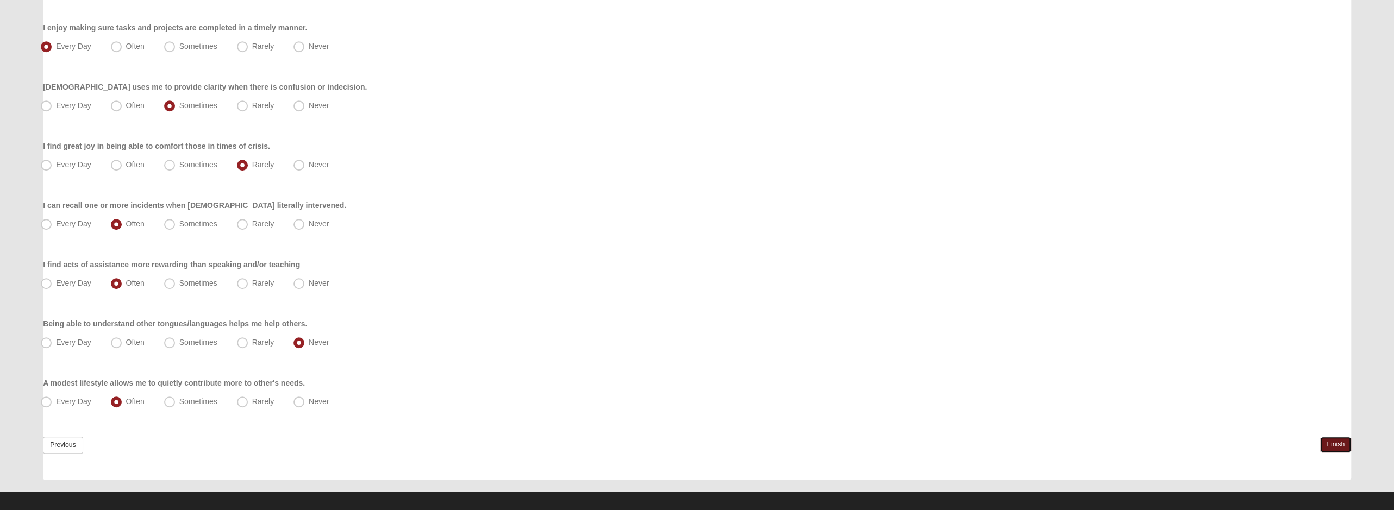
drag, startPoint x: 1335, startPoint y: 443, endPoint x: 1358, endPoint y: 444, distance: 23.4
click at [1335, 443] on link "Finish" at bounding box center [1336, 445] width 31 height 16
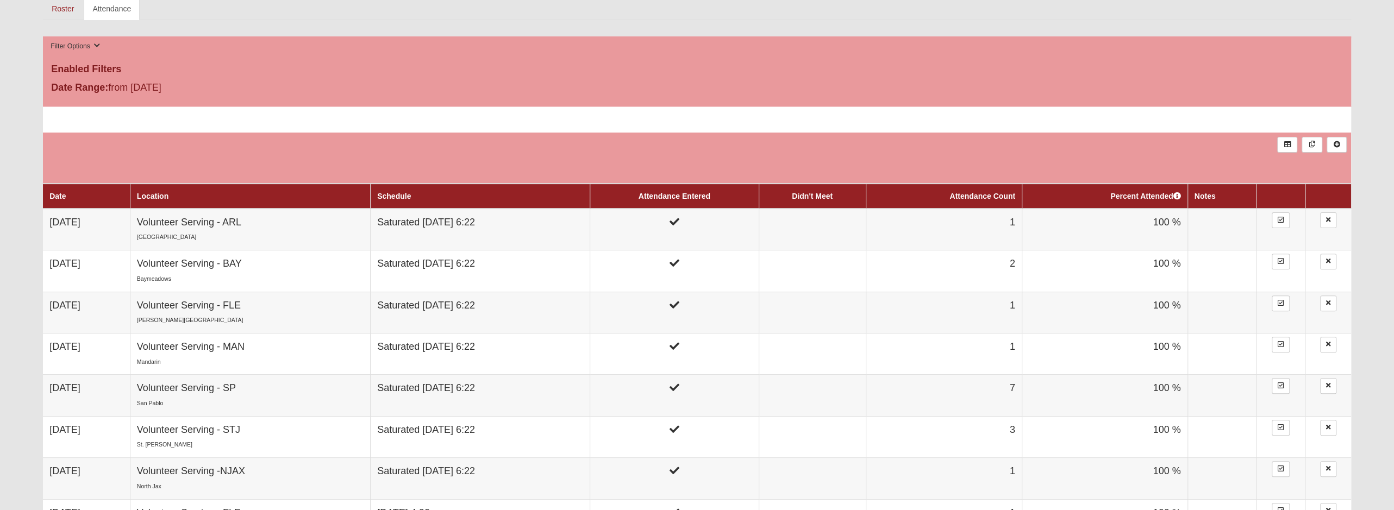
scroll to position [271, 0]
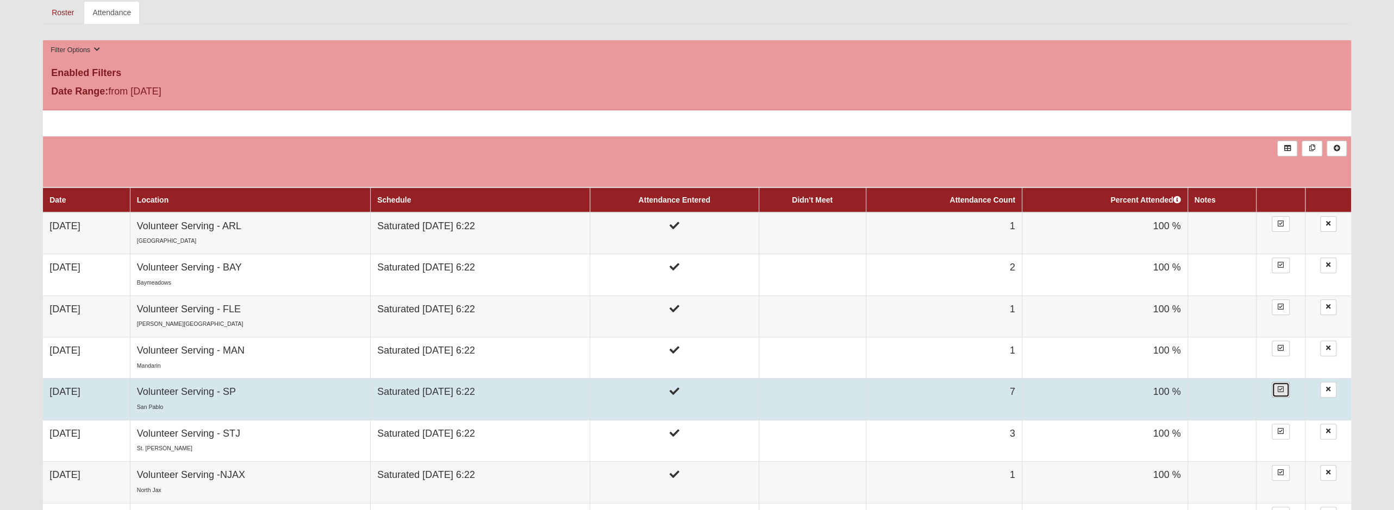
click at [1283, 388] on icon at bounding box center [1281, 390] width 6 height 7
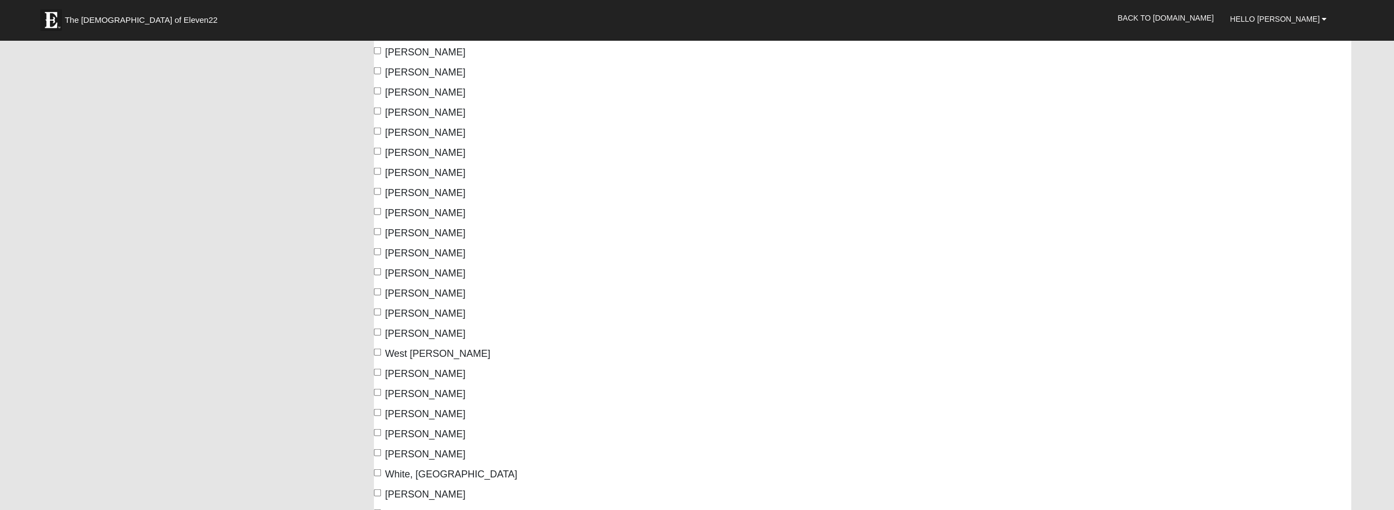
scroll to position [11253, 0]
click at [376, 166] on input "[PERSON_NAME]" at bounding box center [377, 169] width 7 height 7
checkbox input "true"
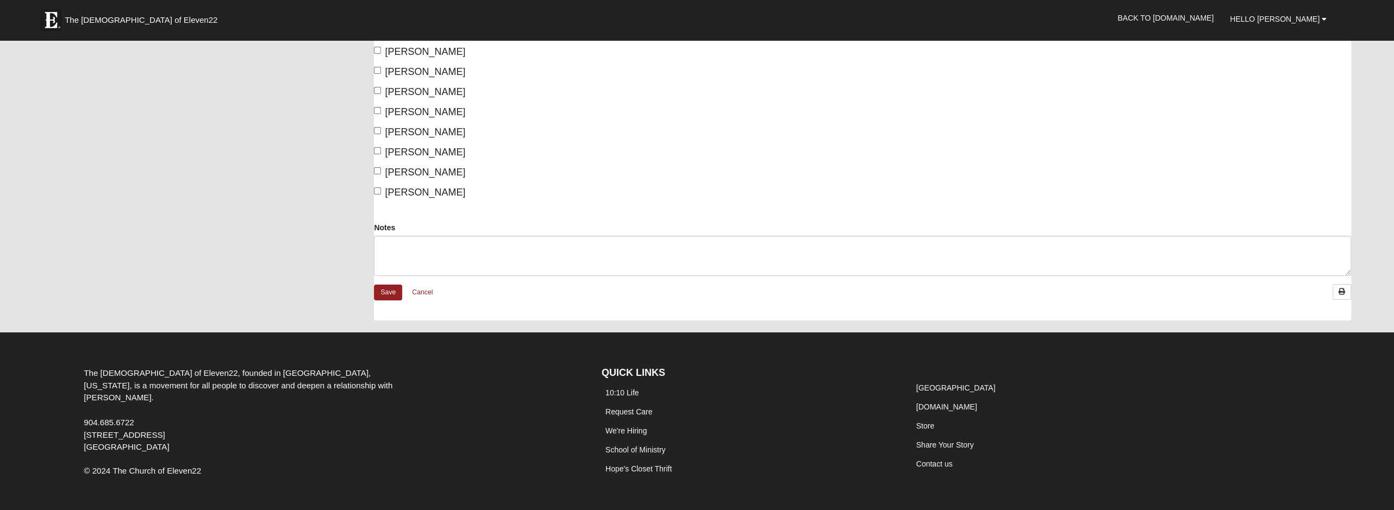
scroll to position [11954, 0]
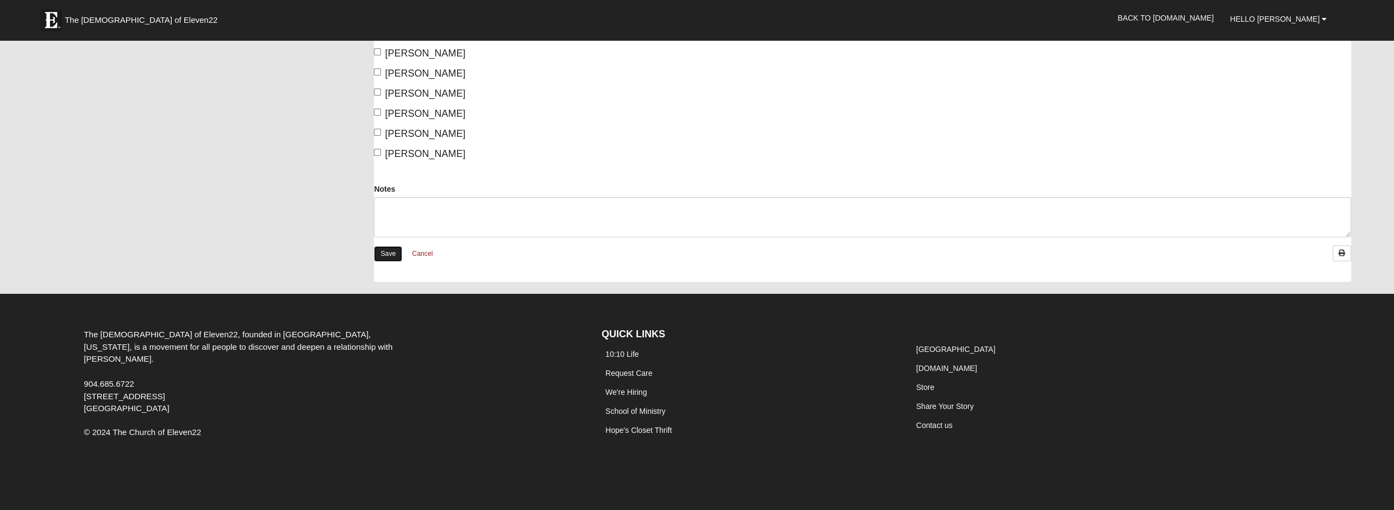
click at [380, 247] on link "Save" at bounding box center [388, 254] width 28 height 16
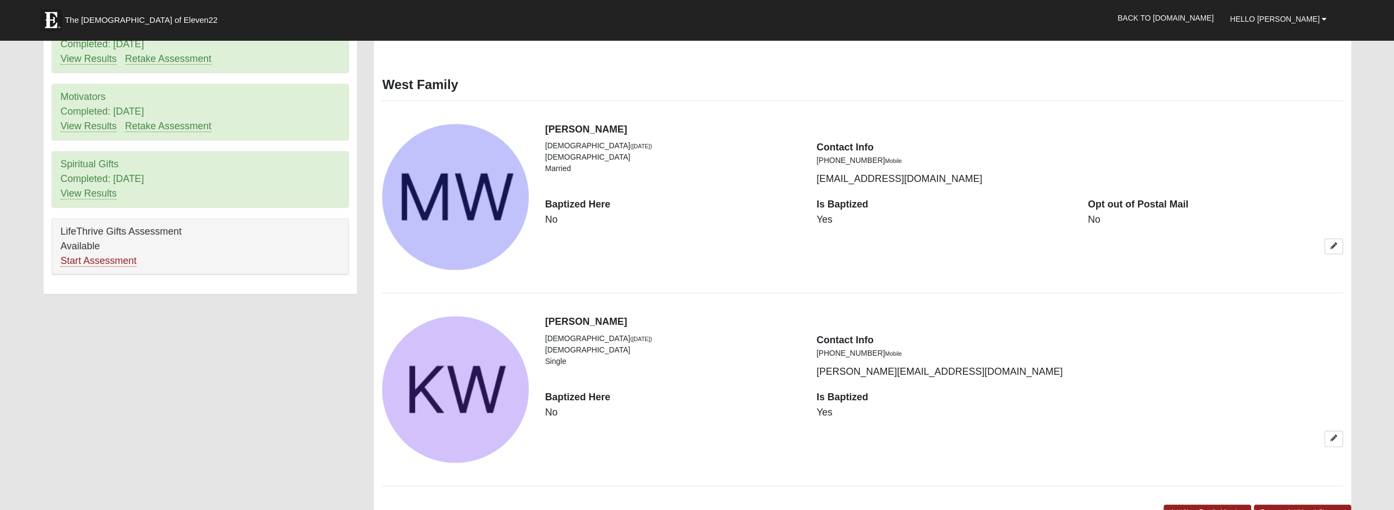
scroll to position [761, 0]
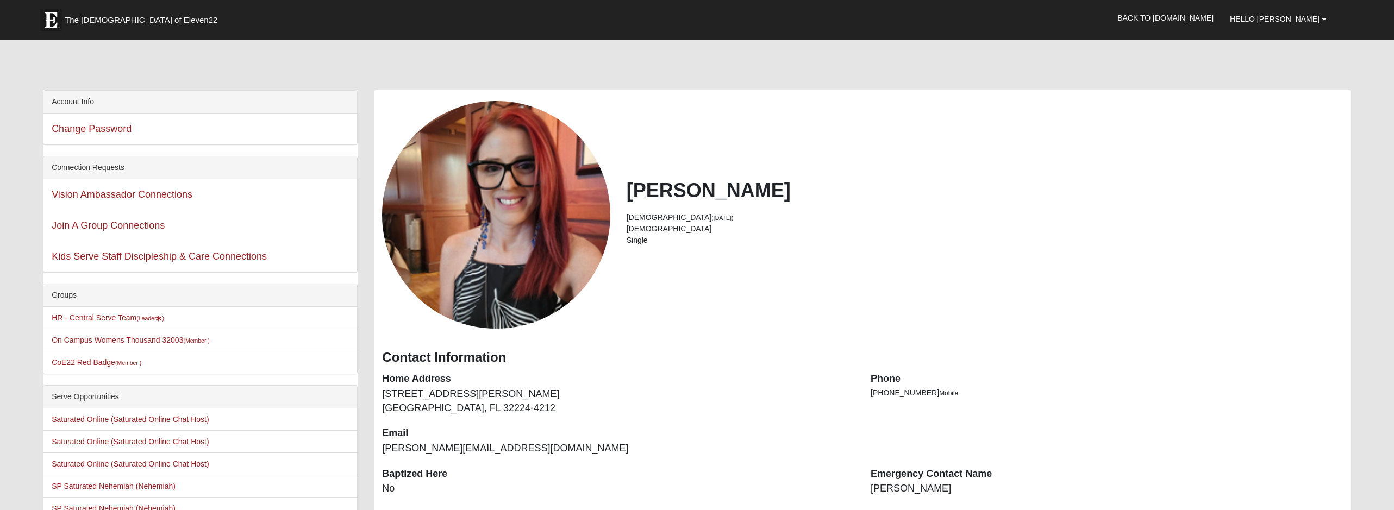
scroll to position [761, 0]
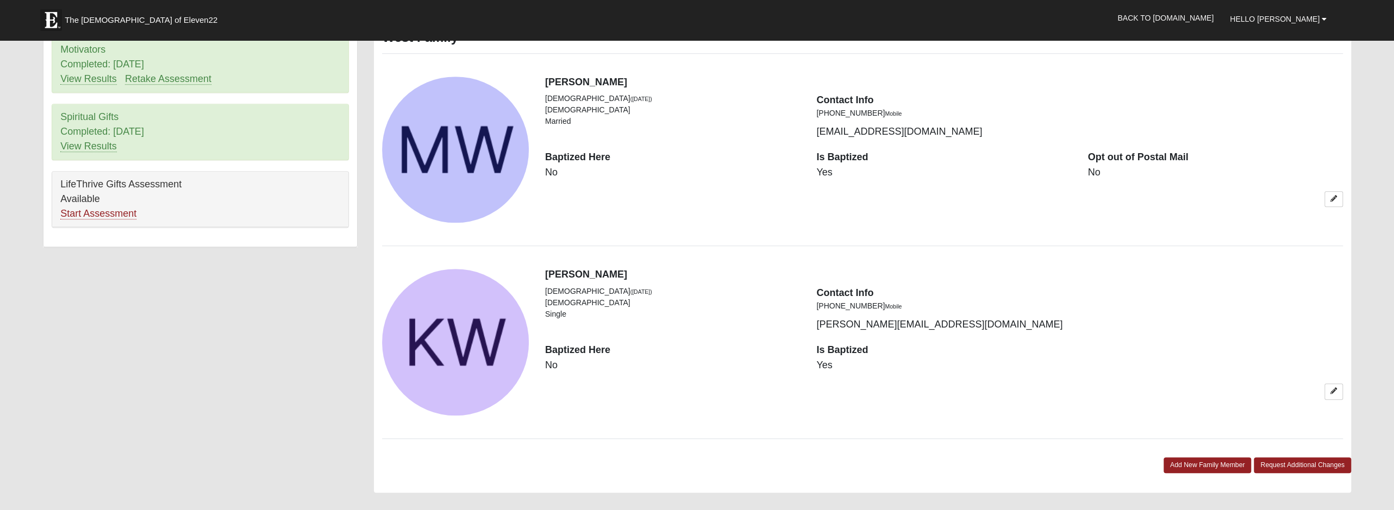
scroll to position [761, 0]
click at [119, 208] on link "Start Assessment" at bounding box center [98, 213] width 76 height 11
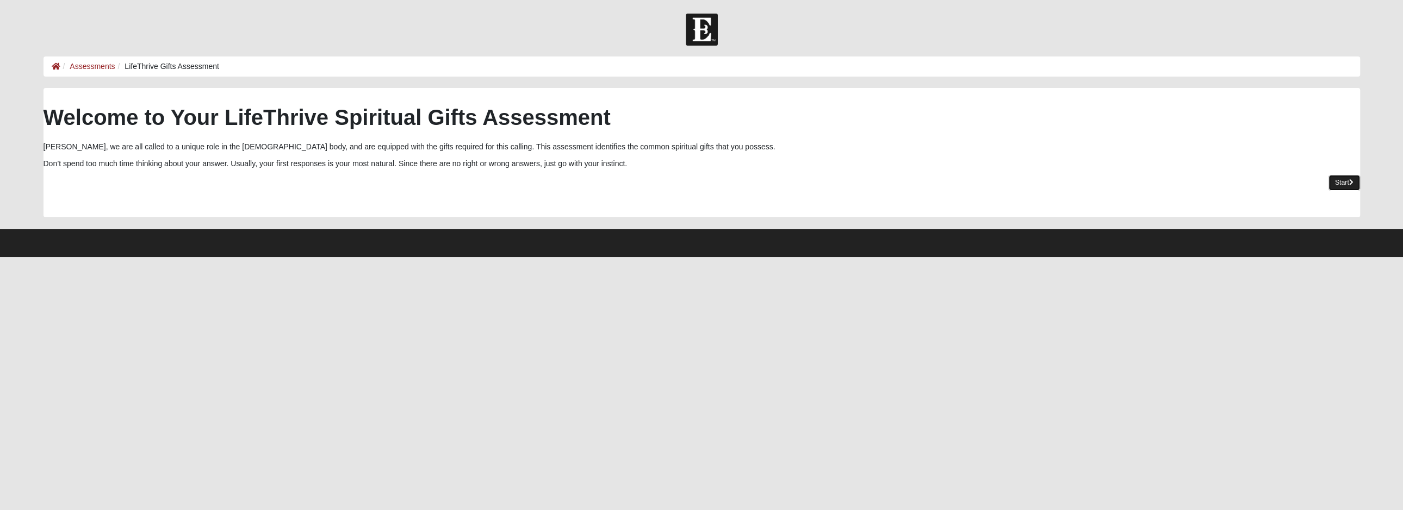
click at [1349, 182] on icon at bounding box center [1351, 182] width 4 height 7
